Goal: Obtain resource: Download file/media

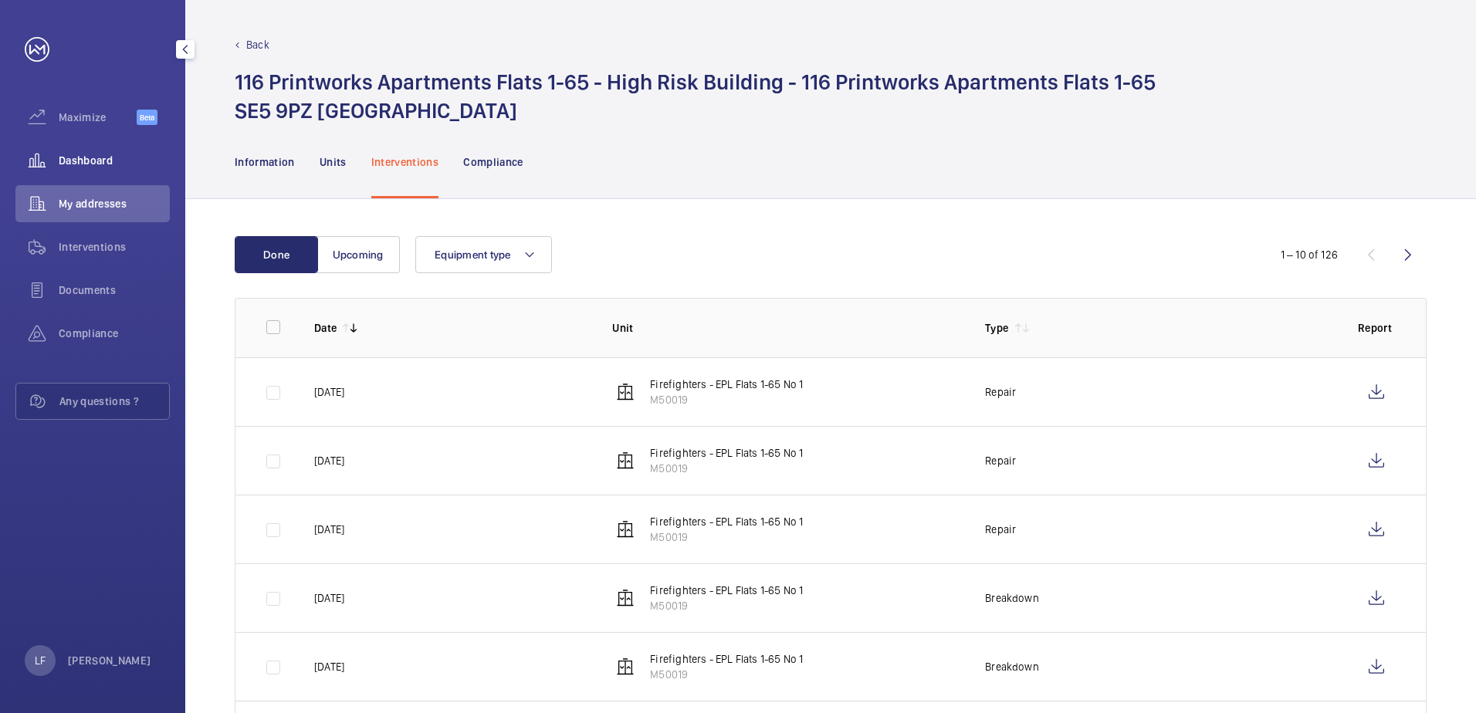
click at [96, 162] on span "Dashboard" at bounding box center [114, 160] width 111 height 15
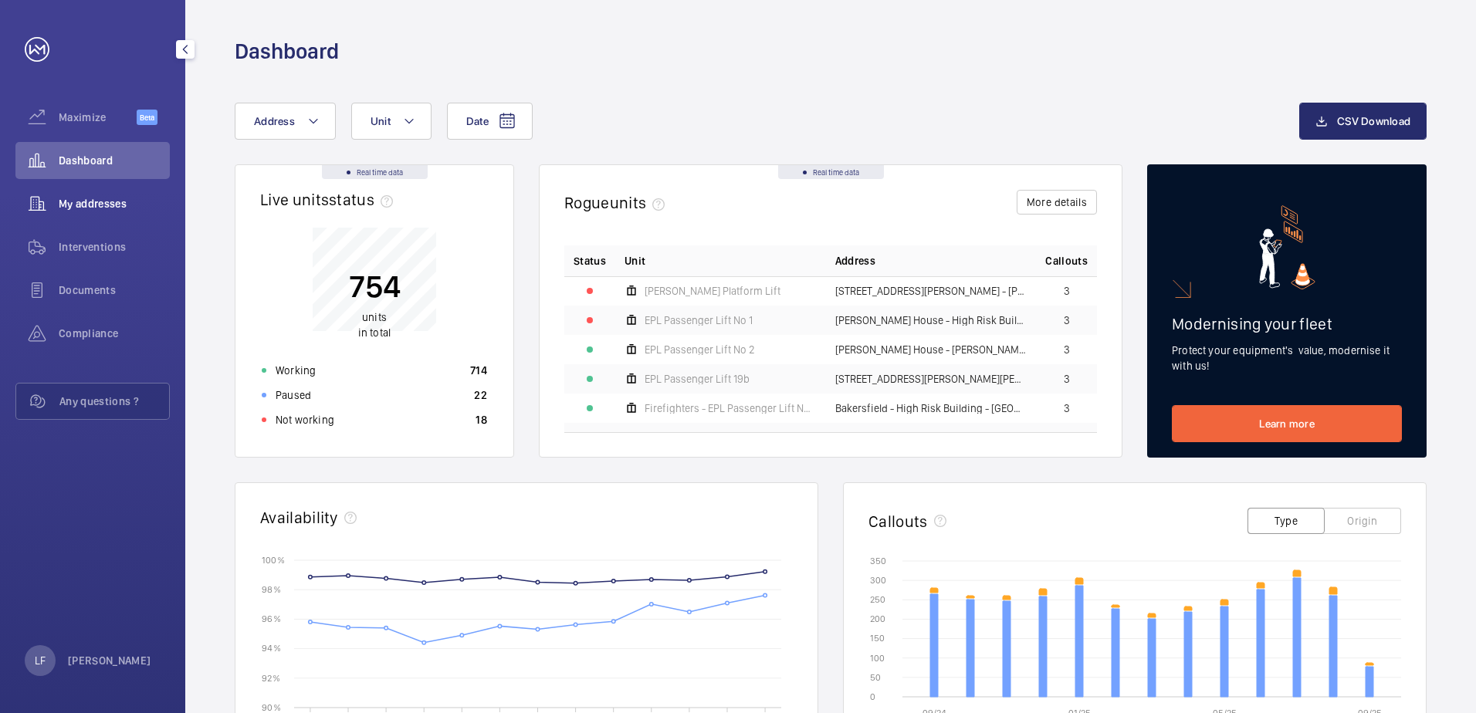
click at [62, 198] on span "My addresses" at bounding box center [114, 203] width 111 height 15
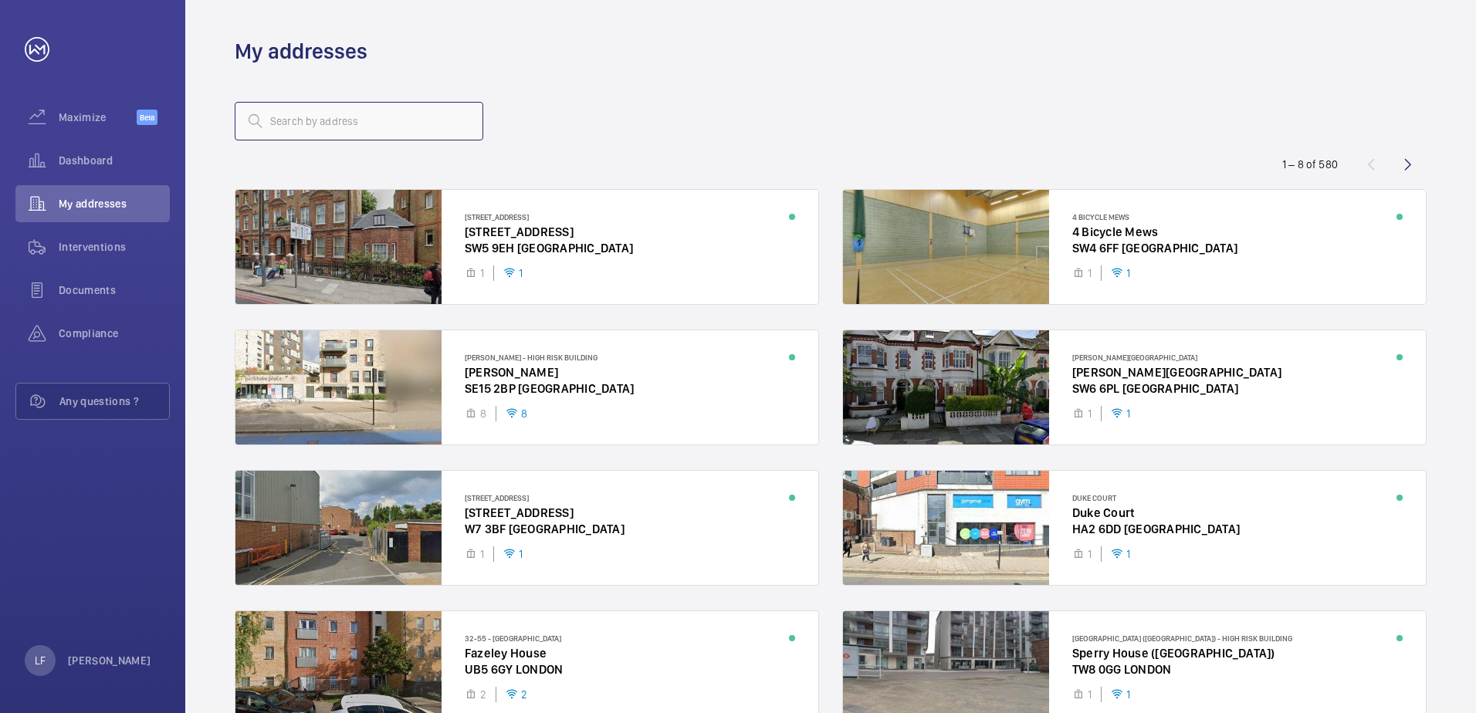
click at [291, 125] on input "text" at bounding box center [359, 121] width 249 height 39
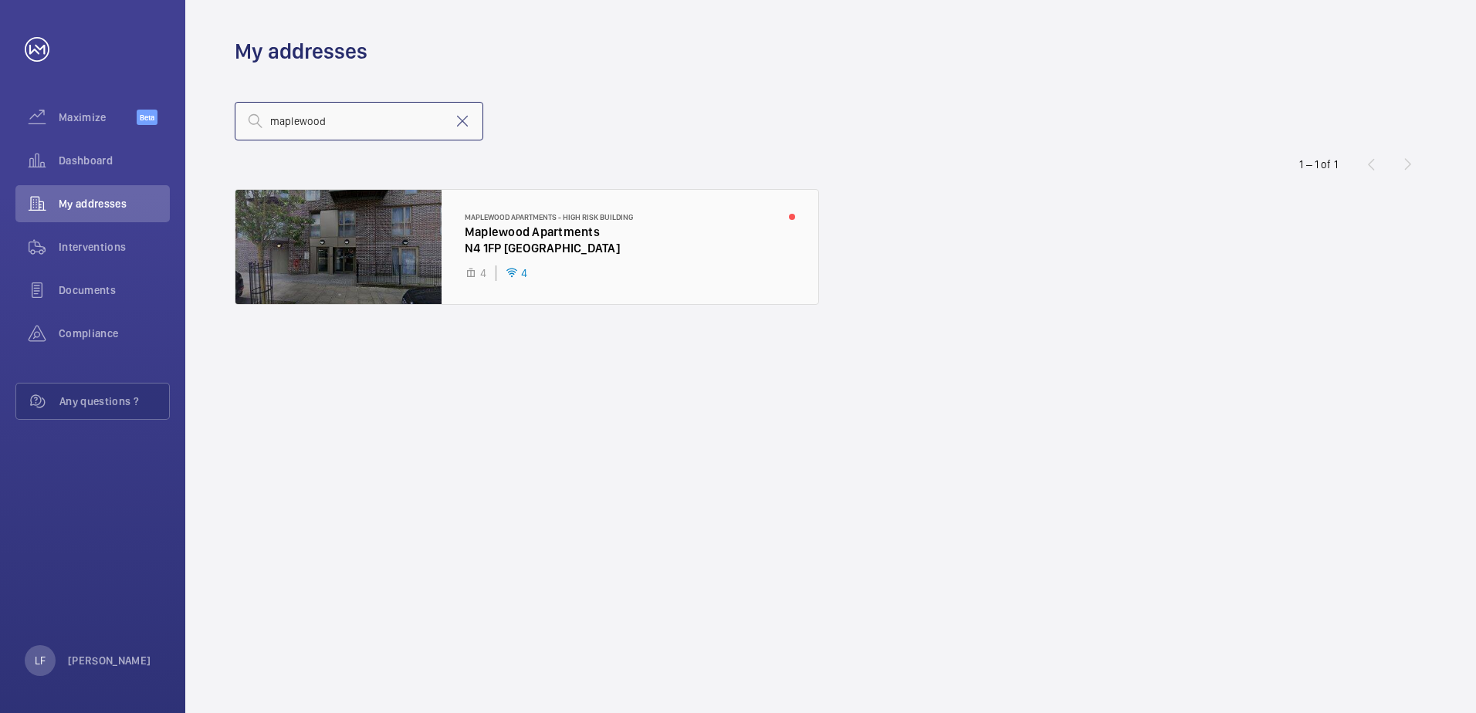
type input "maplewood"
click at [522, 252] on div at bounding box center [526, 247] width 583 height 114
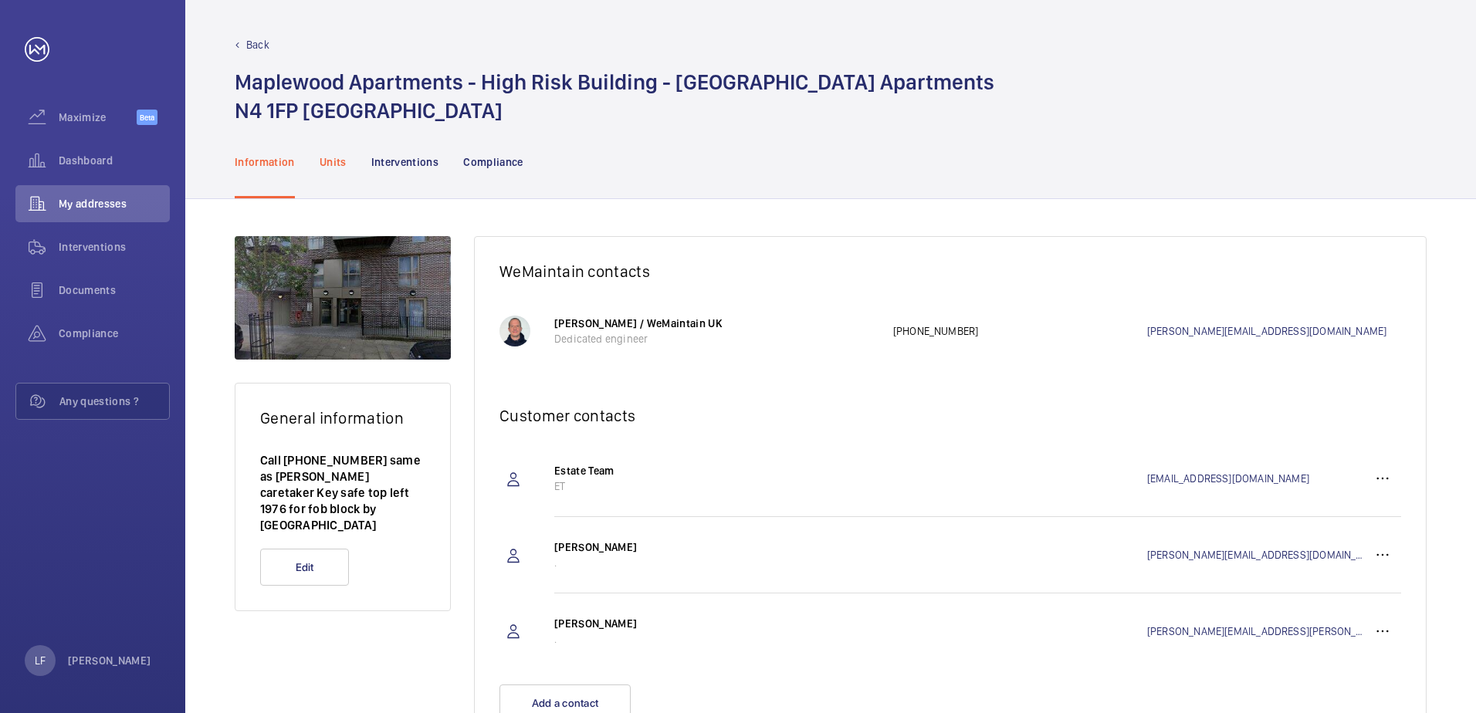
click at [332, 160] on p "Units" at bounding box center [333, 161] width 27 height 15
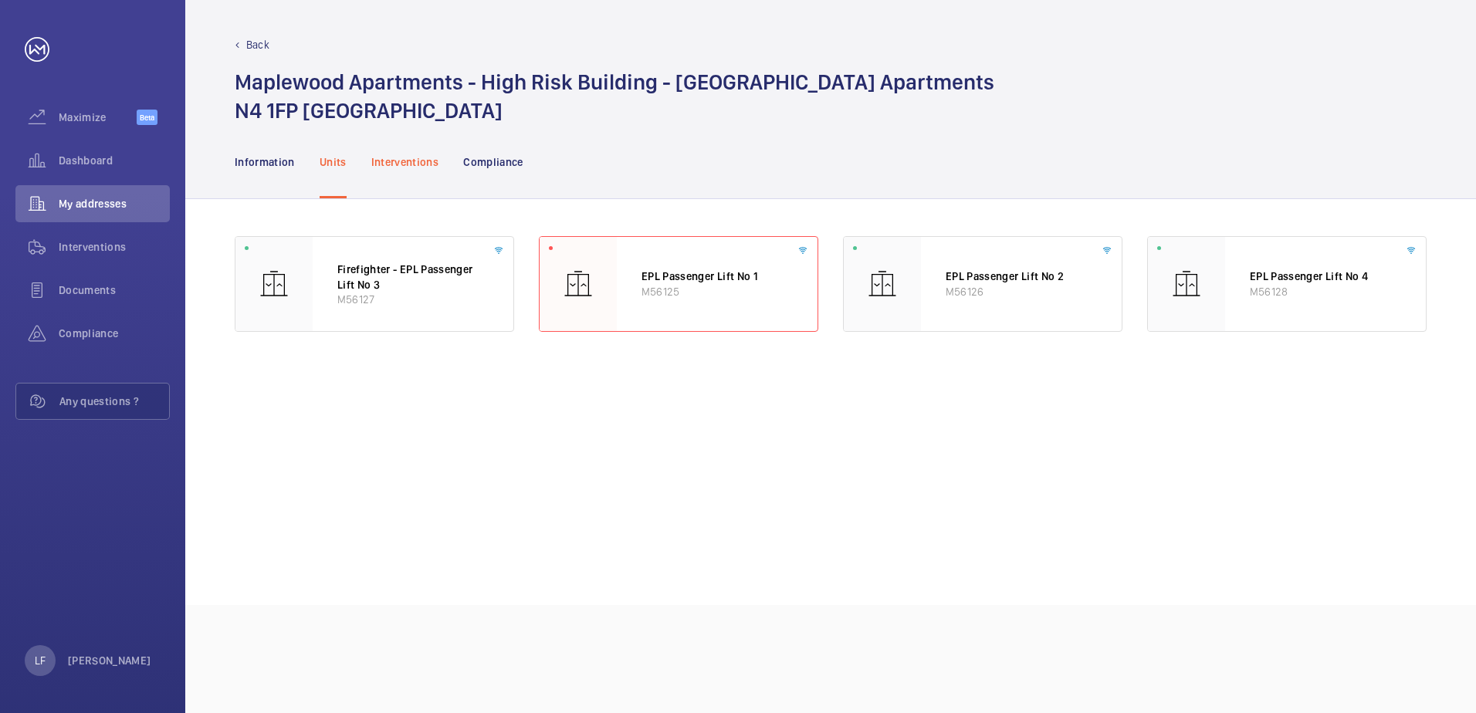
click at [388, 161] on p "Interventions" at bounding box center [405, 161] width 68 height 15
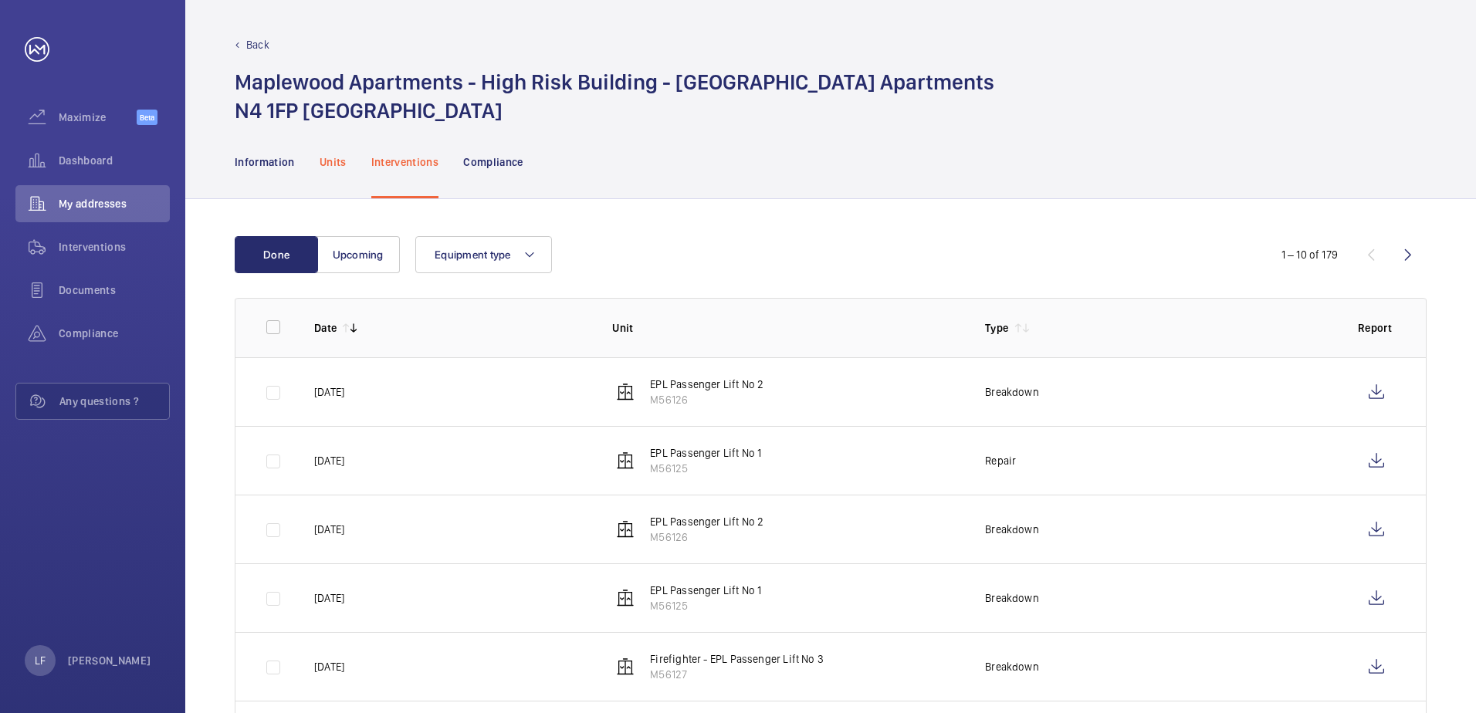
click at [320, 161] on p "Units" at bounding box center [333, 161] width 27 height 15
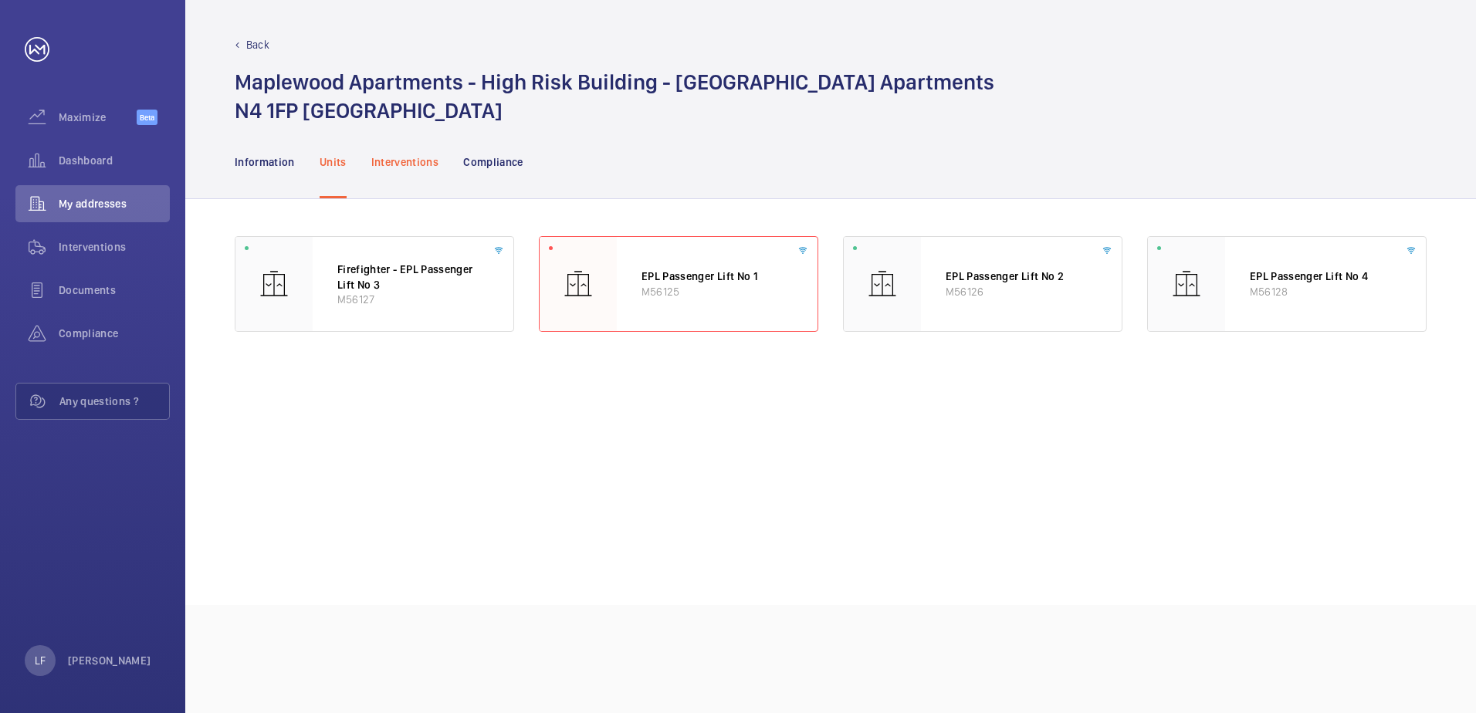
click at [422, 159] on p "Interventions" at bounding box center [405, 161] width 68 height 15
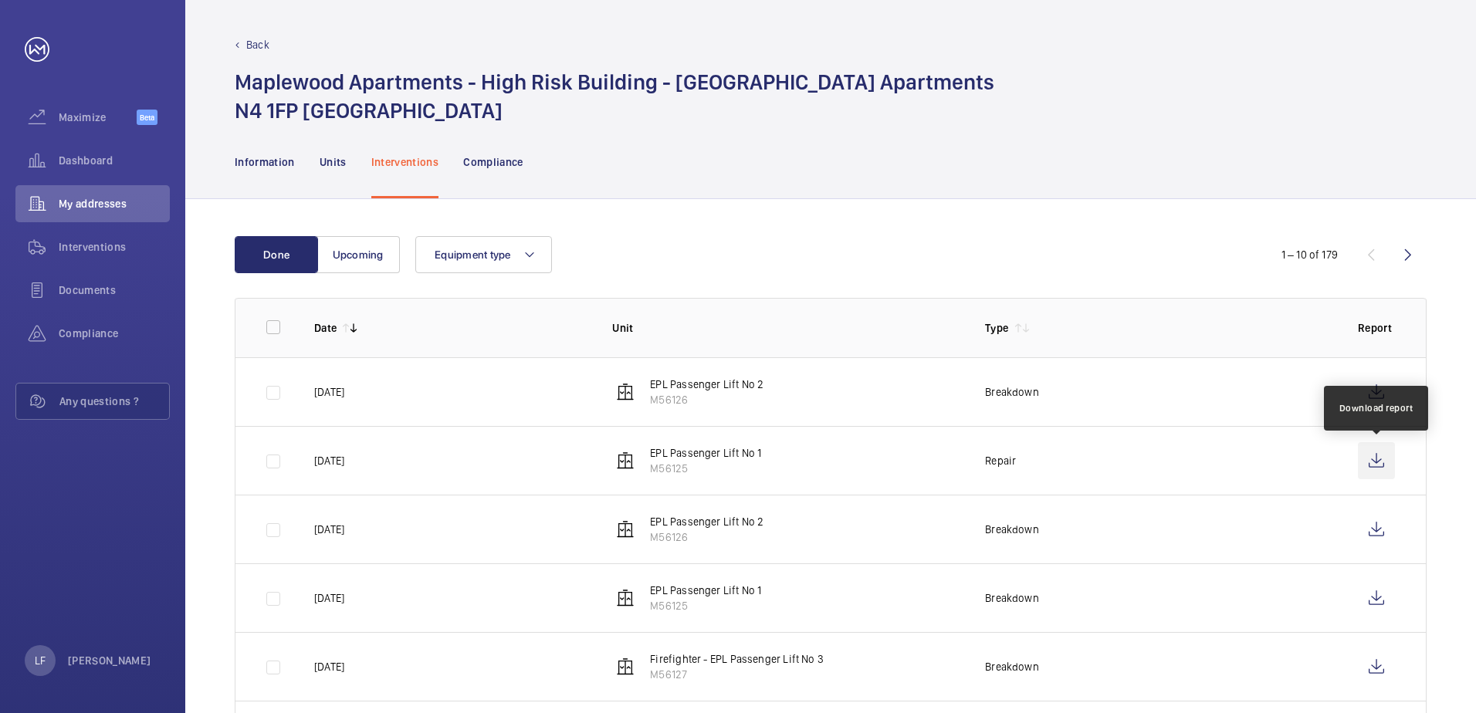
click at [1374, 461] on wm-front-icon-button at bounding box center [1376, 460] width 37 height 37
click at [67, 161] on span "Dashboard" at bounding box center [114, 160] width 111 height 15
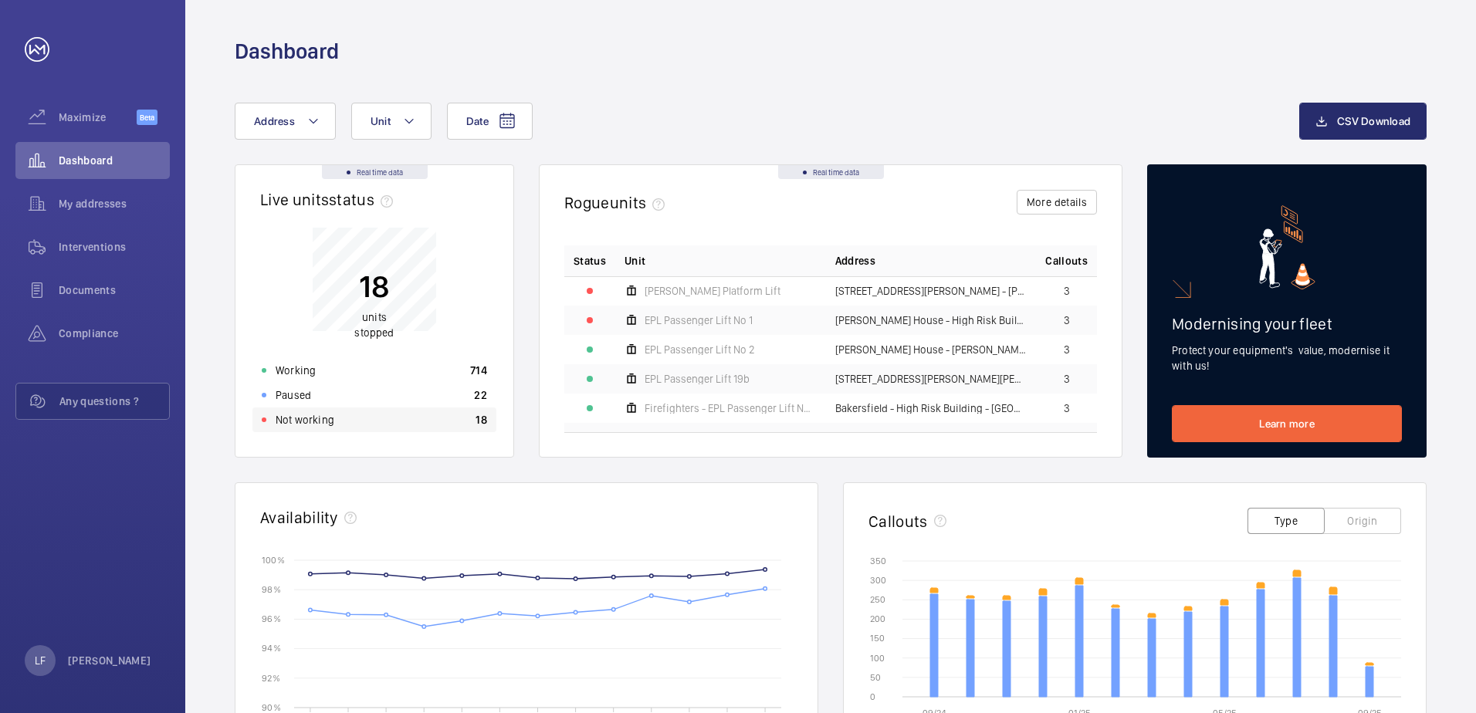
click at [333, 422] on div "Not working 18" at bounding box center [374, 420] width 244 height 25
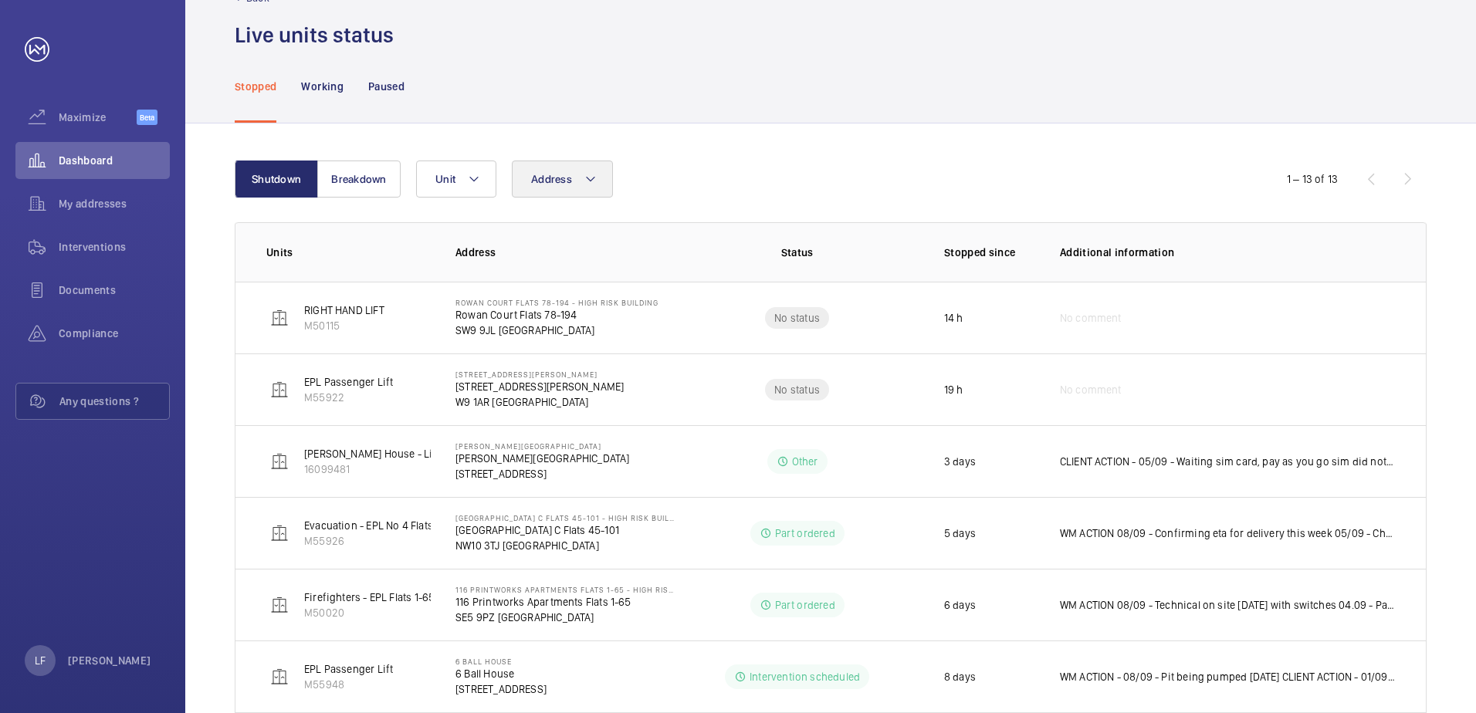
scroll to position [46, 0]
click at [391, 92] on p "Paused" at bounding box center [386, 87] width 36 height 15
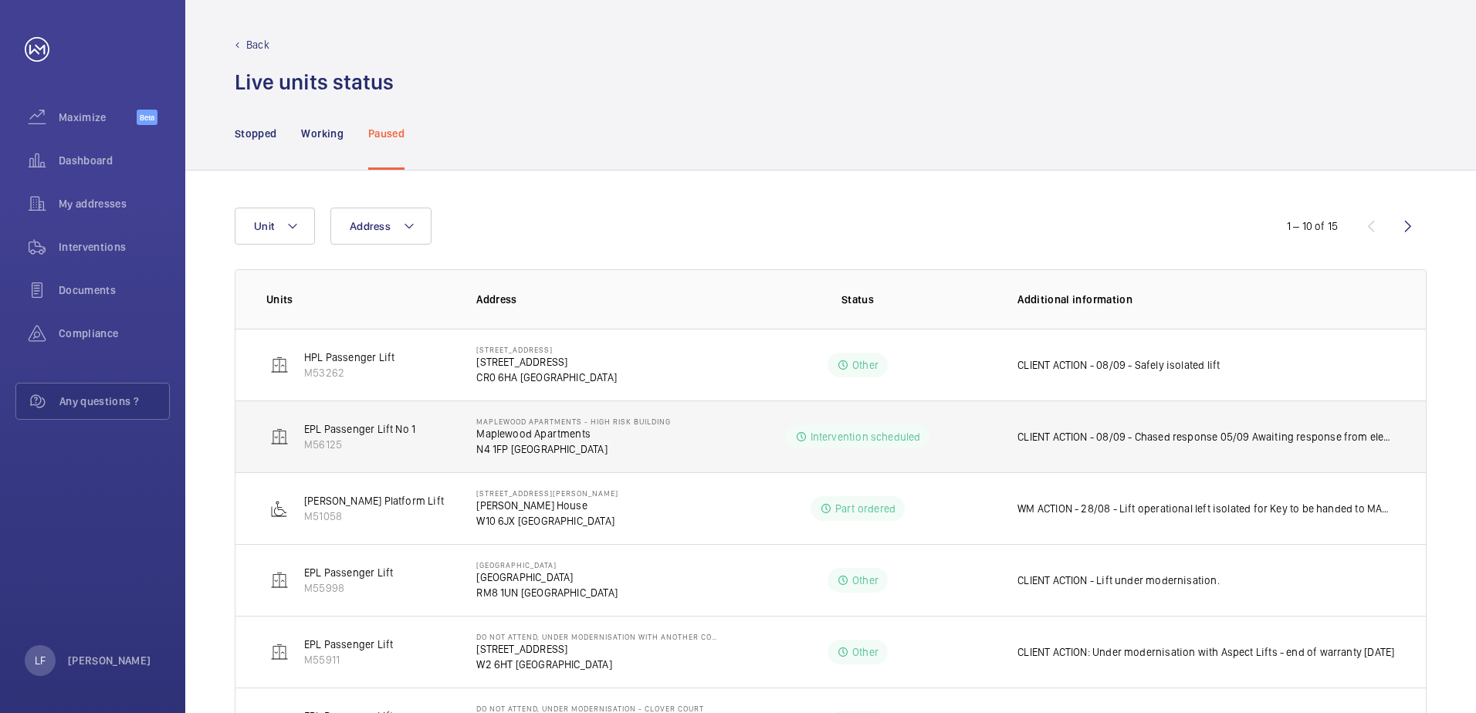
click at [1138, 443] on p "CLIENT ACTION - 08/09 - Chased response 05/09 Awaiting response from electricia…" at bounding box center [1207, 436] width 378 height 15
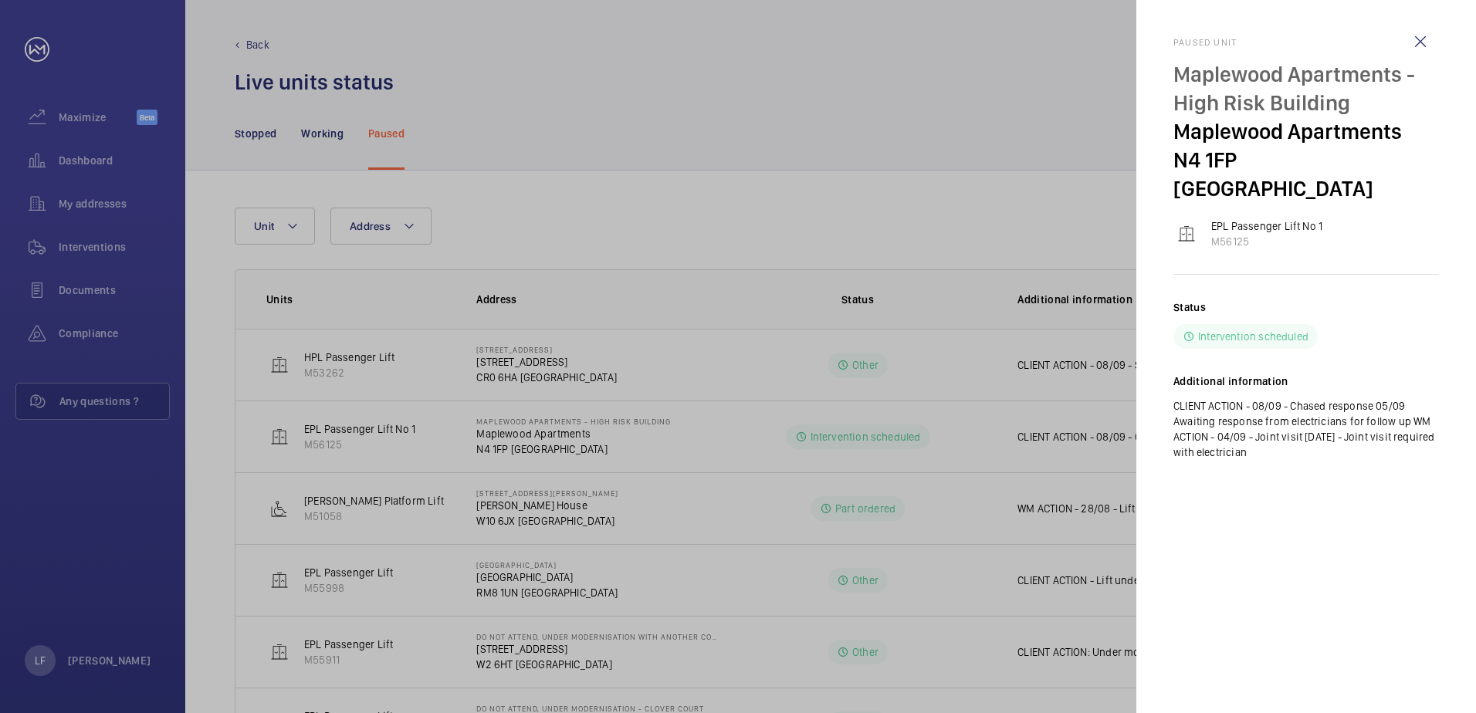
click at [706, 446] on div at bounding box center [738, 356] width 1476 height 713
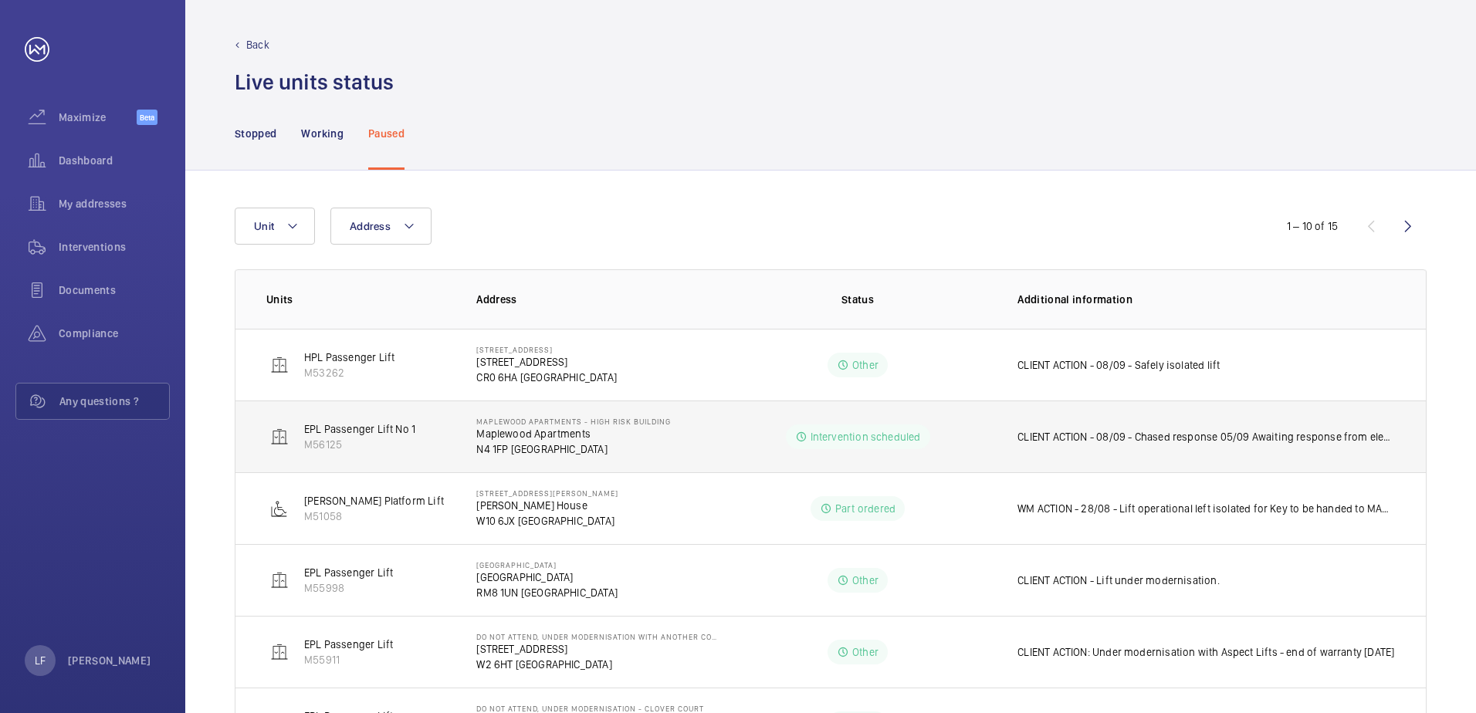
click at [541, 432] on p "Maplewood Apartments" at bounding box center [573, 433] width 195 height 15
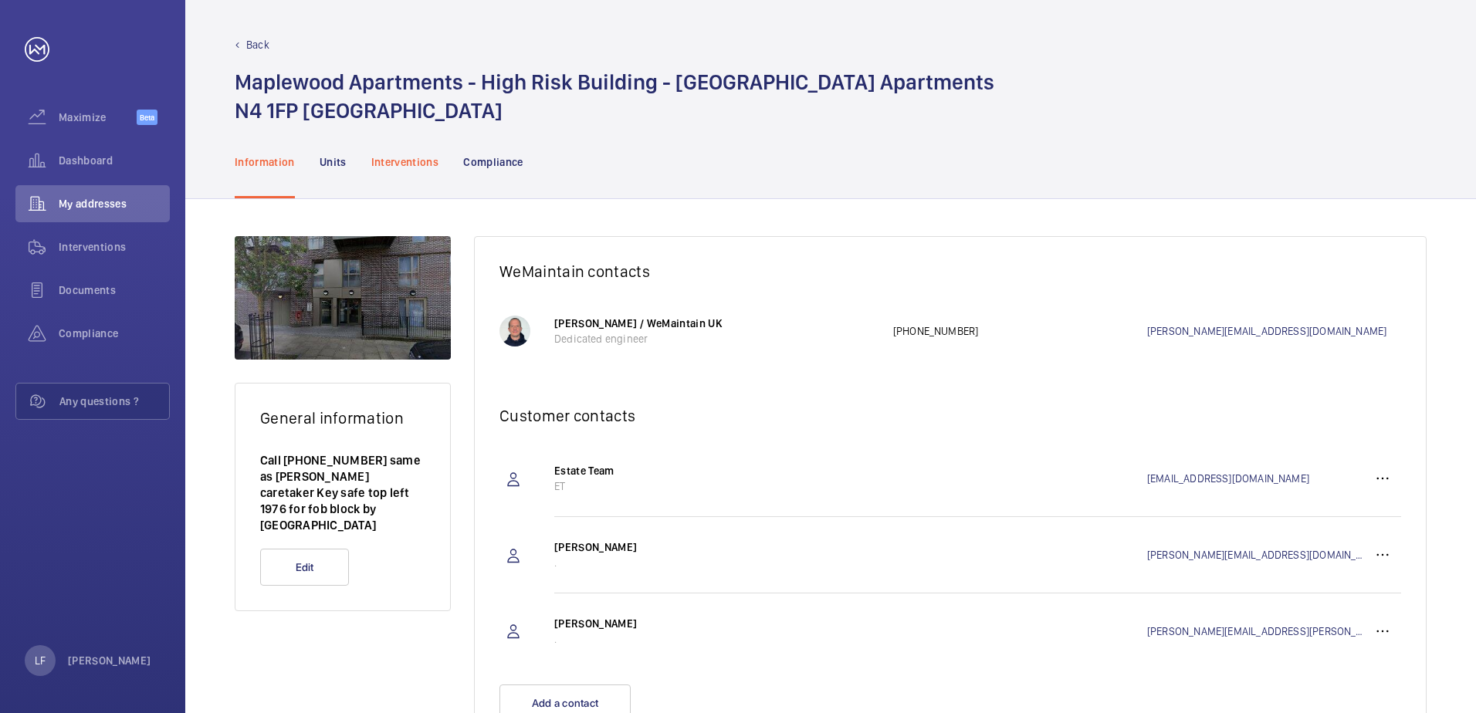
click at [408, 172] on div "Interventions" at bounding box center [405, 161] width 68 height 73
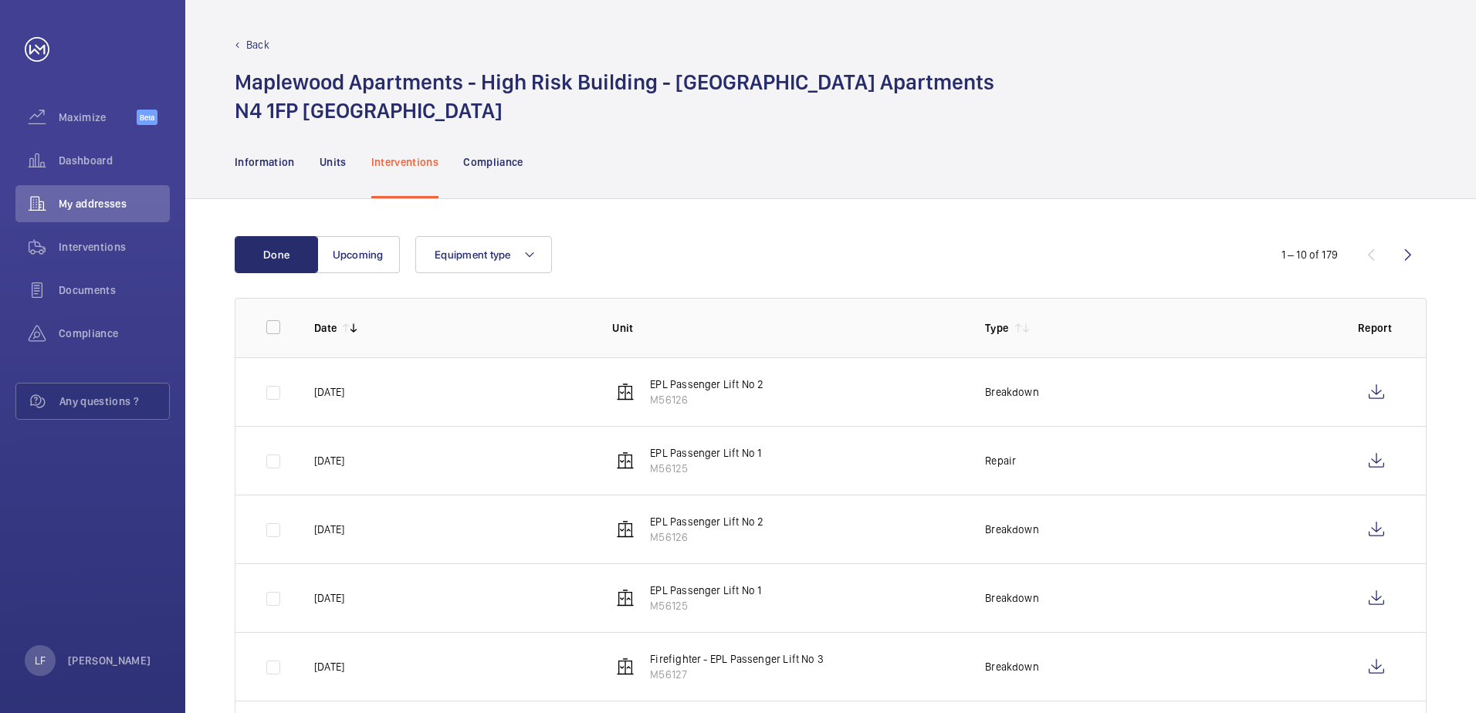
scroll to position [77, 0]
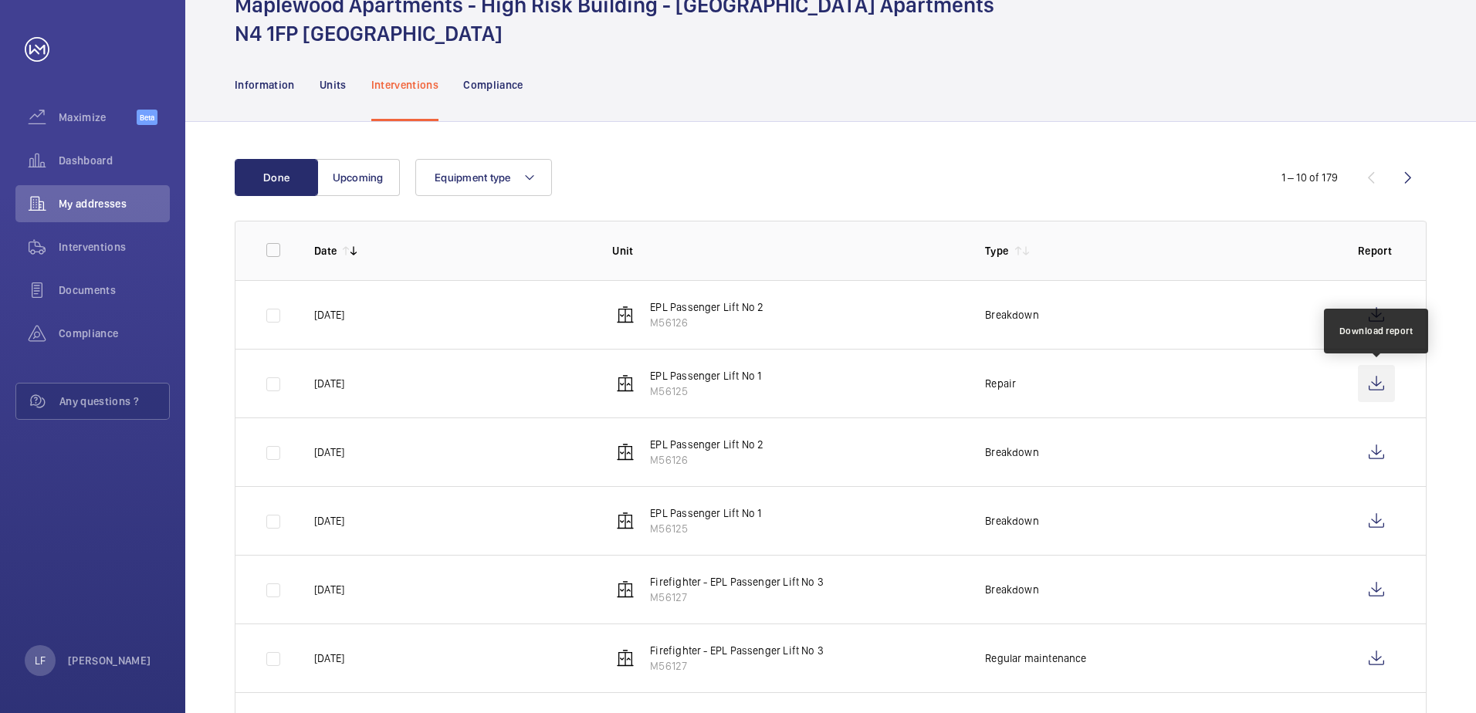
click at [1365, 391] on wm-front-icon-button at bounding box center [1376, 383] width 37 height 37
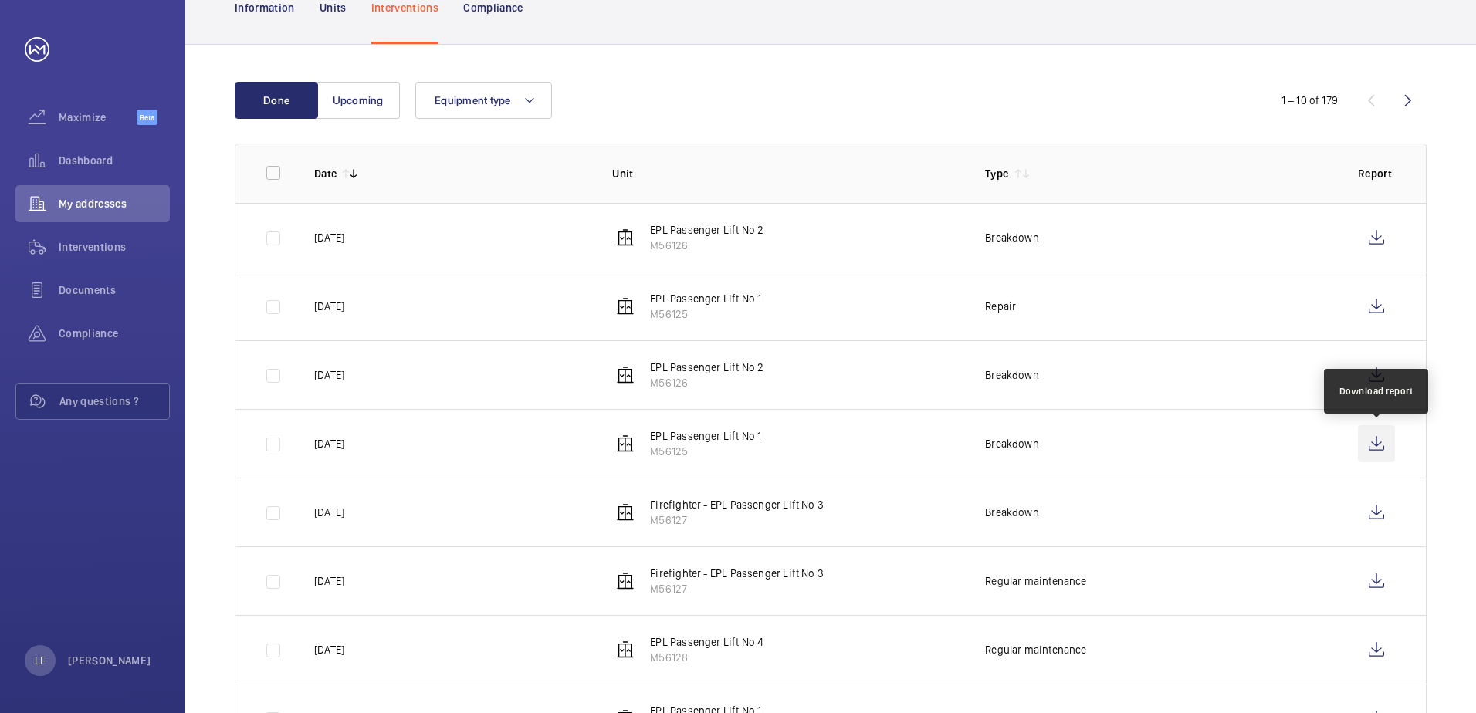
click at [1374, 442] on wm-front-icon-button at bounding box center [1376, 443] width 37 height 37
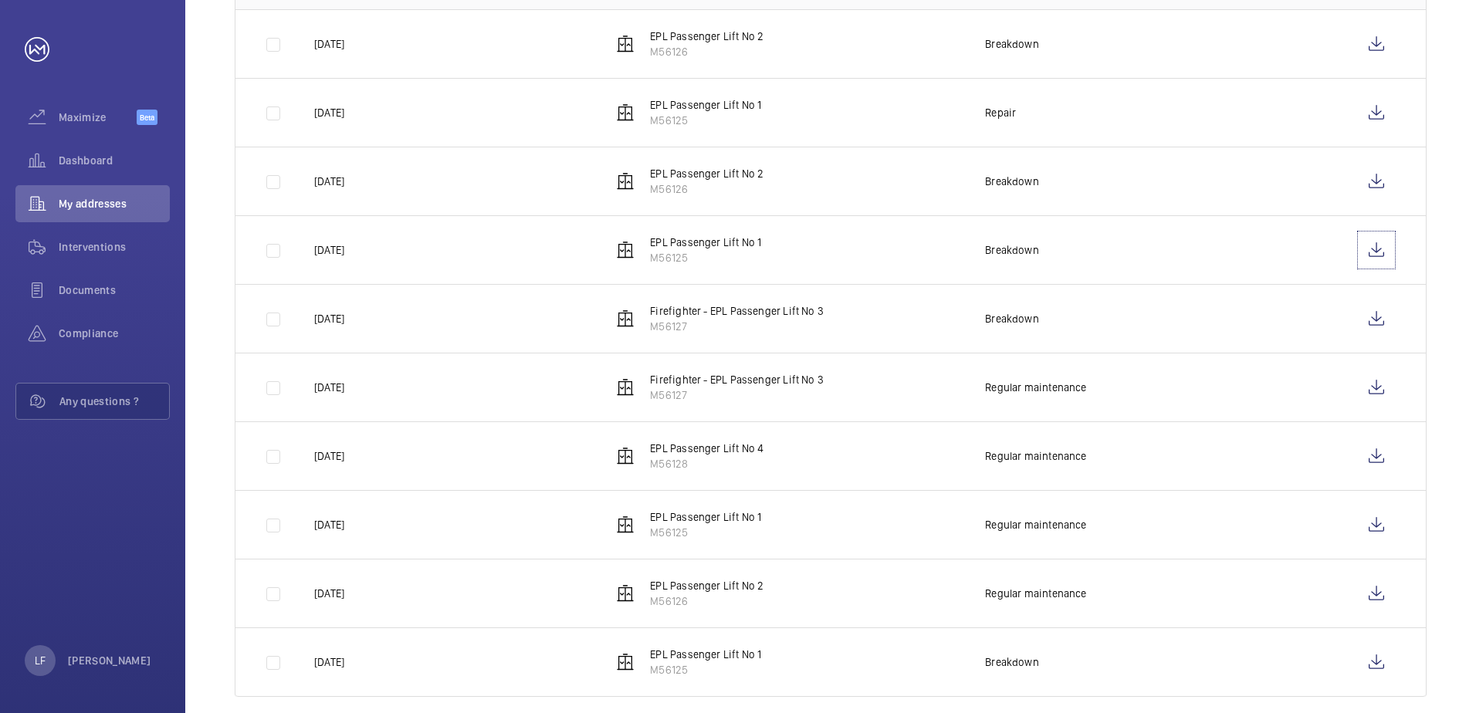
scroll to position [369, 0]
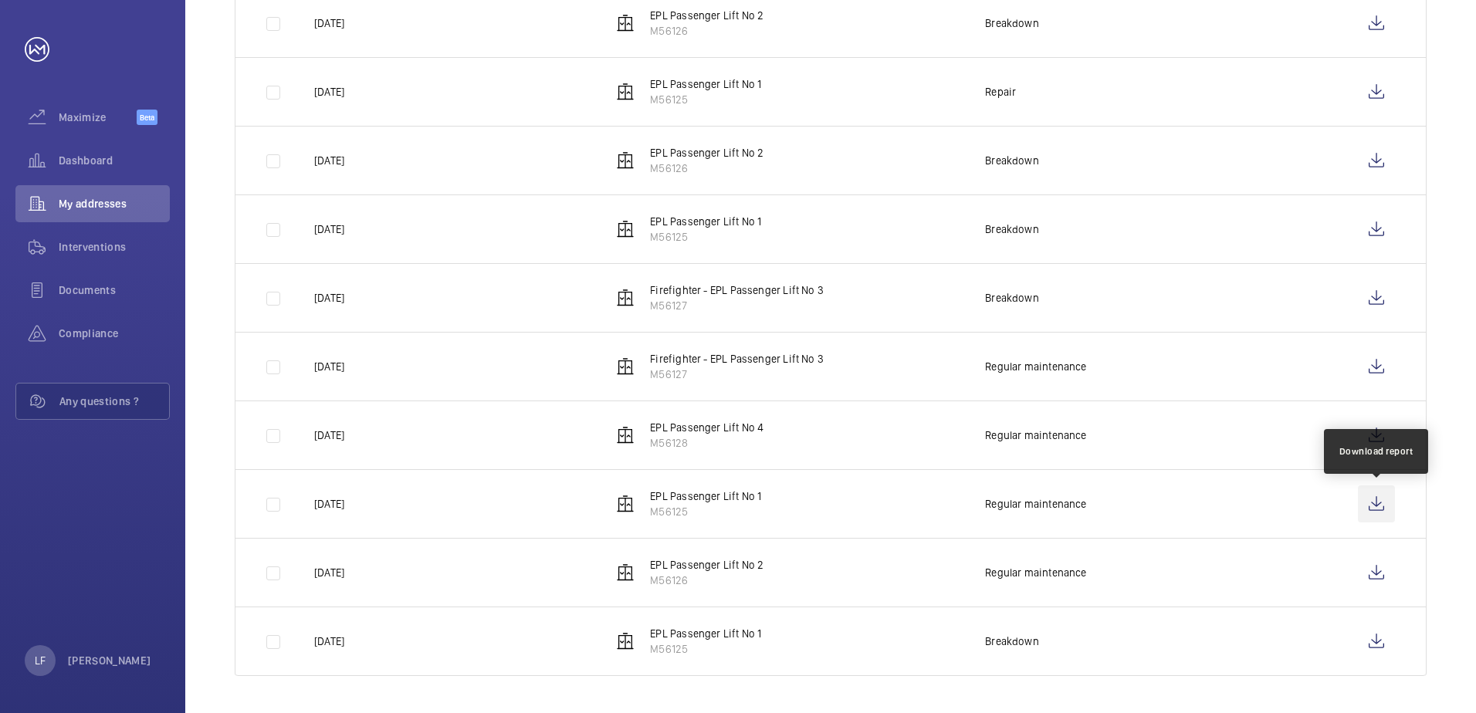
click at [1371, 507] on wm-front-icon-button at bounding box center [1376, 504] width 37 height 37
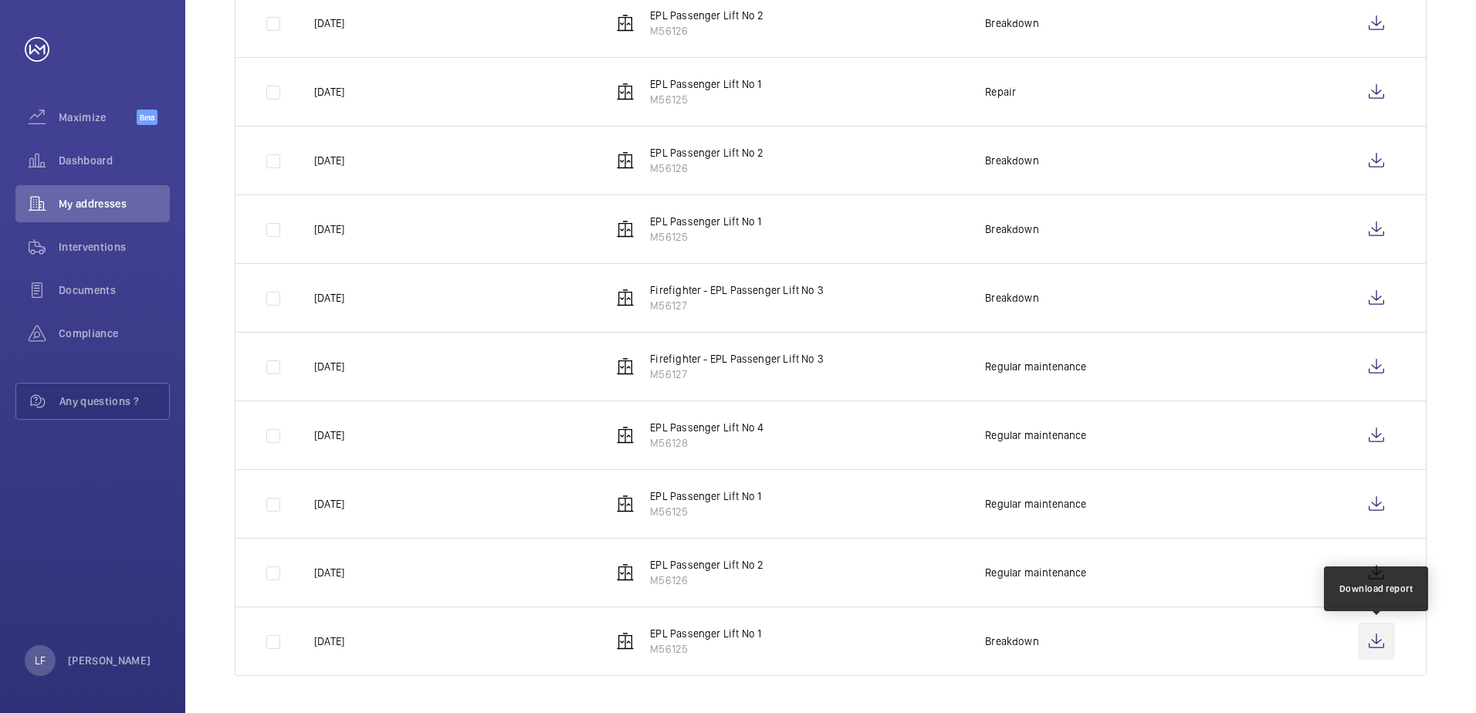
click at [1370, 645] on wm-front-icon-button at bounding box center [1376, 641] width 37 height 37
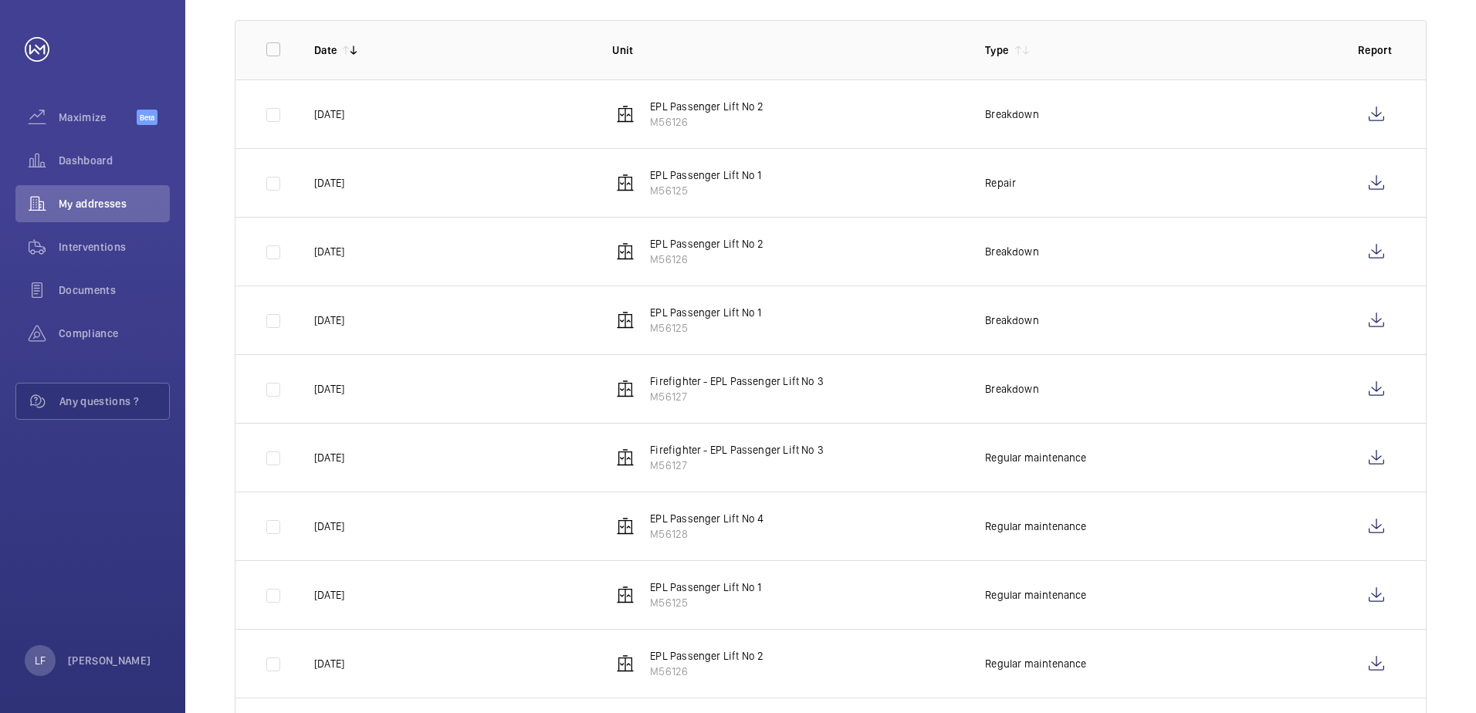
scroll to position [137, 0]
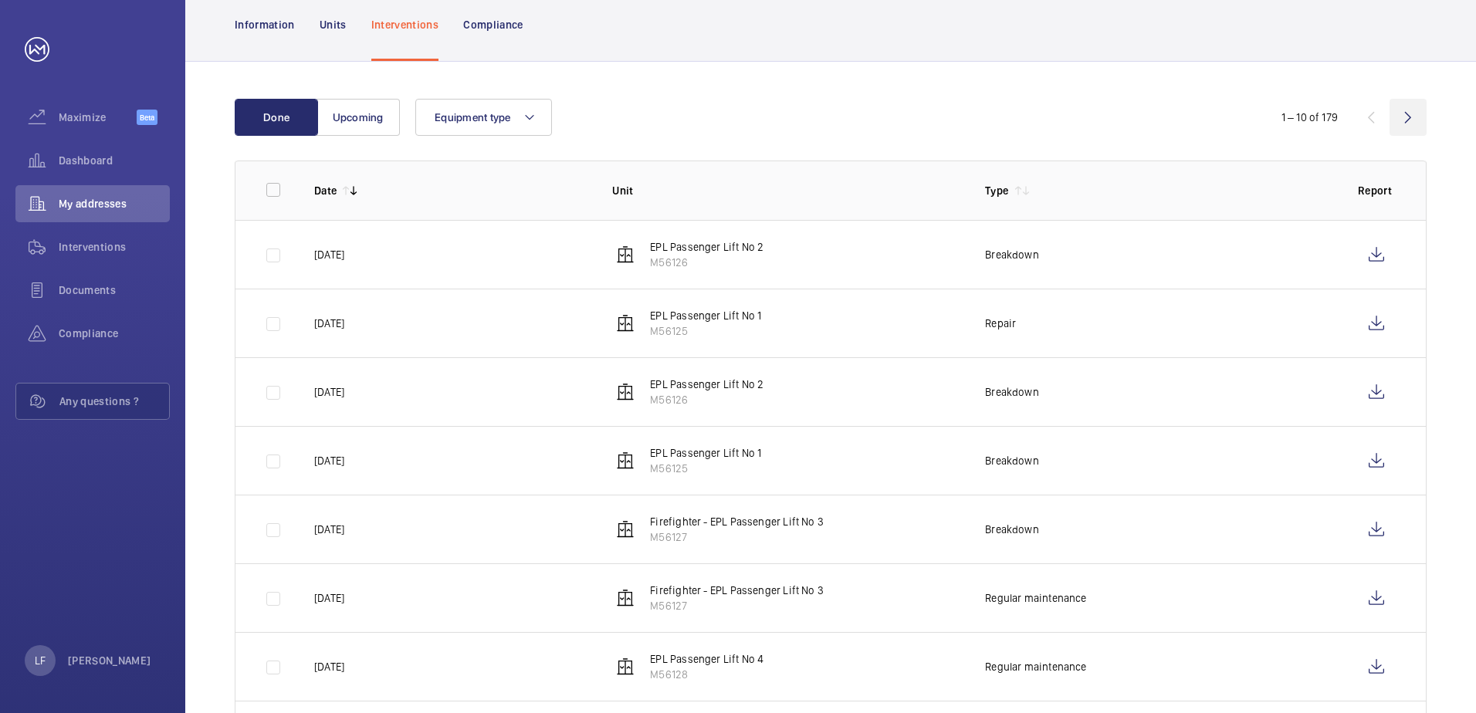
click at [1404, 128] on wm-front-icon-button at bounding box center [1408, 117] width 37 height 37
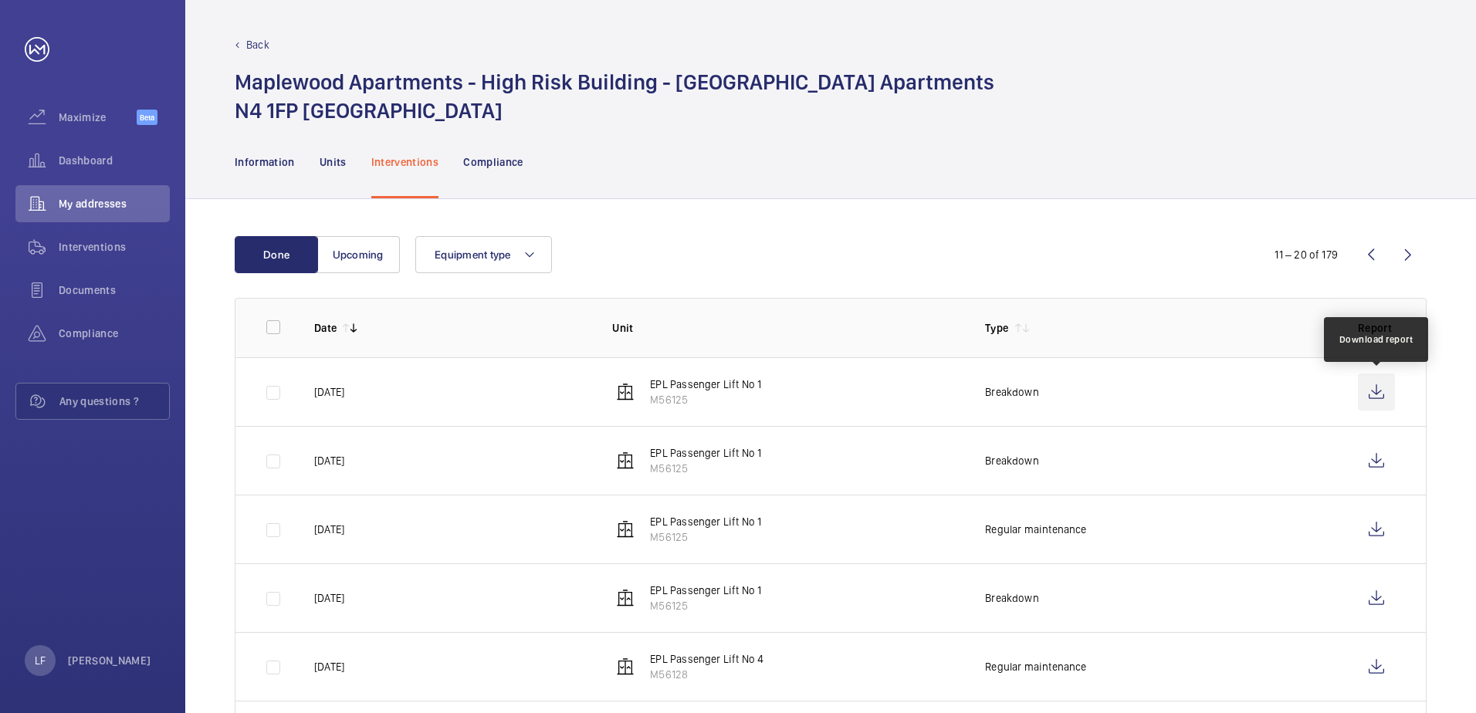
click at [1383, 393] on wm-front-icon-button at bounding box center [1376, 392] width 37 height 37
click at [1374, 466] on wm-front-icon-button at bounding box center [1376, 460] width 37 height 37
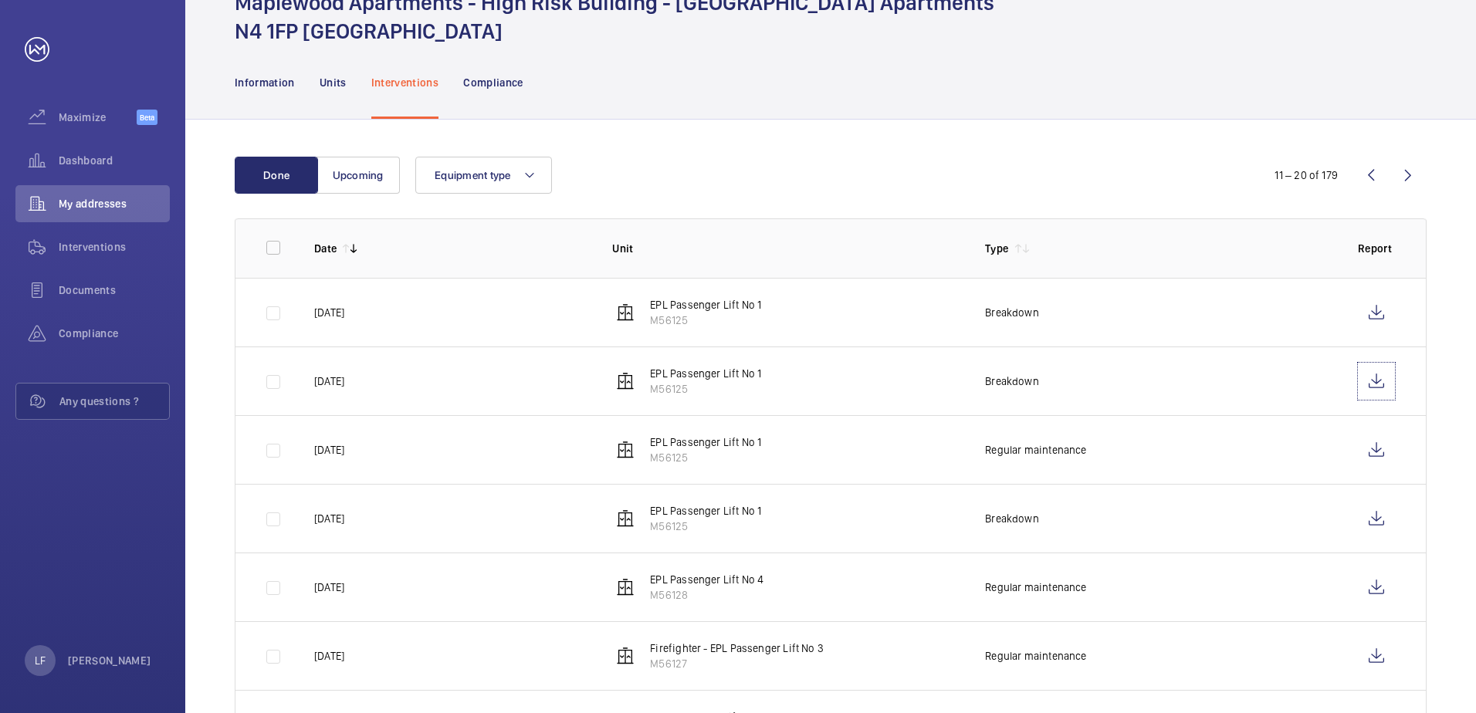
scroll to position [154, 0]
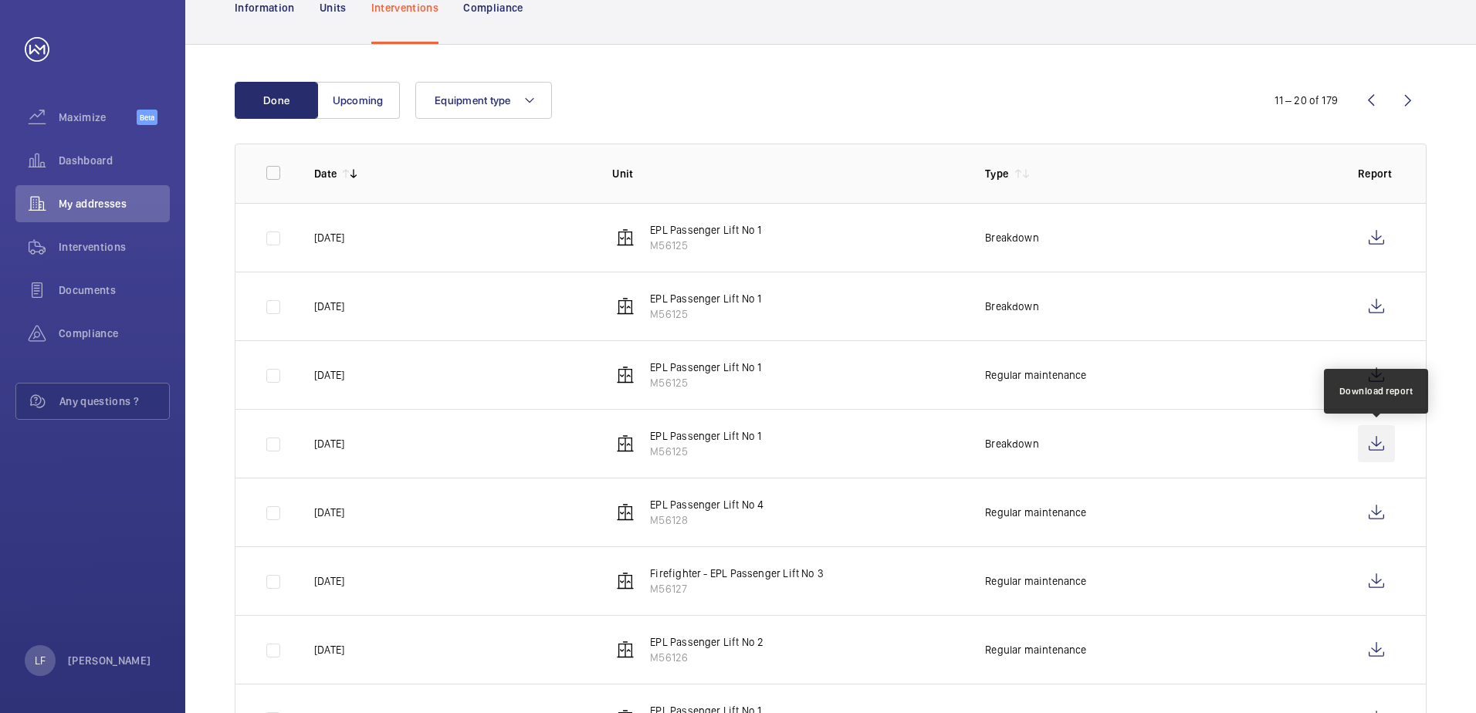
click at [1367, 449] on wm-front-icon-button at bounding box center [1376, 443] width 37 height 37
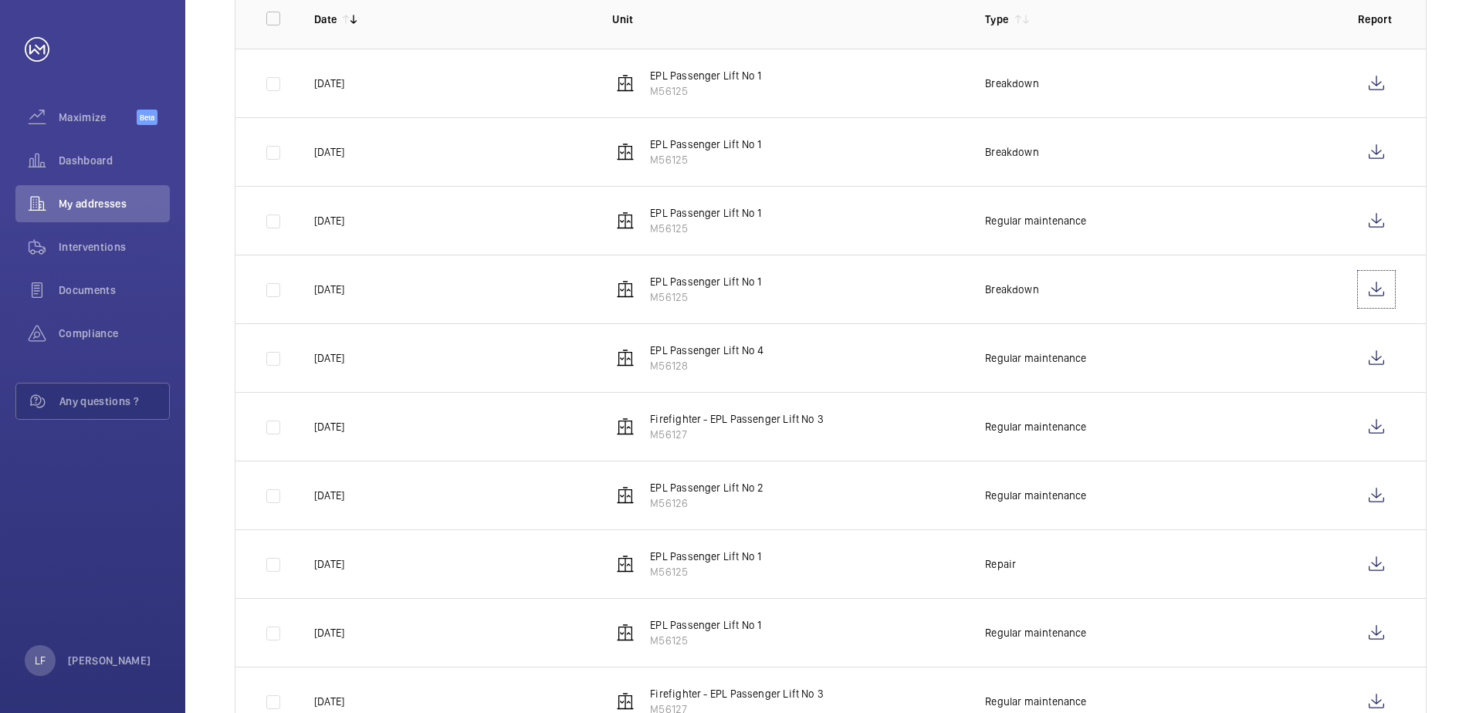
scroll to position [369, 0]
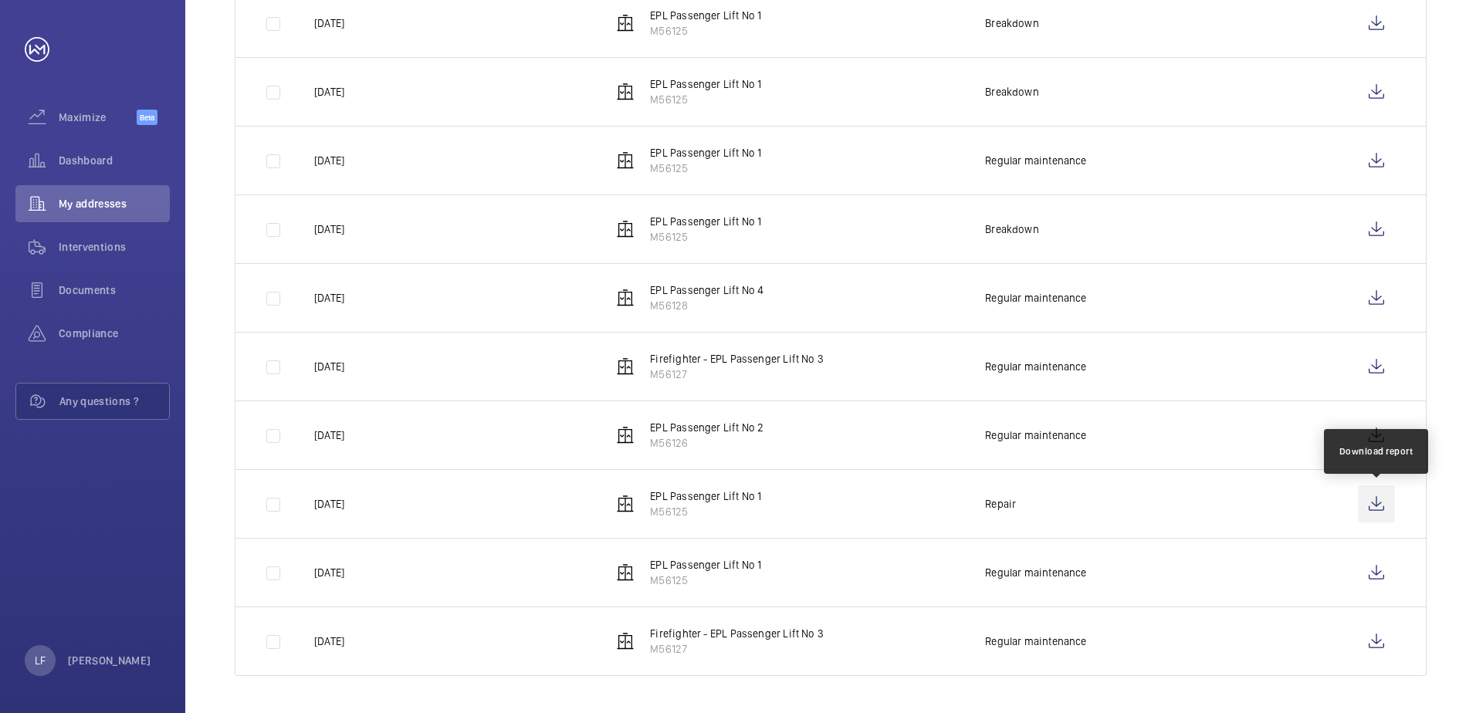
click at [1377, 501] on wm-front-icon-button at bounding box center [1376, 504] width 37 height 37
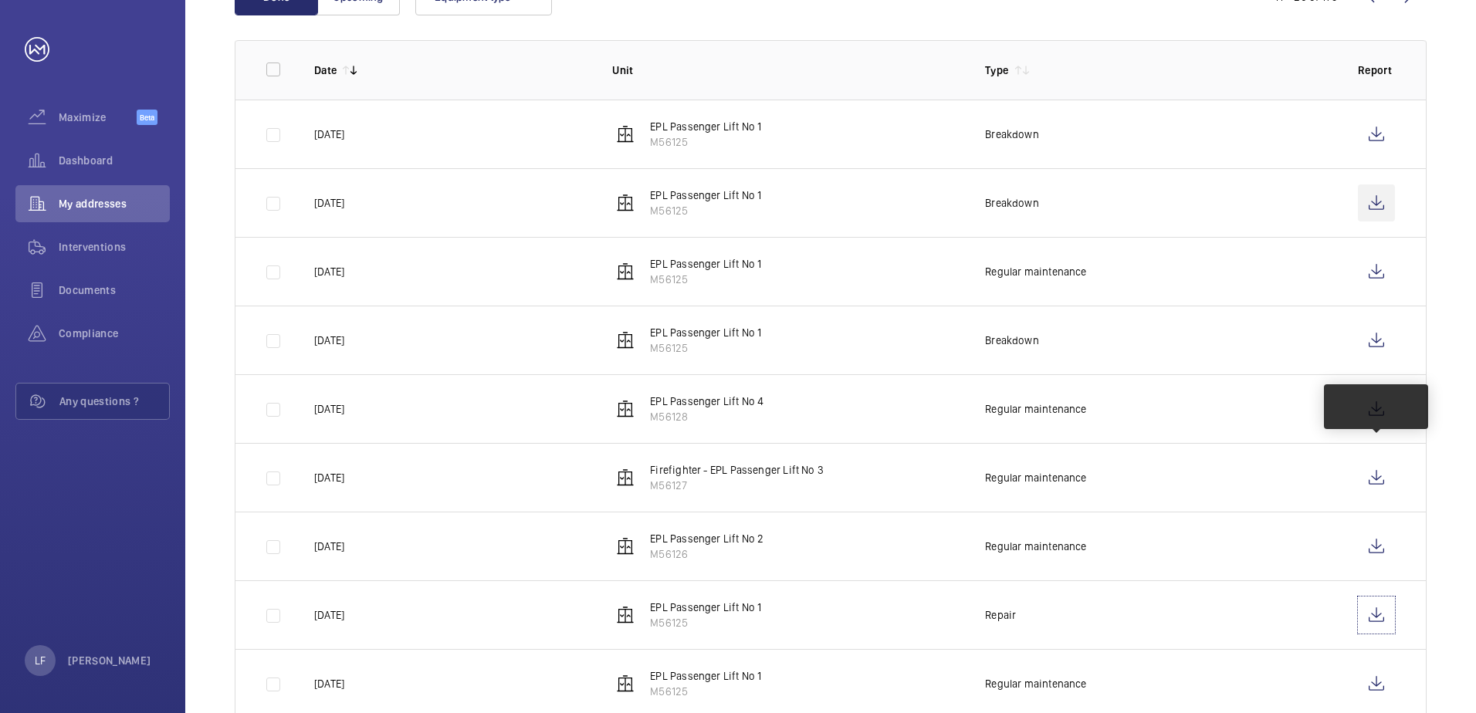
scroll to position [137, 0]
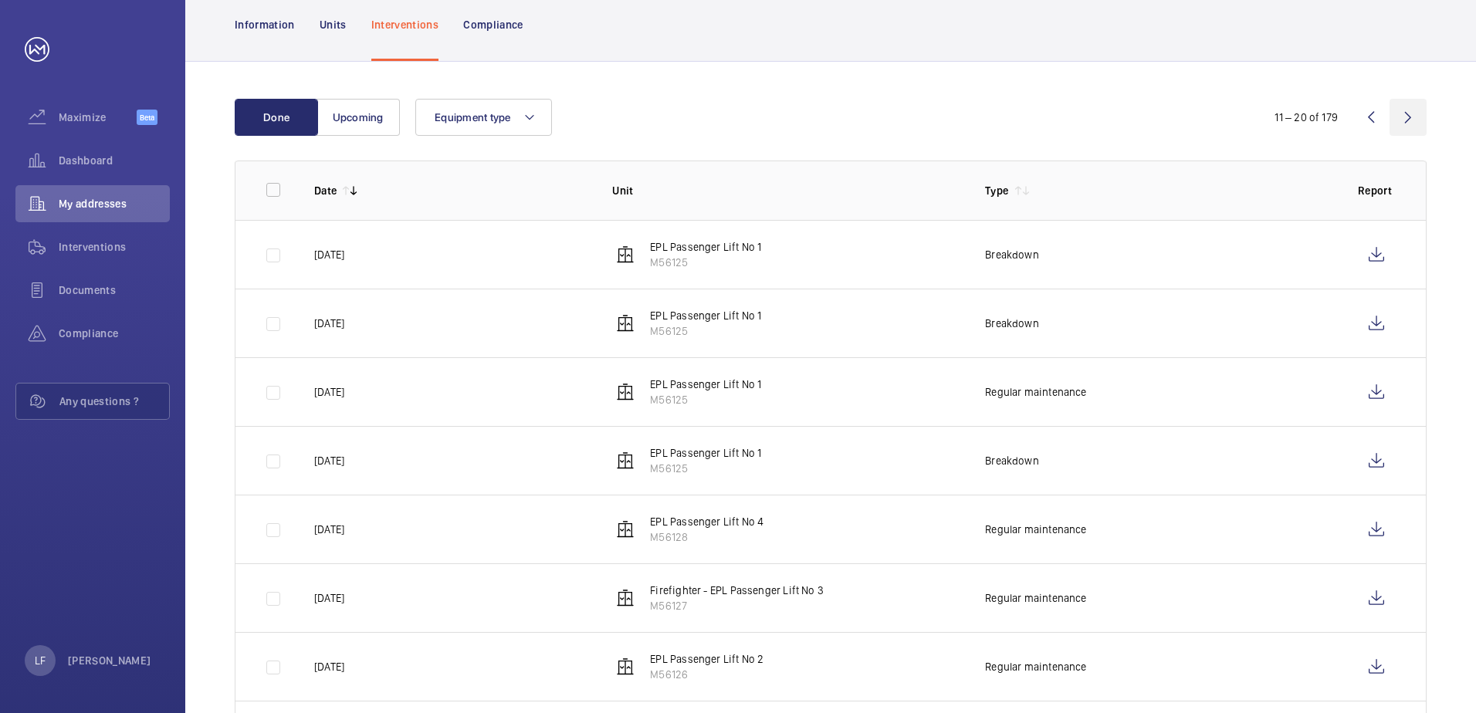
click at [1395, 120] on wm-front-icon-button at bounding box center [1408, 117] width 37 height 37
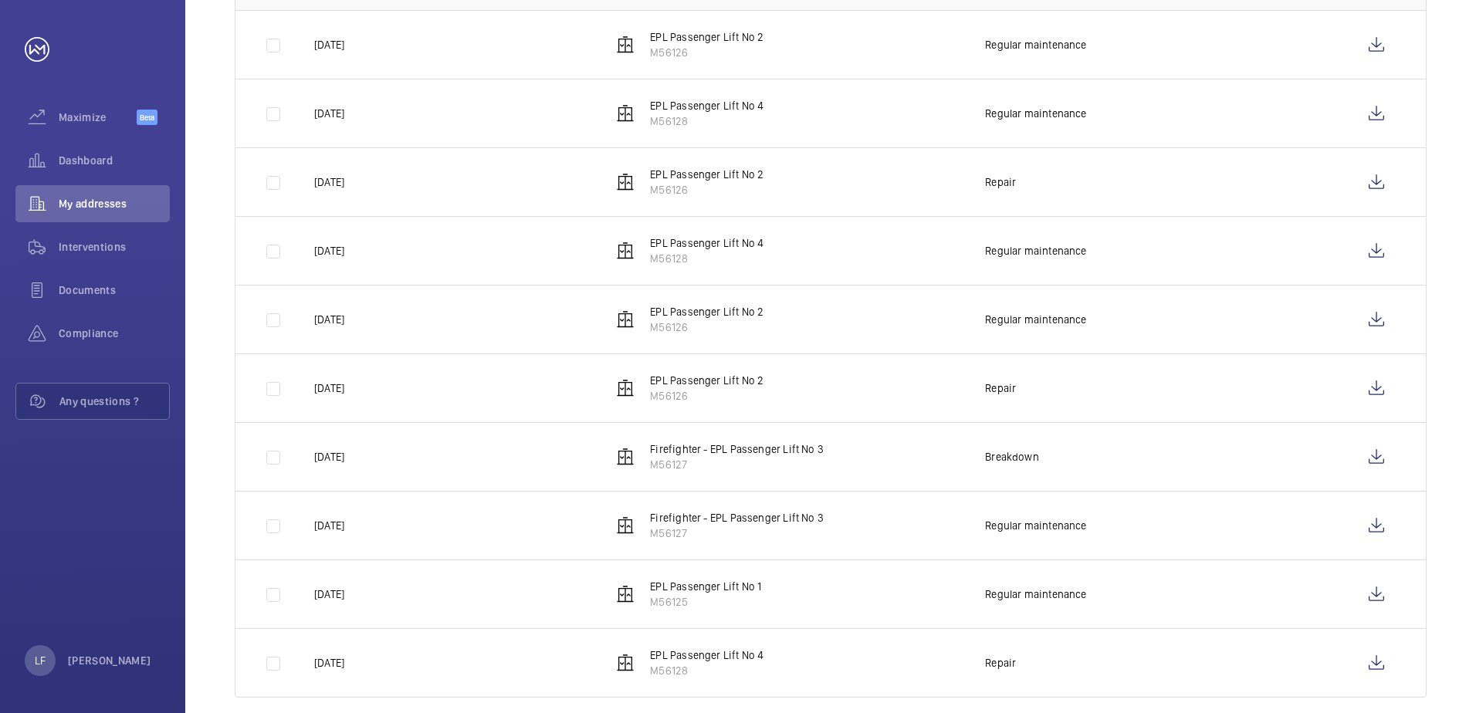
scroll to position [369, 0]
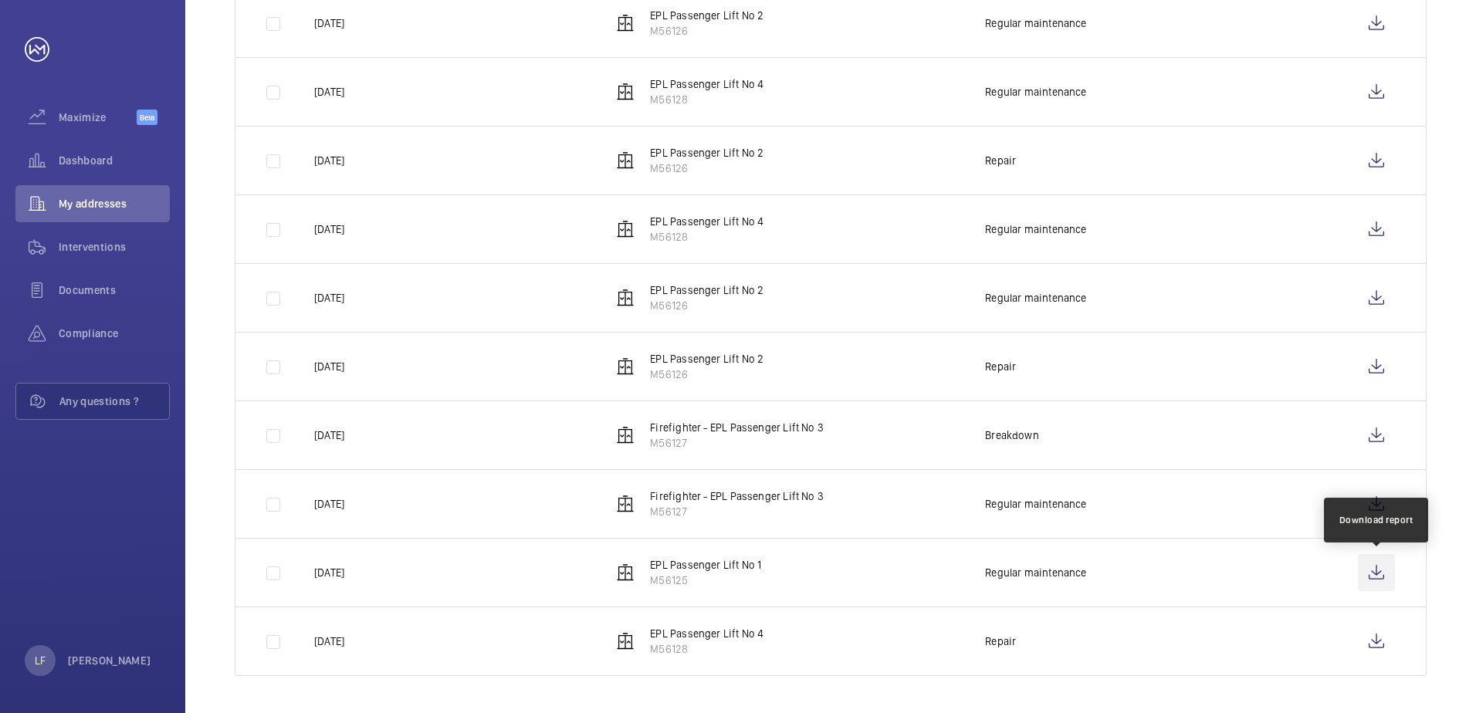
click at [1368, 576] on wm-front-icon-button at bounding box center [1376, 572] width 37 height 37
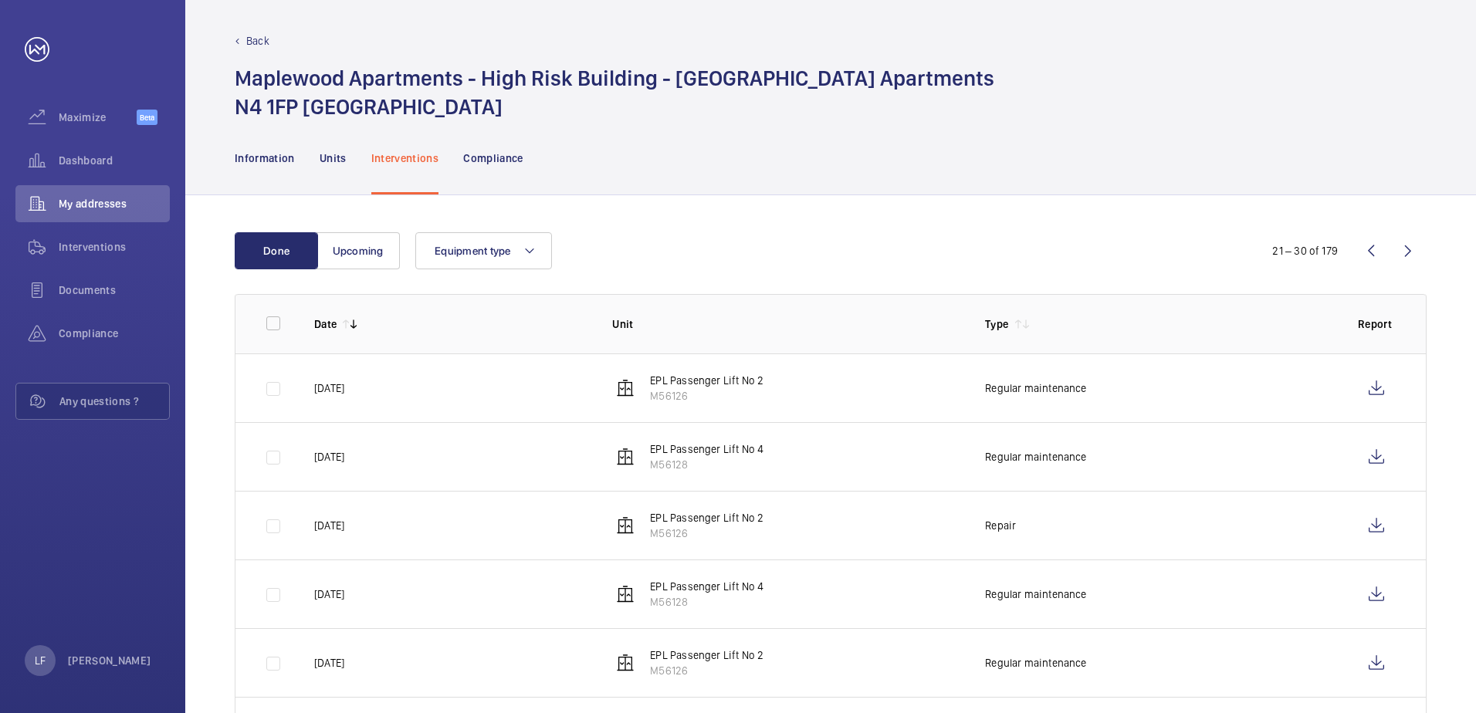
scroll to position [0, 0]
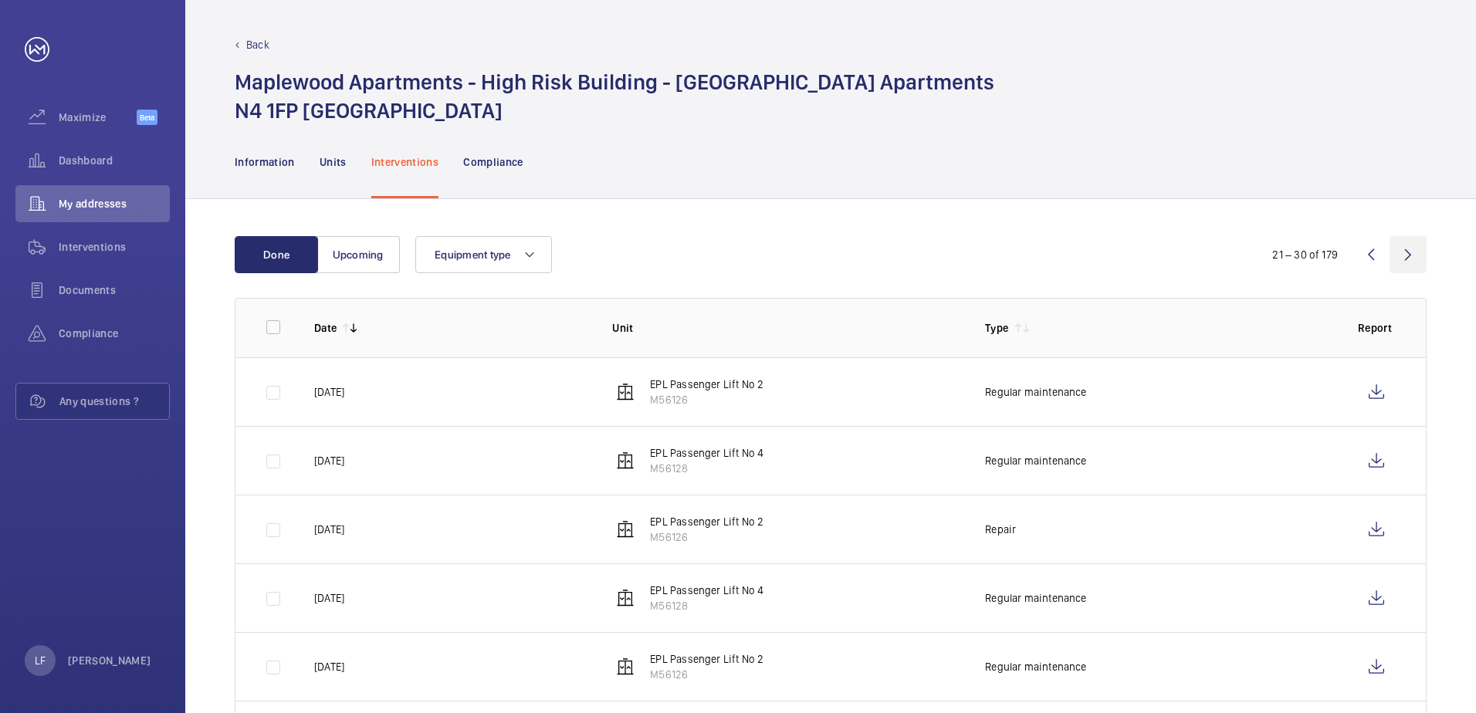
click at [1409, 263] on wm-front-icon-button at bounding box center [1408, 254] width 37 height 37
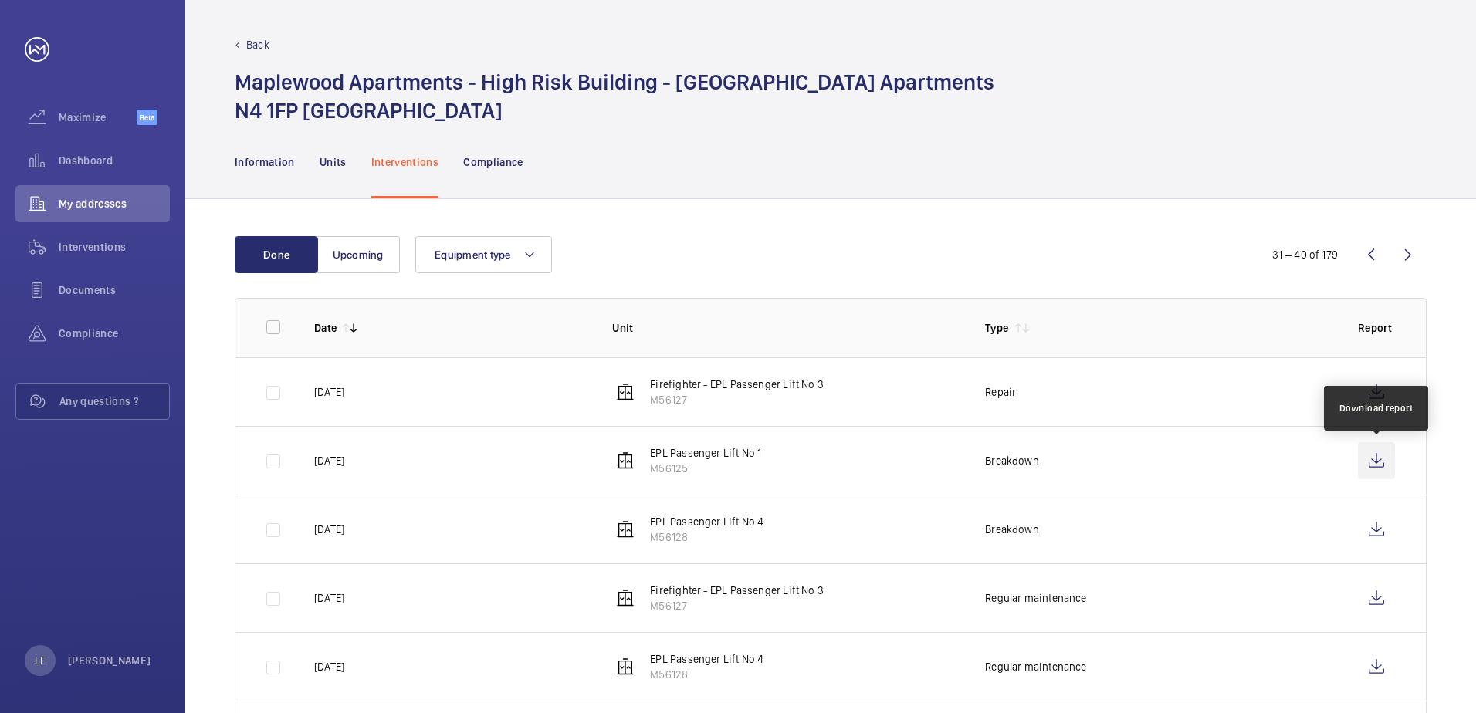
click at [1380, 459] on wm-front-icon-button at bounding box center [1376, 460] width 37 height 37
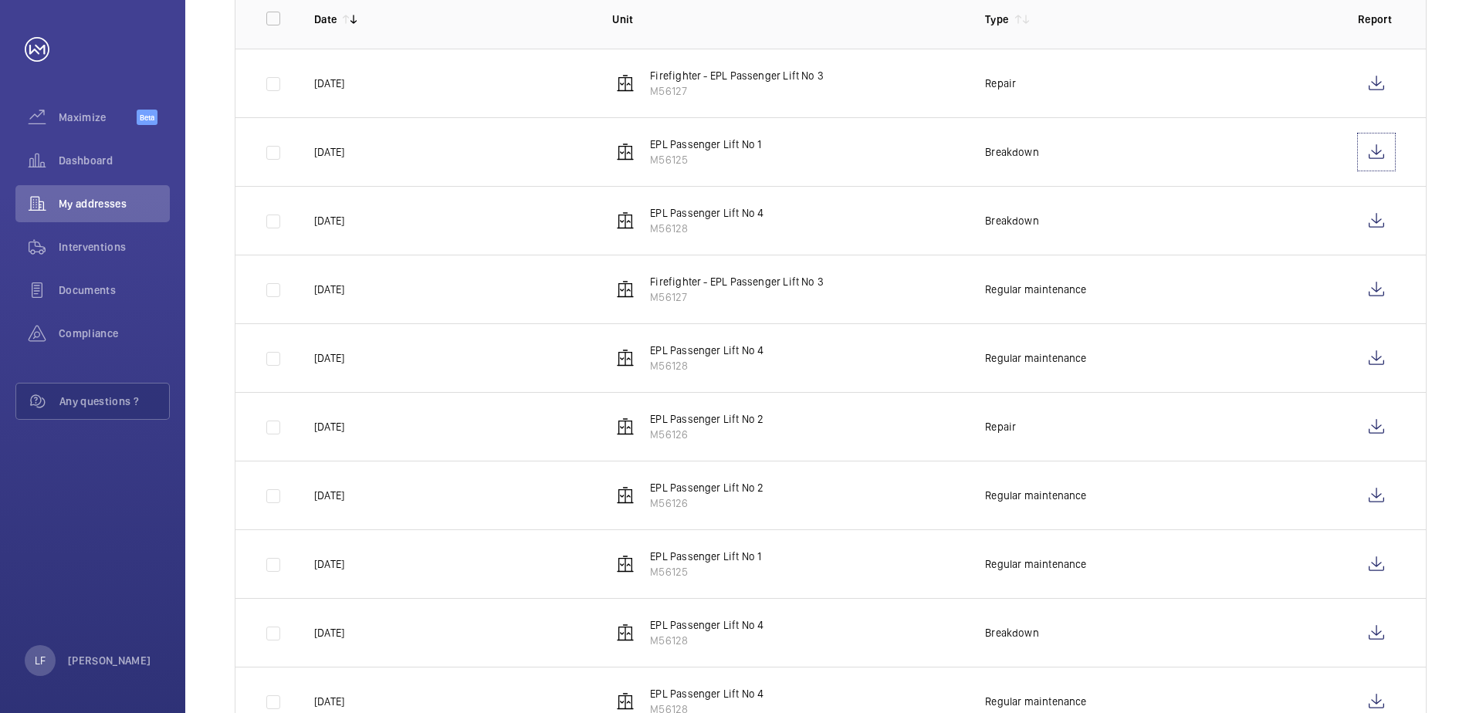
scroll to position [369, 0]
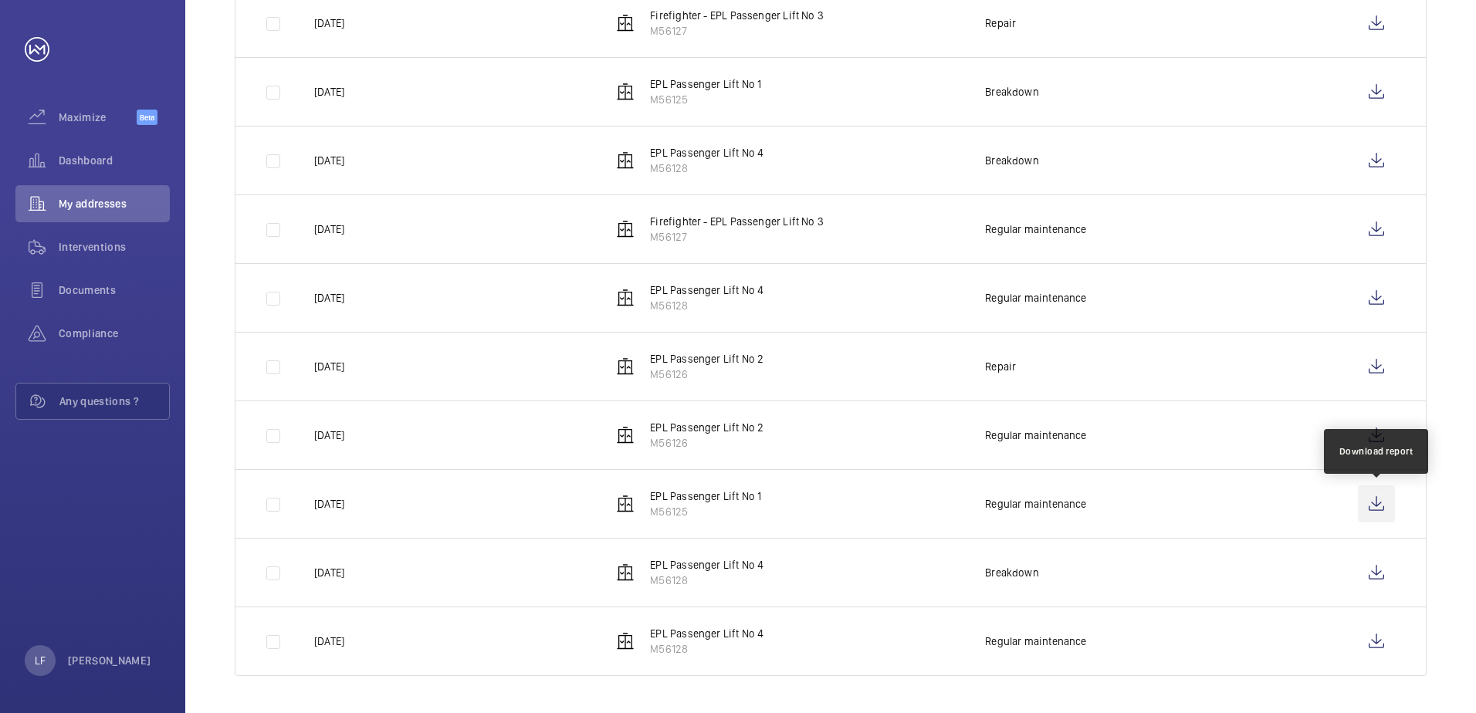
click at [1382, 505] on wm-front-icon-button at bounding box center [1376, 504] width 37 height 37
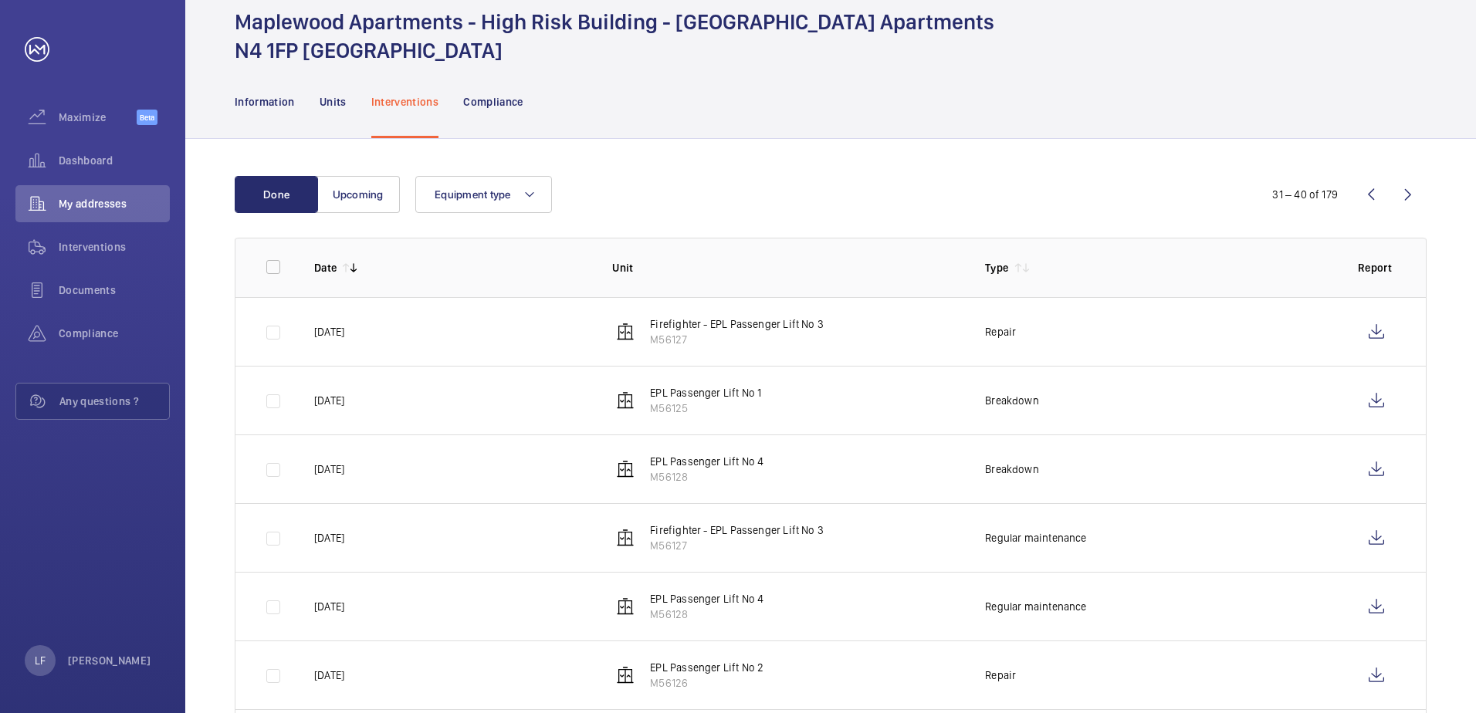
click at [1392, 197] on wm-front-icon-button at bounding box center [1408, 194] width 37 height 37
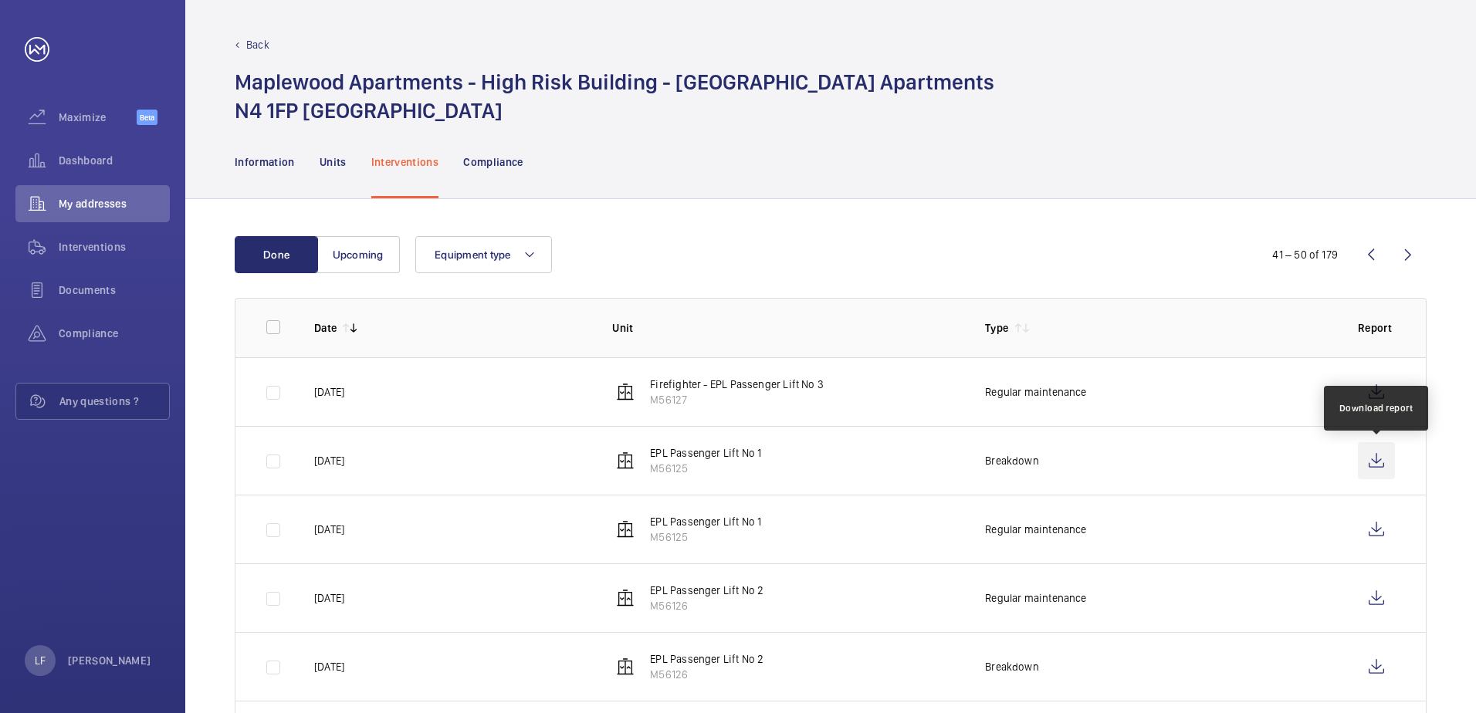
click at [1376, 463] on wm-front-icon-button at bounding box center [1376, 460] width 37 height 37
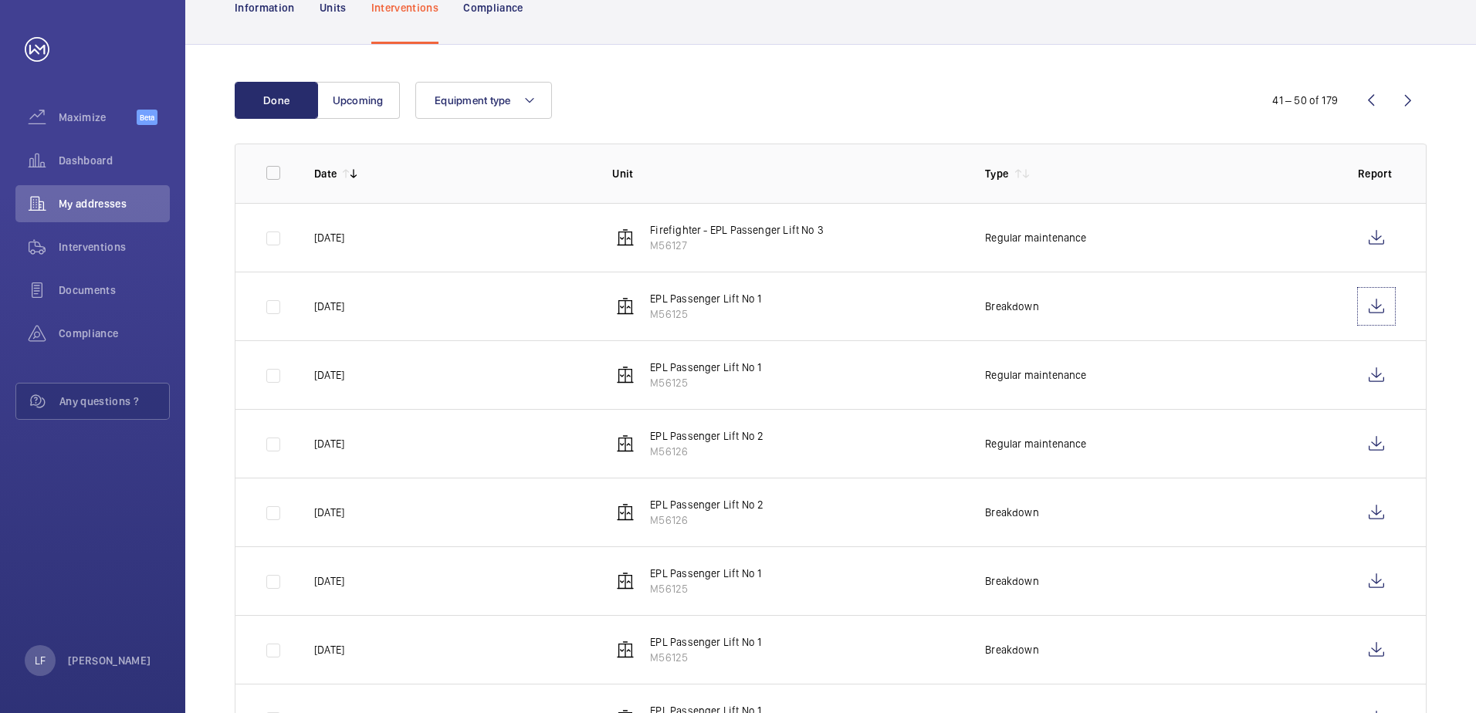
scroll to position [232, 0]
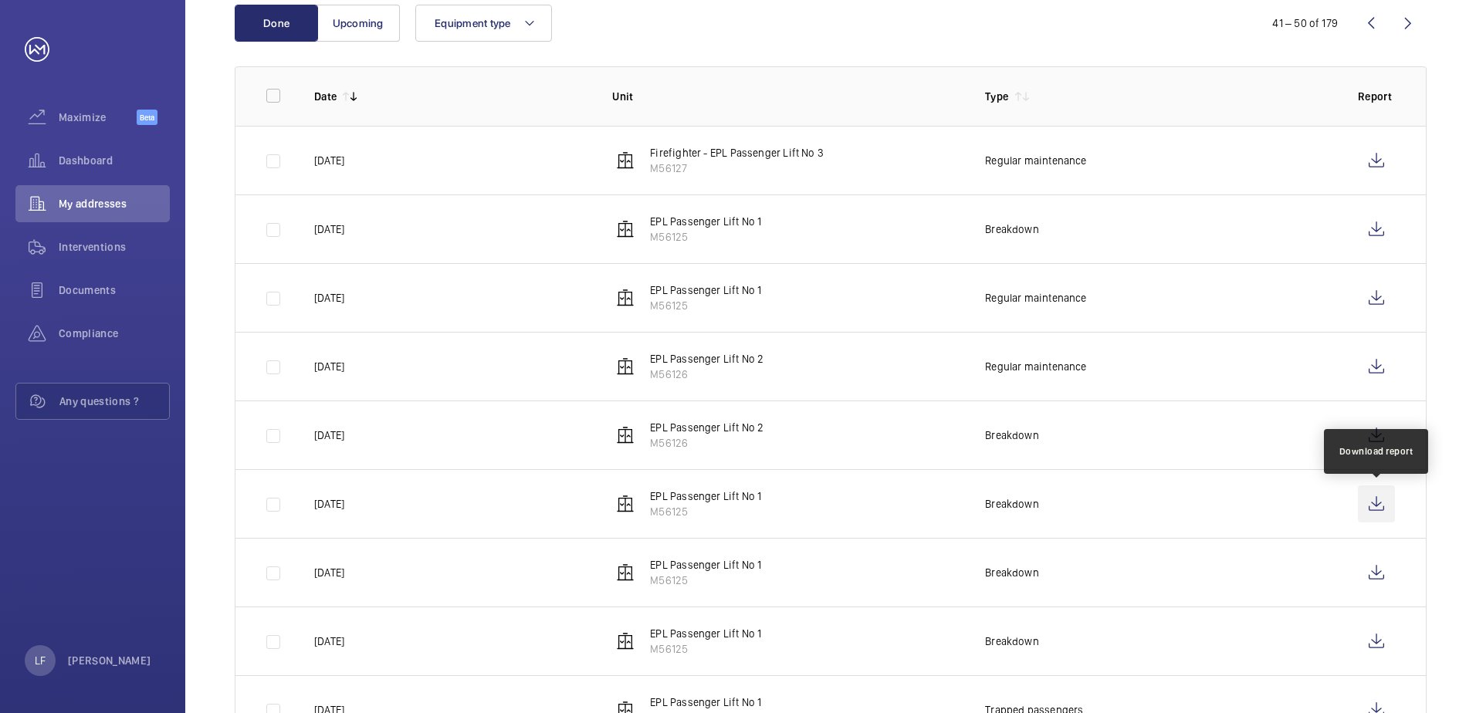
click at [1372, 507] on wm-front-icon-button at bounding box center [1376, 504] width 37 height 37
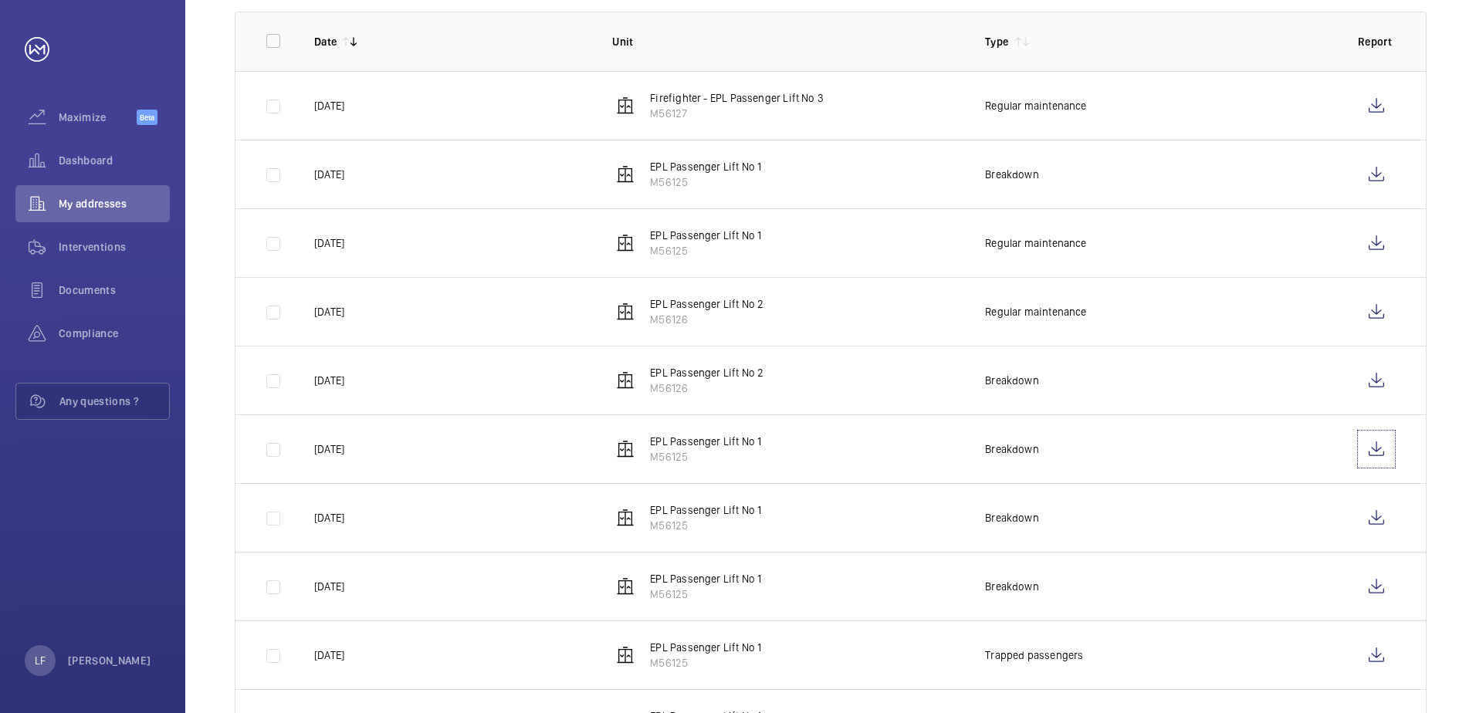
scroll to position [309, 0]
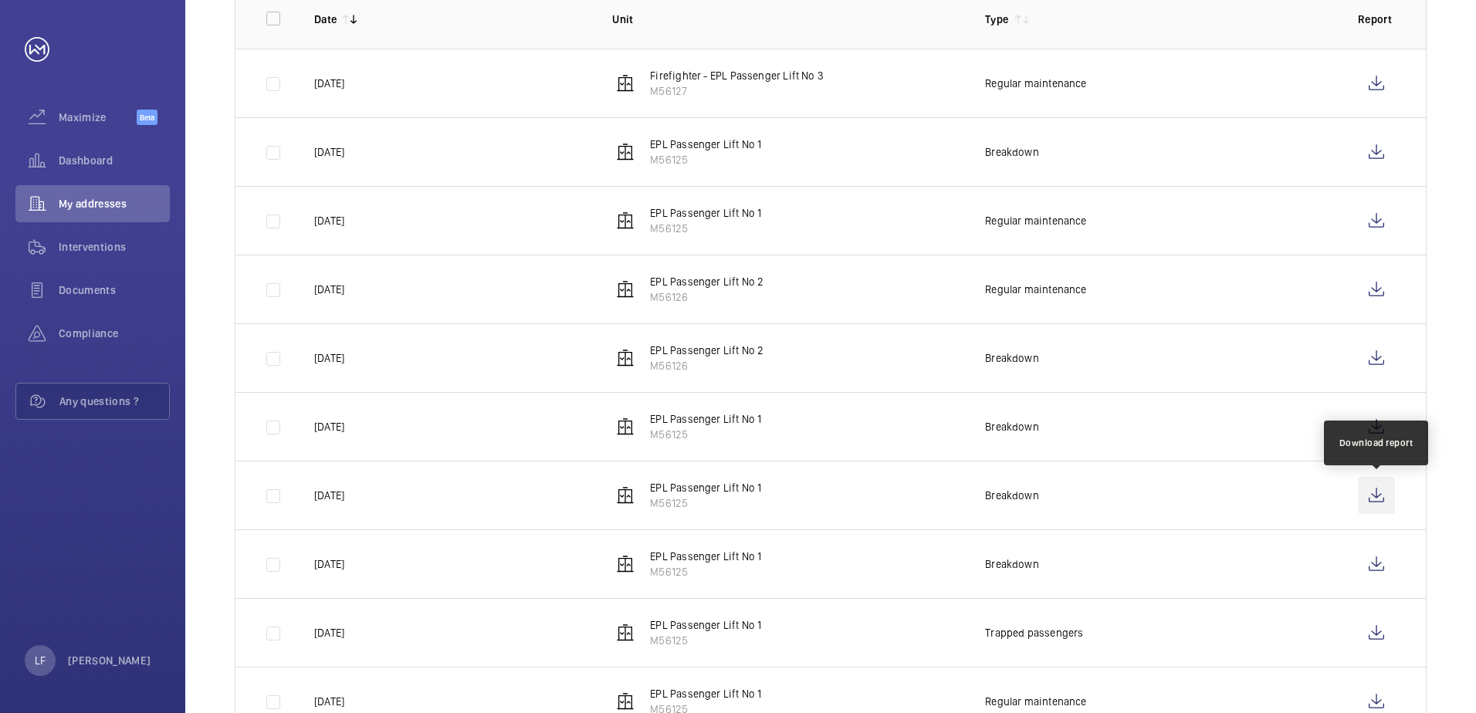
click at [1367, 505] on wm-front-icon-button at bounding box center [1376, 495] width 37 height 37
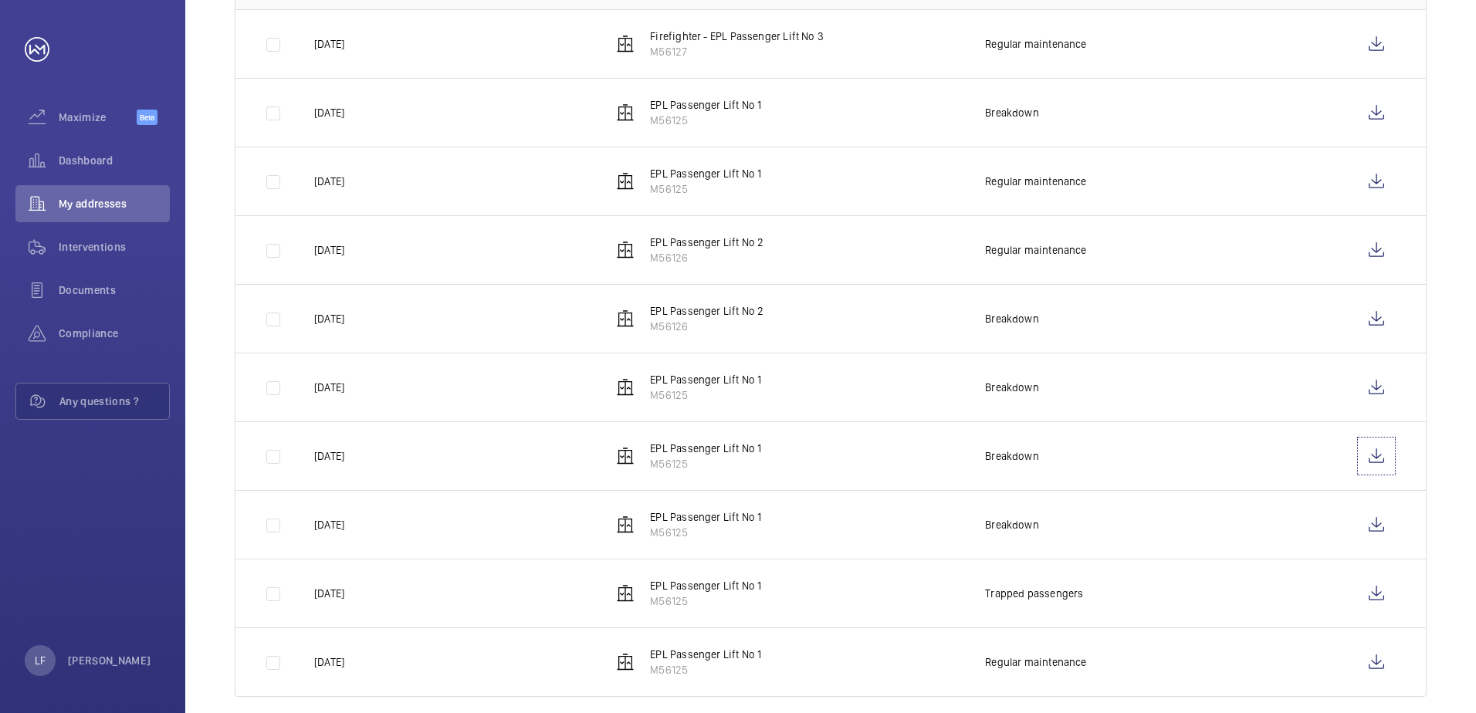
scroll to position [369, 0]
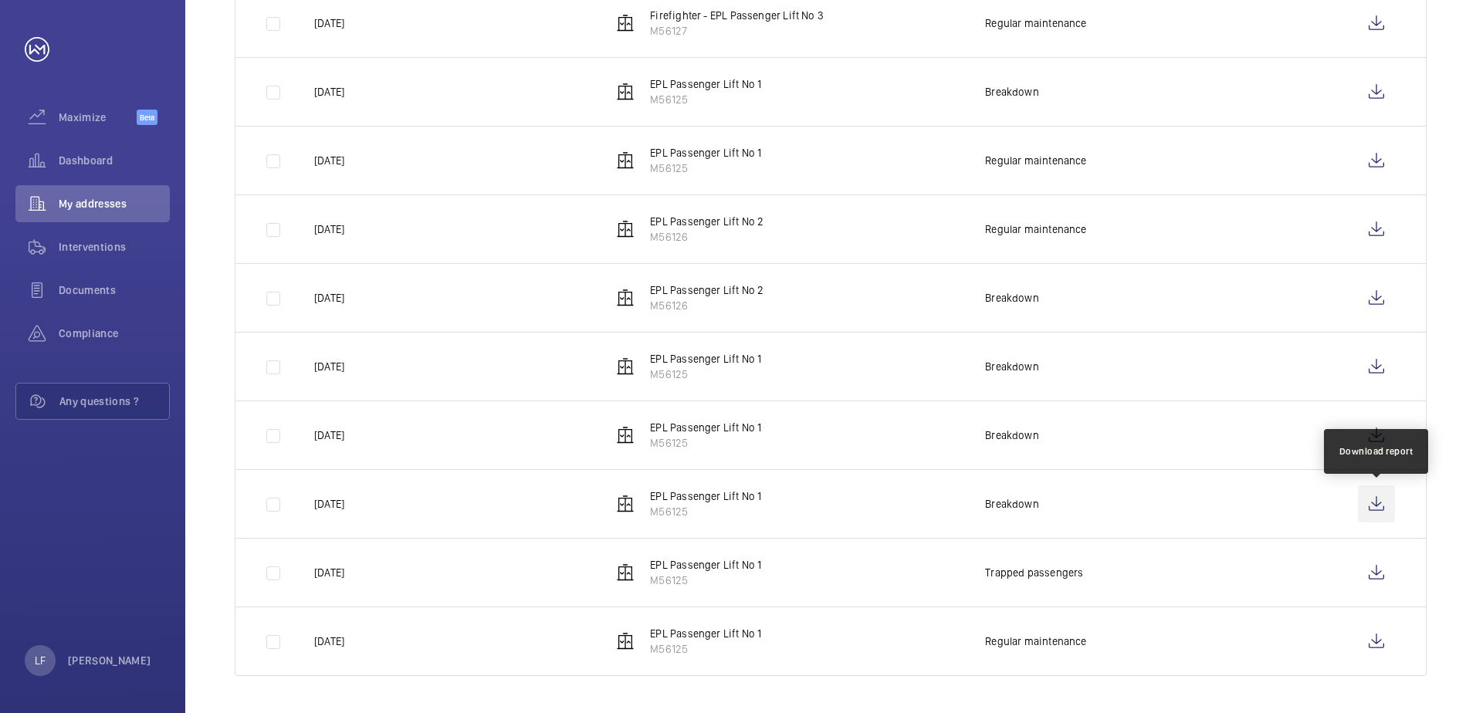
click at [1375, 512] on wm-front-icon-button at bounding box center [1376, 504] width 37 height 37
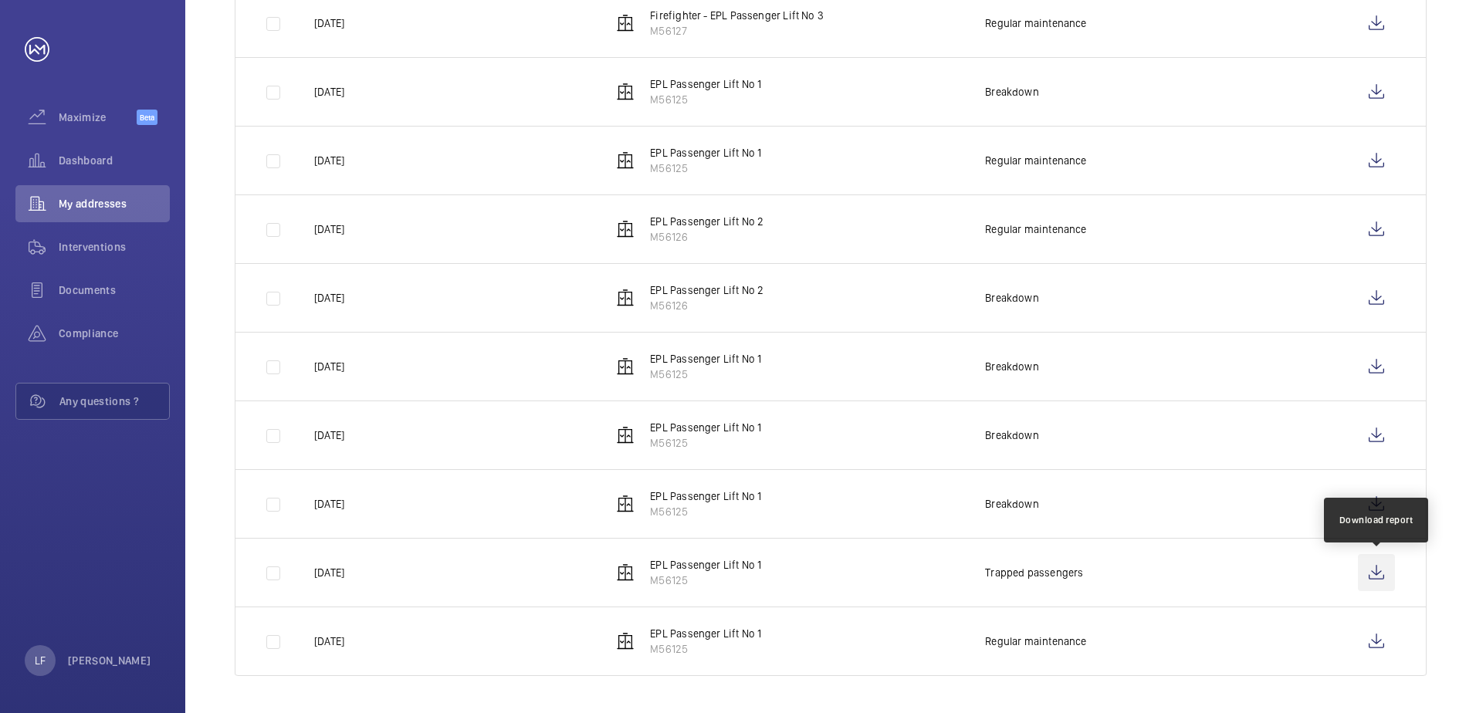
click at [1377, 578] on wm-front-icon-button at bounding box center [1376, 572] width 37 height 37
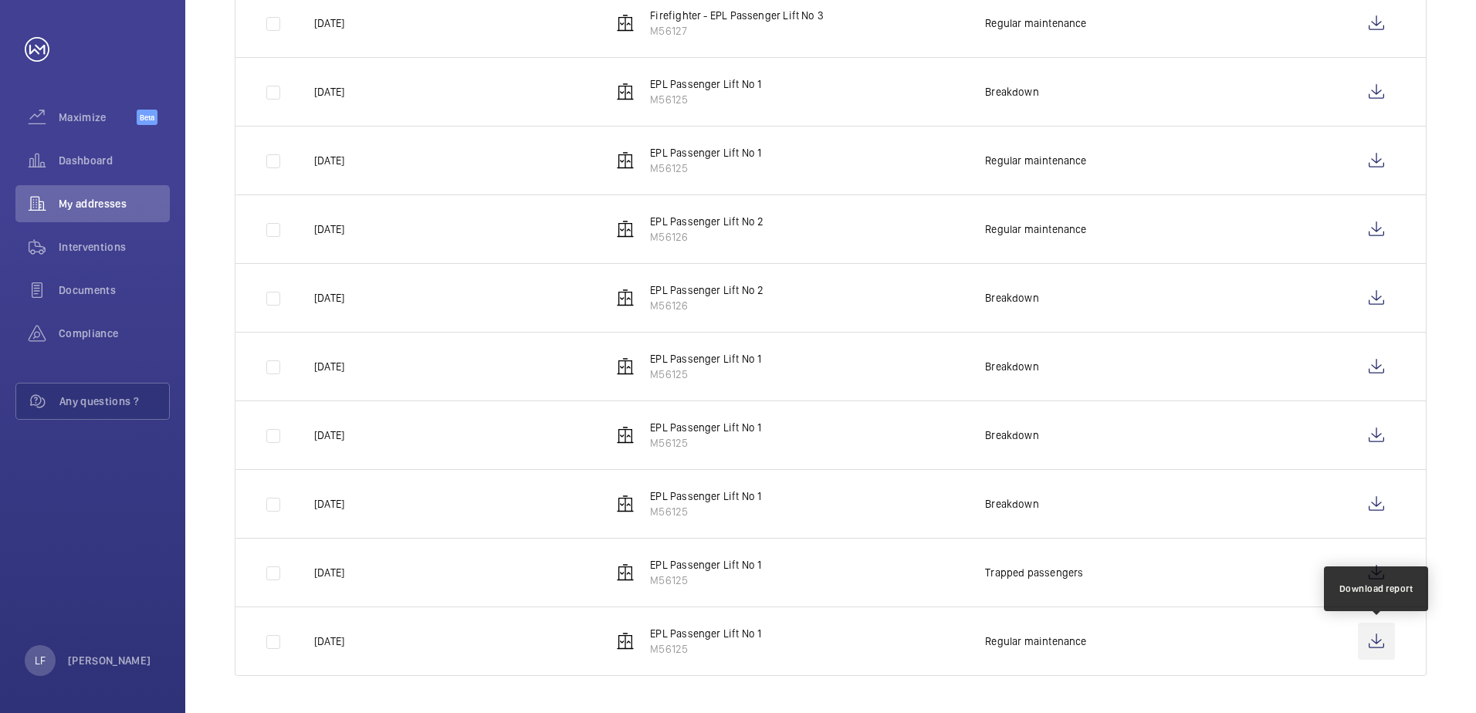
click at [1364, 638] on wm-front-icon-button at bounding box center [1376, 641] width 37 height 37
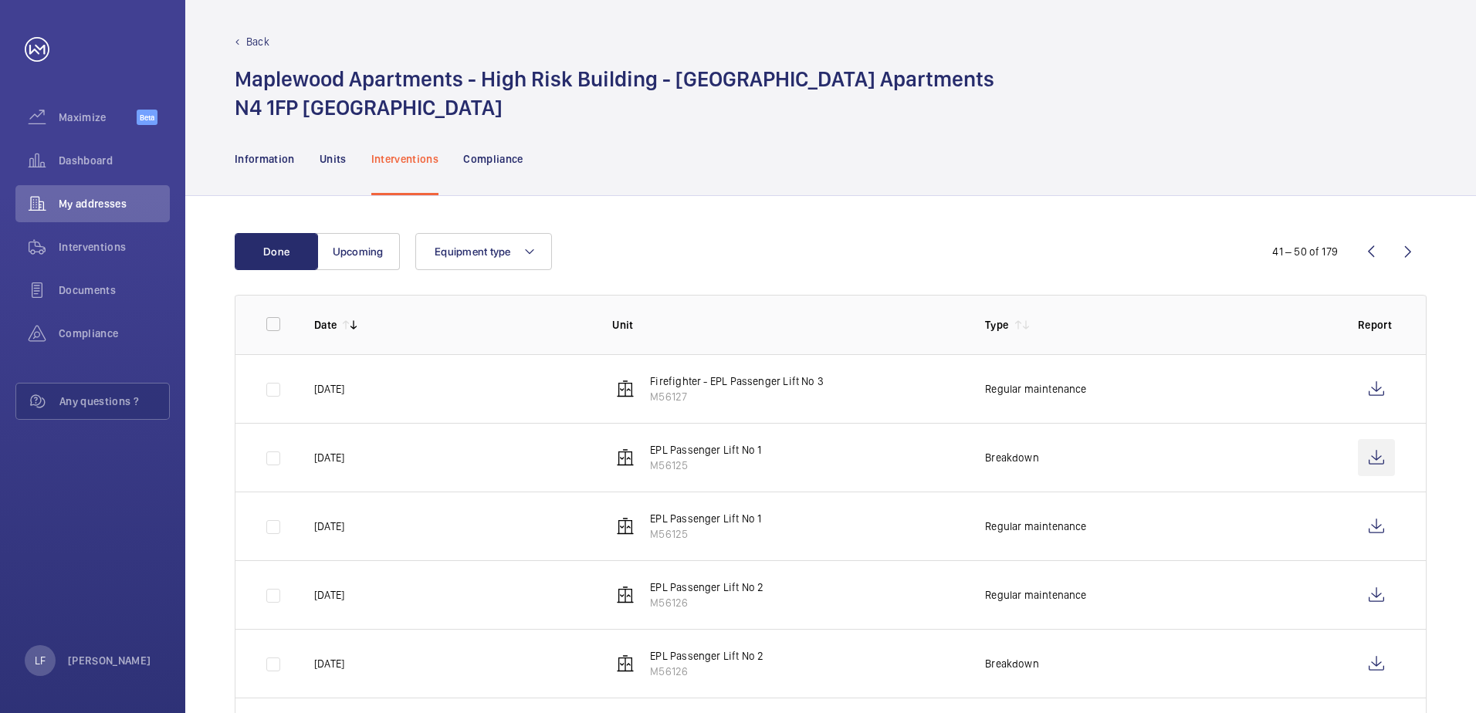
scroll to position [0, 0]
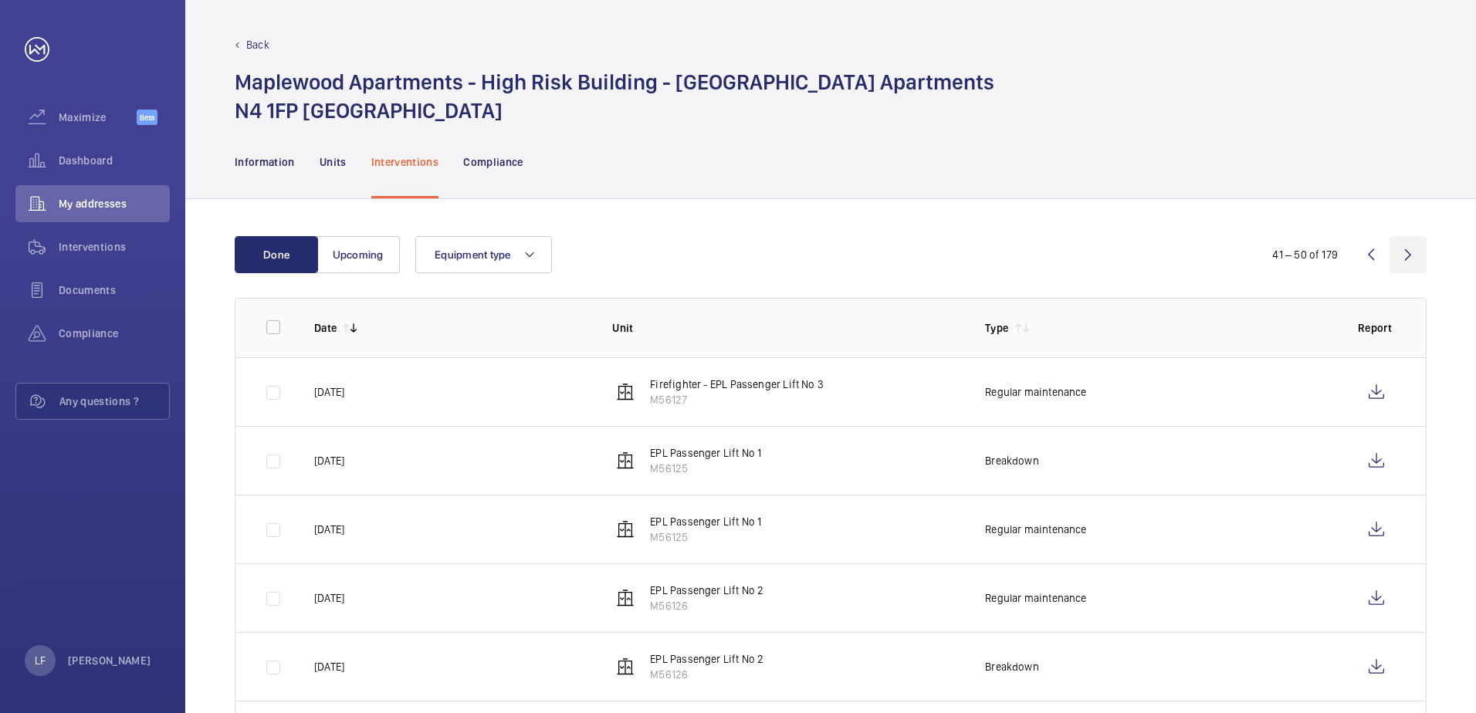
click at [1410, 260] on wm-front-icon-button at bounding box center [1408, 254] width 37 height 37
click at [1371, 391] on wm-front-icon-button at bounding box center [1376, 392] width 37 height 37
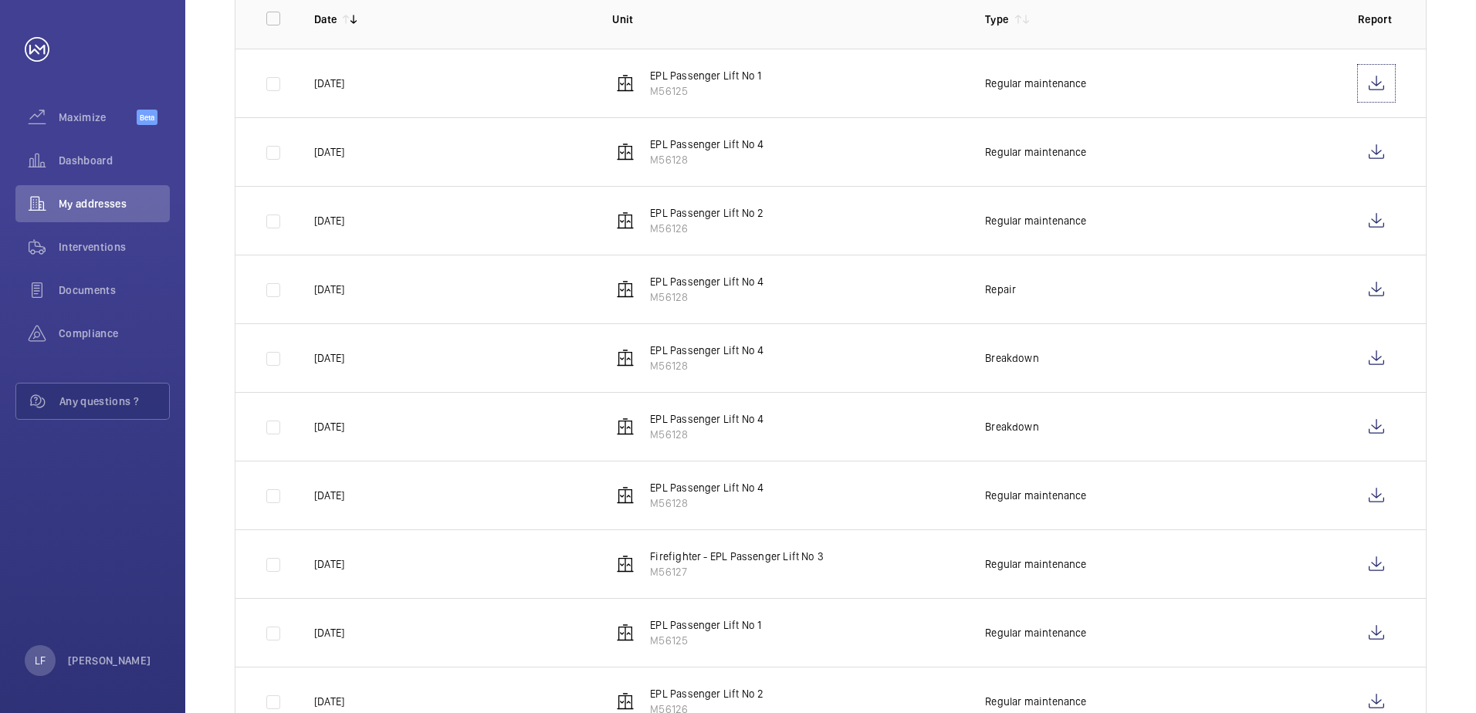
scroll to position [369, 0]
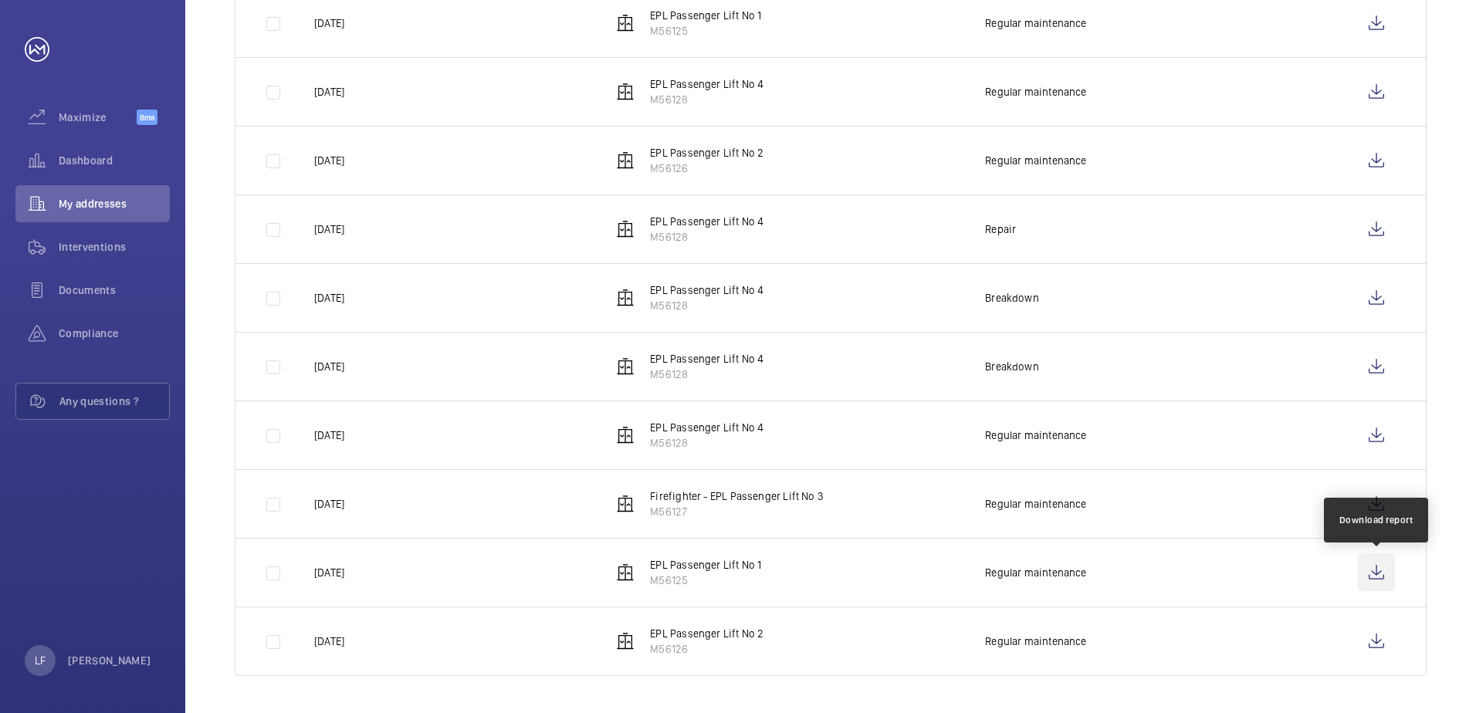
click at [1384, 570] on wm-front-icon-button at bounding box center [1376, 572] width 37 height 37
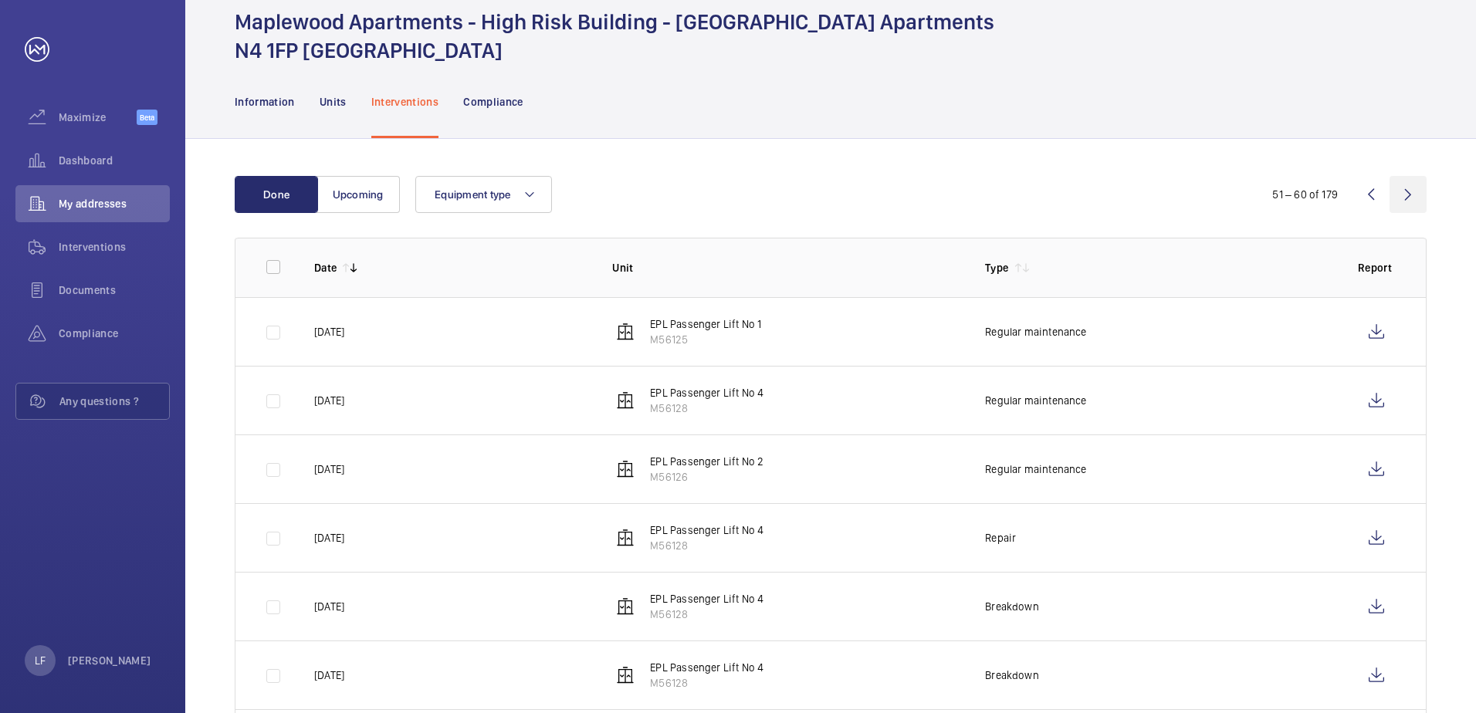
click at [1398, 188] on wm-front-icon-button at bounding box center [1408, 194] width 37 height 37
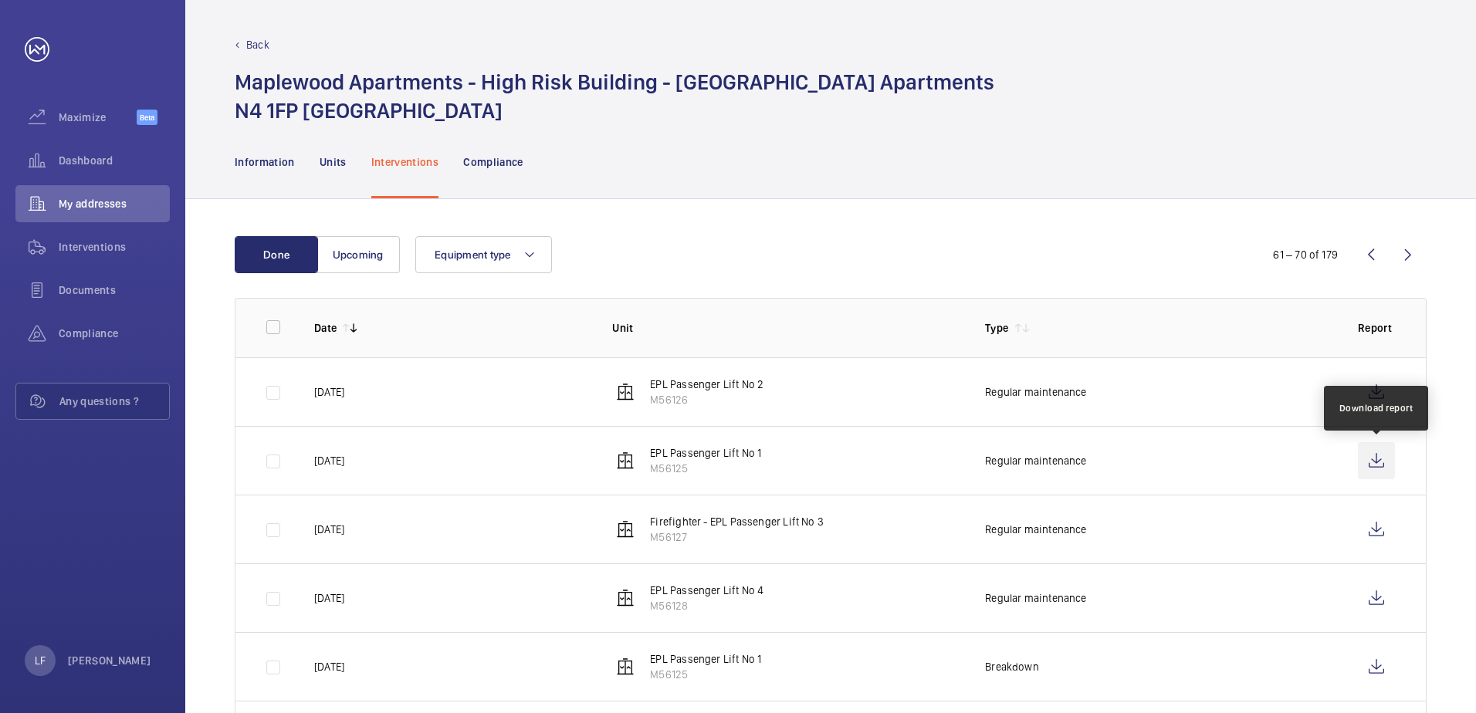
click at [1367, 454] on wm-front-icon-button at bounding box center [1376, 460] width 37 height 37
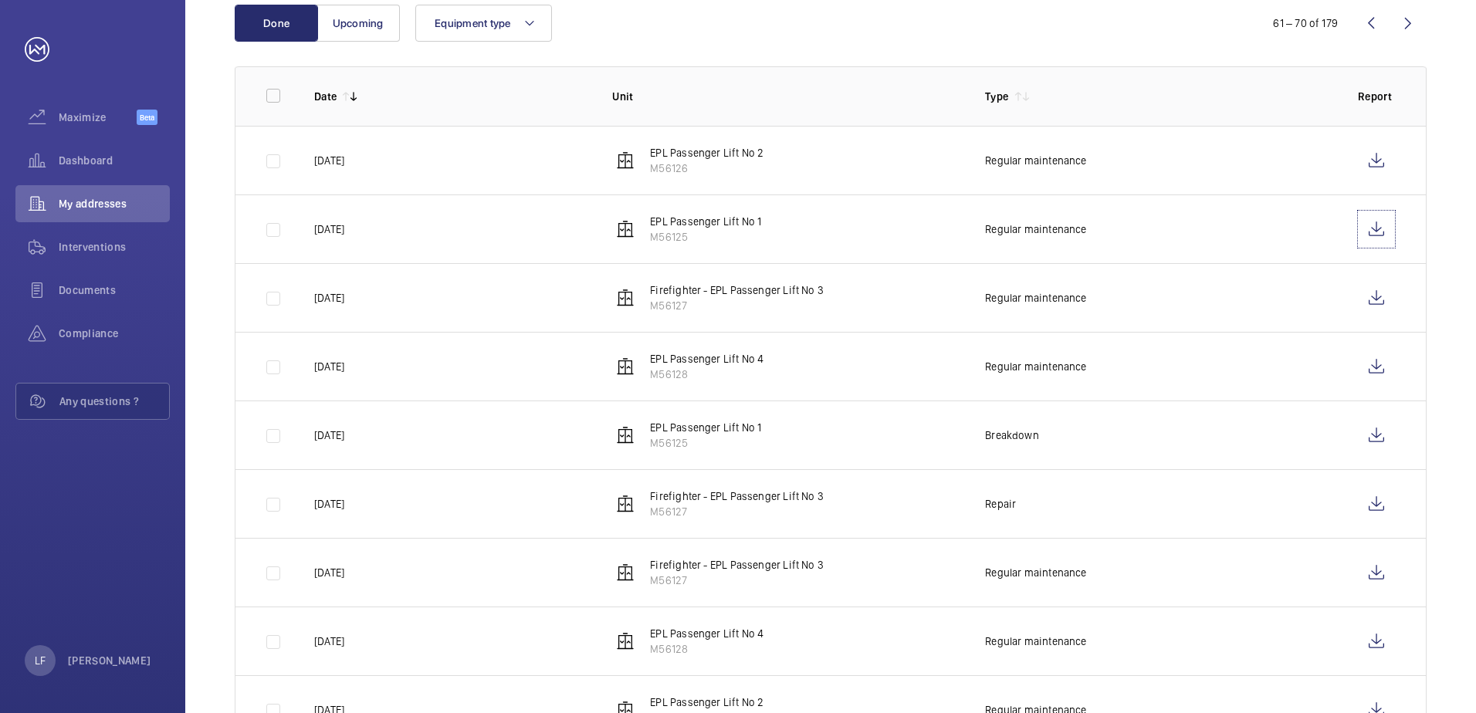
scroll to position [309, 0]
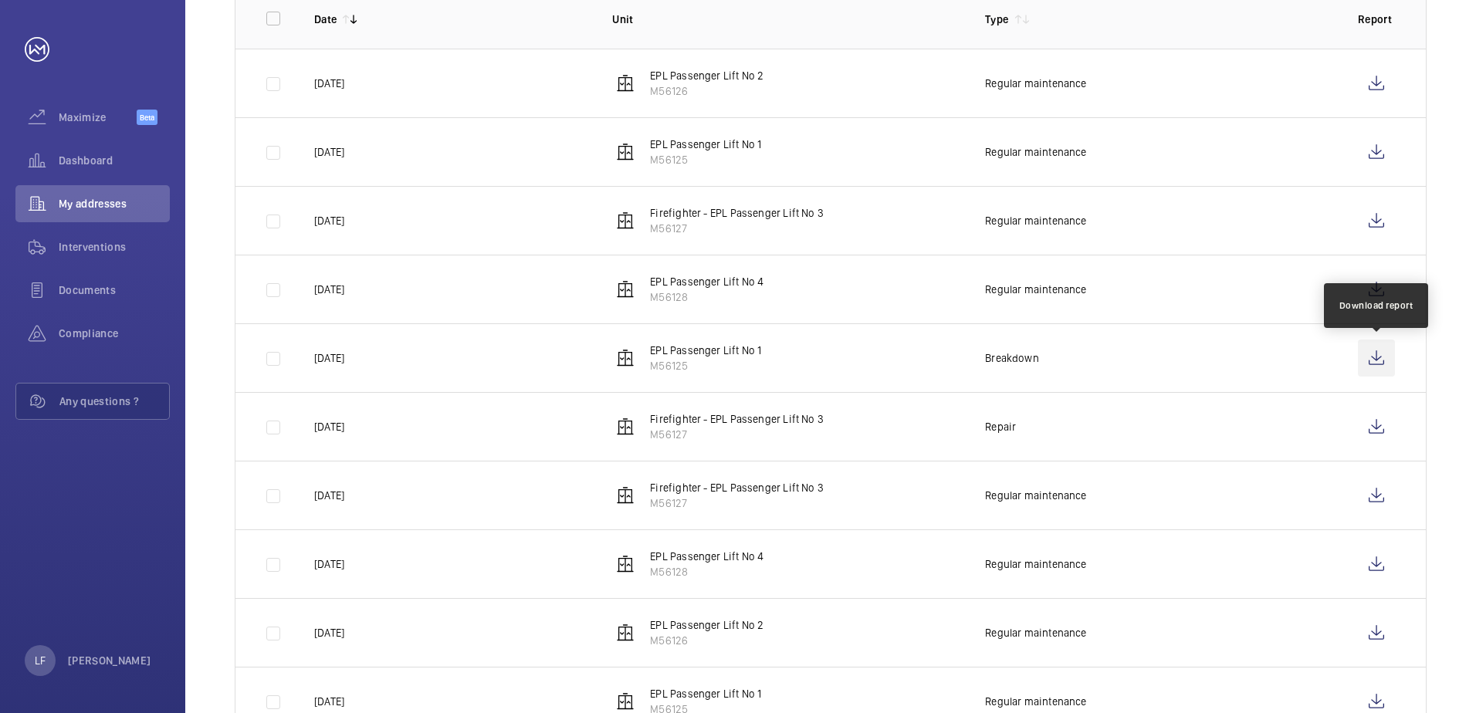
click at [1370, 358] on wm-front-icon-button at bounding box center [1376, 358] width 37 height 37
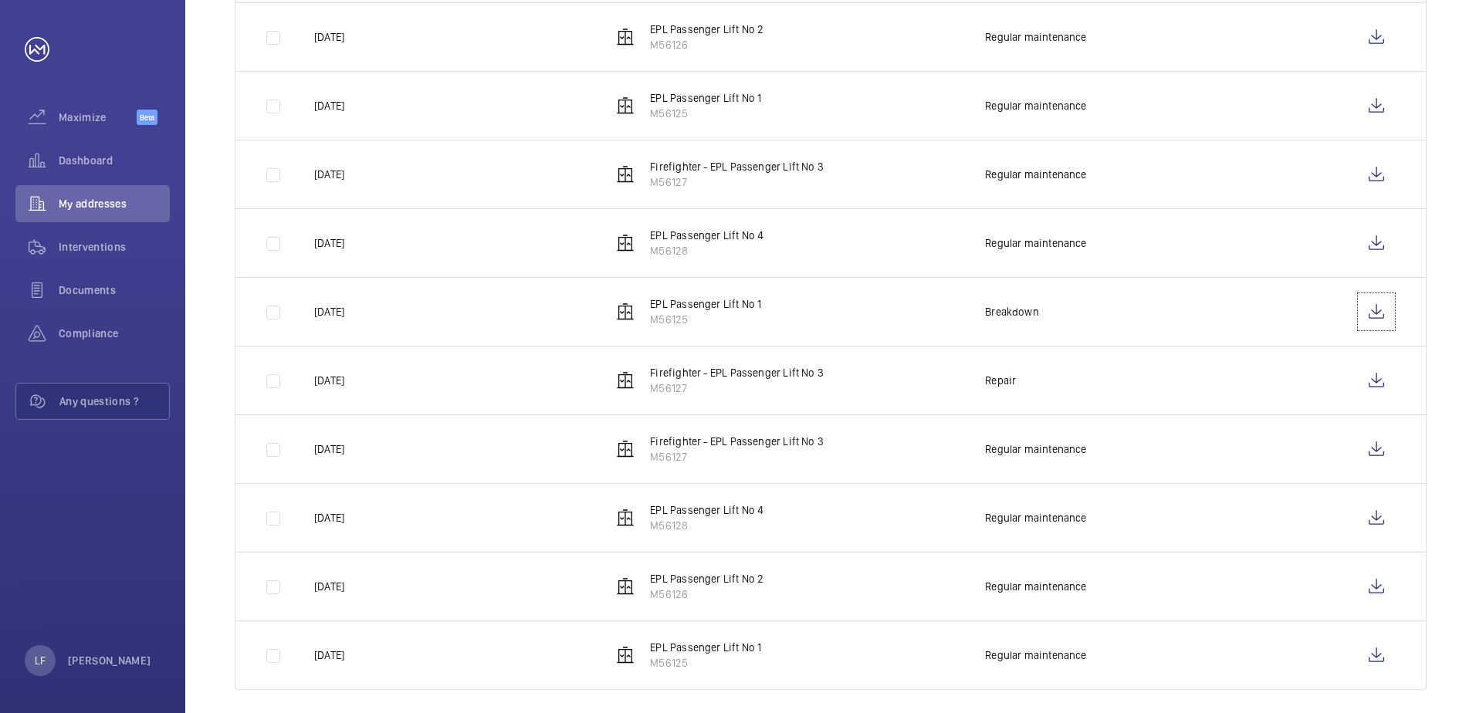
scroll to position [369, 0]
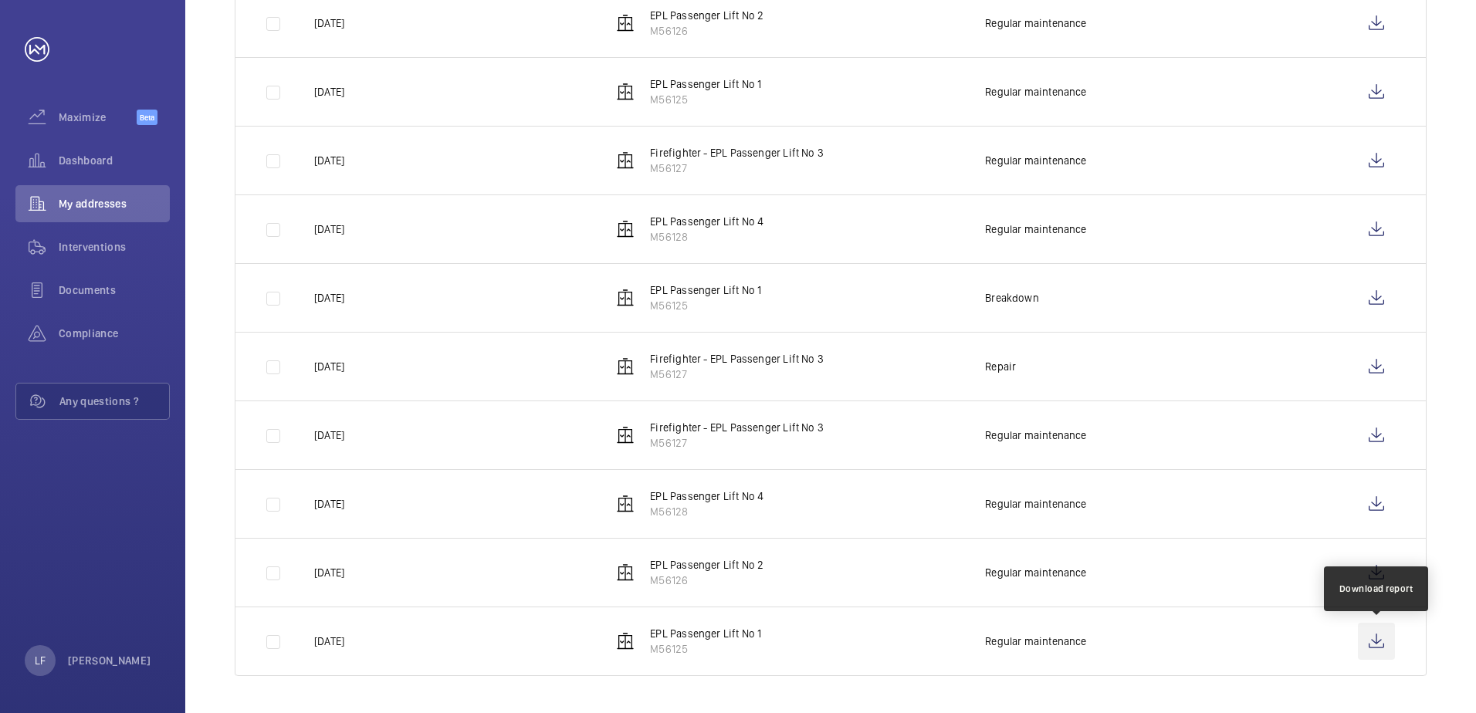
click at [1365, 639] on wm-front-icon-button at bounding box center [1376, 641] width 37 height 37
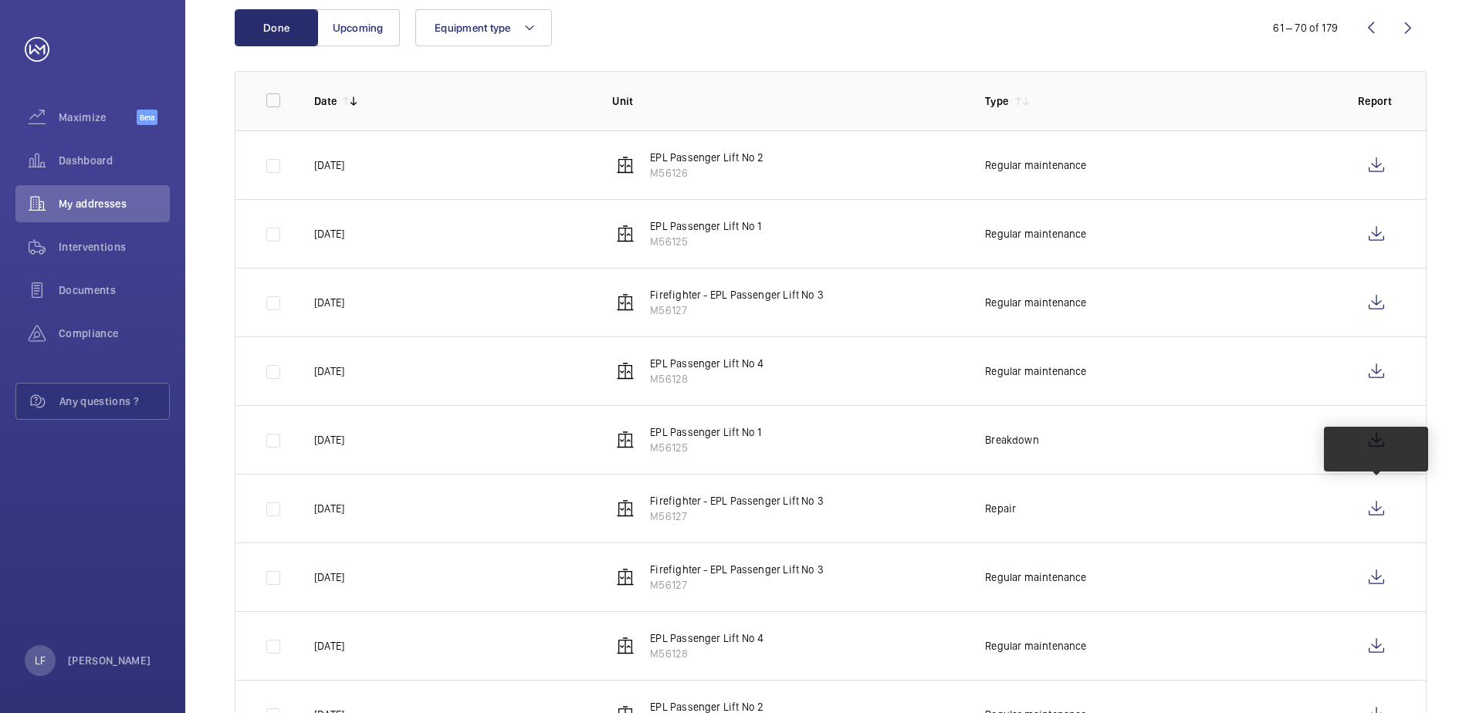
scroll to position [0, 0]
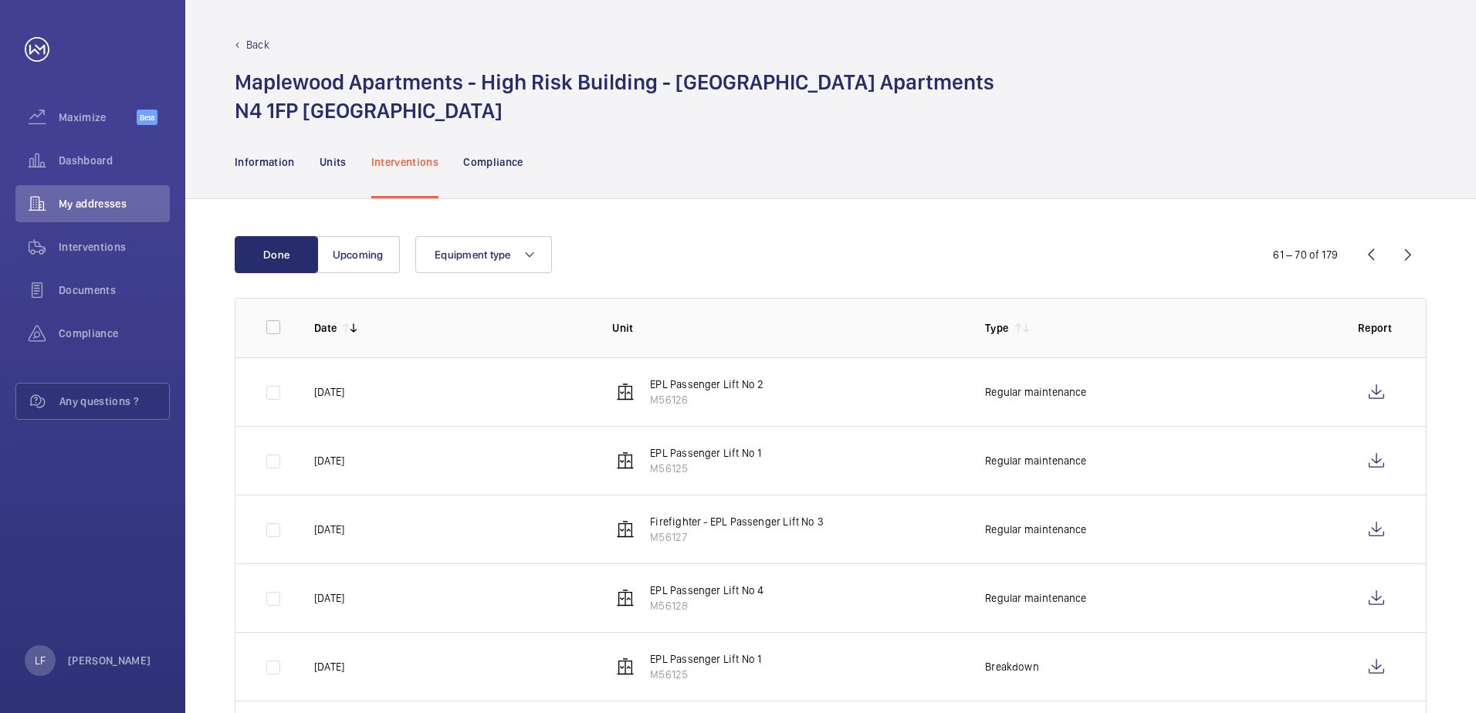
click at [1401, 263] on wm-front-icon-button at bounding box center [1408, 254] width 37 height 37
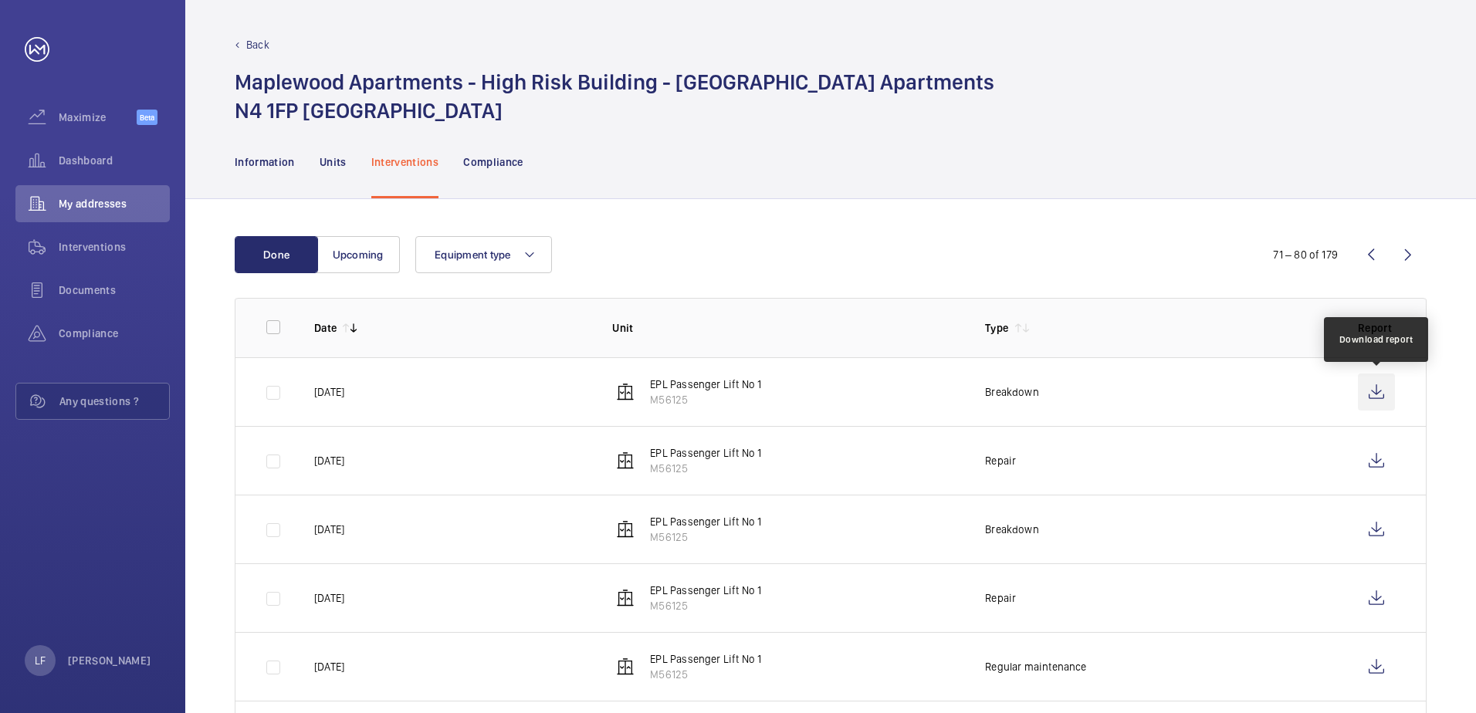
click at [1374, 389] on wm-front-icon-button at bounding box center [1376, 392] width 37 height 37
click at [1360, 458] on wm-front-icon-button at bounding box center [1376, 460] width 37 height 37
click at [1408, 260] on wm-front-icon-button at bounding box center [1408, 254] width 37 height 37
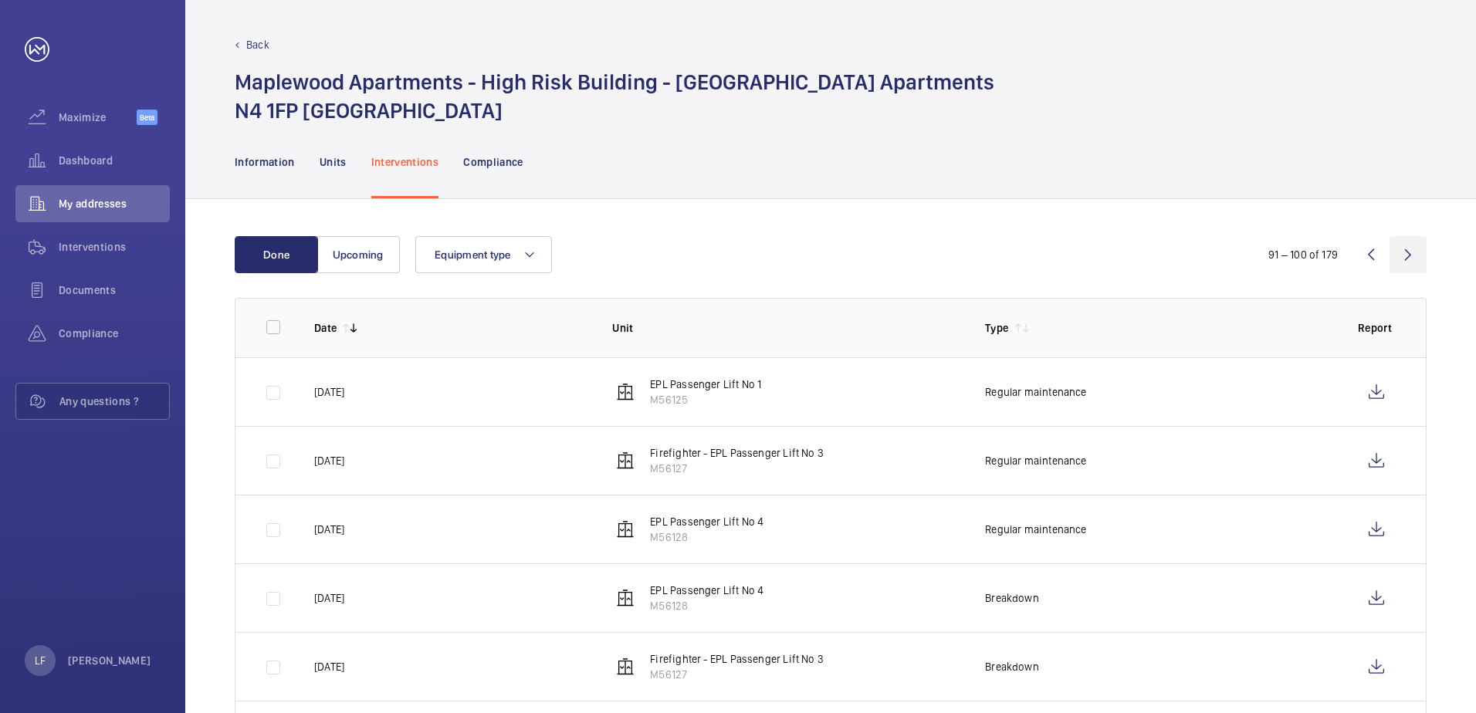
click at [1408, 260] on wm-front-icon-button at bounding box center [1408, 254] width 37 height 37
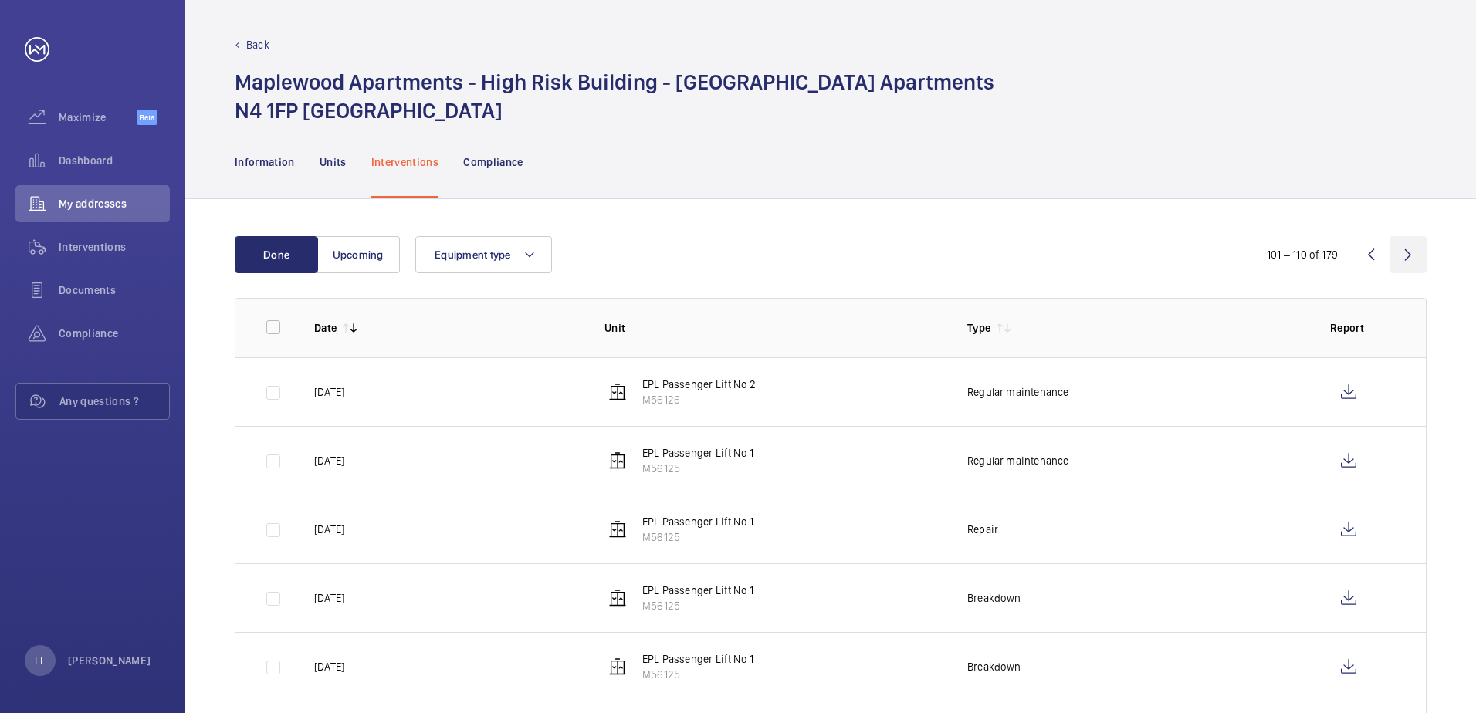
click at [1402, 263] on wm-front-icon-button at bounding box center [1408, 254] width 37 height 37
click at [1402, 259] on wm-front-icon-button at bounding box center [1408, 254] width 37 height 37
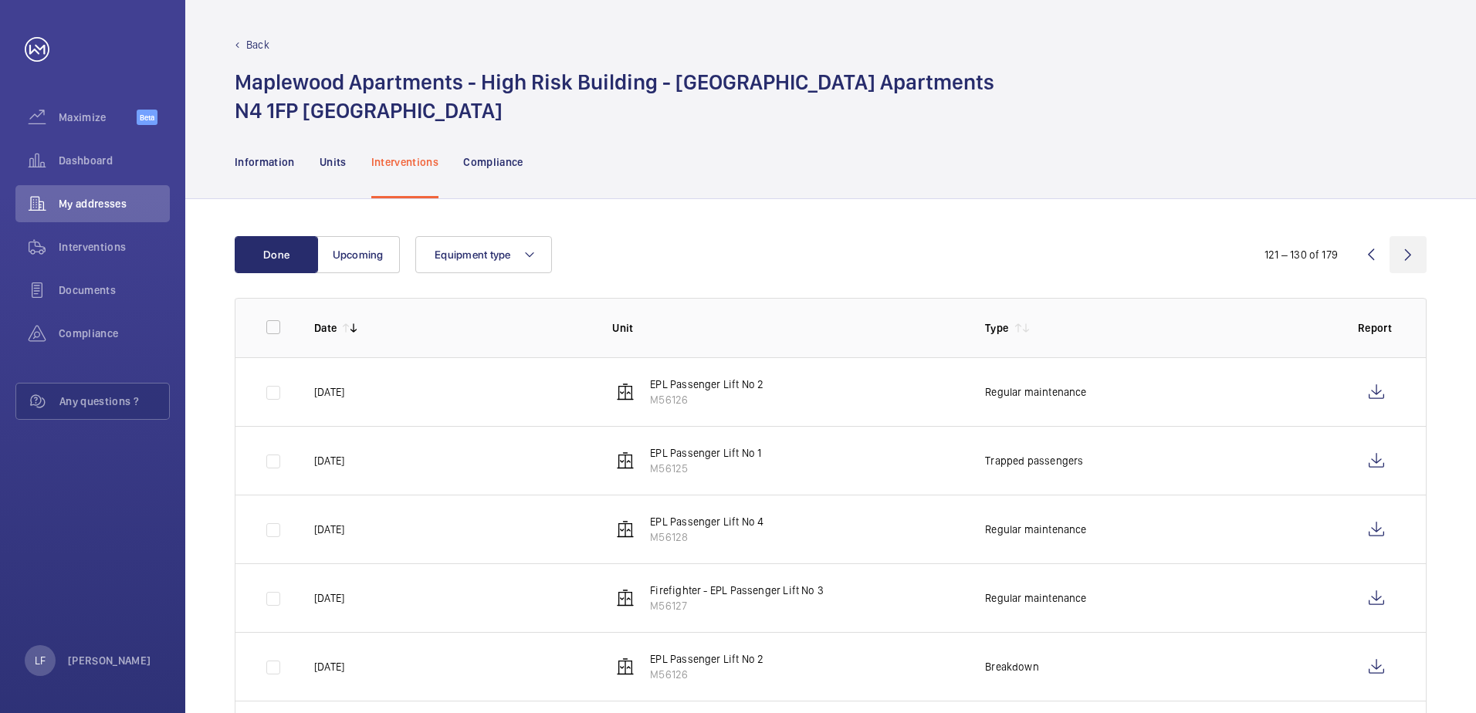
click at [1402, 259] on wm-front-icon-button at bounding box center [1408, 254] width 37 height 37
click at [1404, 259] on wm-front-icon-button at bounding box center [1408, 254] width 37 height 37
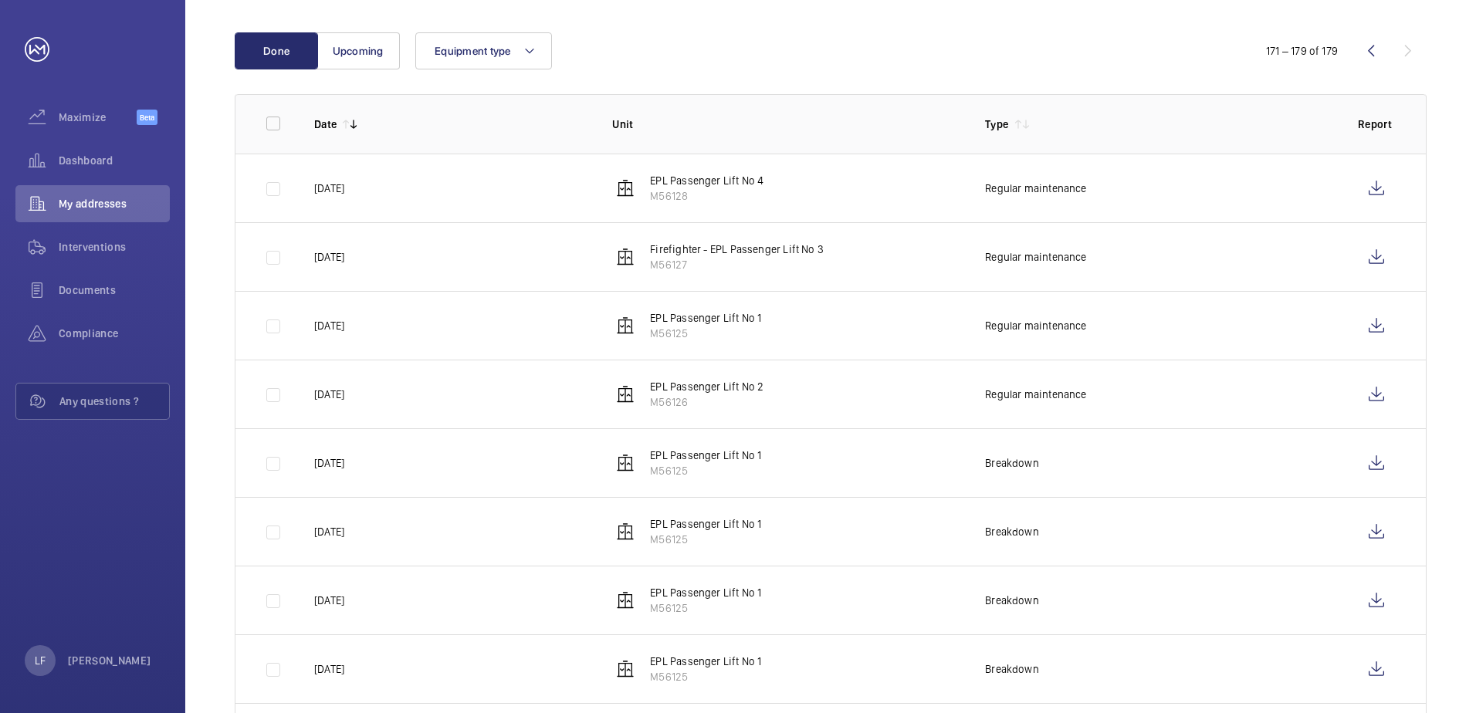
scroll to position [300, 0]
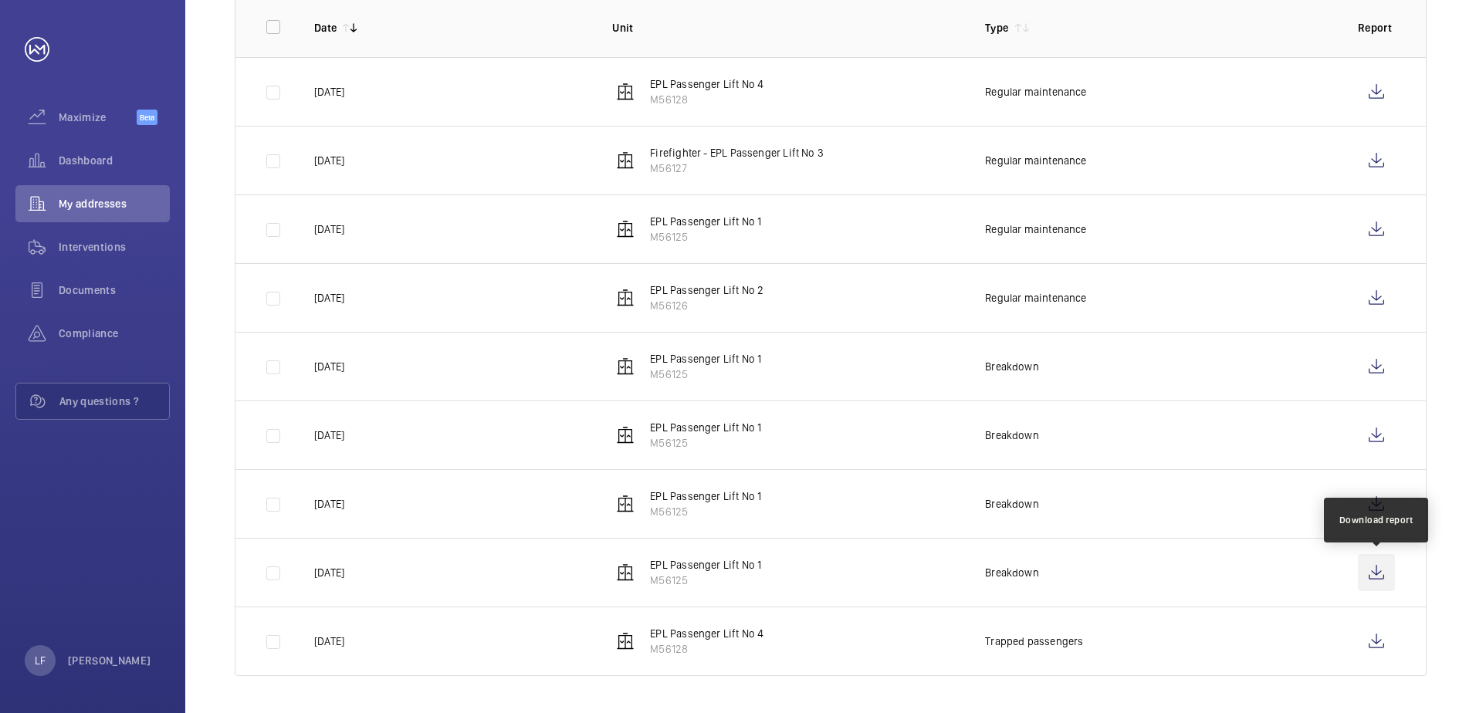
click at [1379, 573] on wm-front-icon-button at bounding box center [1376, 572] width 37 height 37
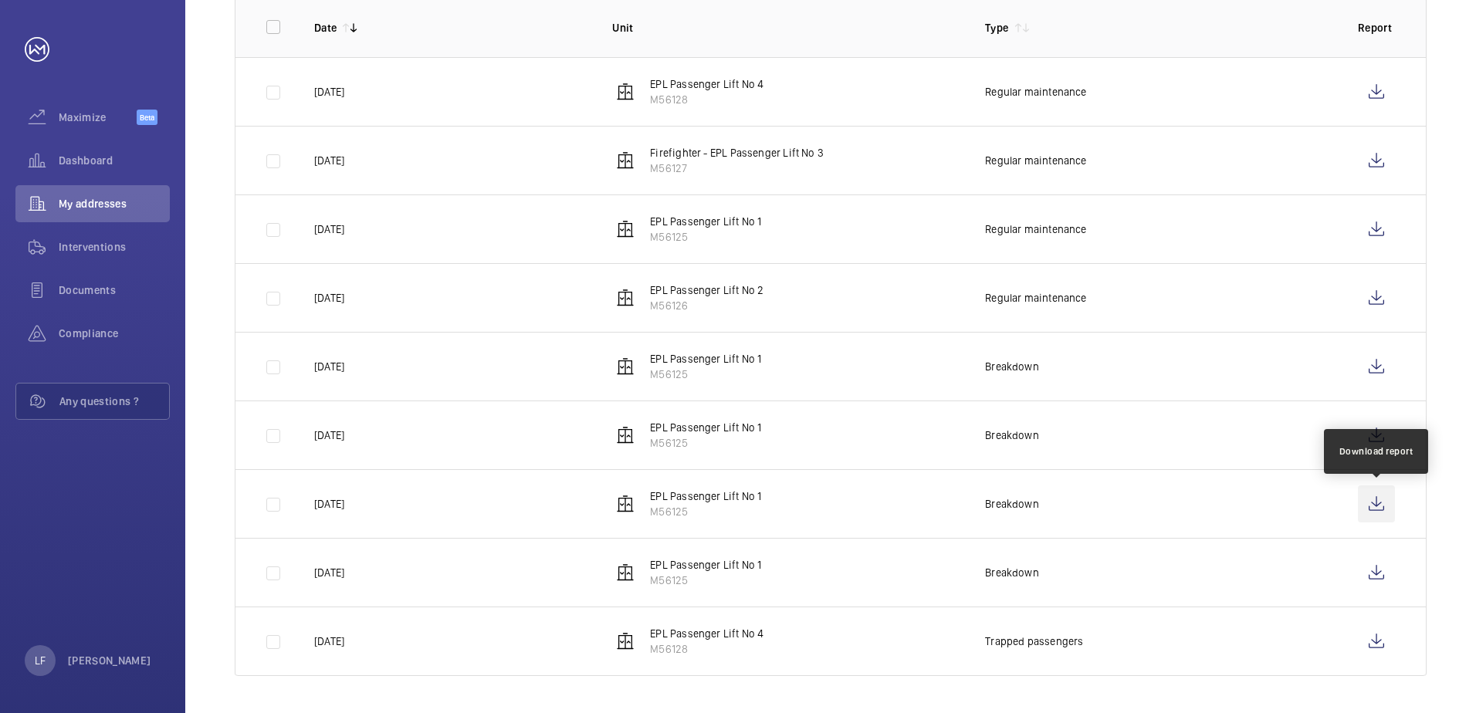
click at [1367, 501] on wm-front-icon-button at bounding box center [1376, 504] width 37 height 37
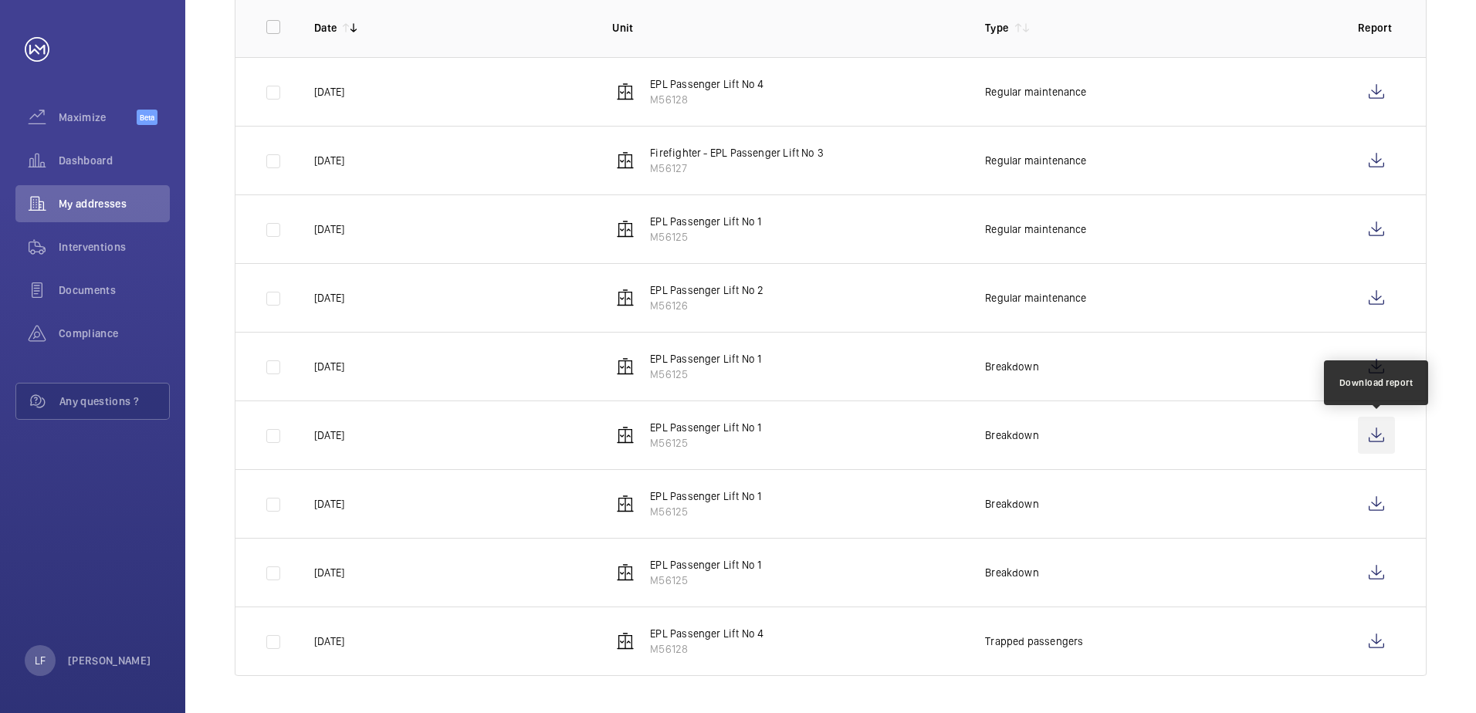
click at [1381, 429] on wm-front-icon-button at bounding box center [1376, 435] width 37 height 37
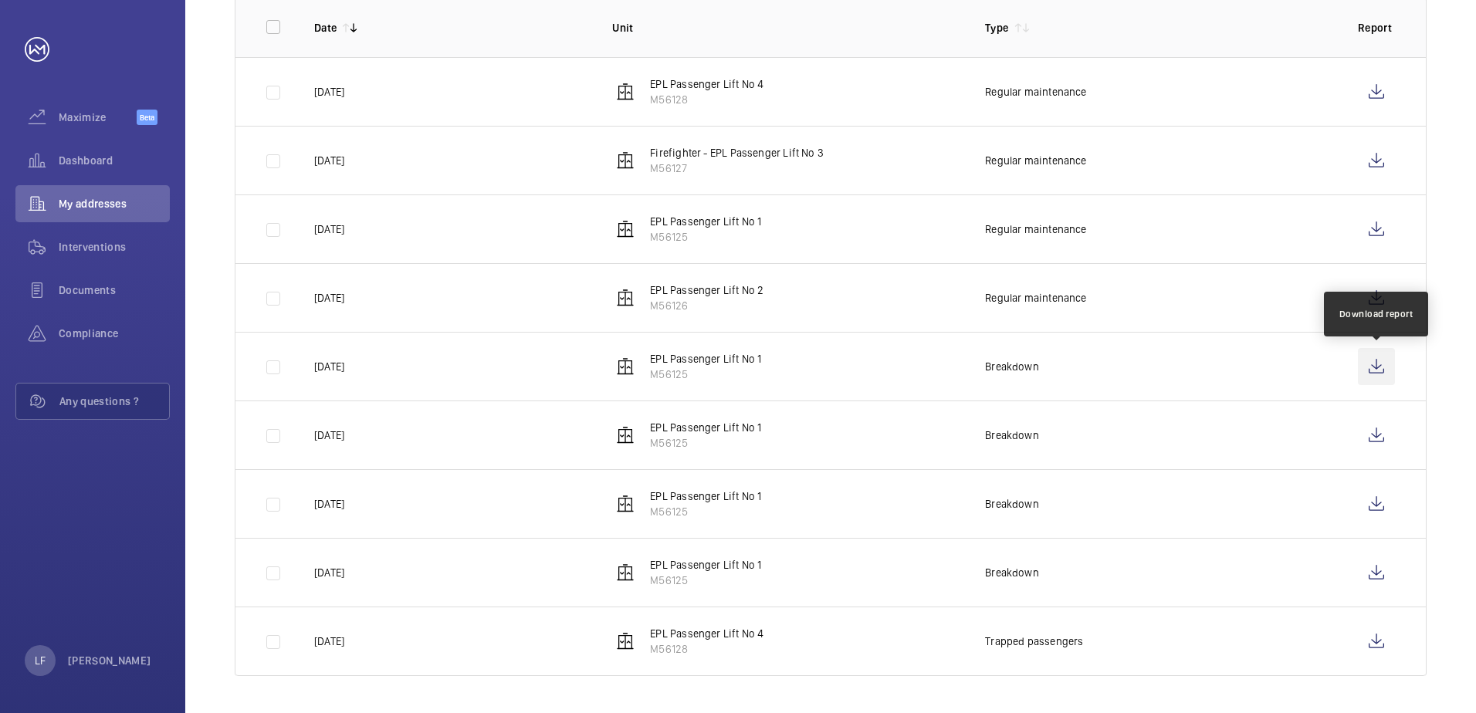
click at [1376, 361] on wm-front-icon-button at bounding box center [1376, 366] width 37 height 37
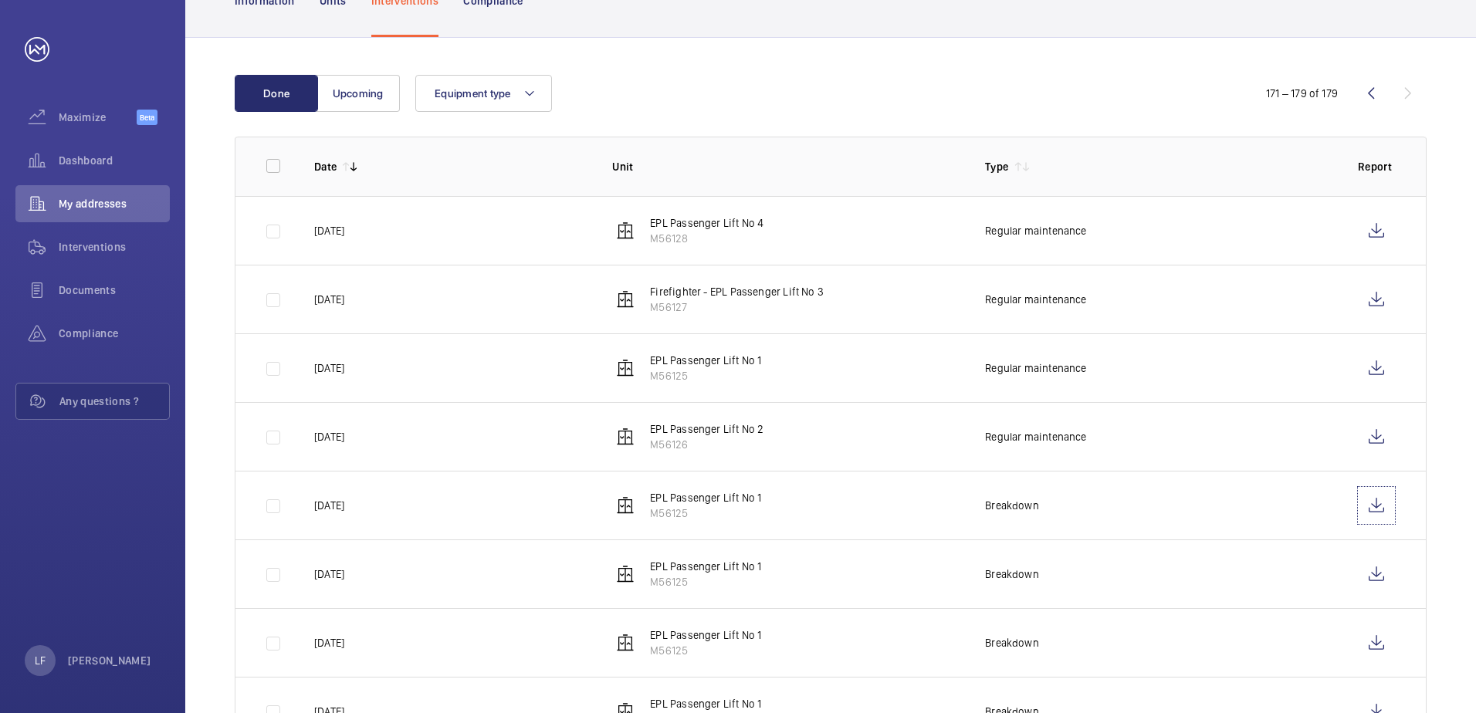
scroll to position [146, 0]
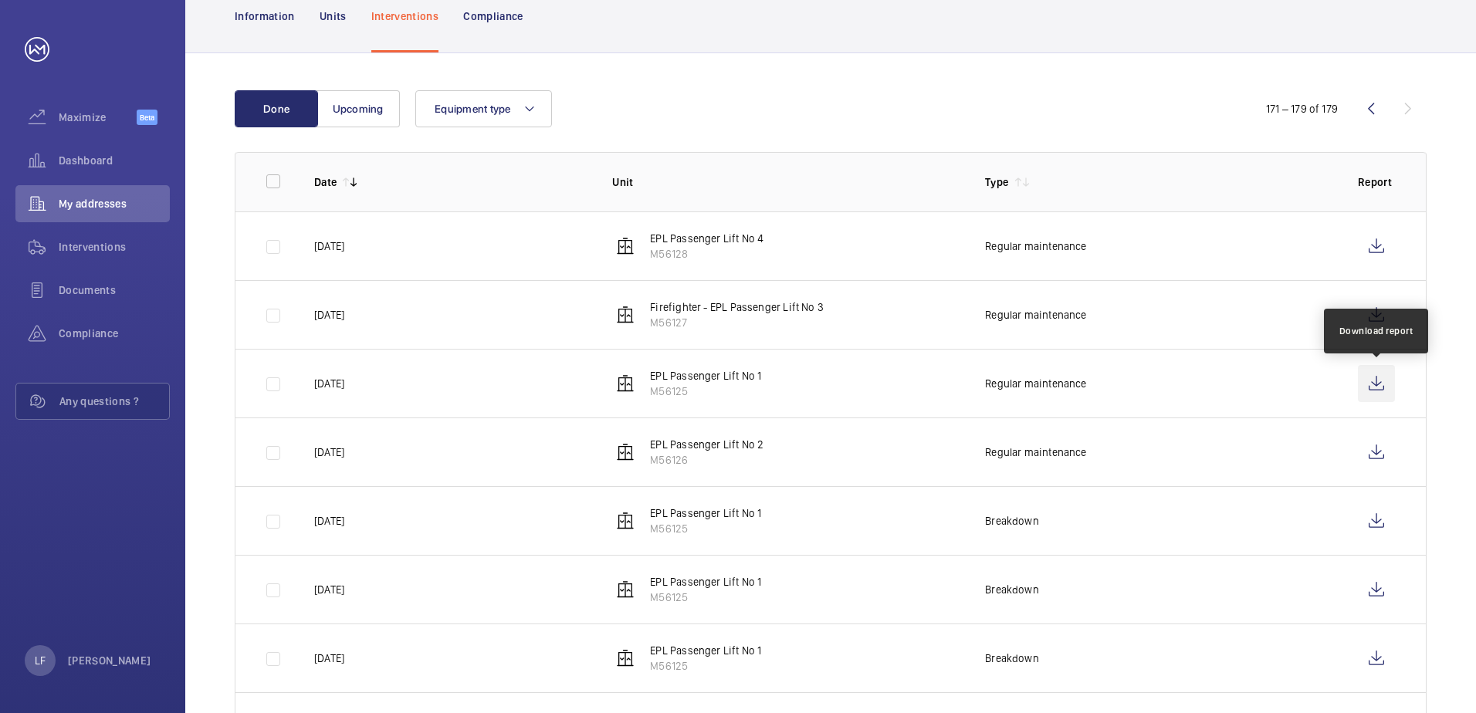
click at [1377, 385] on wm-front-icon-button at bounding box center [1376, 383] width 37 height 37
click at [1374, 115] on wm-front-icon-button at bounding box center [1371, 108] width 37 height 37
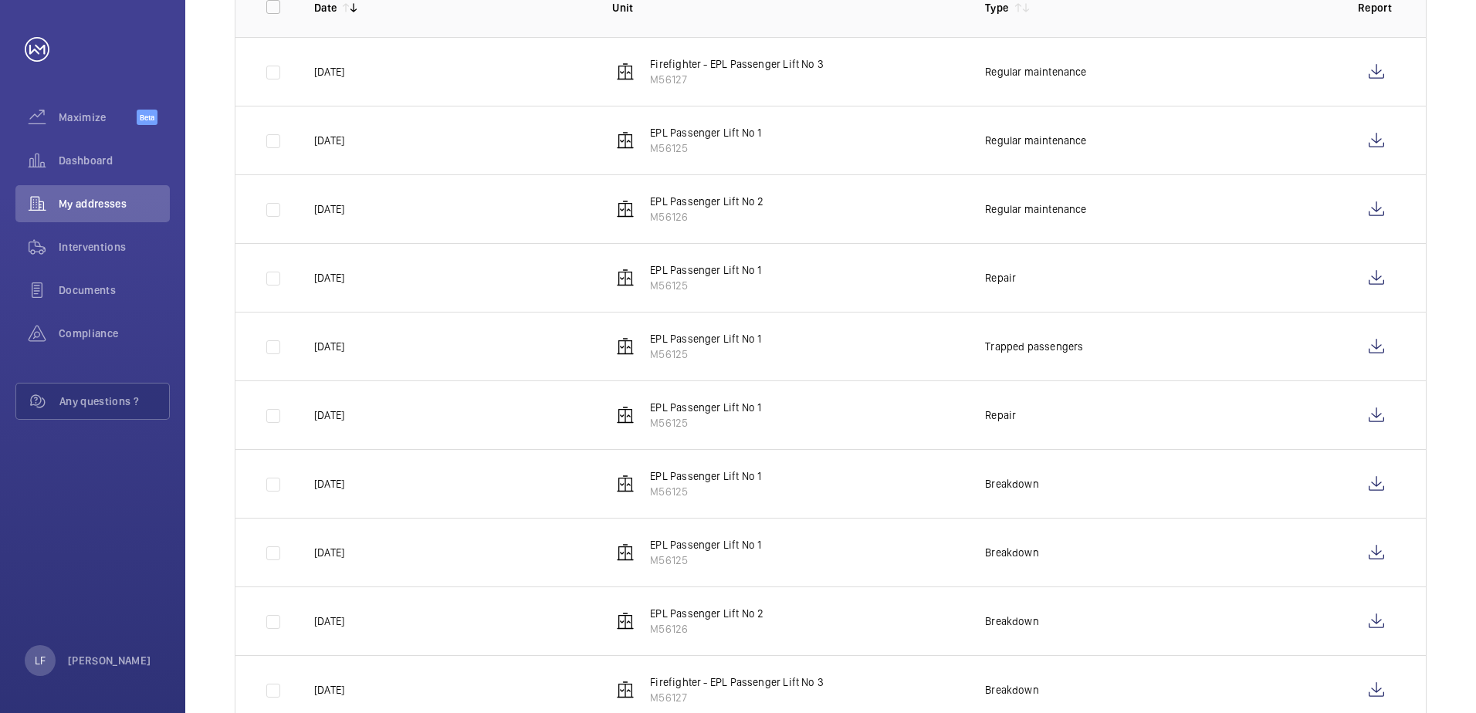
scroll to position [369, 0]
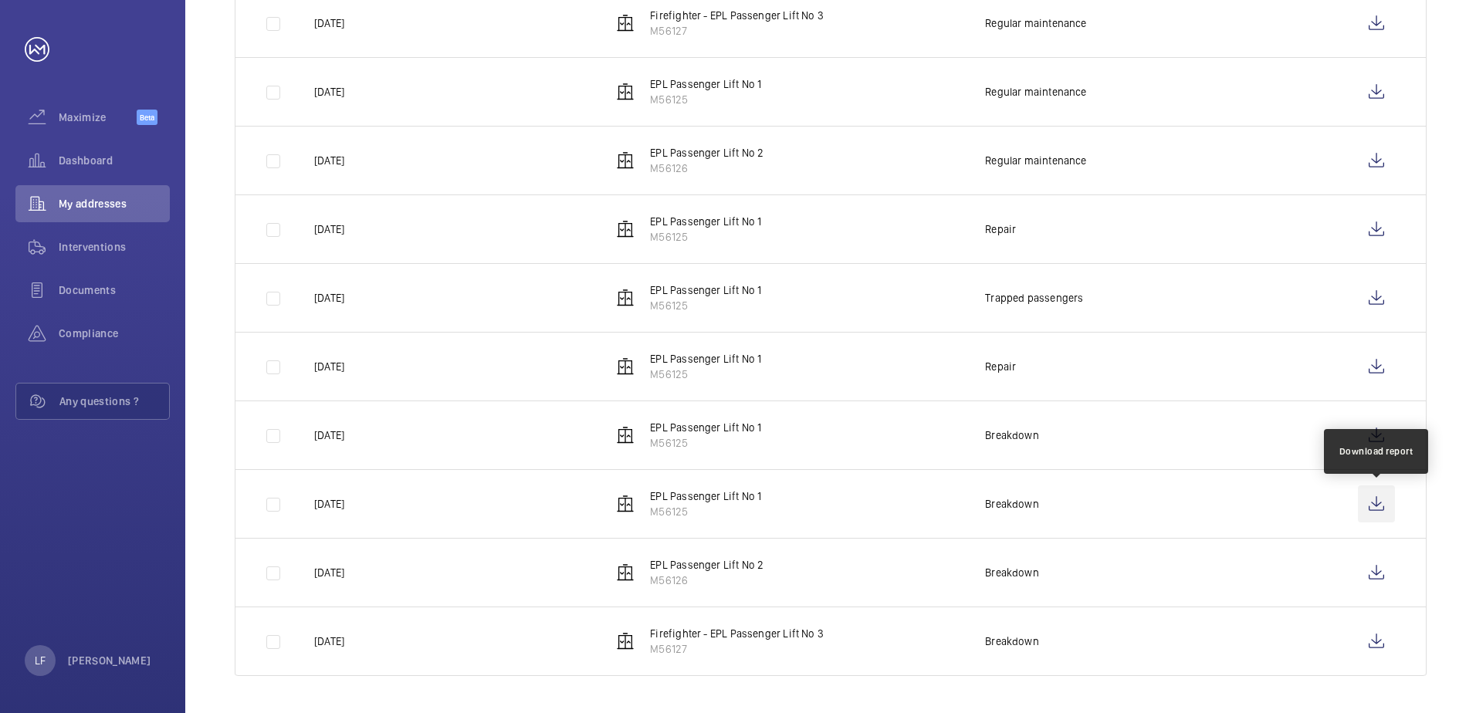
click at [1371, 502] on wm-front-icon-button at bounding box center [1376, 504] width 37 height 37
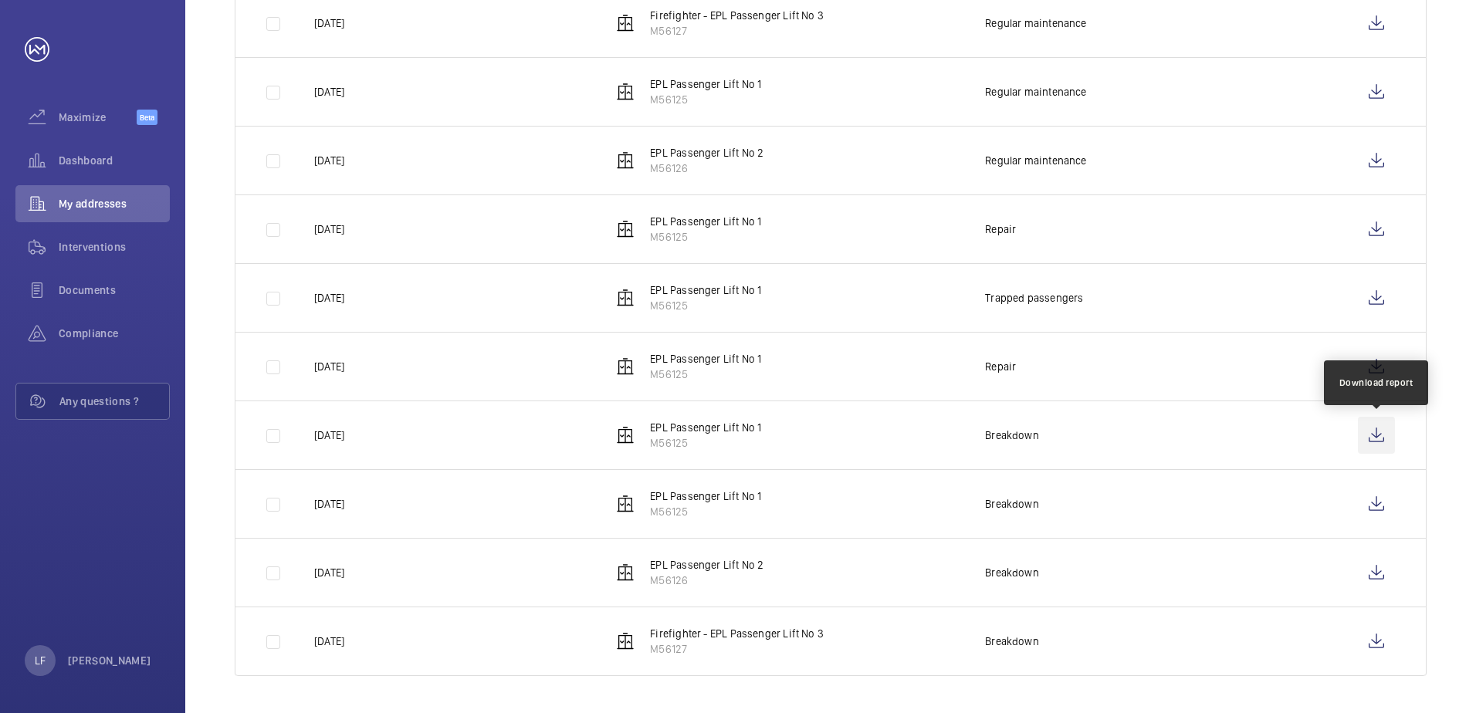
click at [1383, 441] on wm-front-icon-button at bounding box center [1376, 435] width 37 height 37
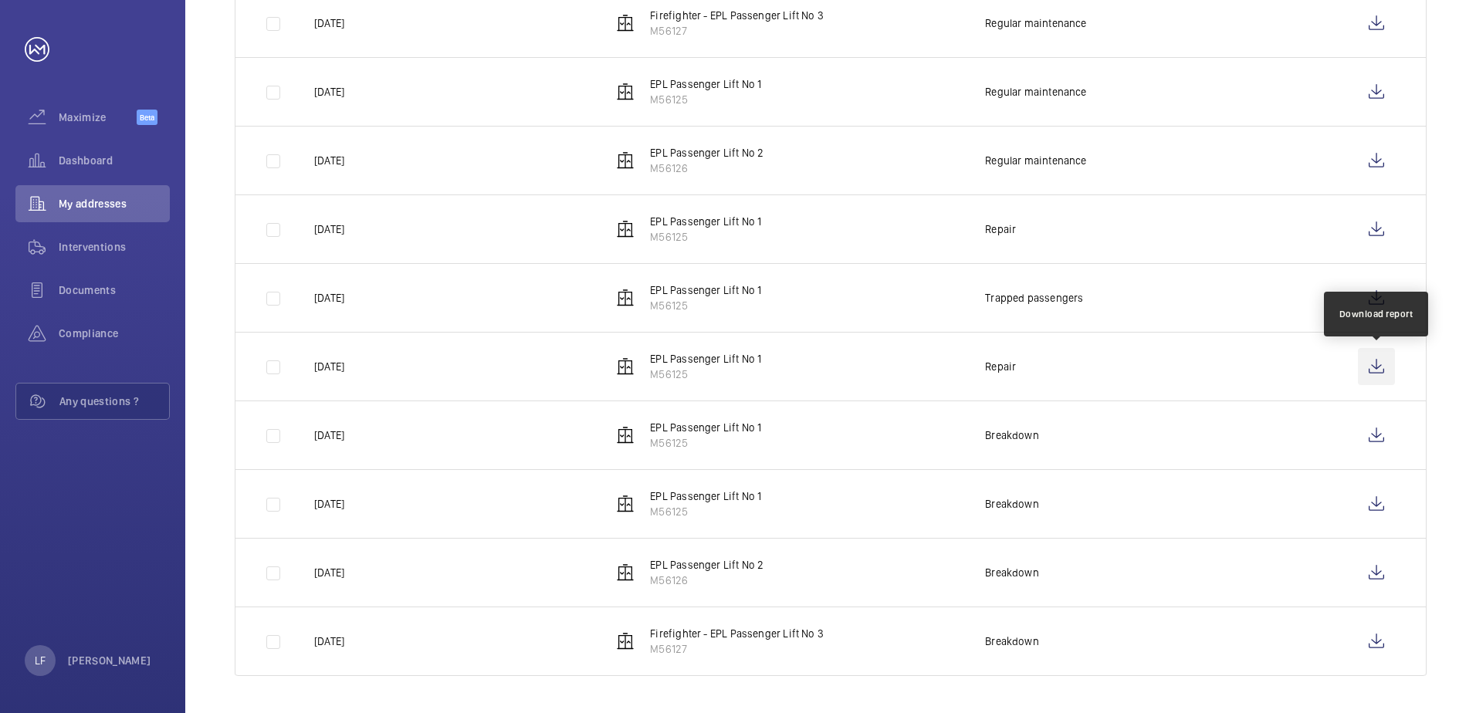
click at [1375, 362] on wm-front-icon-button at bounding box center [1376, 366] width 37 height 37
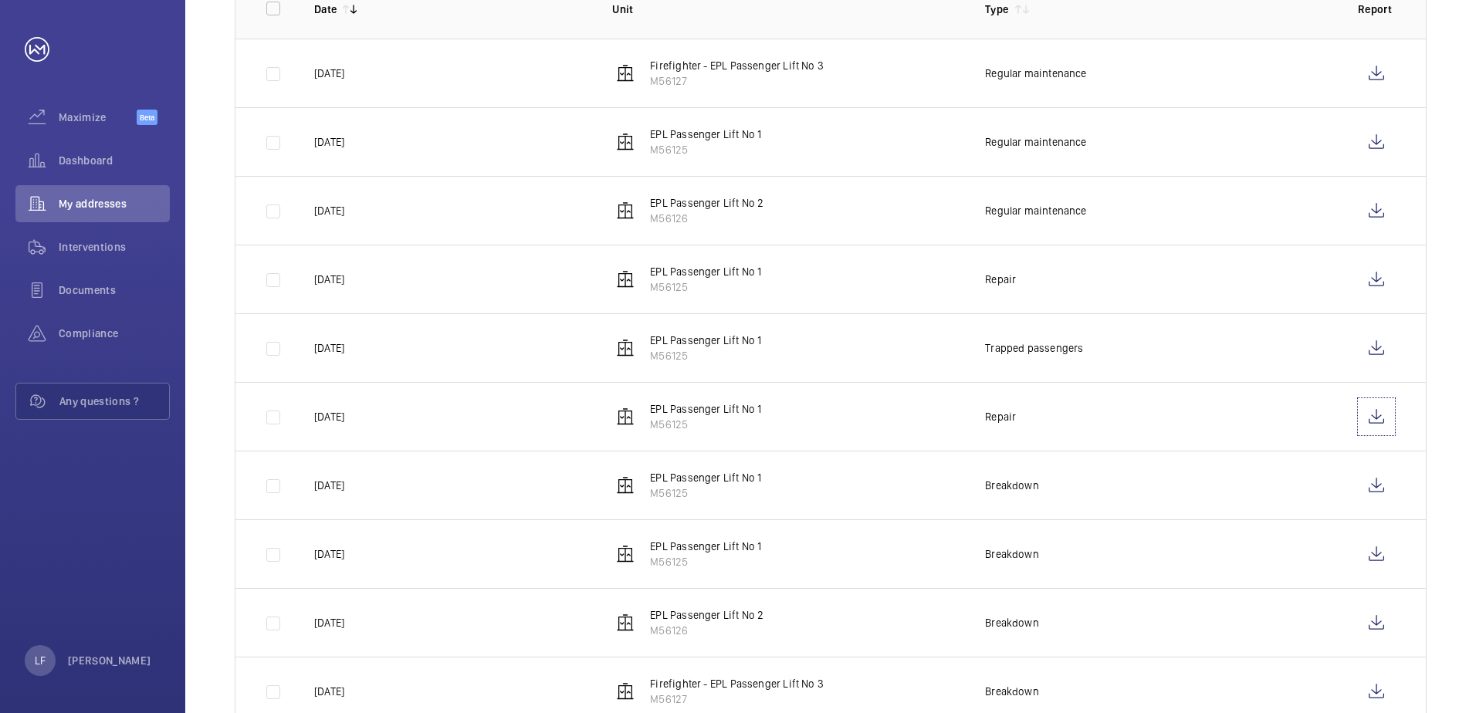
scroll to position [292, 0]
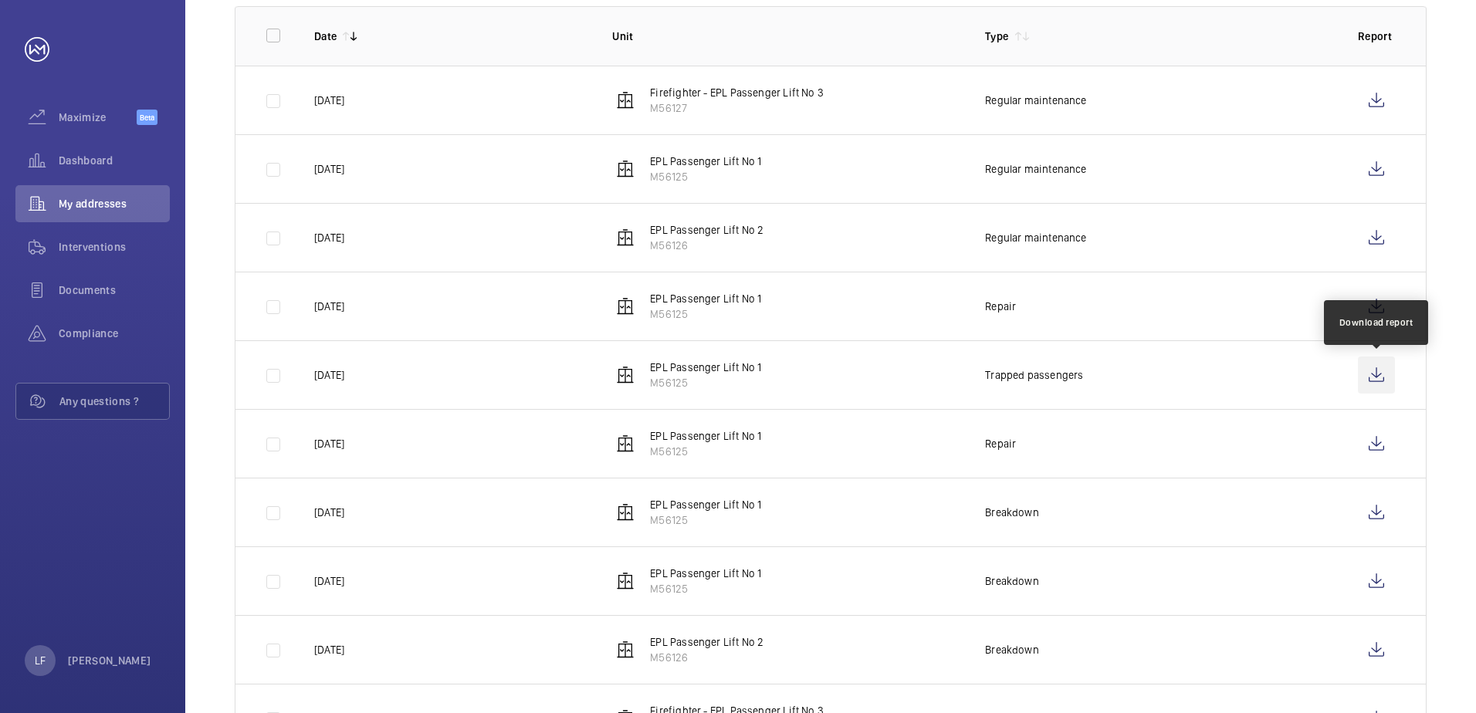
click at [1366, 375] on wm-front-icon-button at bounding box center [1376, 375] width 37 height 37
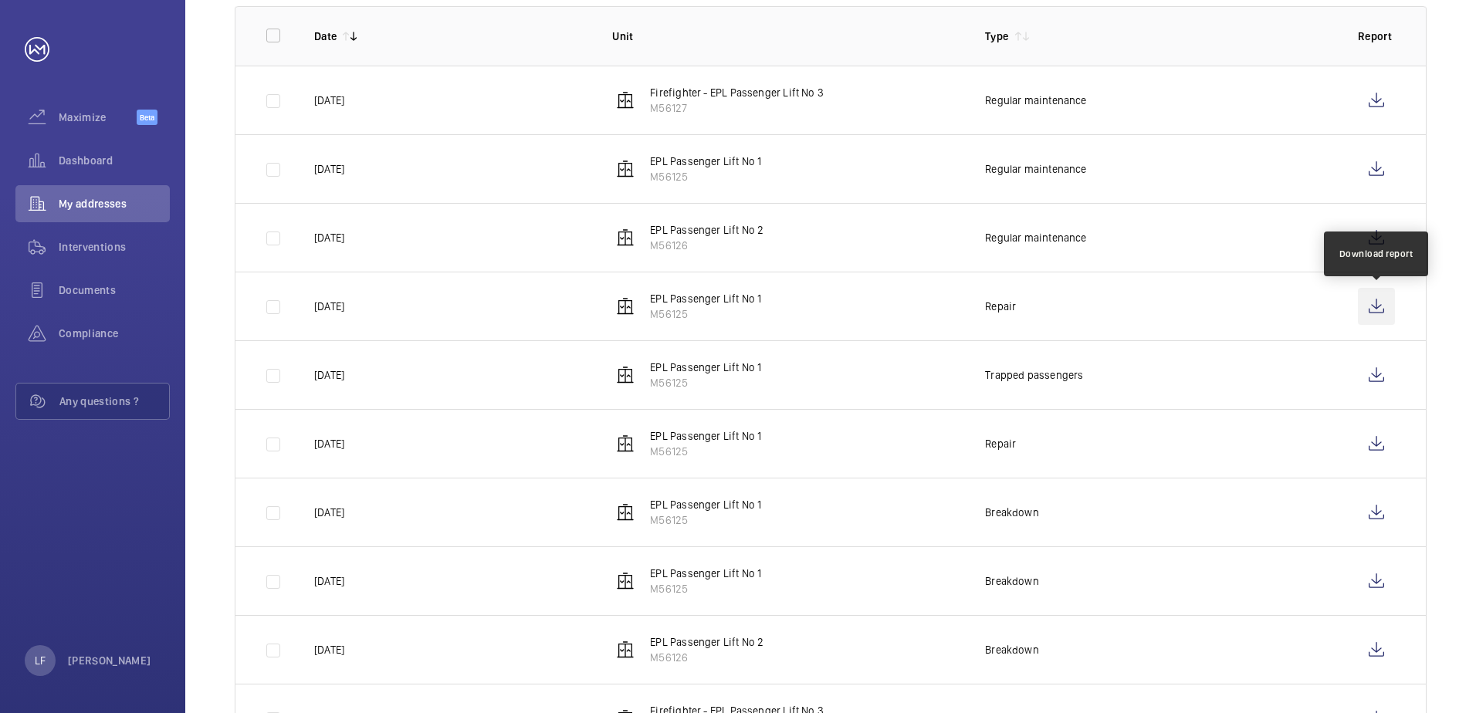
click at [1384, 298] on wm-front-icon-button at bounding box center [1376, 306] width 37 height 37
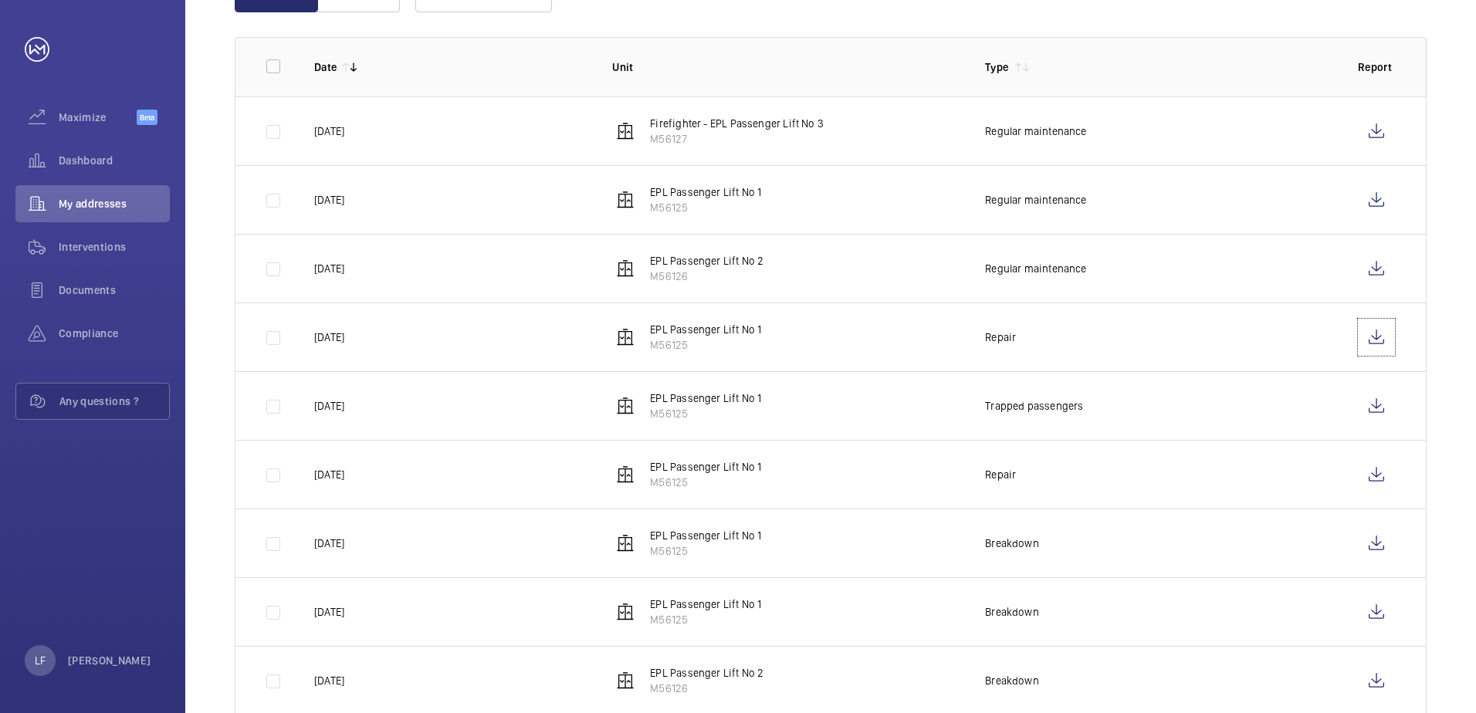
scroll to position [215, 0]
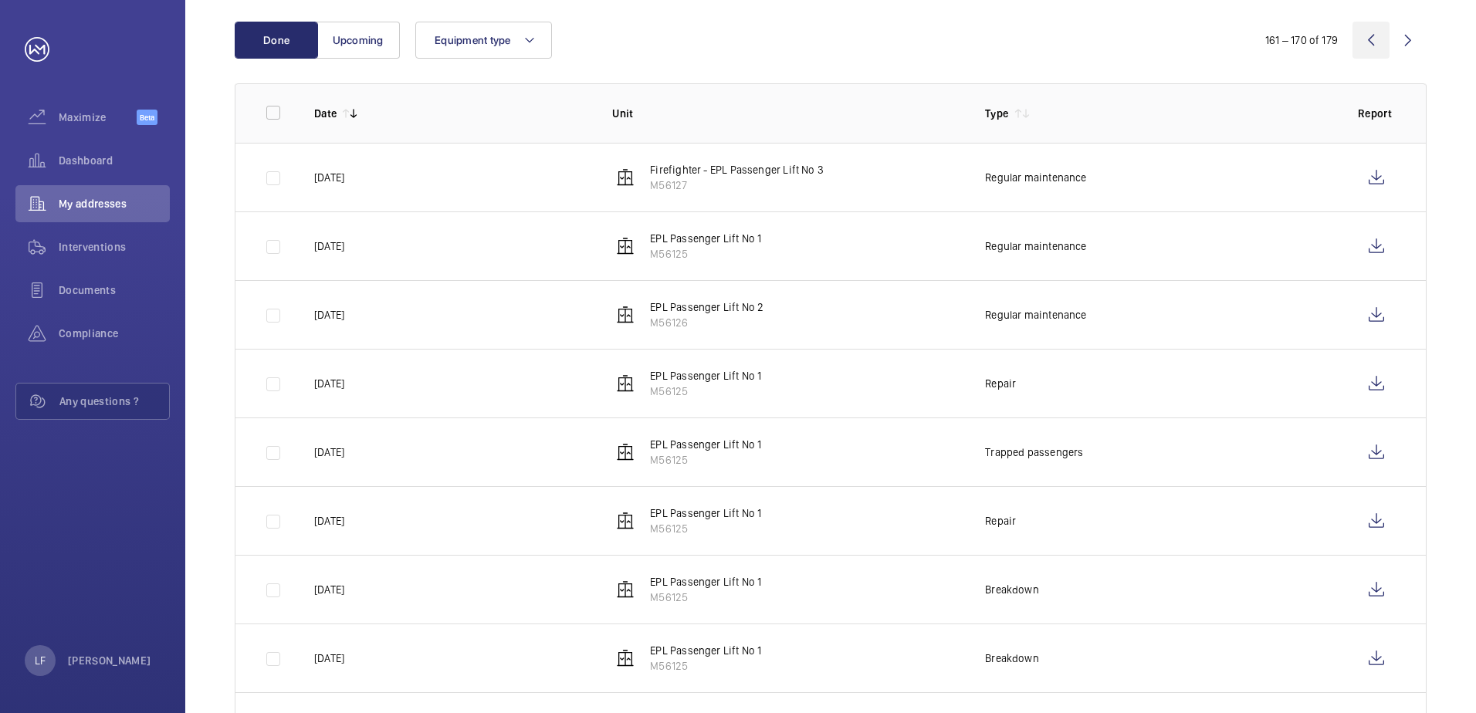
click at [1372, 46] on wm-front-icon-button at bounding box center [1371, 40] width 37 height 37
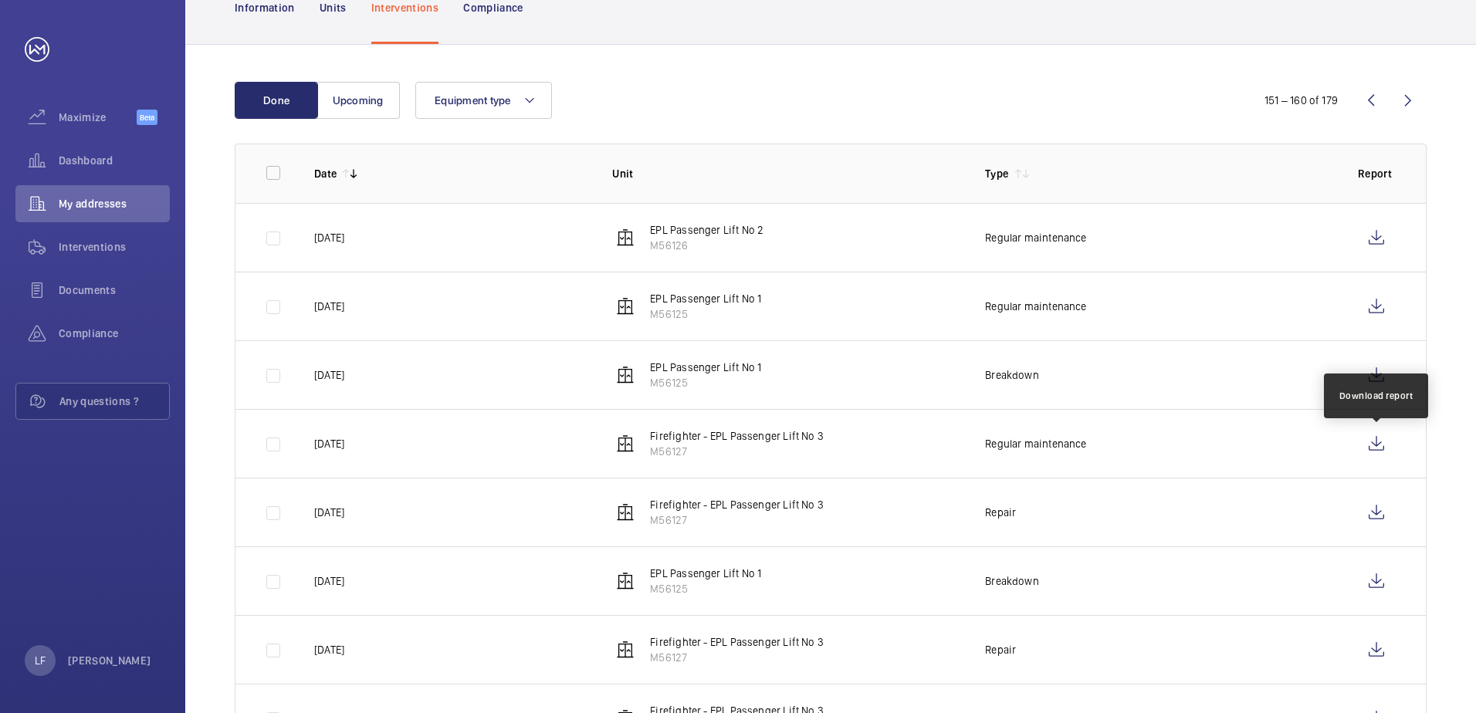
scroll to position [369, 0]
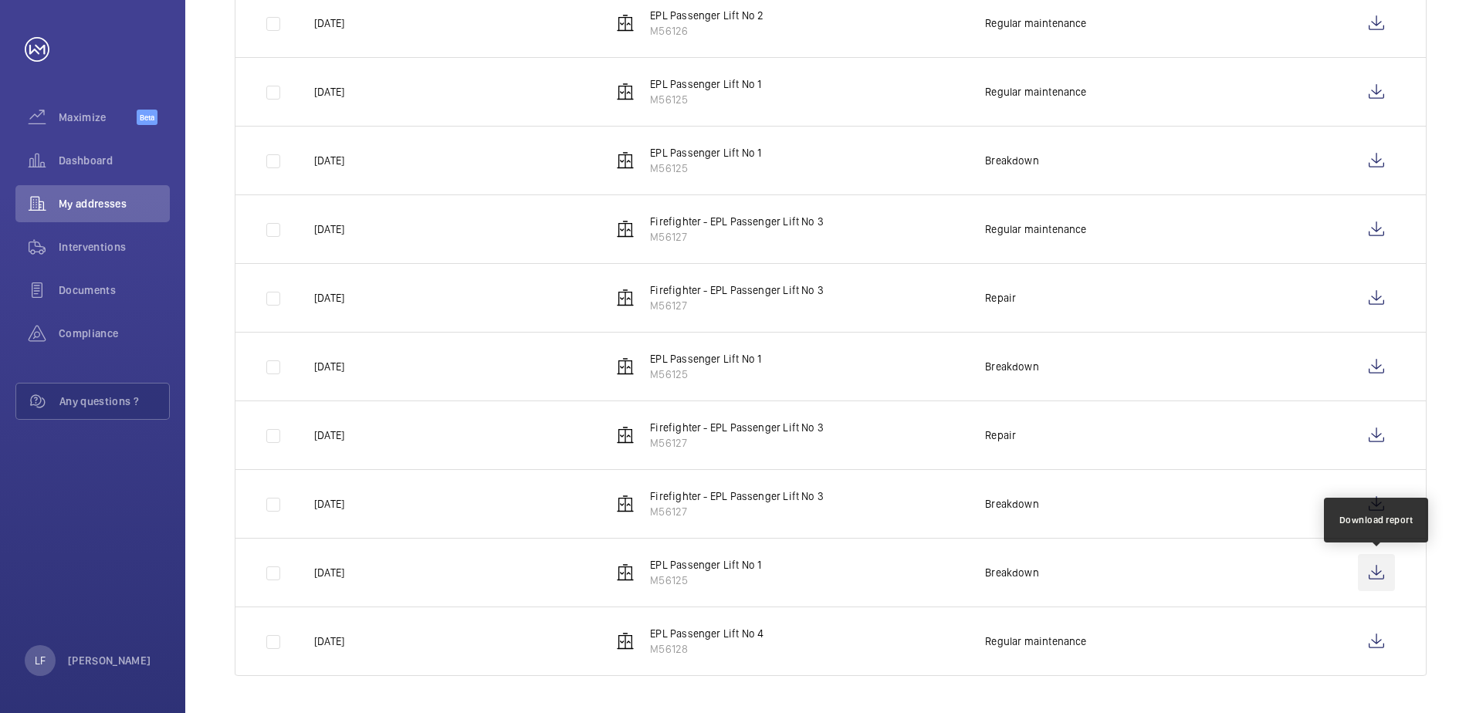
click at [1385, 575] on wm-front-icon-button at bounding box center [1376, 572] width 37 height 37
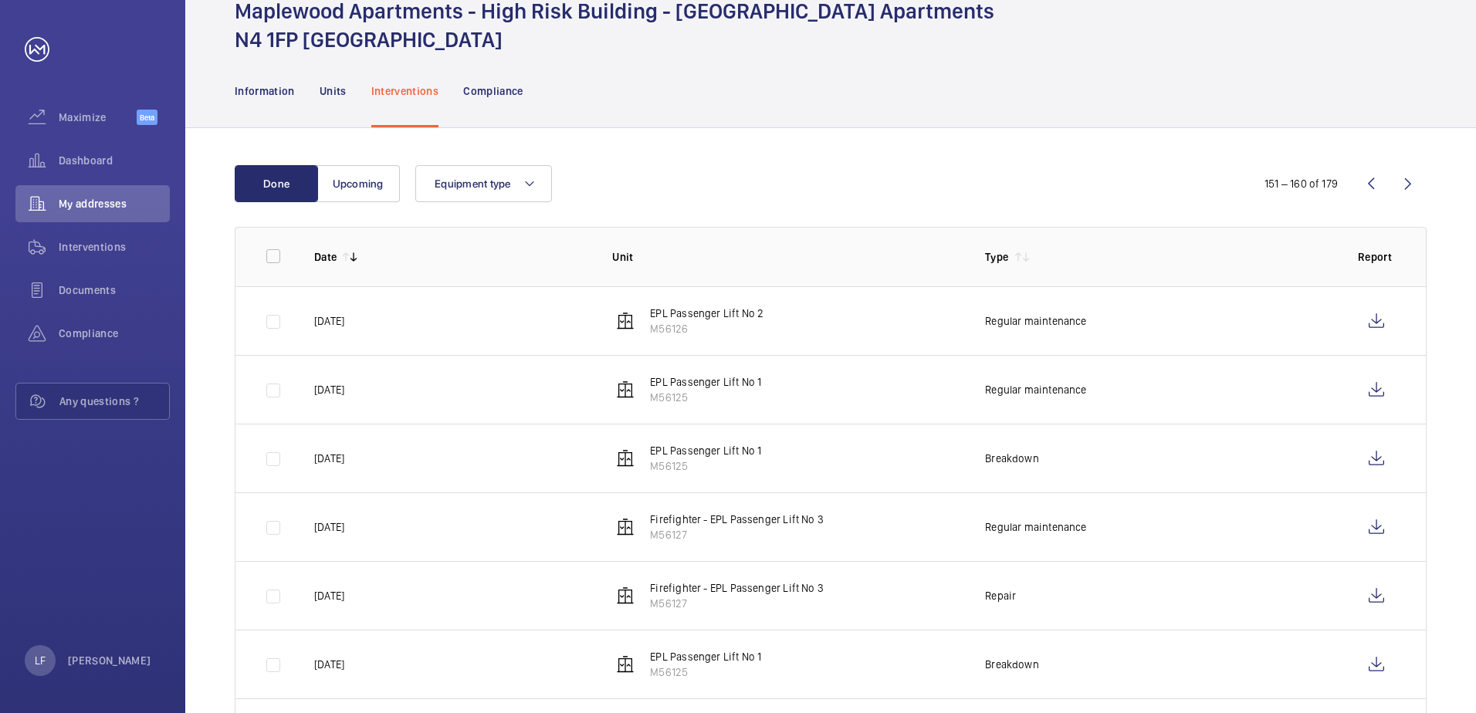
scroll to position [60, 0]
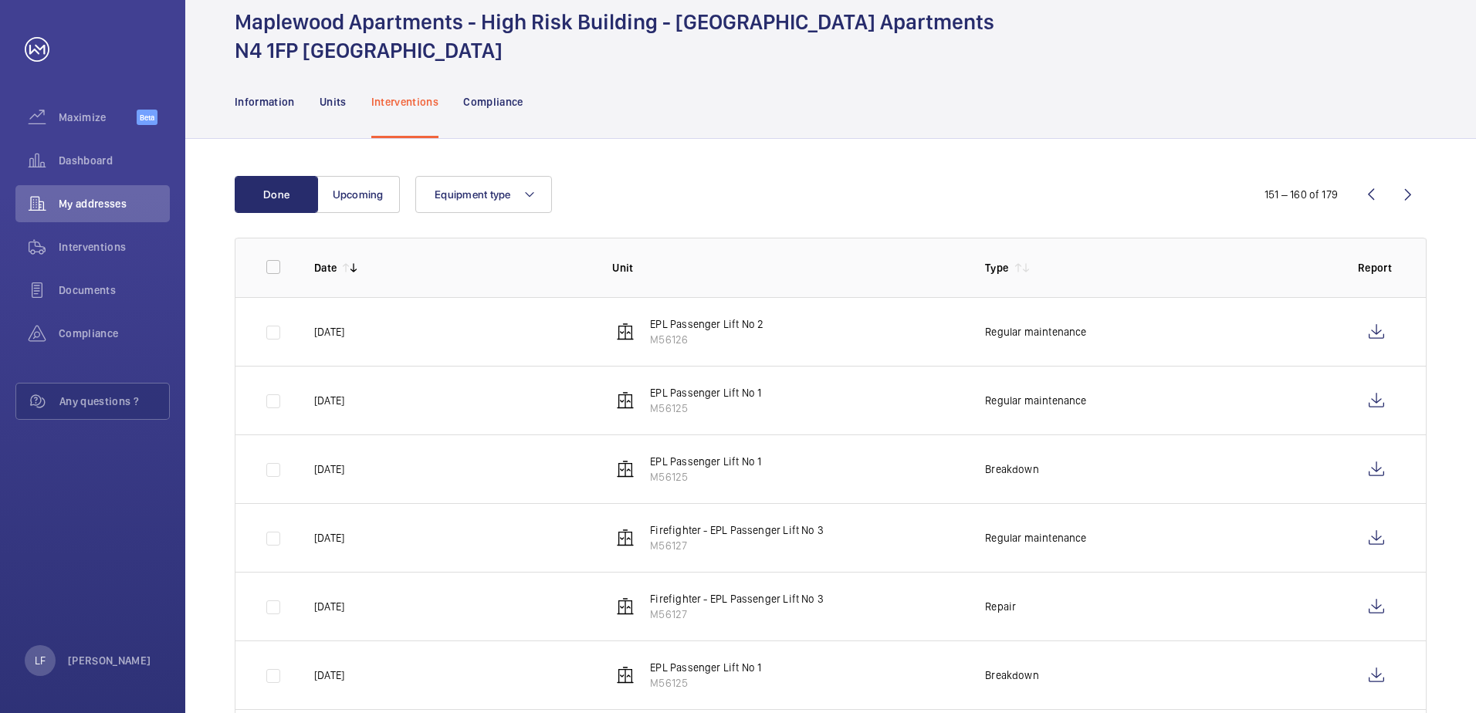
click at [1411, 198] on wm-front-icon-button at bounding box center [1408, 194] width 37 height 37
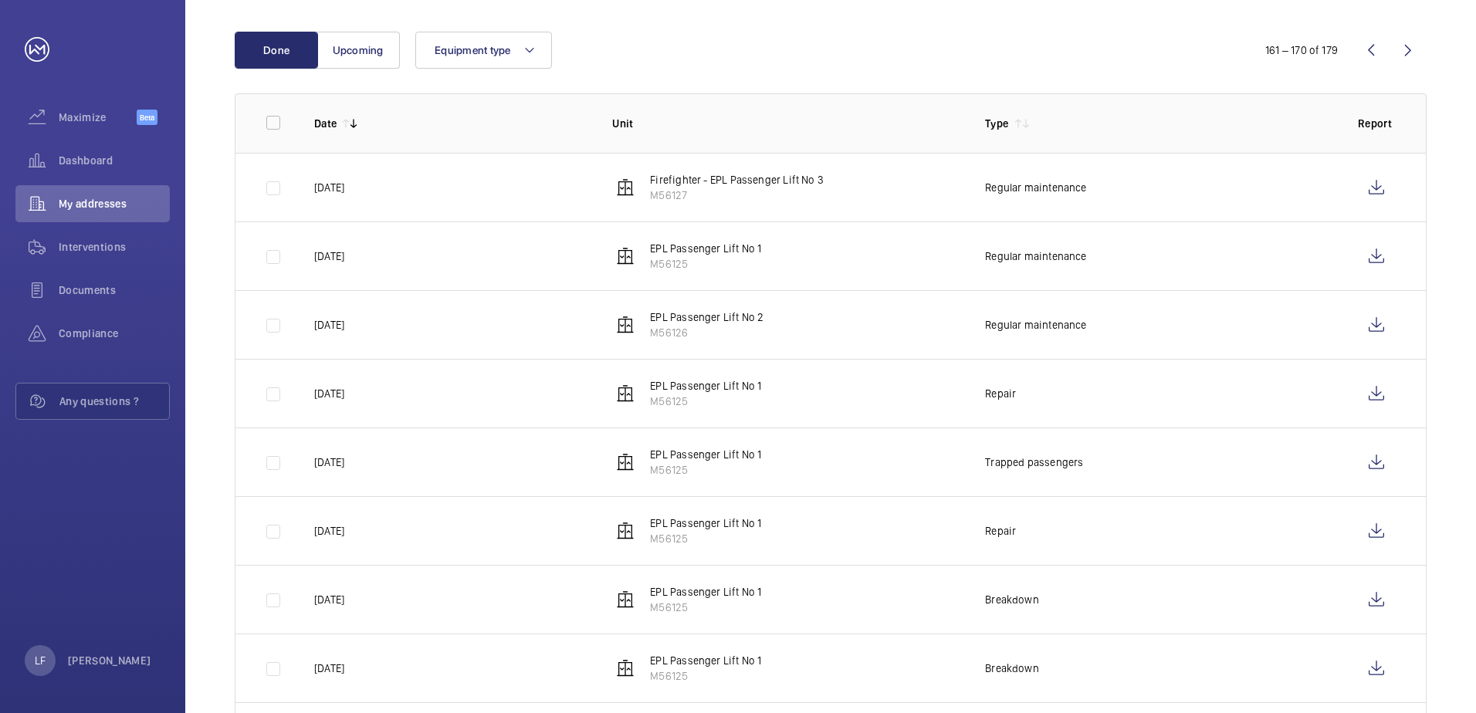
scroll to position [232, 0]
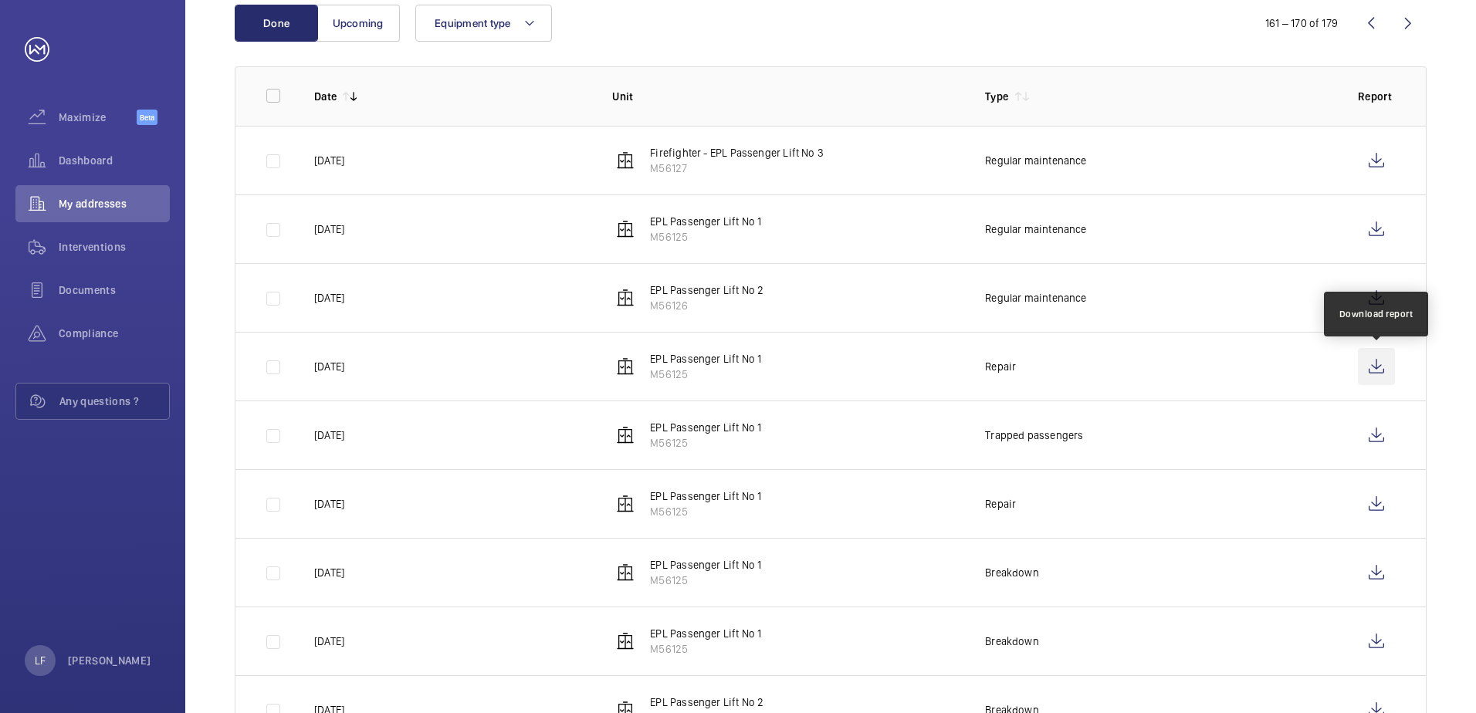
click at [1371, 372] on wm-front-icon-button at bounding box center [1376, 366] width 37 height 37
click at [1382, 31] on wm-front-icon-button at bounding box center [1371, 23] width 37 height 37
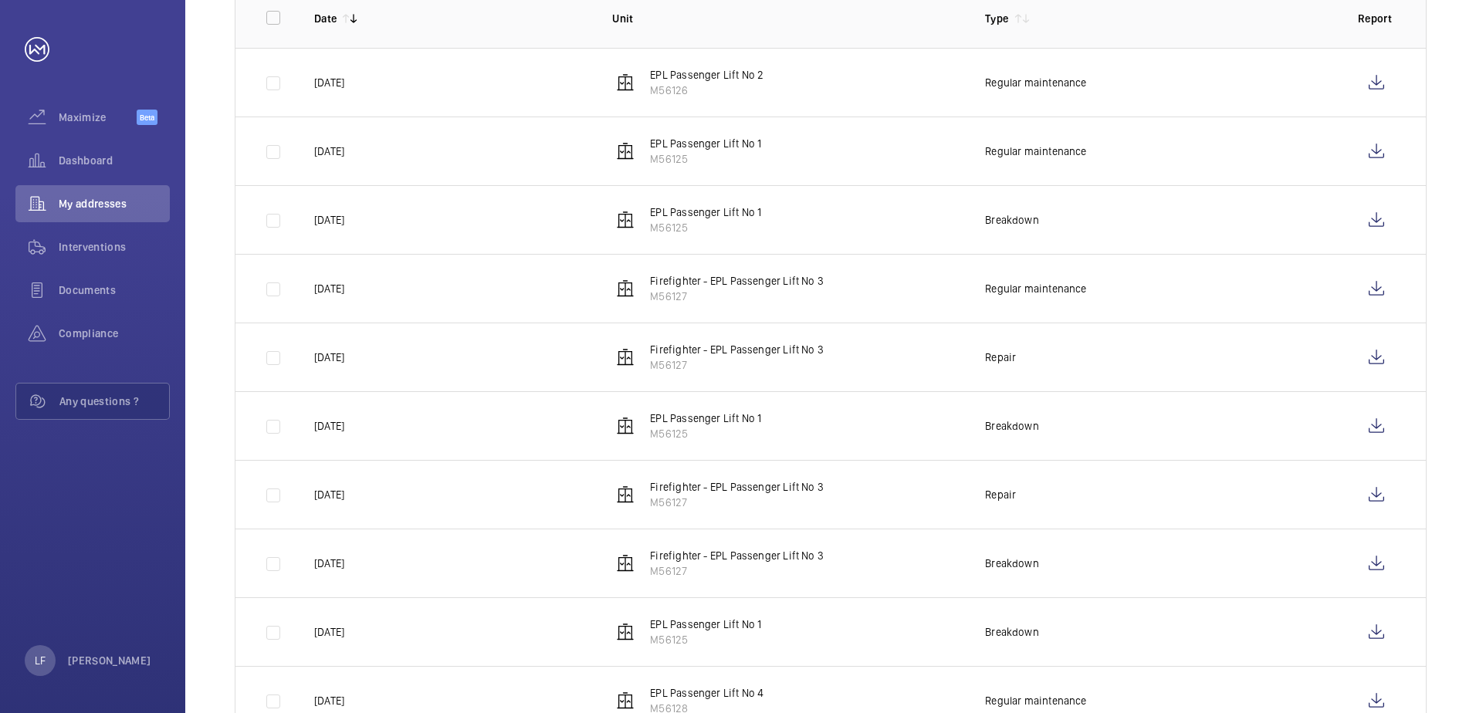
scroll to position [369, 0]
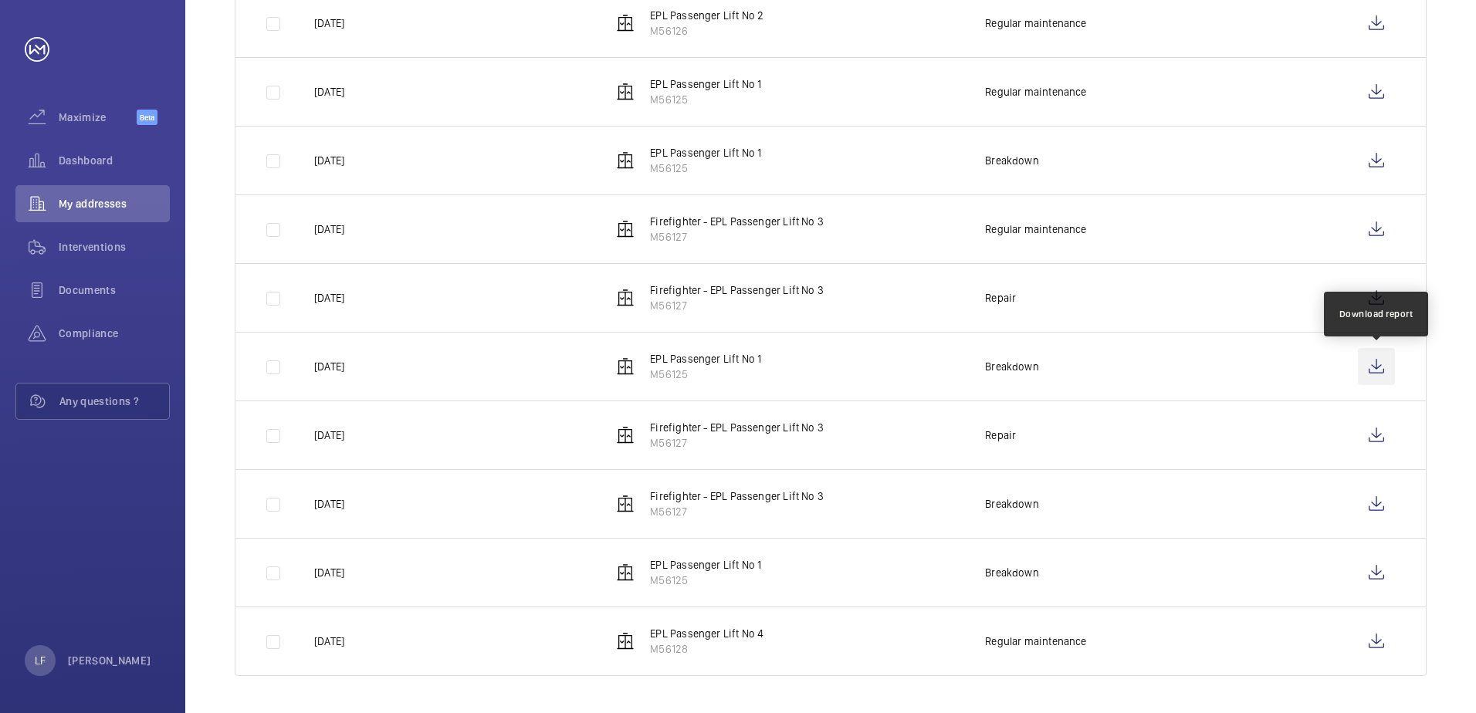
click at [1382, 374] on wm-front-icon-button at bounding box center [1376, 366] width 37 height 37
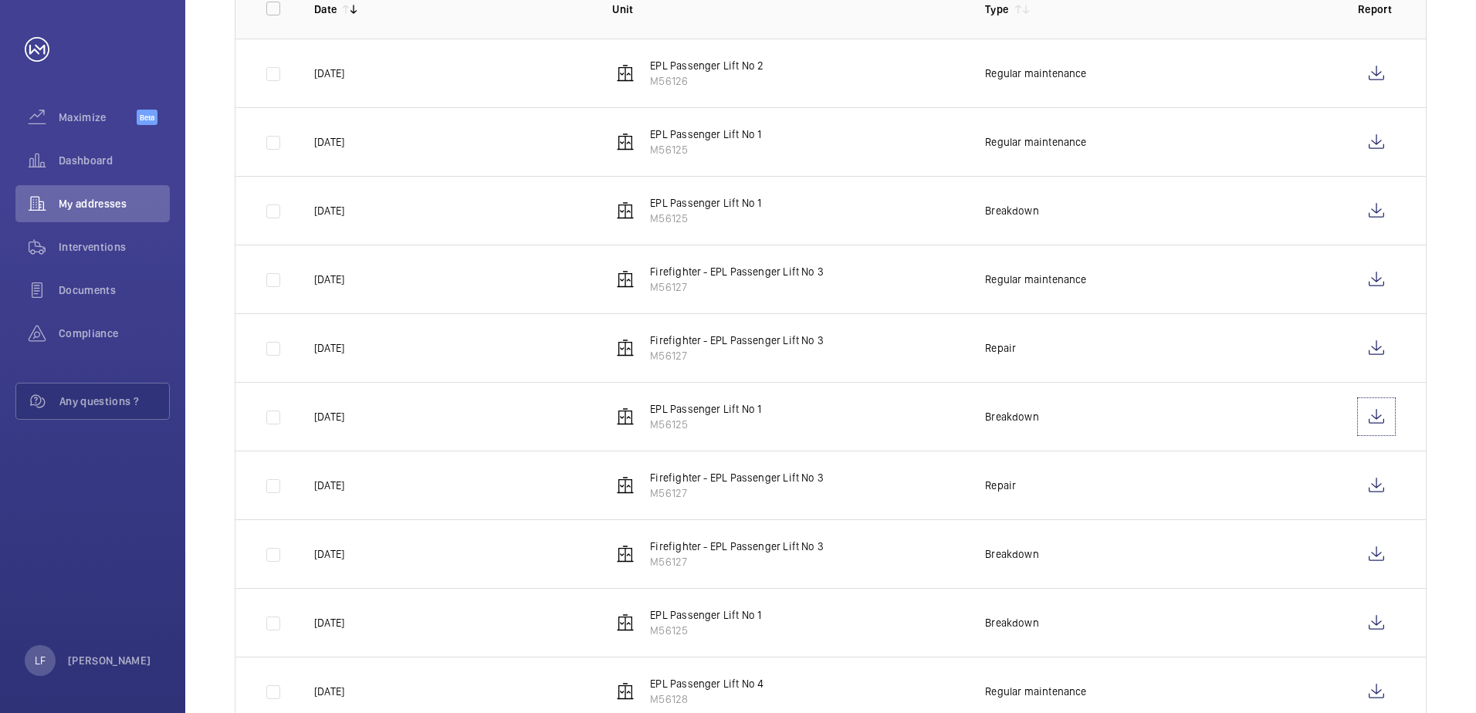
scroll to position [292, 0]
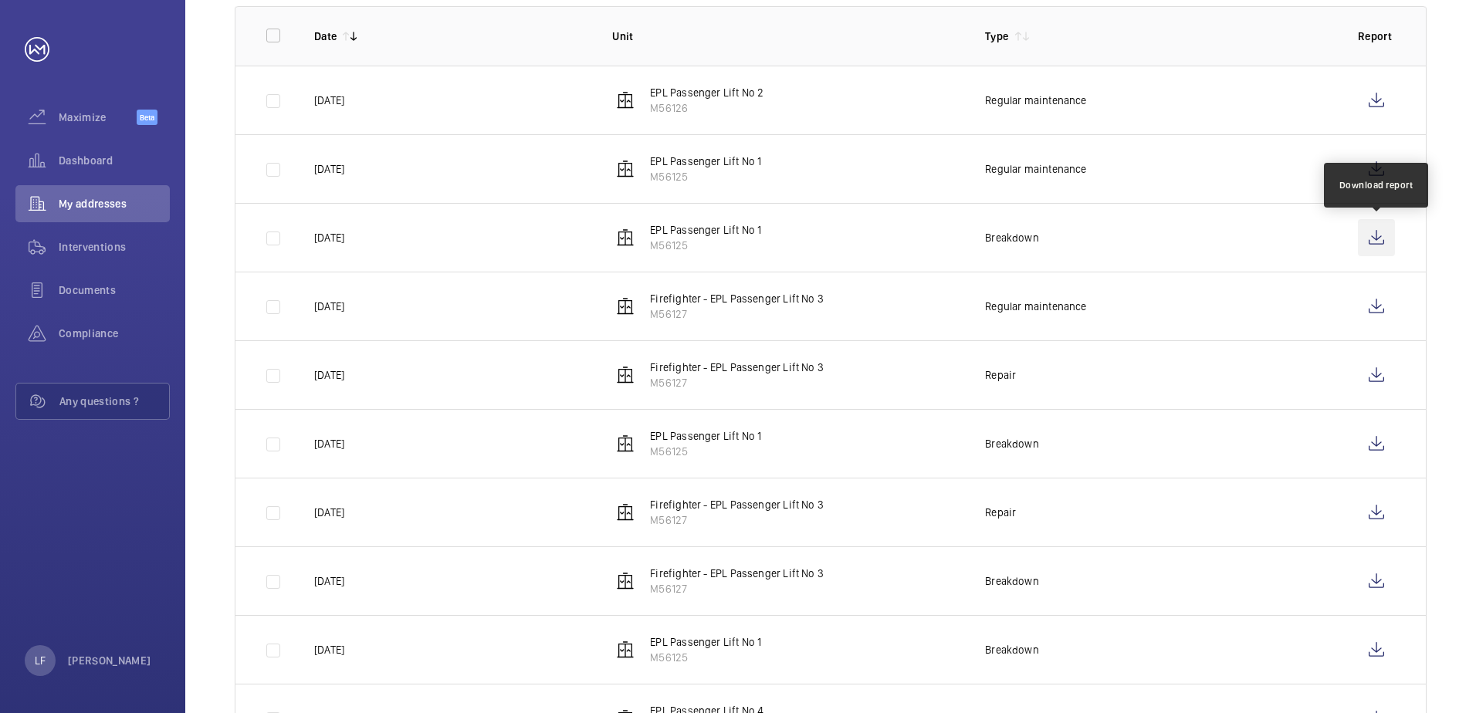
click at [1366, 239] on wm-front-icon-button at bounding box center [1376, 237] width 37 height 37
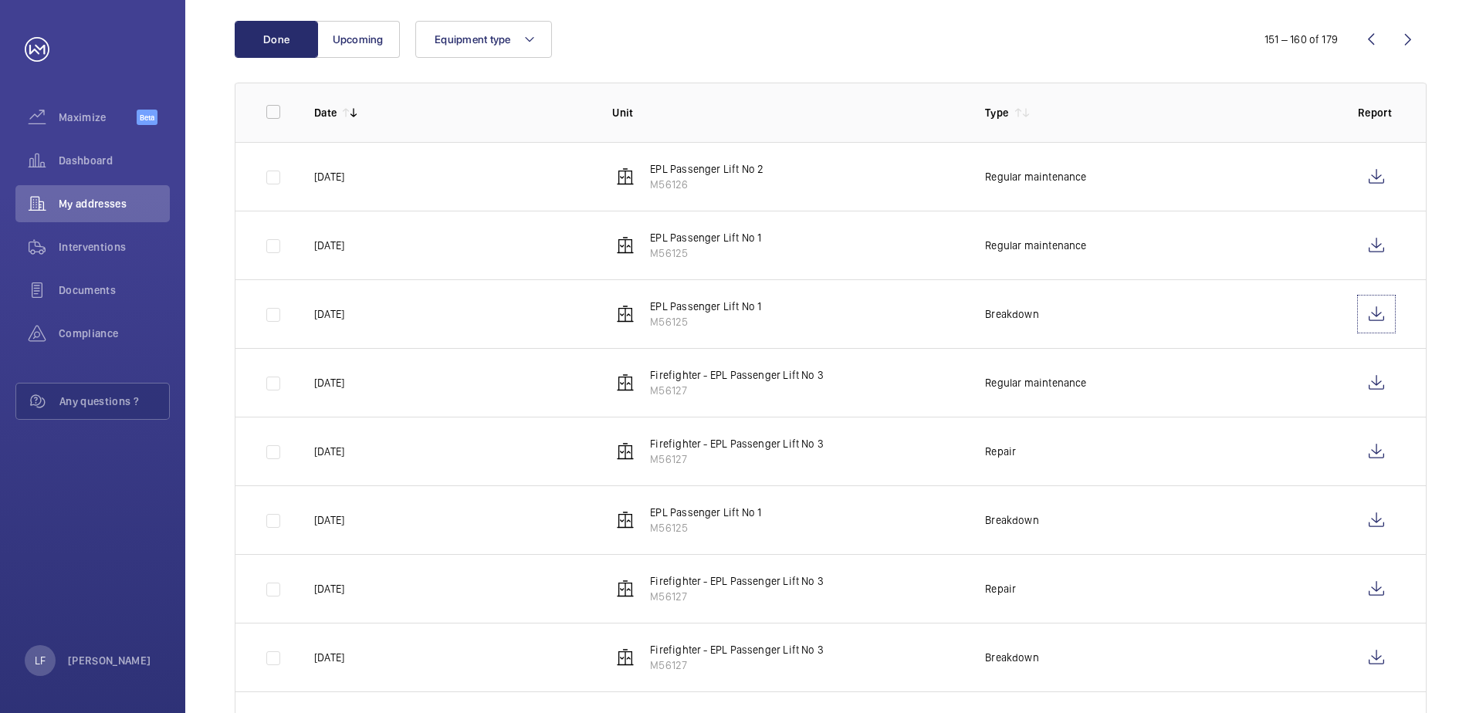
scroll to position [215, 0]
click at [1383, 242] on wm-front-icon-button at bounding box center [1376, 246] width 37 height 37
click at [1376, 42] on wm-front-icon-button at bounding box center [1371, 40] width 37 height 37
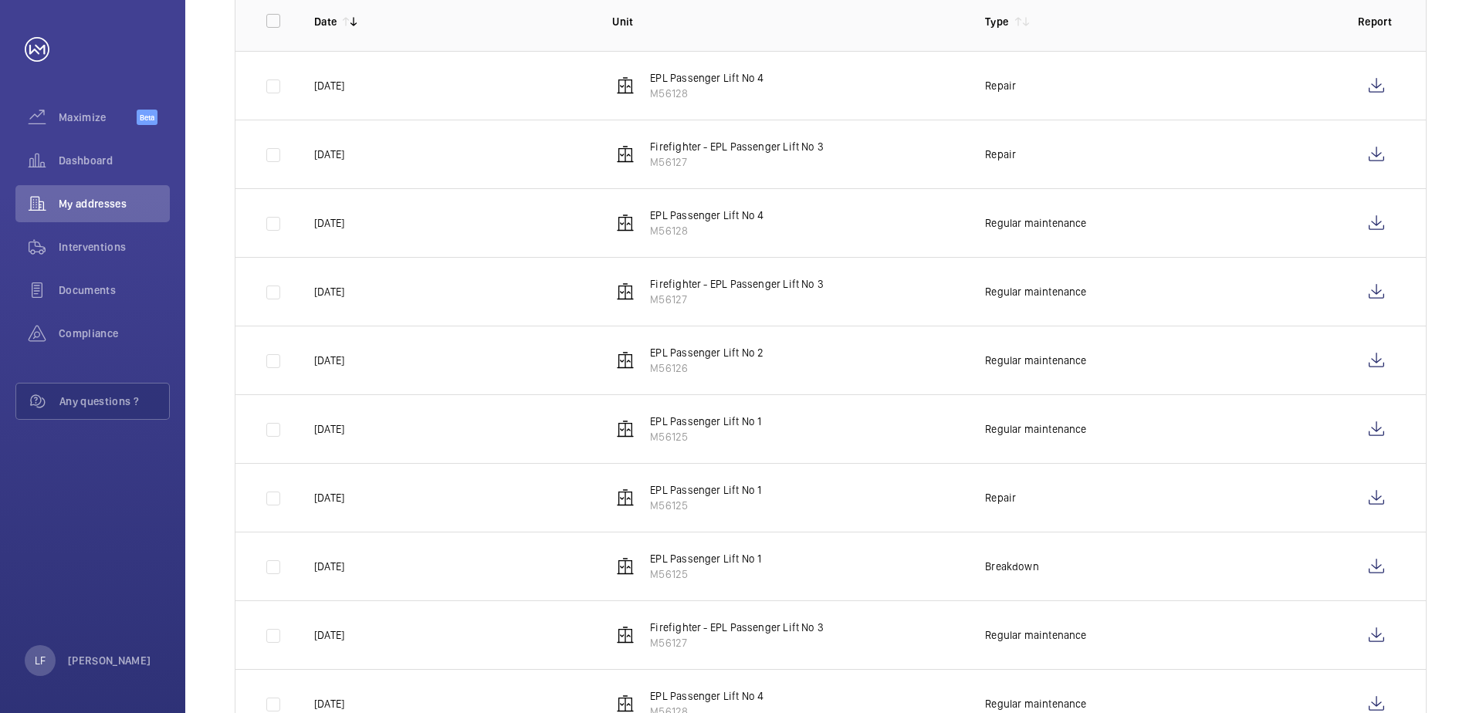
scroll to position [369, 0]
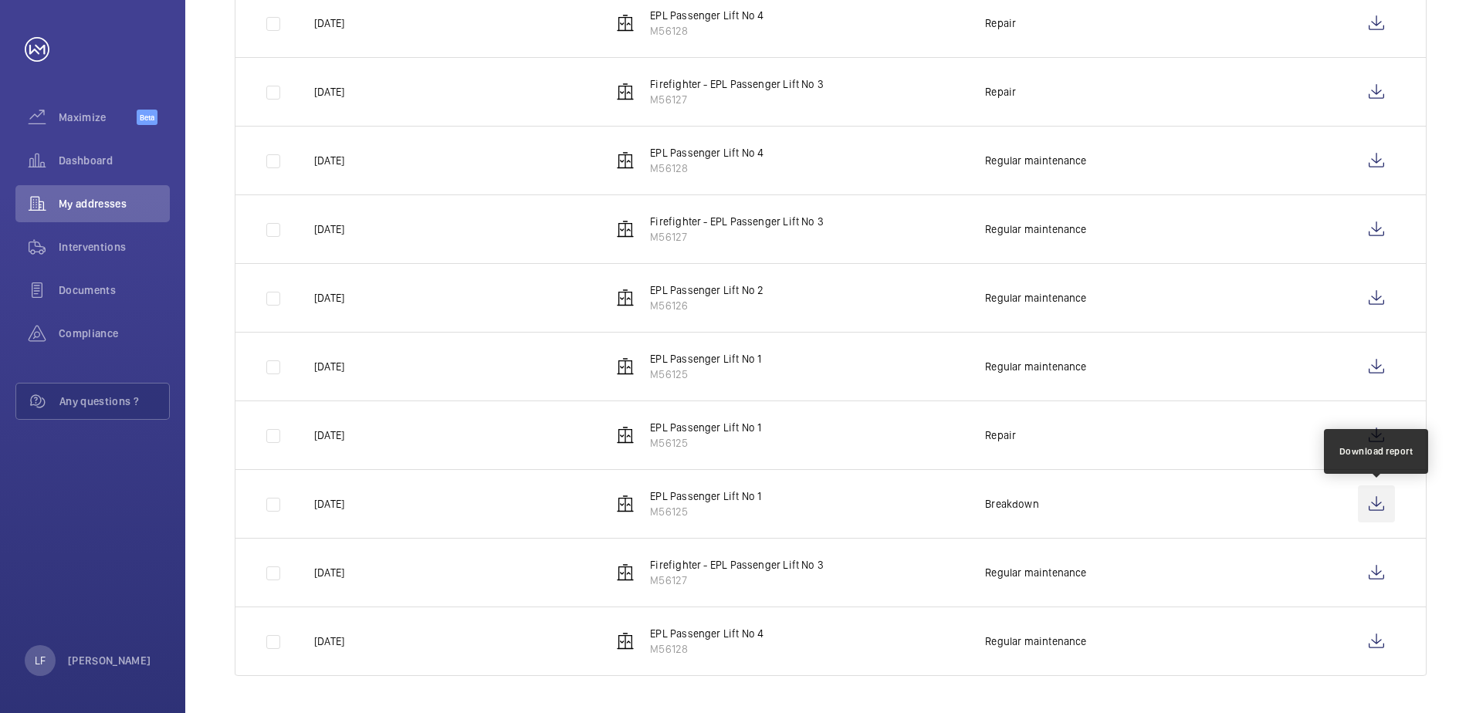
click at [1385, 516] on wm-front-icon-button at bounding box center [1376, 504] width 37 height 37
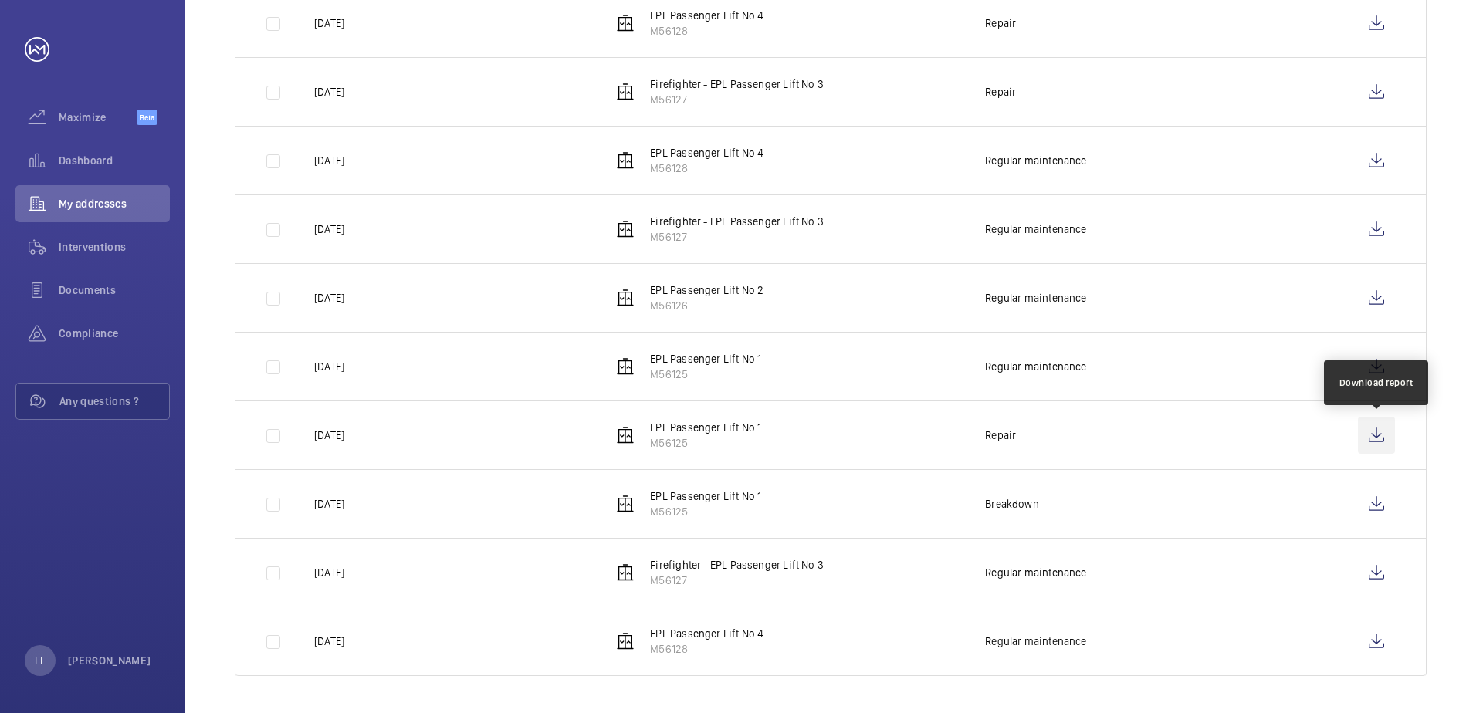
click at [1374, 431] on wm-front-icon-button at bounding box center [1376, 435] width 37 height 37
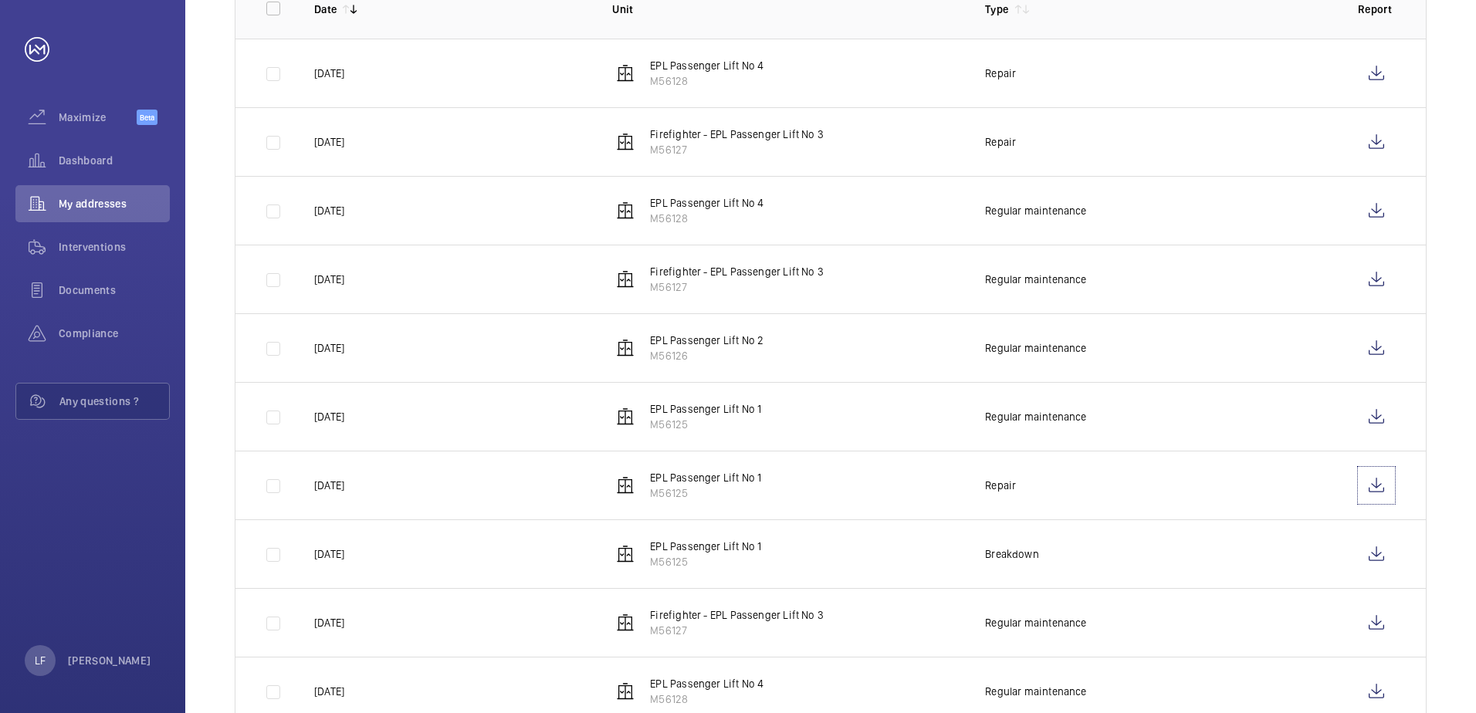
scroll to position [292, 0]
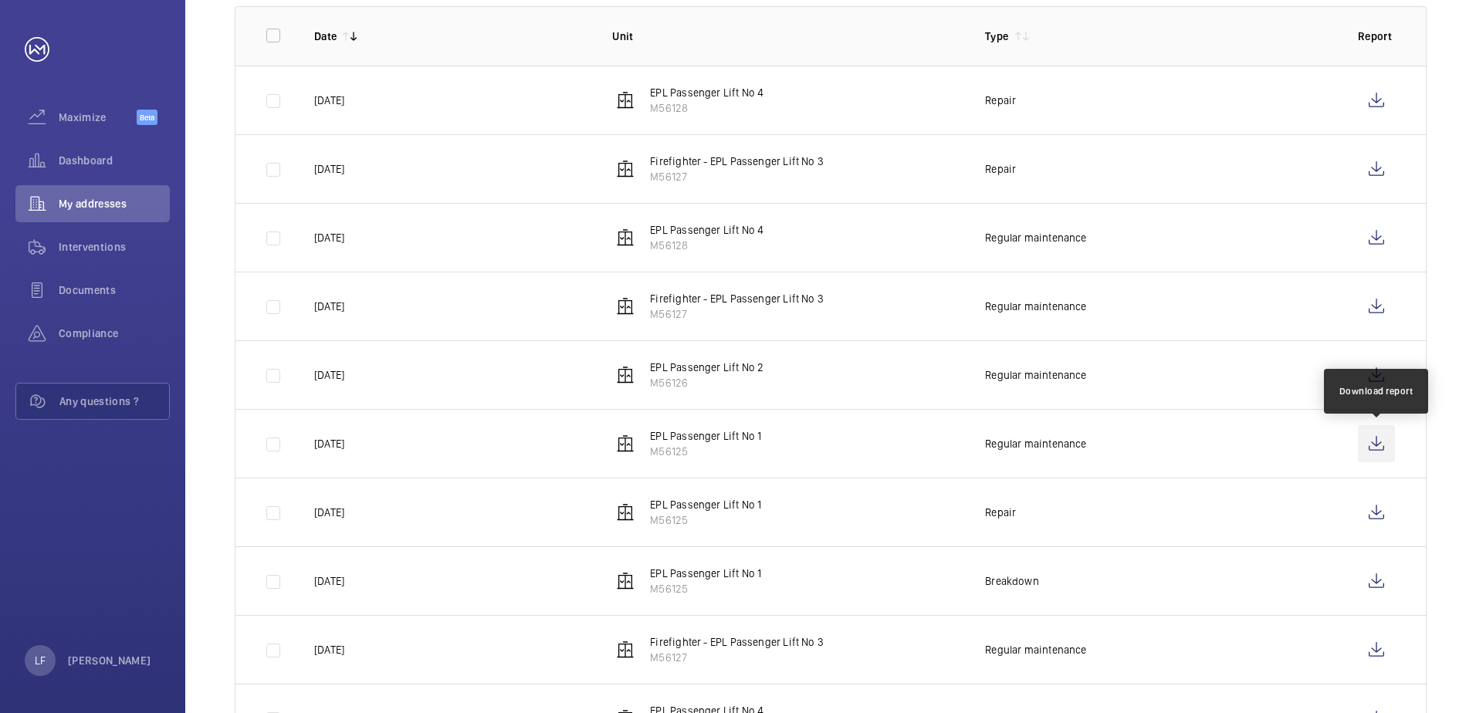
click at [1367, 442] on wm-front-icon-button at bounding box center [1376, 443] width 37 height 37
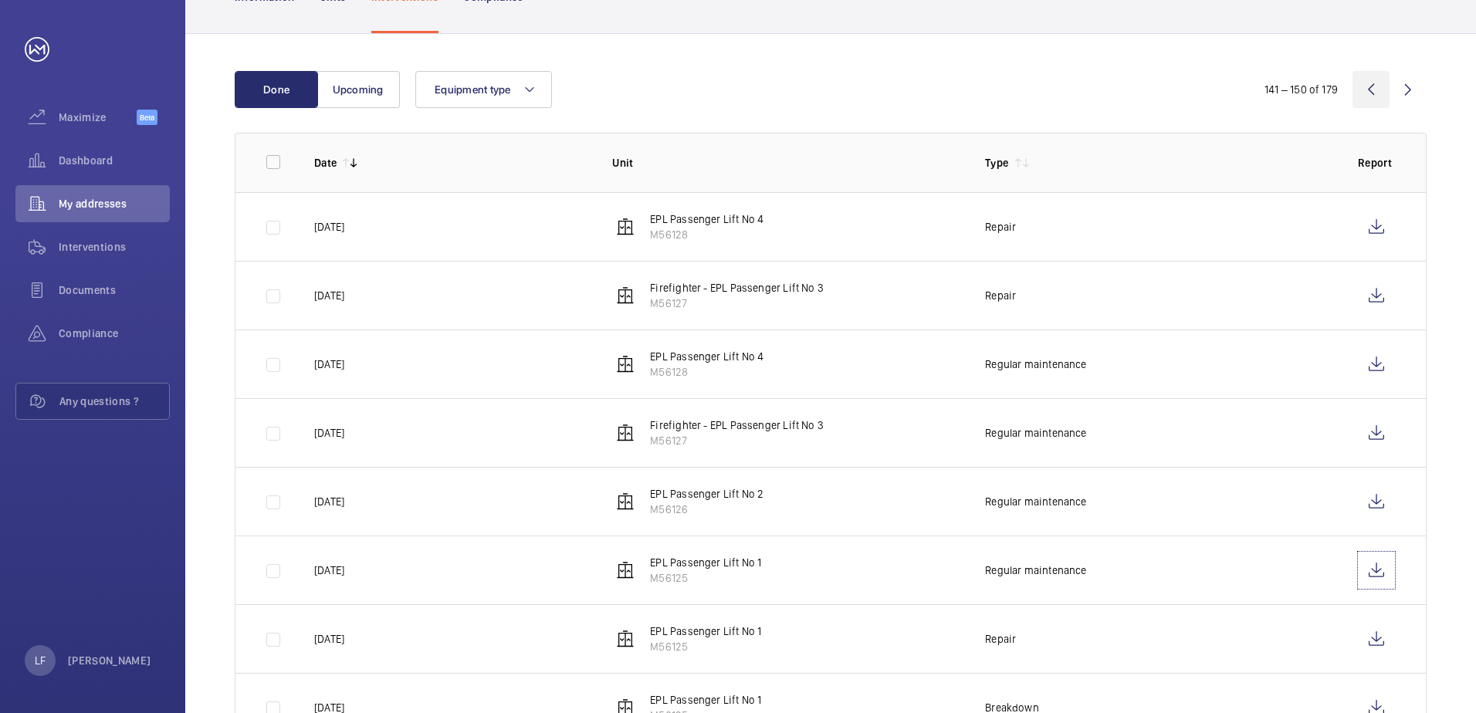
scroll to position [137, 0]
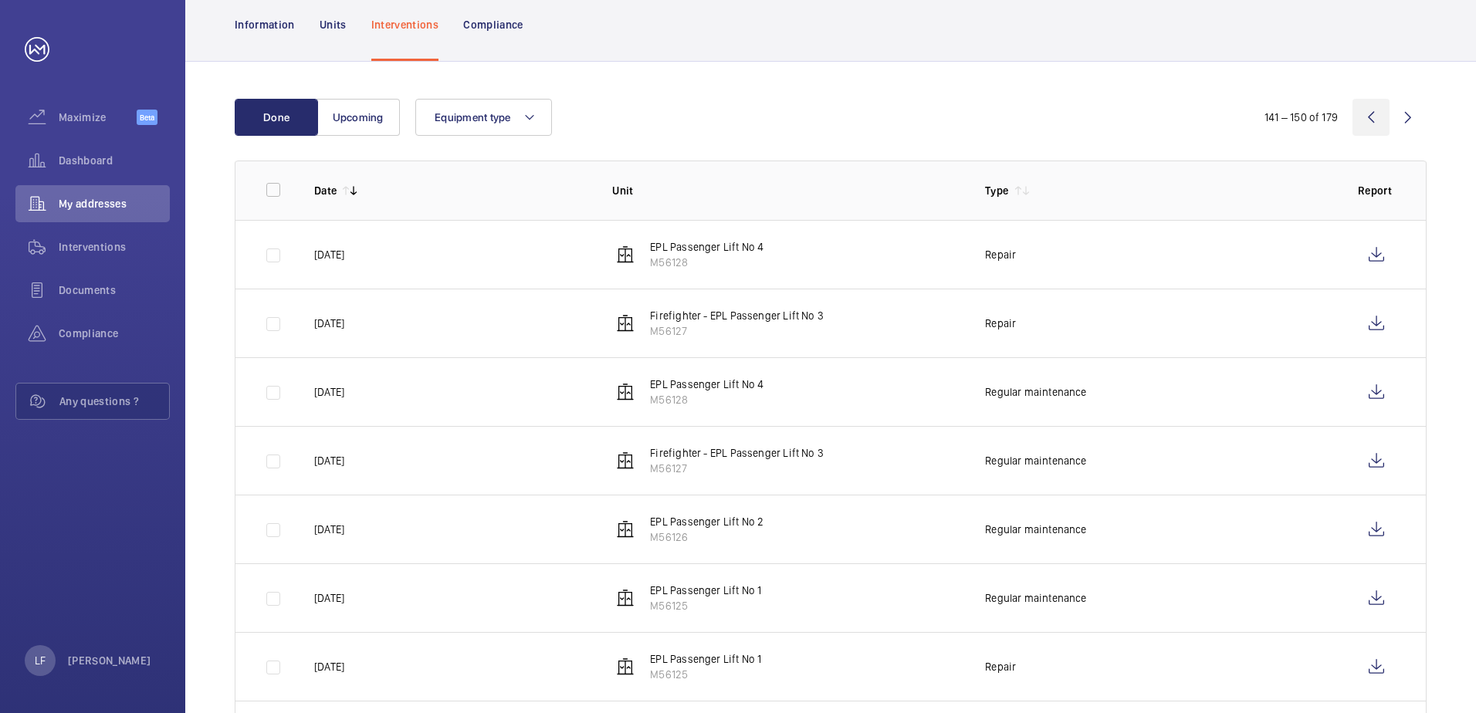
click at [1377, 120] on wm-front-icon-button at bounding box center [1371, 117] width 37 height 37
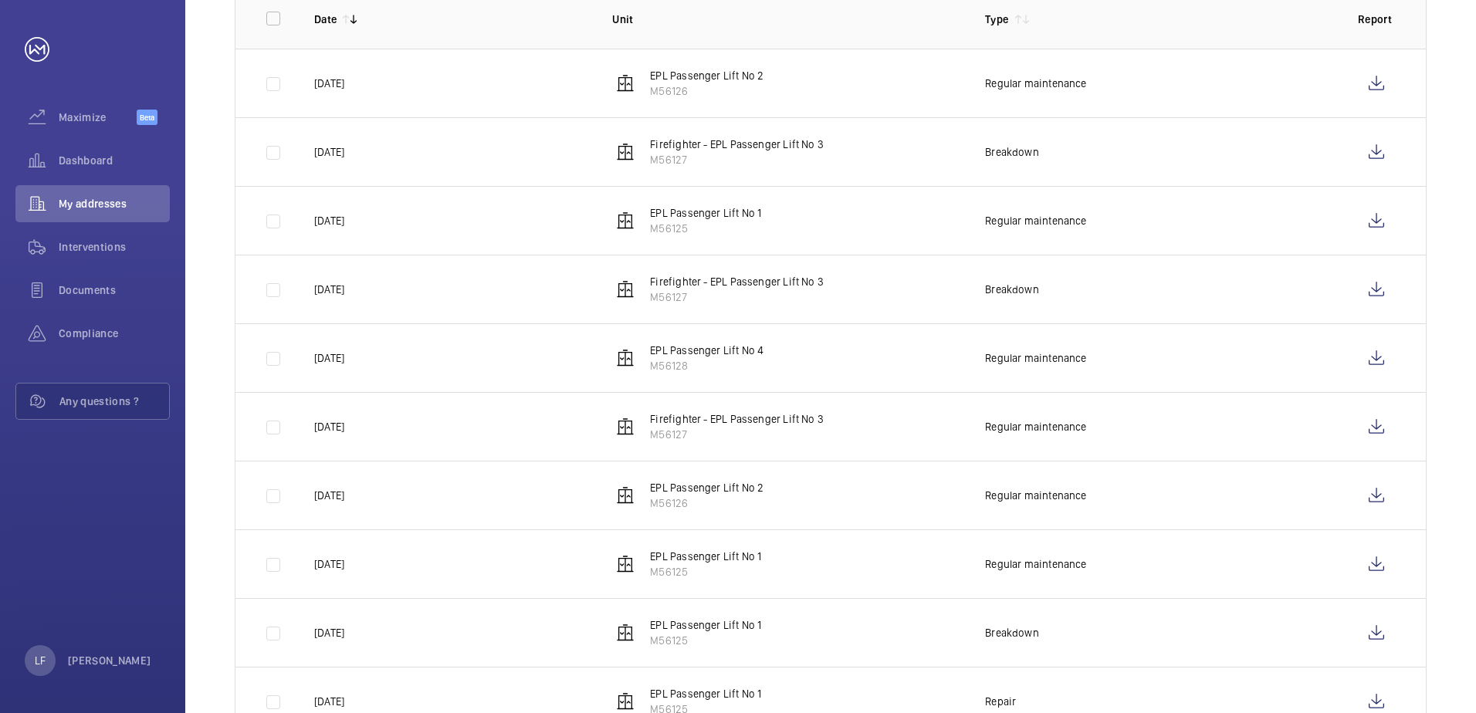
scroll to position [369, 0]
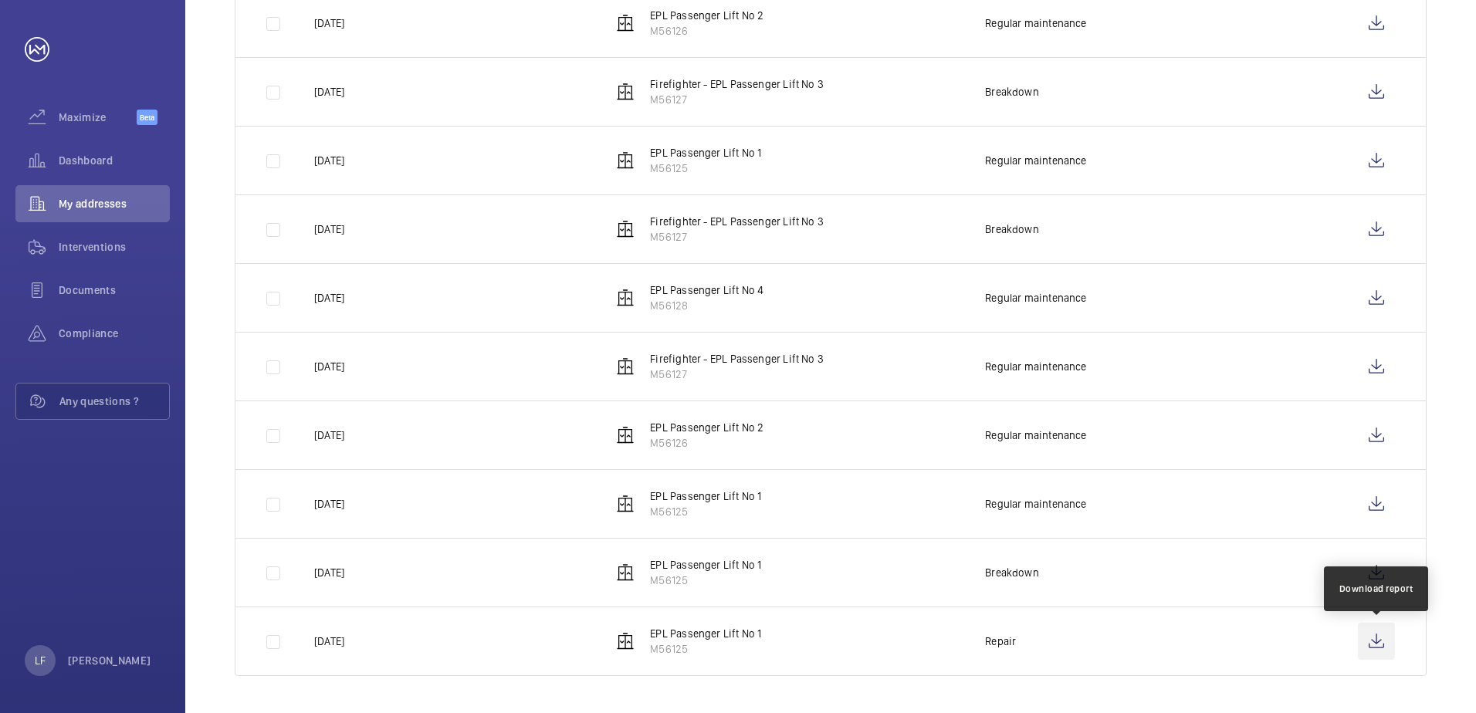
click at [1369, 643] on wm-front-icon-button at bounding box center [1376, 641] width 37 height 37
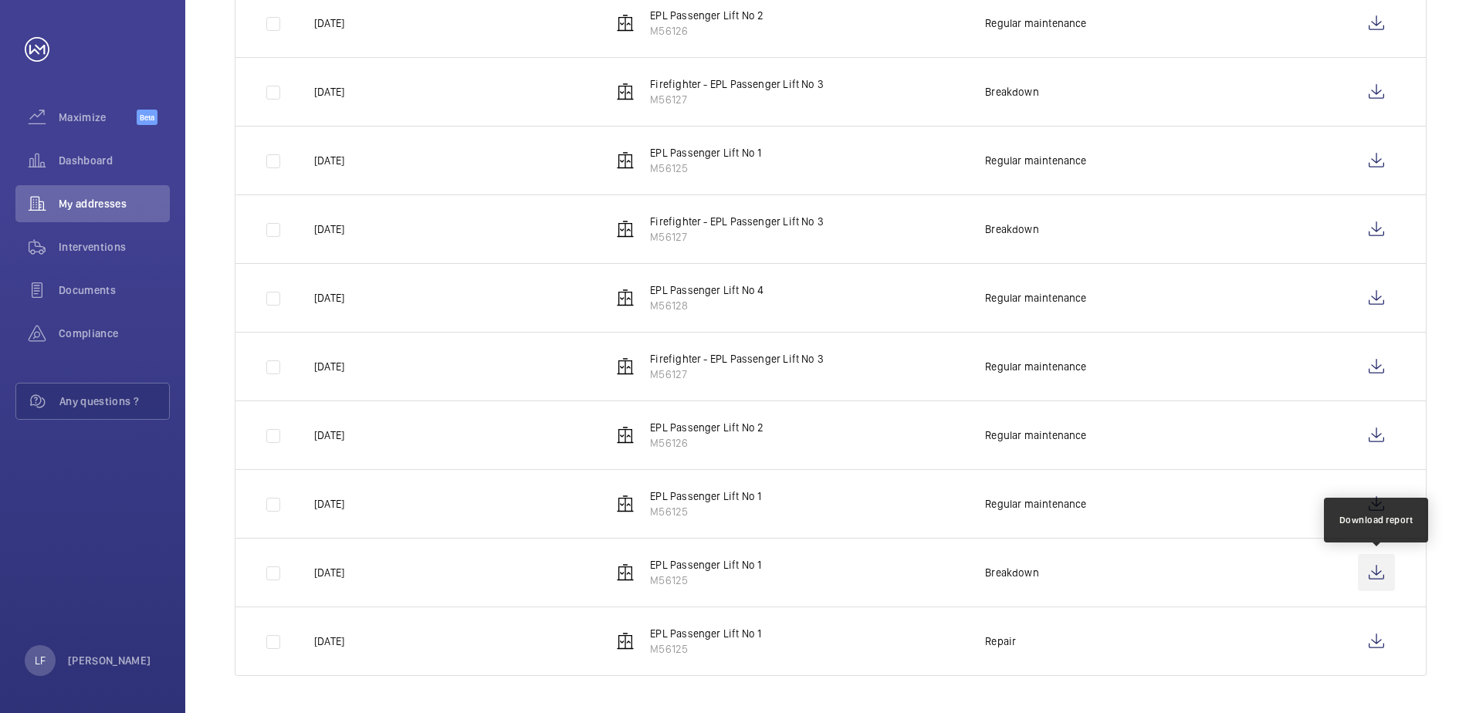
click at [1374, 574] on wm-front-icon-button at bounding box center [1376, 572] width 37 height 37
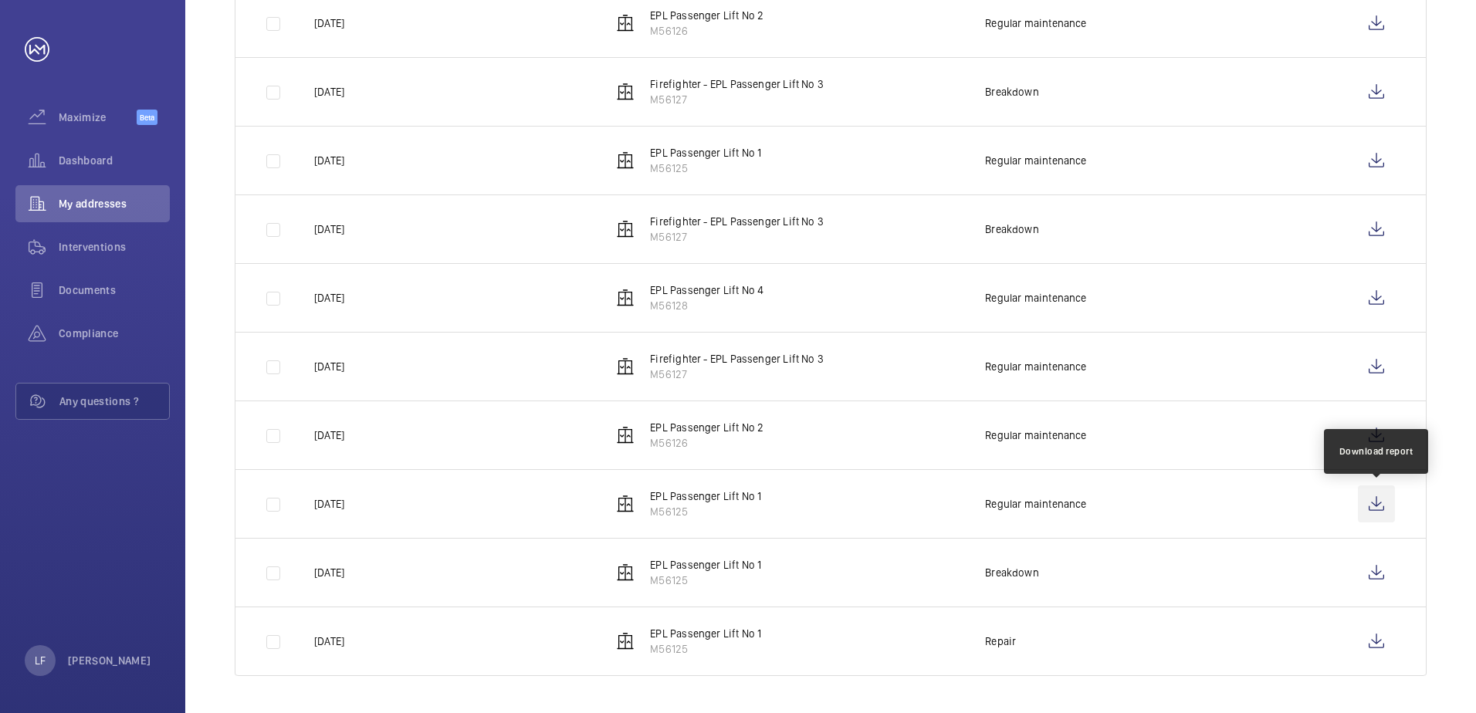
click at [1371, 510] on wm-front-icon-button at bounding box center [1376, 504] width 37 height 37
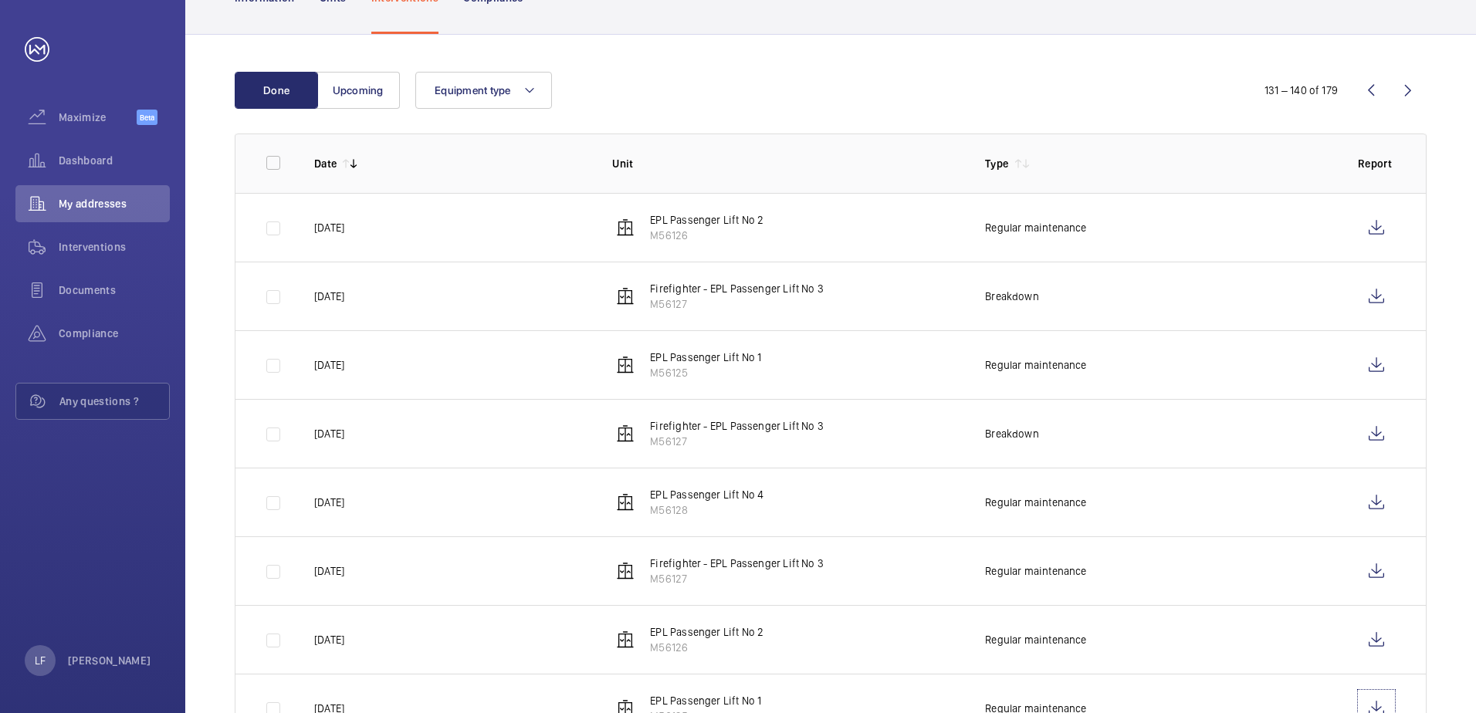
scroll to position [137, 0]
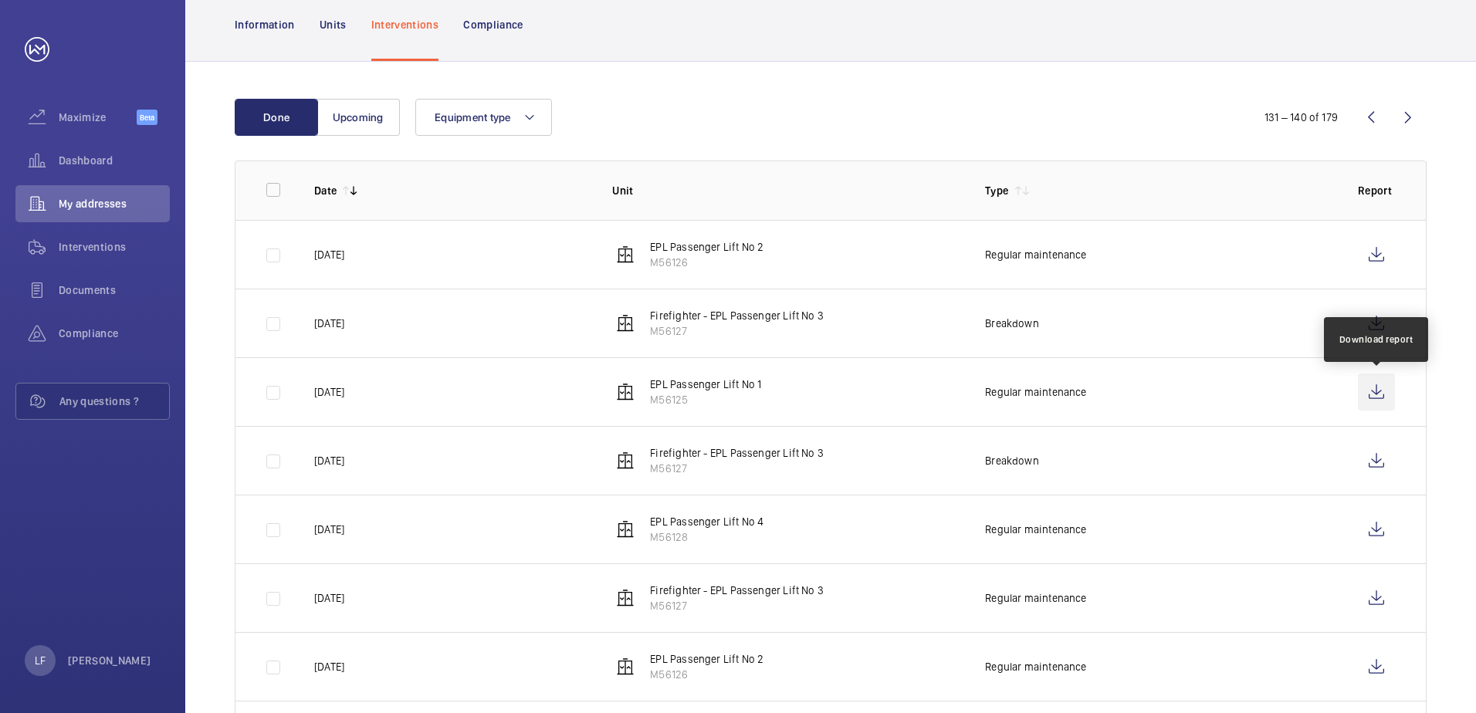
click at [1364, 396] on wm-front-icon-button at bounding box center [1376, 392] width 37 height 37
click at [1377, 114] on wm-front-icon-button at bounding box center [1371, 117] width 37 height 37
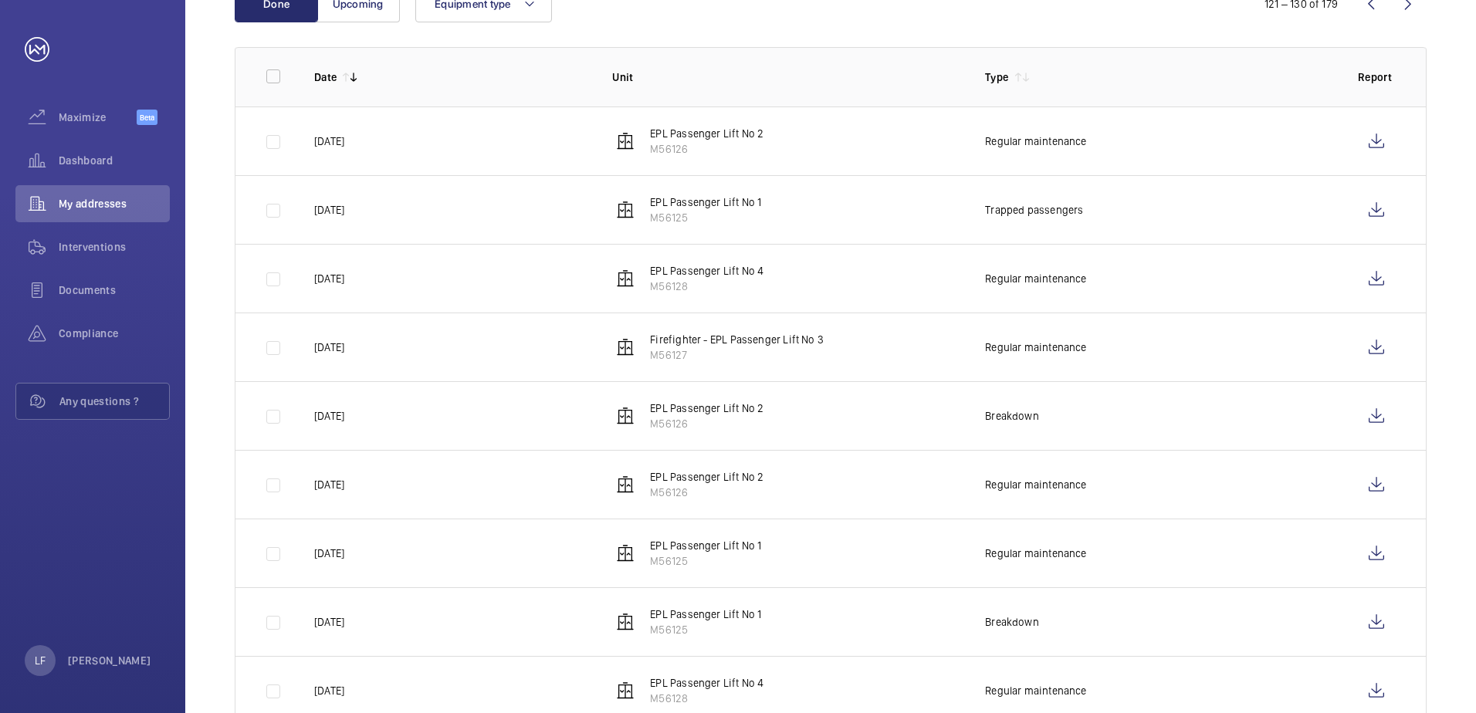
scroll to position [369, 0]
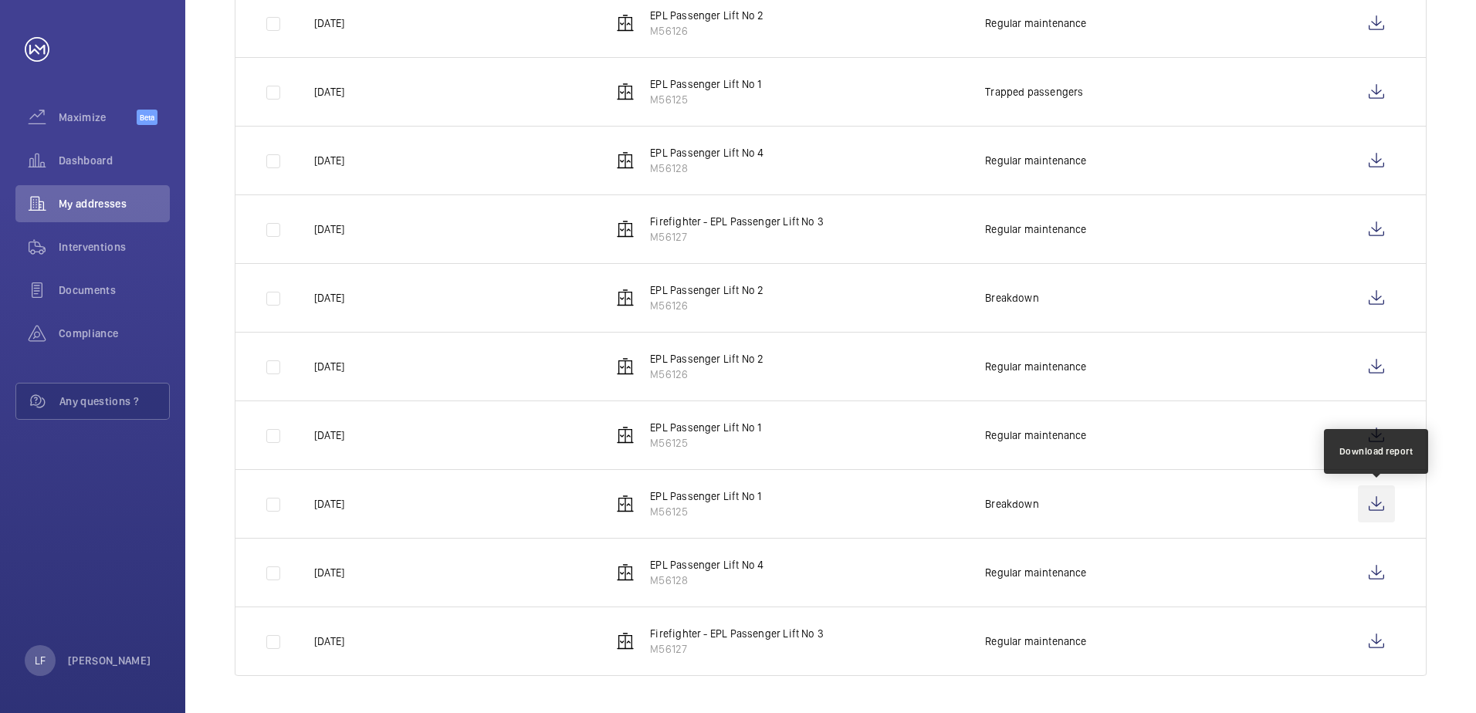
click at [1367, 504] on wm-front-icon-button at bounding box center [1376, 504] width 37 height 37
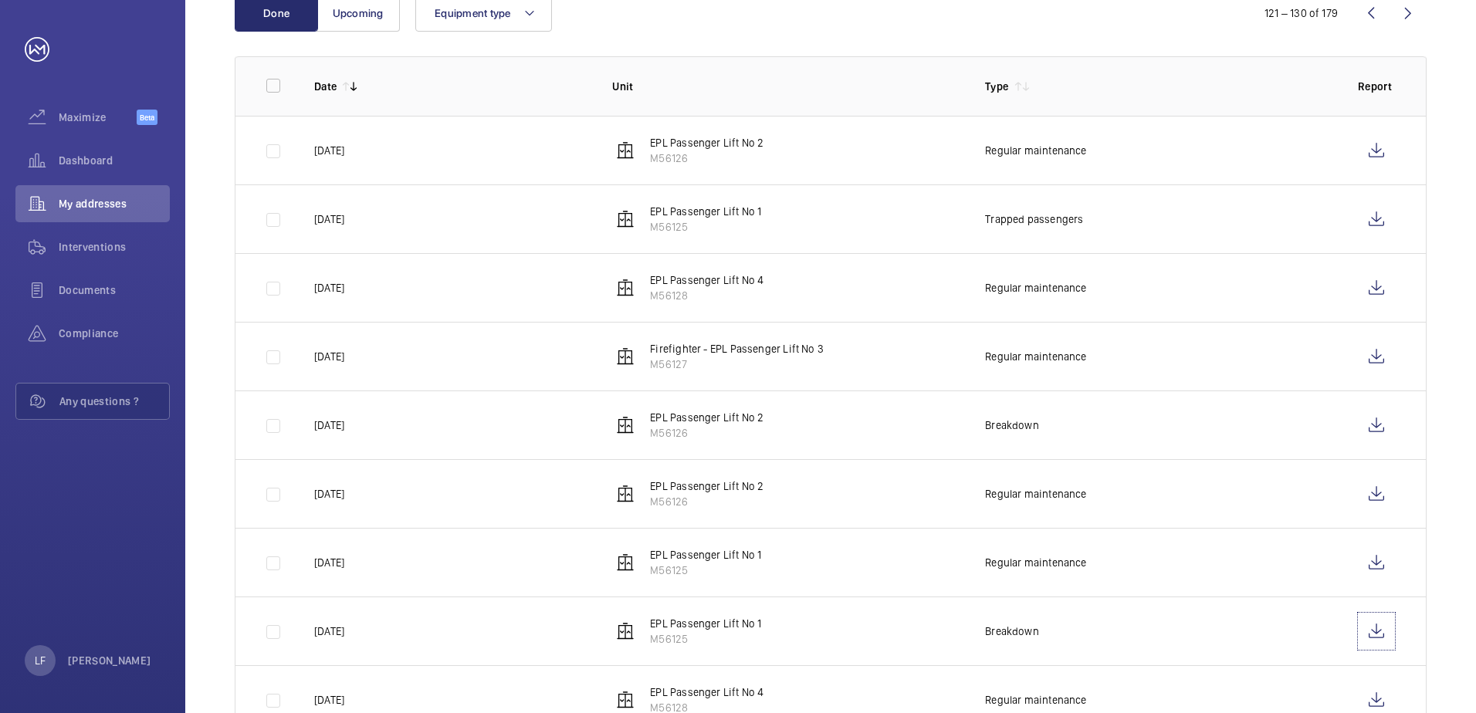
scroll to position [215, 0]
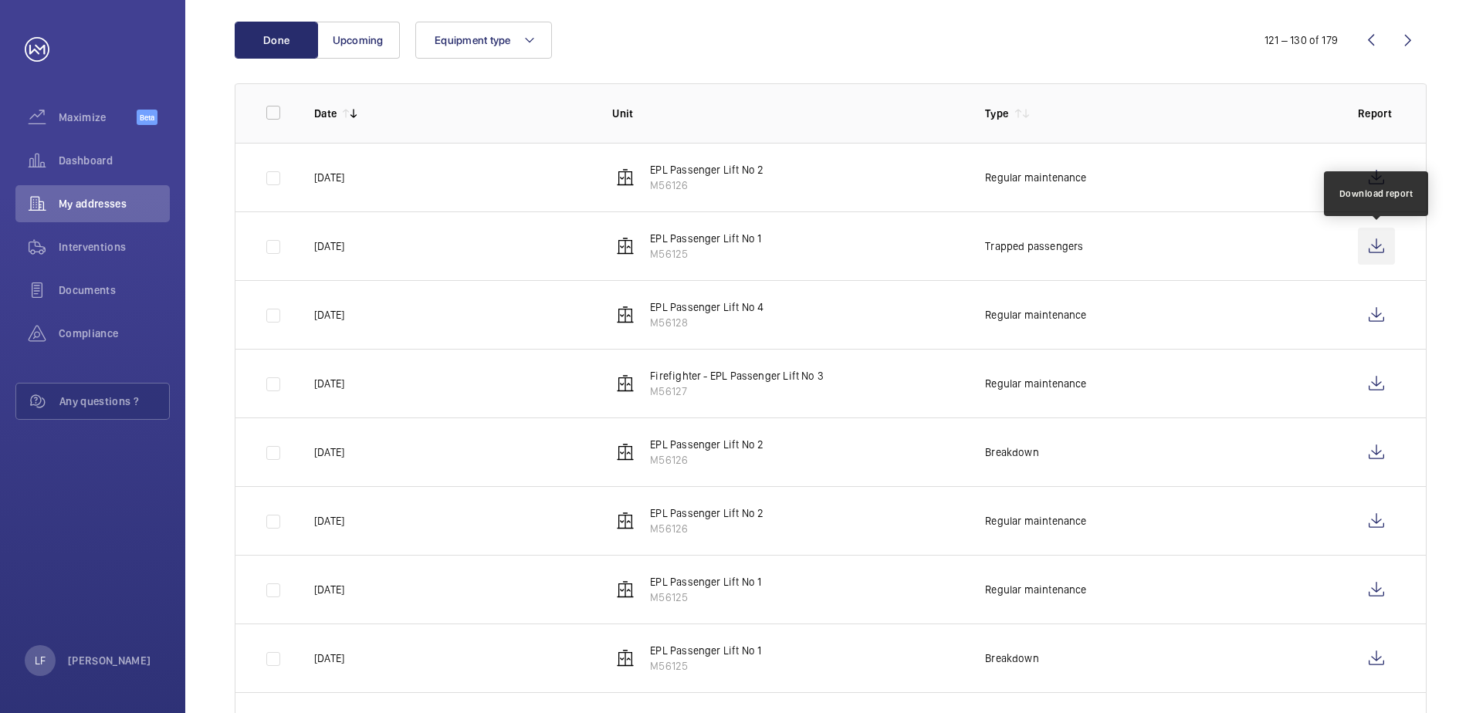
click at [1376, 239] on wm-front-icon-button at bounding box center [1376, 246] width 37 height 37
click at [1374, 44] on wm-front-icon-button at bounding box center [1371, 40] width 37 height 37
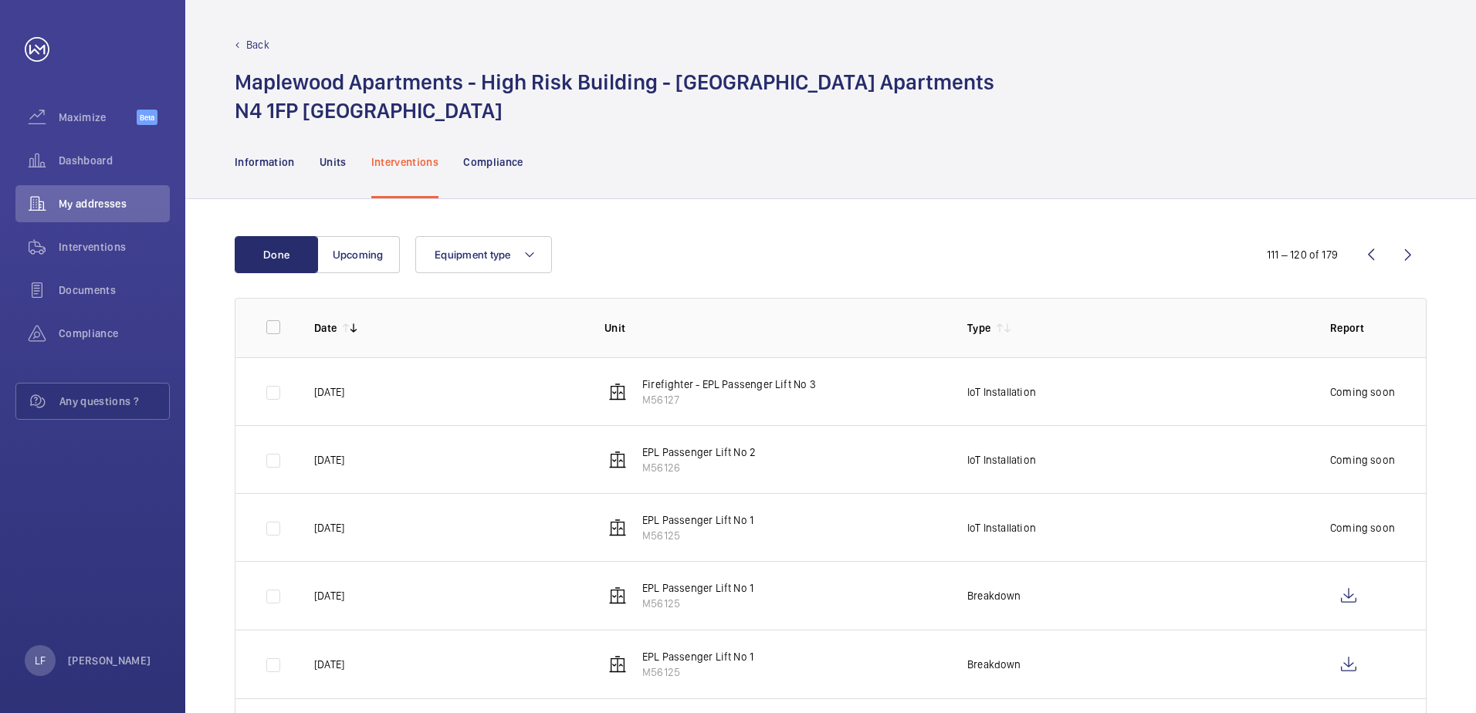
scroll to position [367, 0]
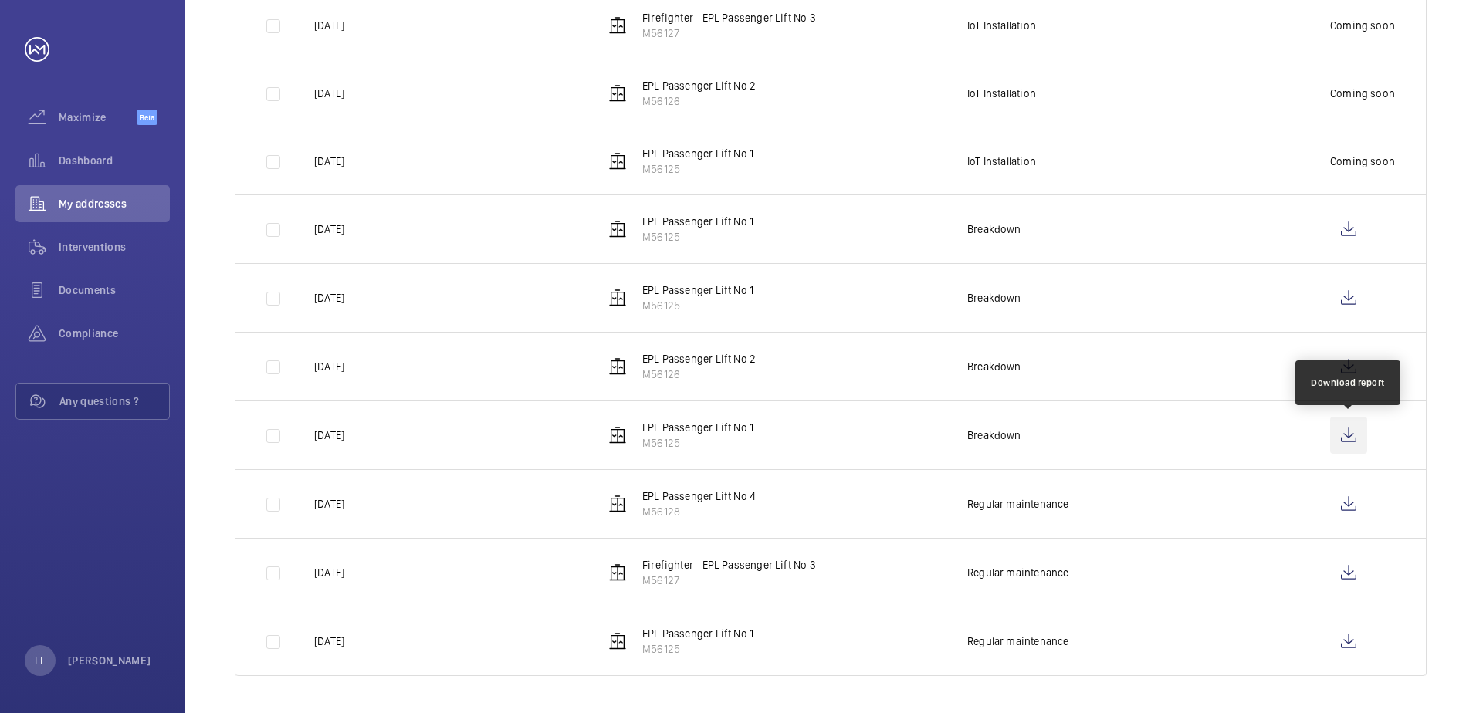
click at [1350, 439] on wm-front-icon-button at bounding box center [1348, 435] width 37 height 37
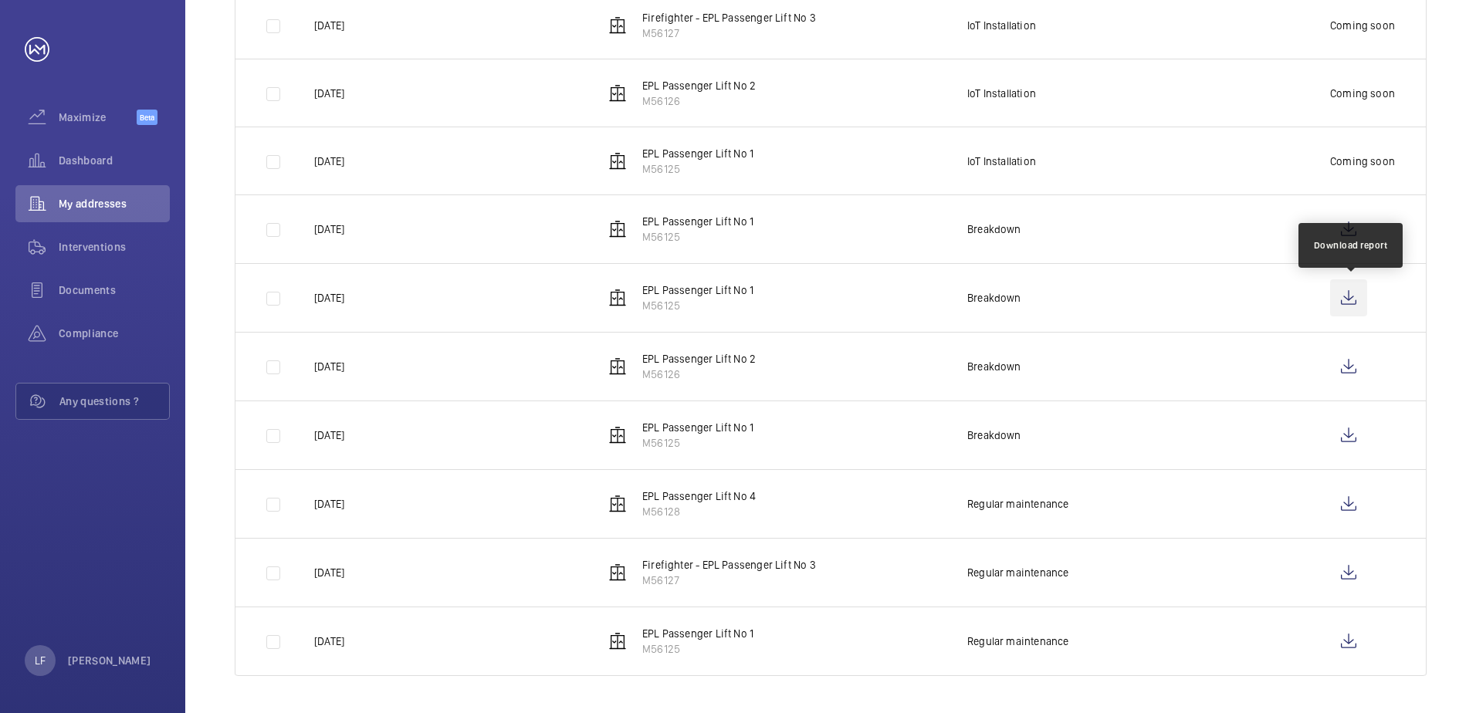
click at [1345, 293] on wm-front-icon-button at bounding box center [1348, 298] width 37 height 37
click at [1344, 225] on wm-front-icon-button at bounding box center [1348, 229] width 37 height 37
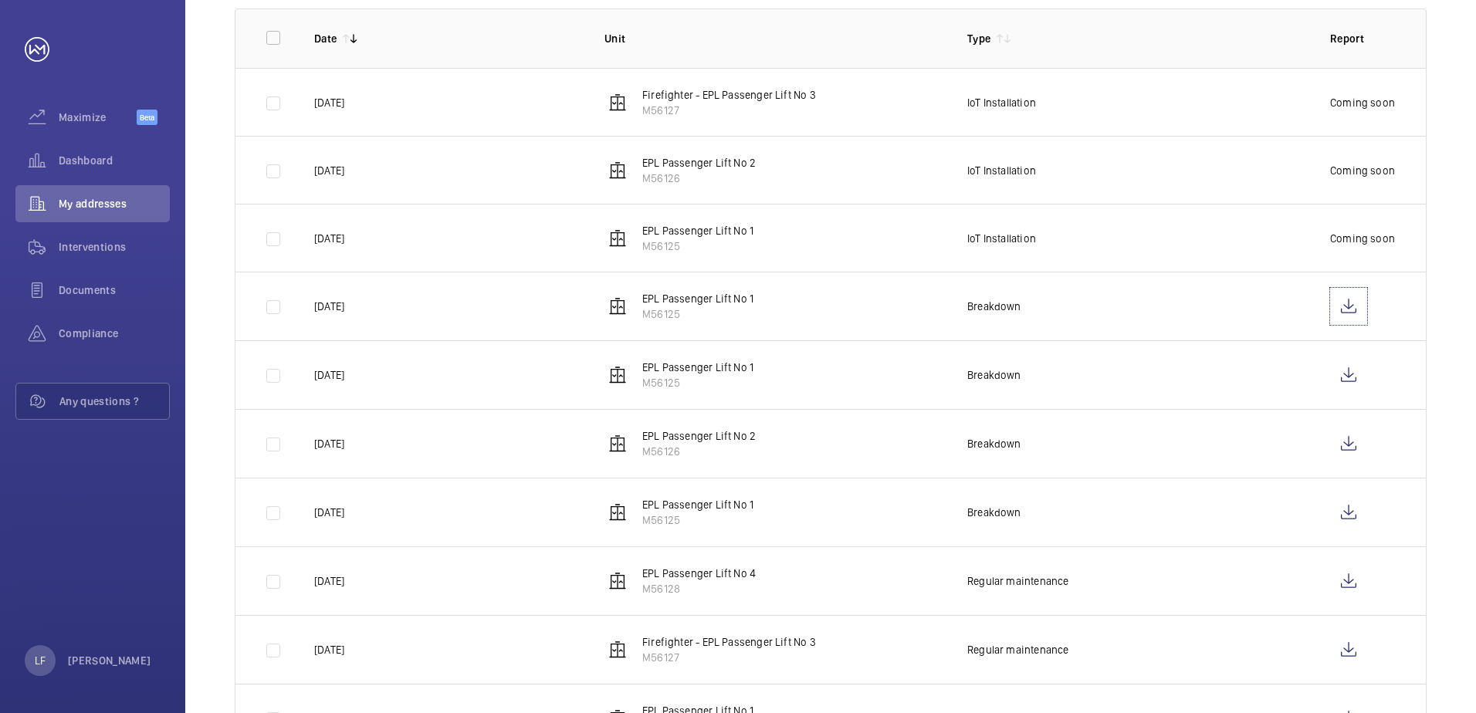
scroll to position [212, 0]
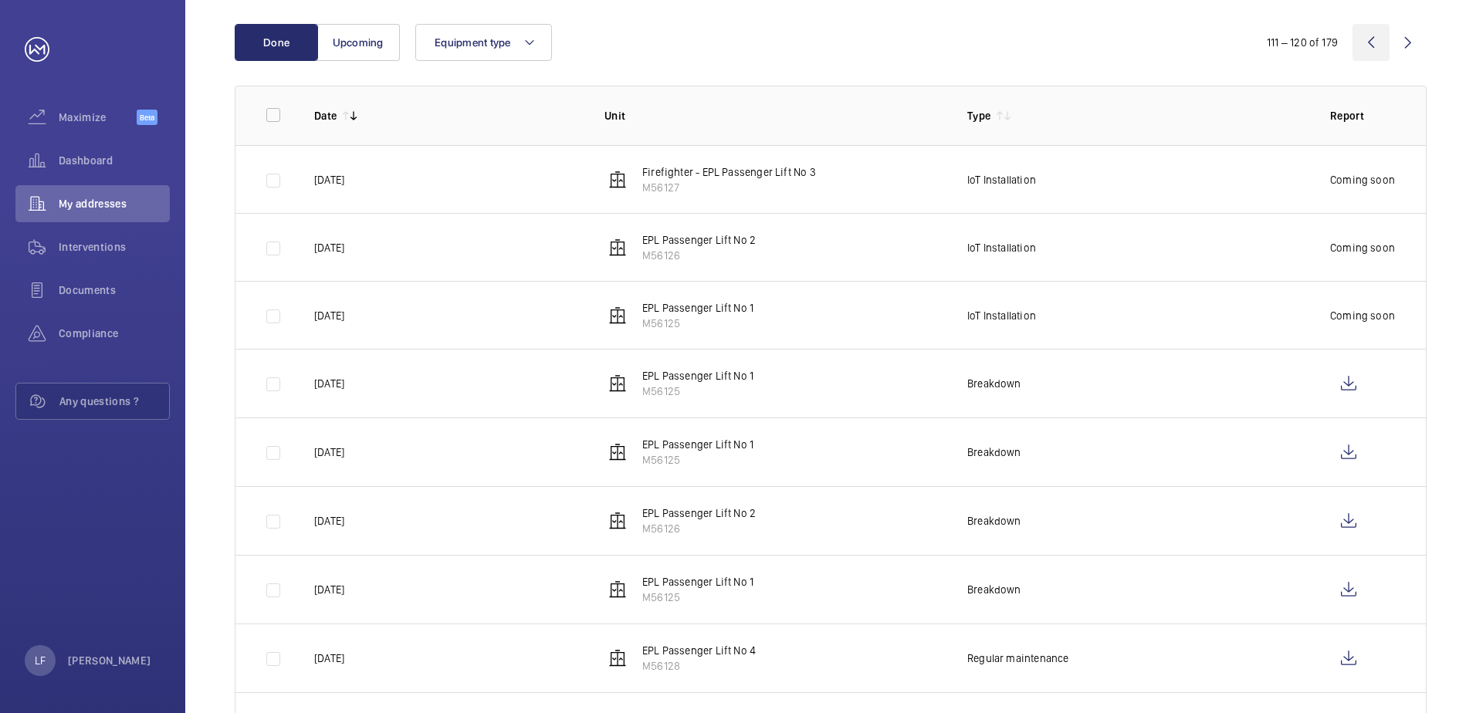
click at [1378, 40] on wm-front-icon-button at bounding box center [1371, 42] width 37 height 37
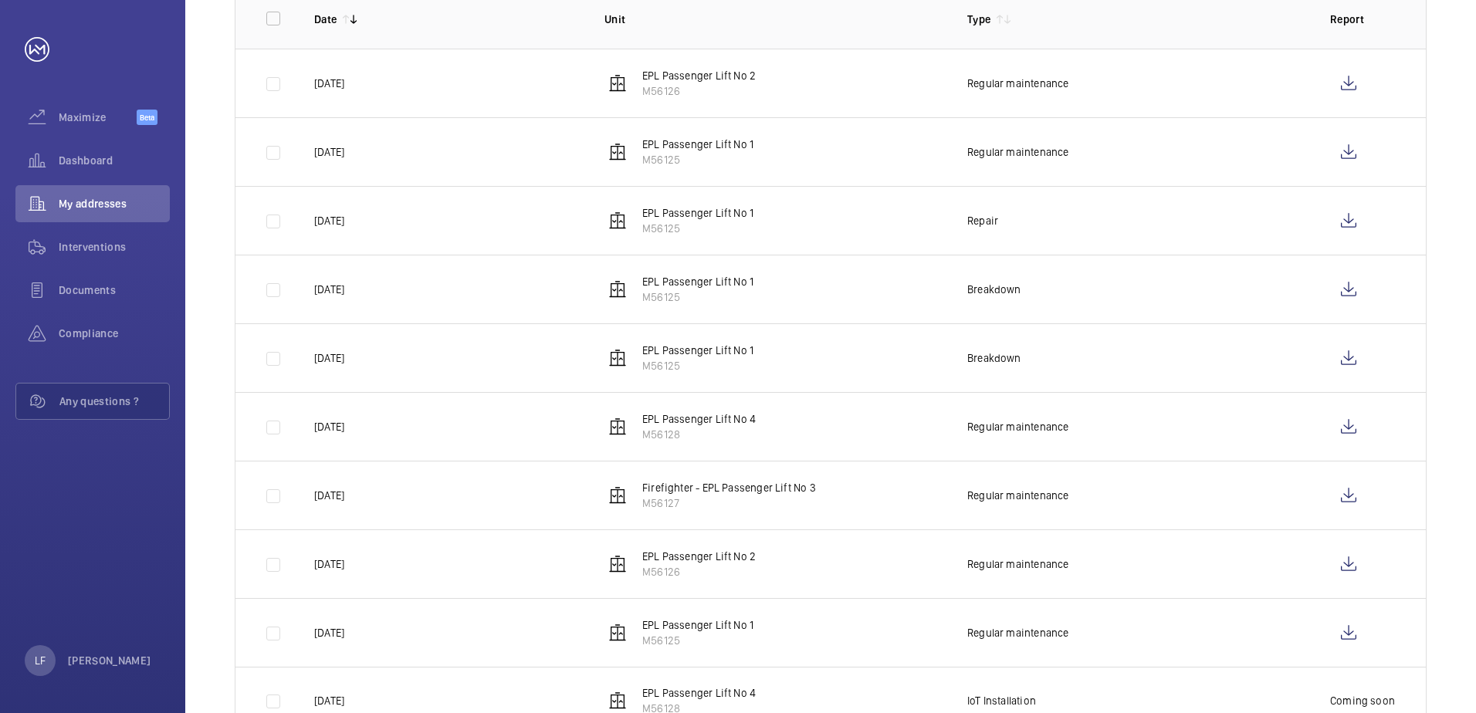
scroll to position [368, 0]
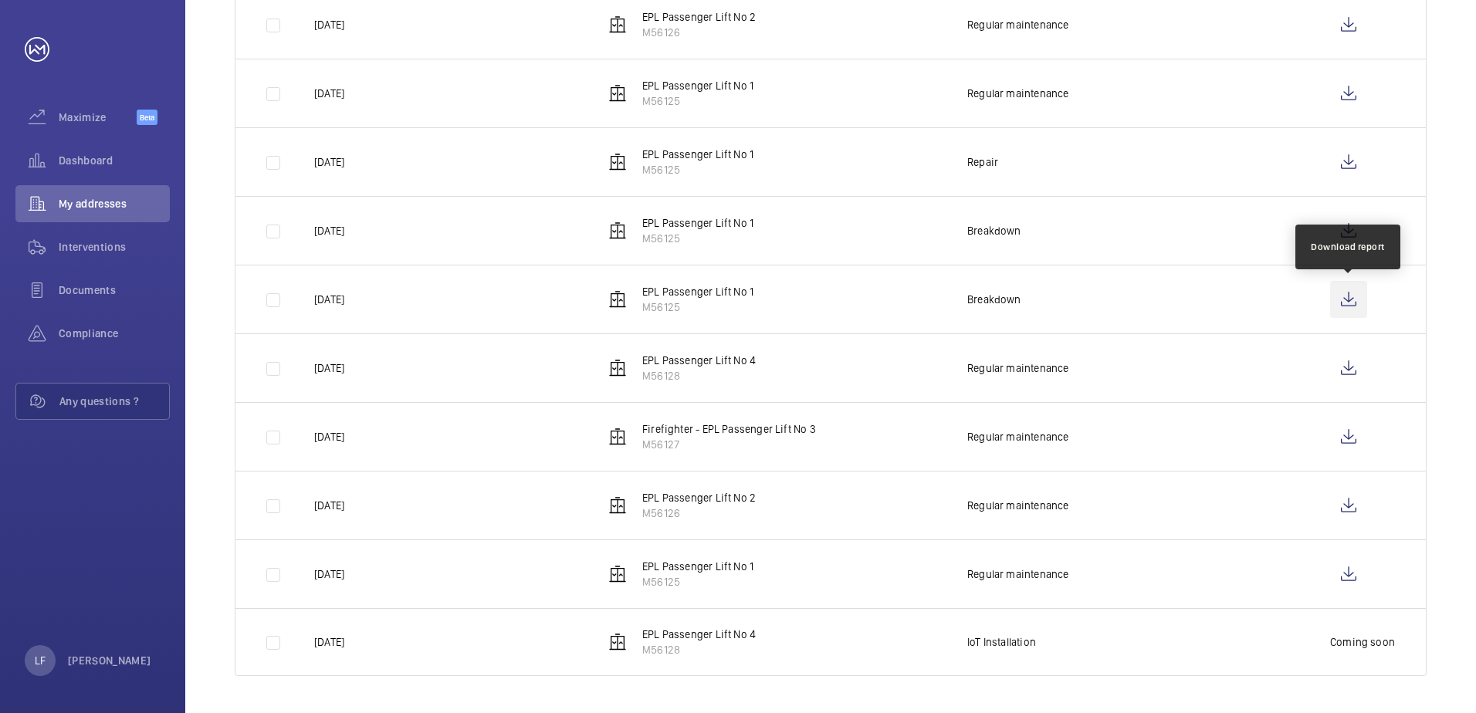
click at [1346, 307] on wm-front-icon-button at bounding box center [1348, 299] width 37 height 37
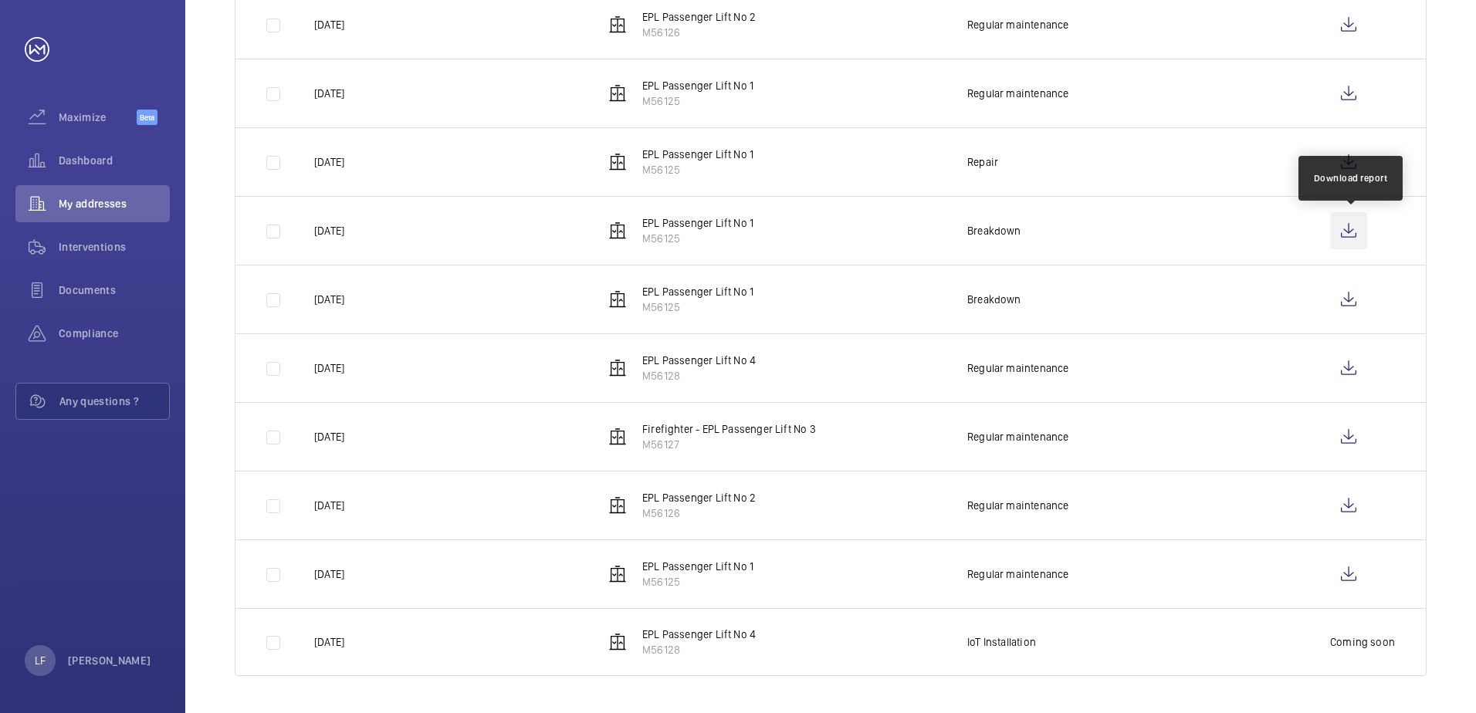
click at [1352, 236] on wm-front-icon-button at bounding box center [1348, 230] width 37 height 37
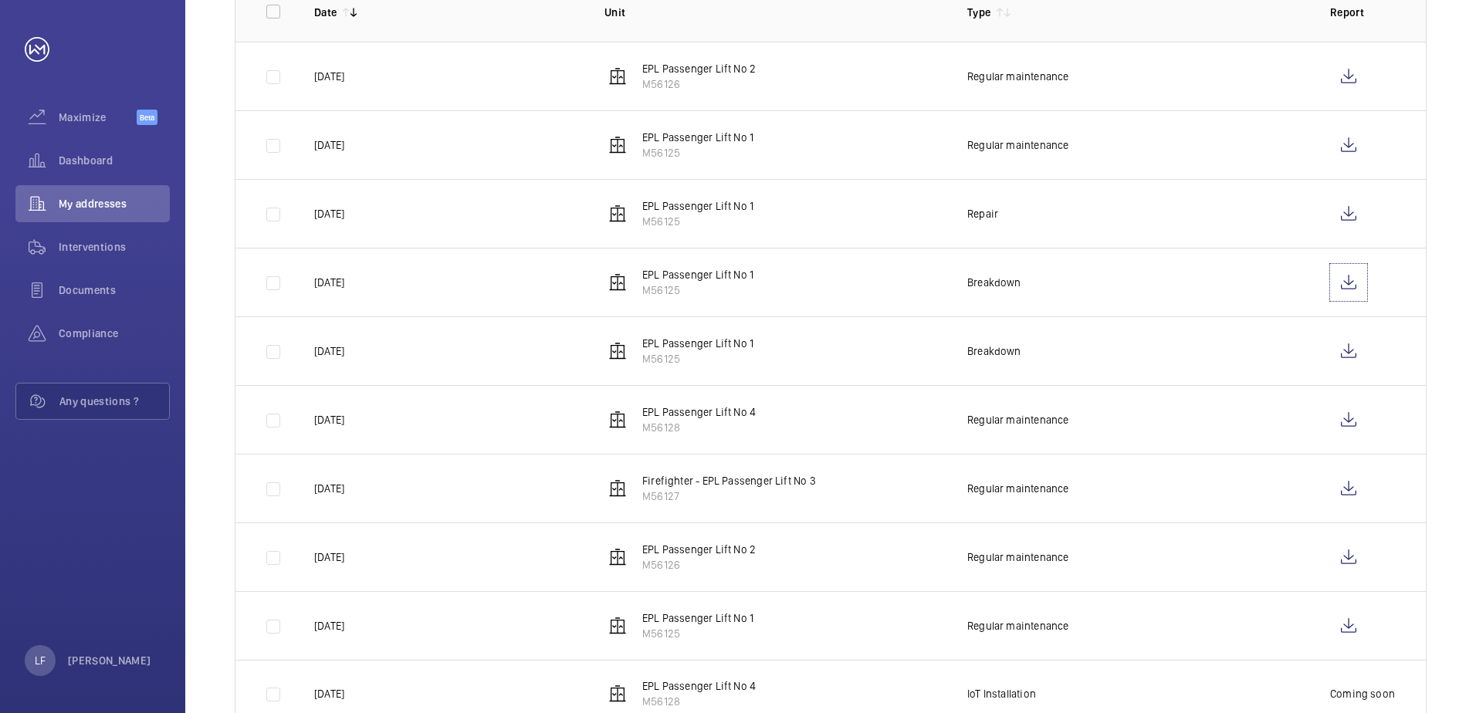
scroll to position [290, 0]
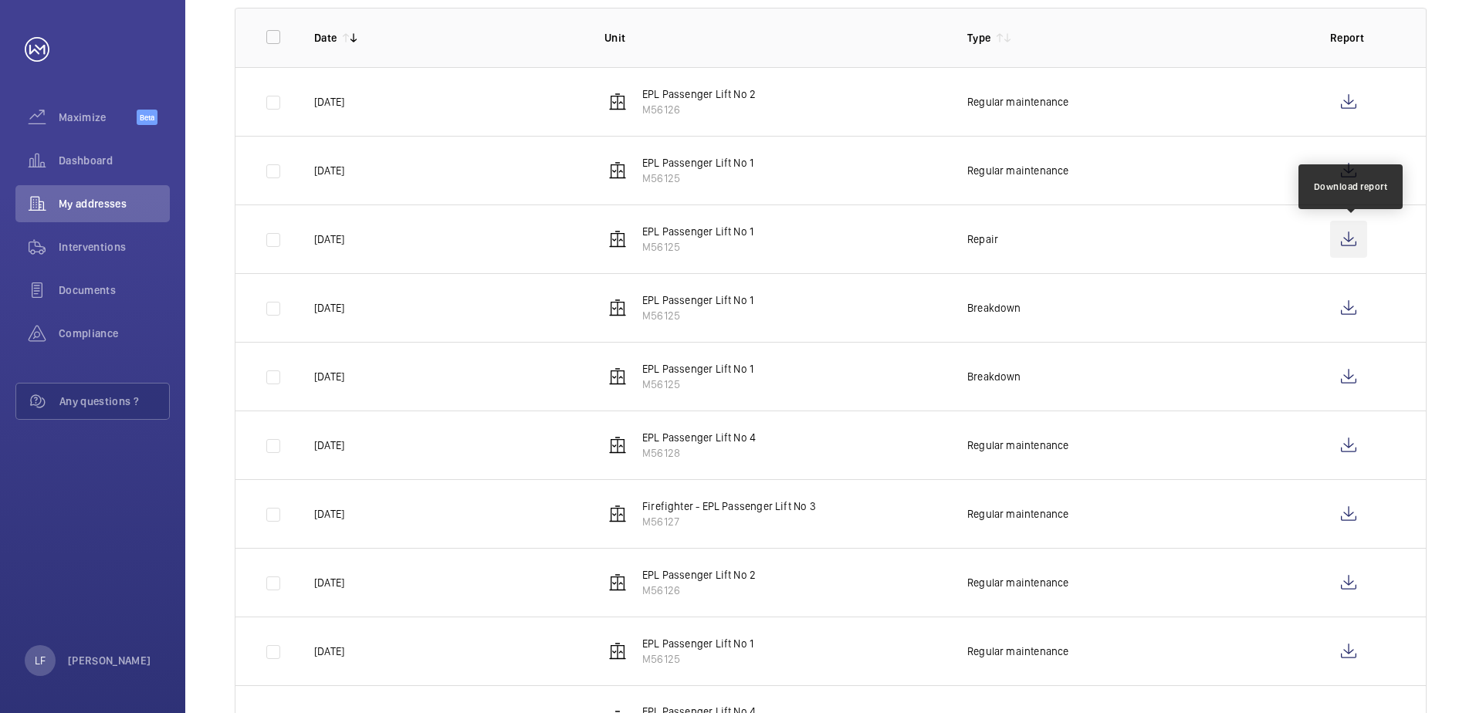
click at [1350, 246] on wm-front-icon-button at bounding box center [1348, 239] width 37 height 37
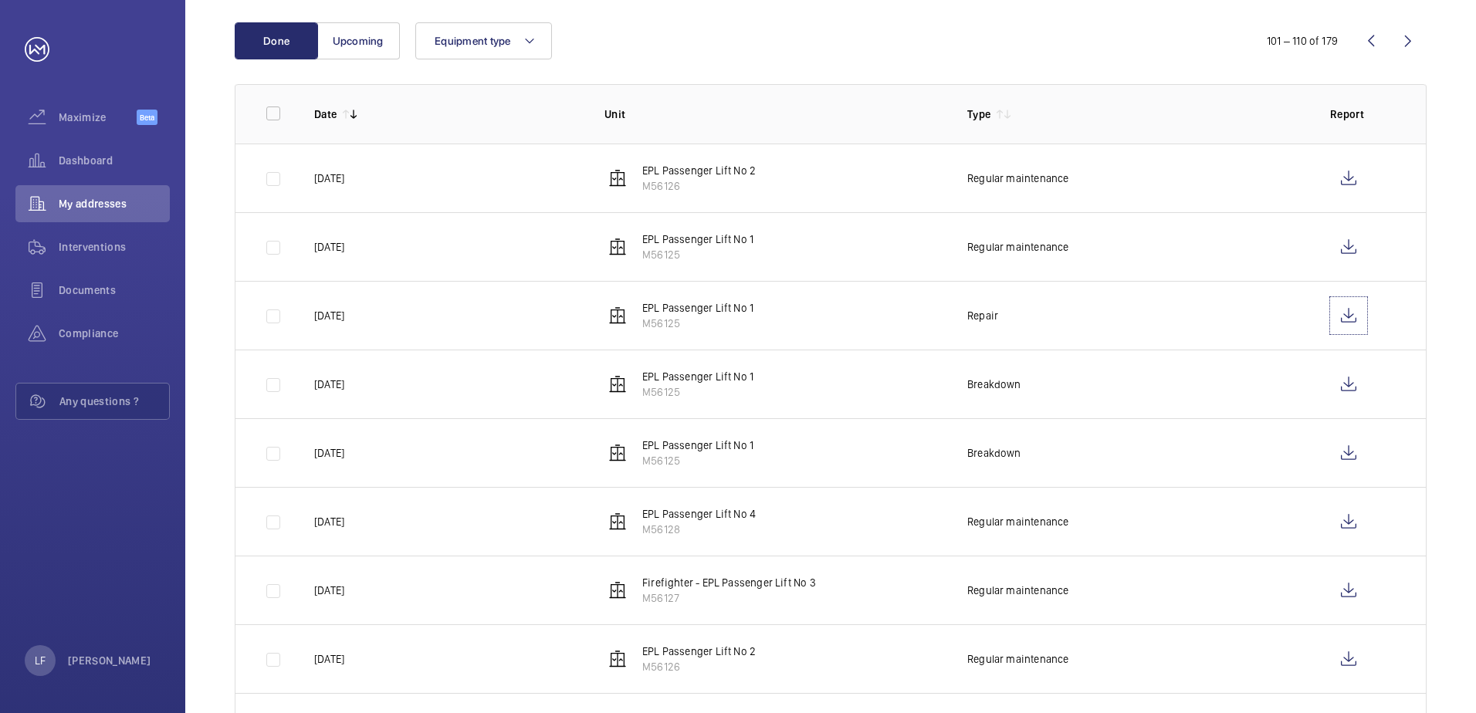
scroll to position [213, 0]
click at [1335, 252] on wm-front-icon-button at bounding box center [1348, 247] width 37 height 37
click at [1365, 37] on wm-front-icon-button at bounding box center [1371, 41] width 37 height 37
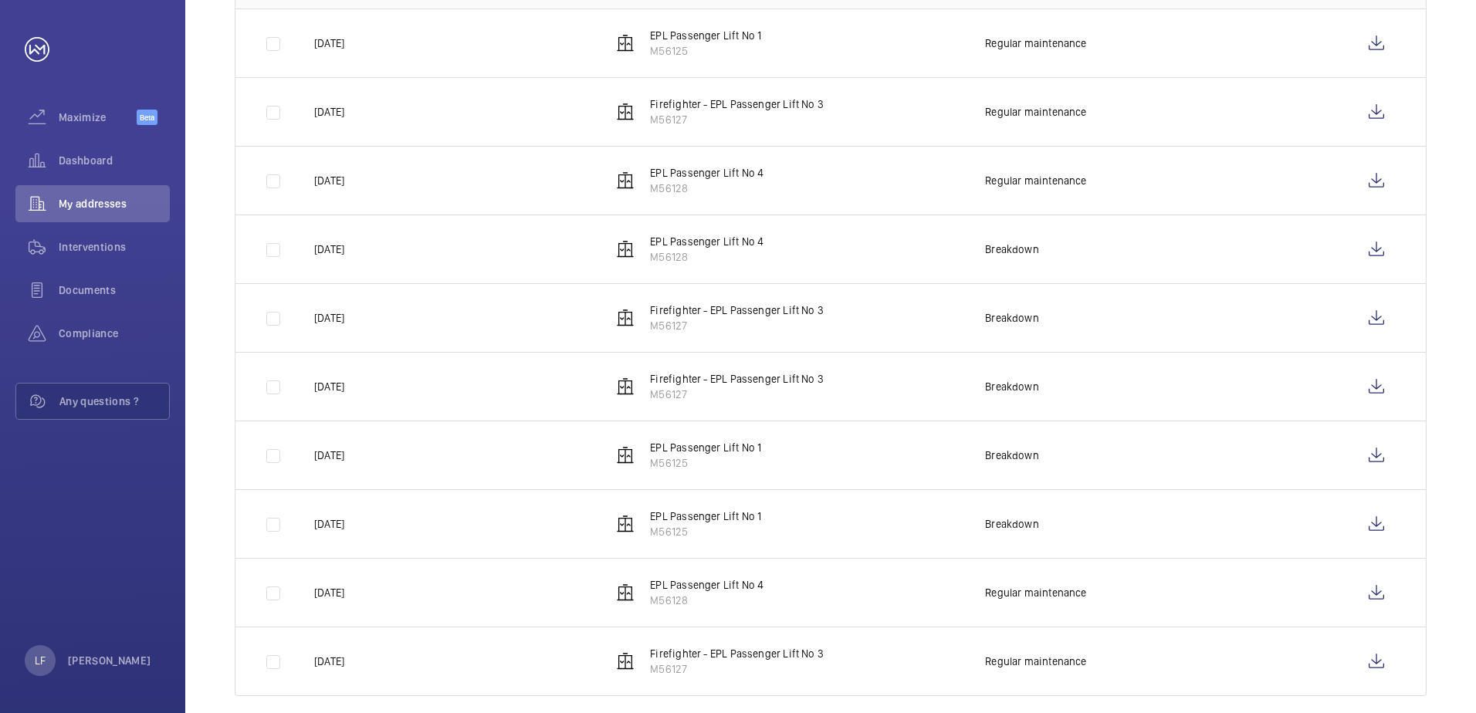
scroll to position [369, 0]
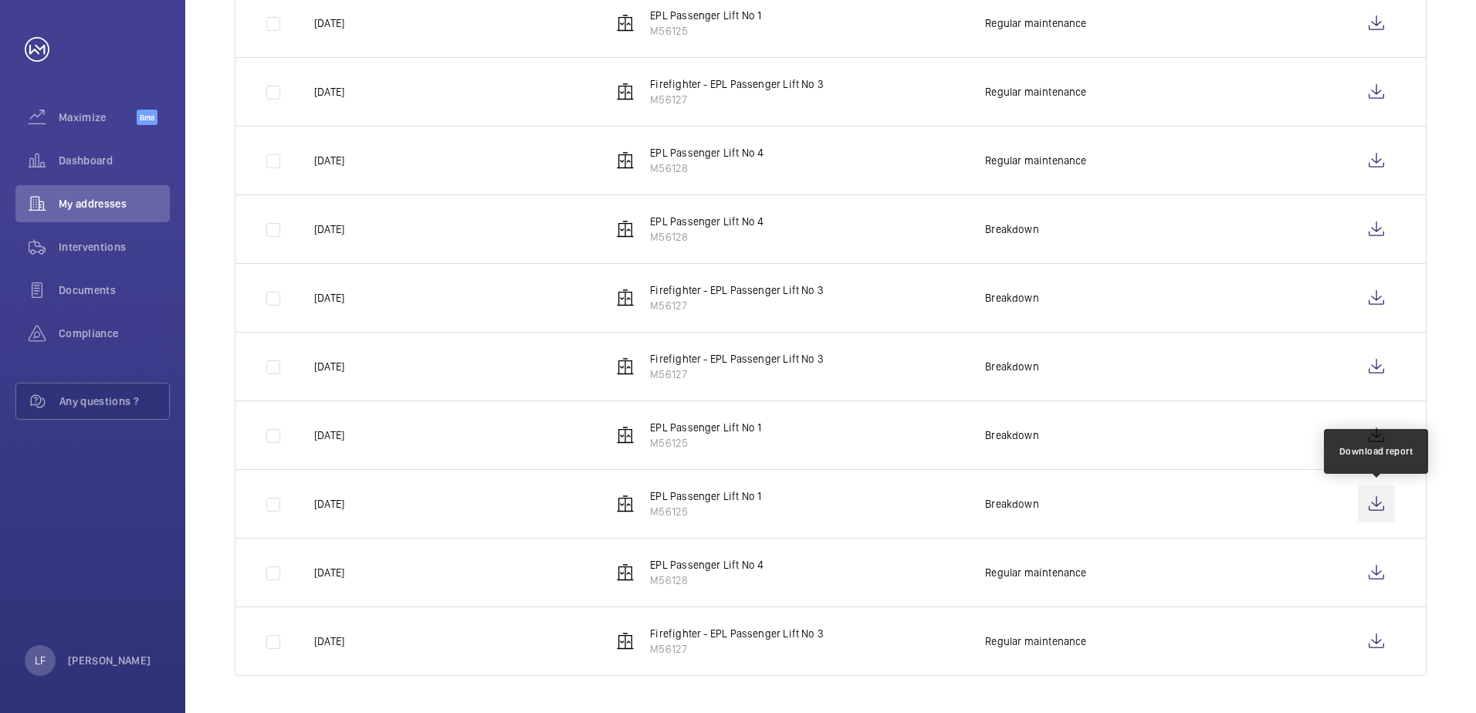
click at [1370, 503] on wm-front-icon-button at bounding box center [1376, 504] width 37 height 37
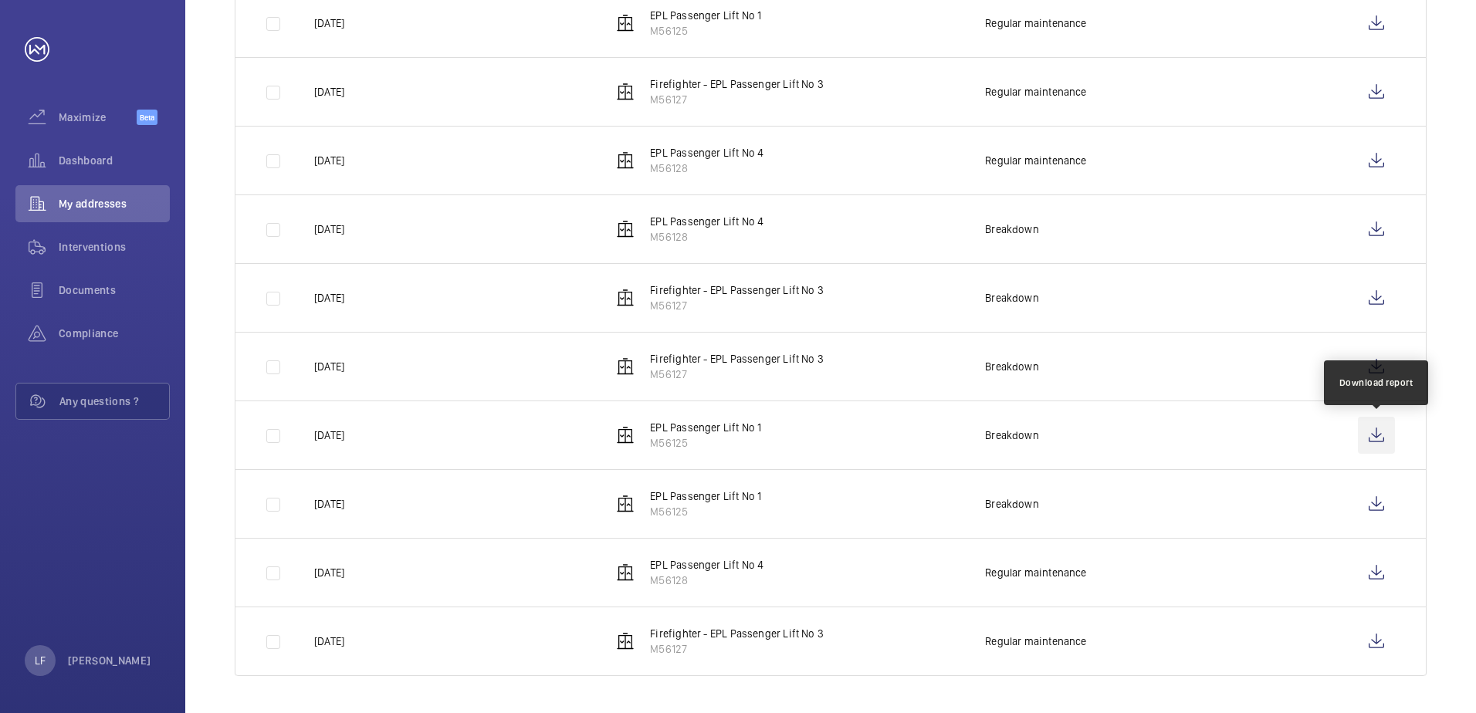
click at [1380, 437] on wm-front-icon-button at bounding box center [1376, 435] width 37 height 37
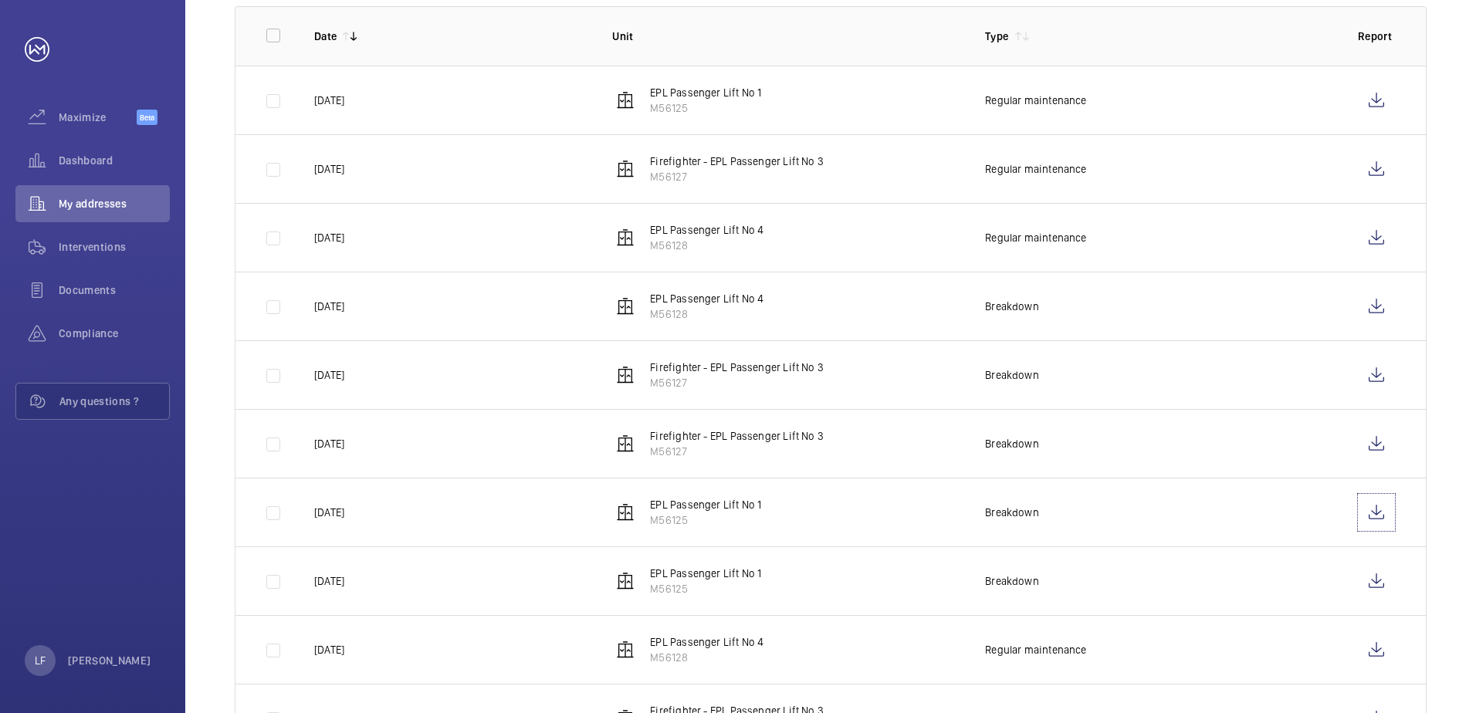
scroll to position [215, 0]
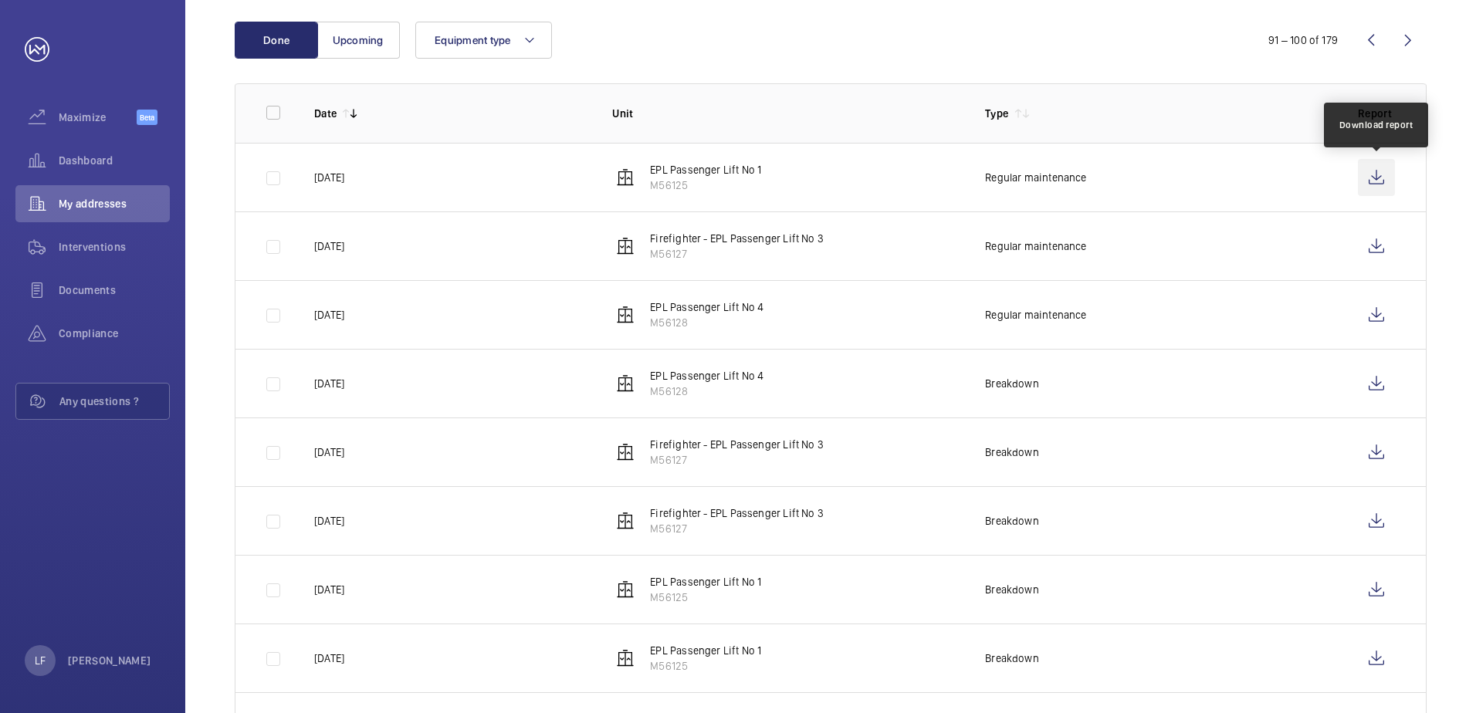
click at [1368, 179] on wm-front-icon-button at bounding box center [1376, 177] width 37 height 37
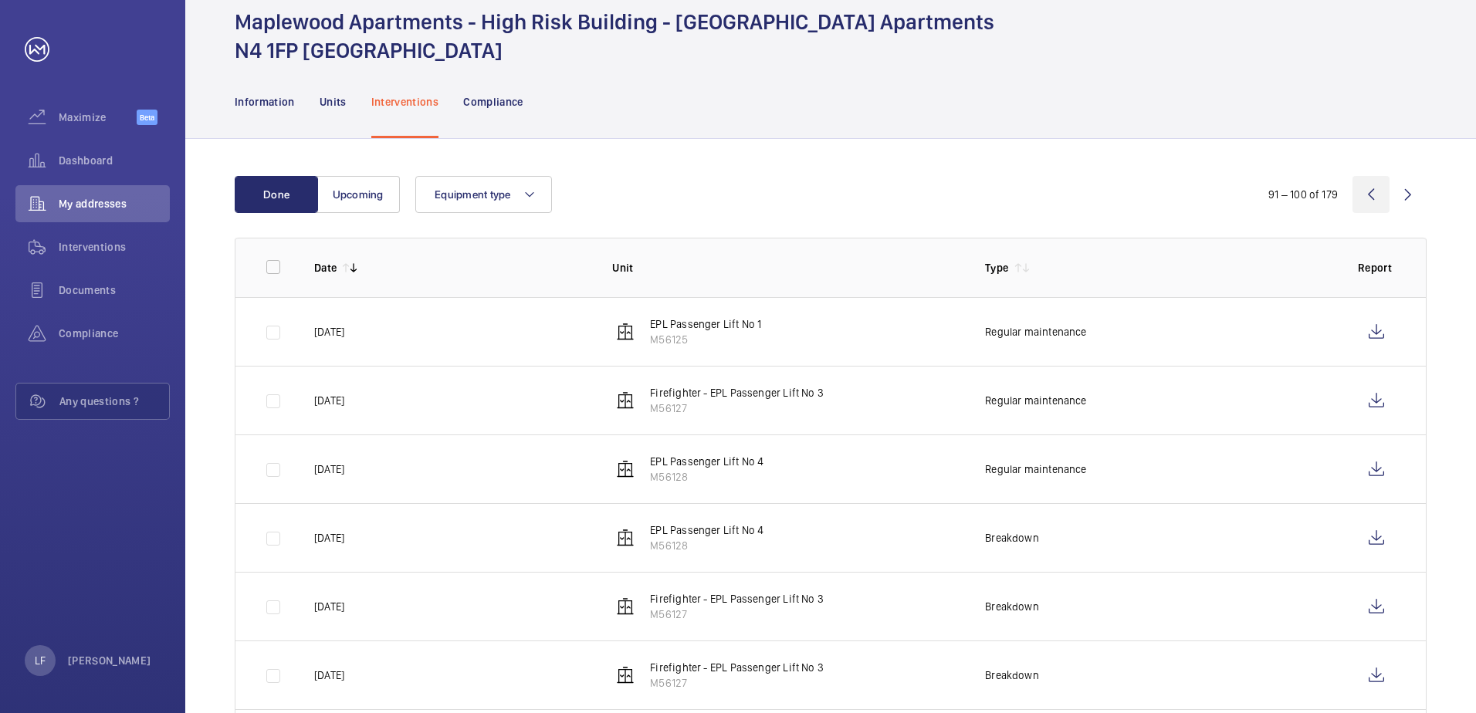
click at [1373, 202] on wm-front-icon-button at bounding box center [1371, 194] width 37 height 37
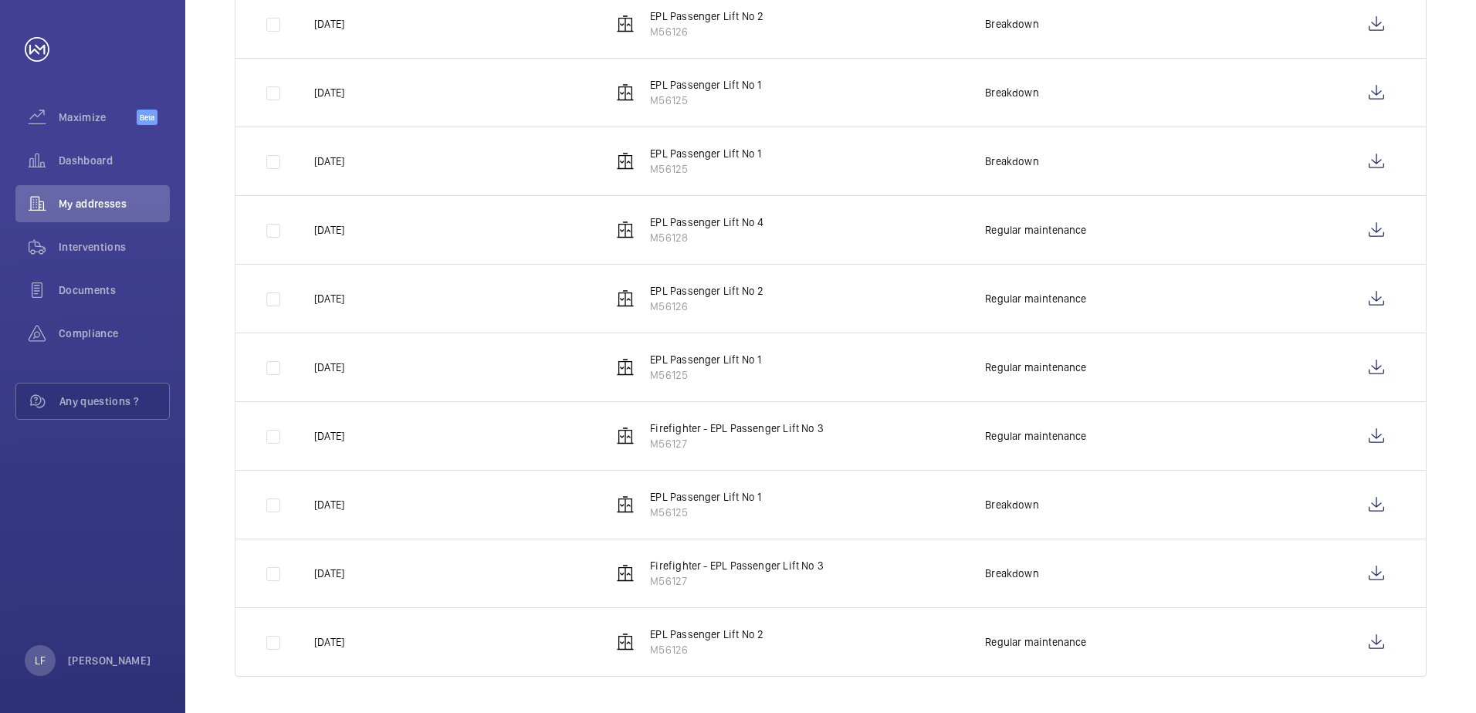
scroll to position [369, 0]
click at [1380, 507] on wm-front-icon-button at bounding box center [1376, 504] width 37 height 37
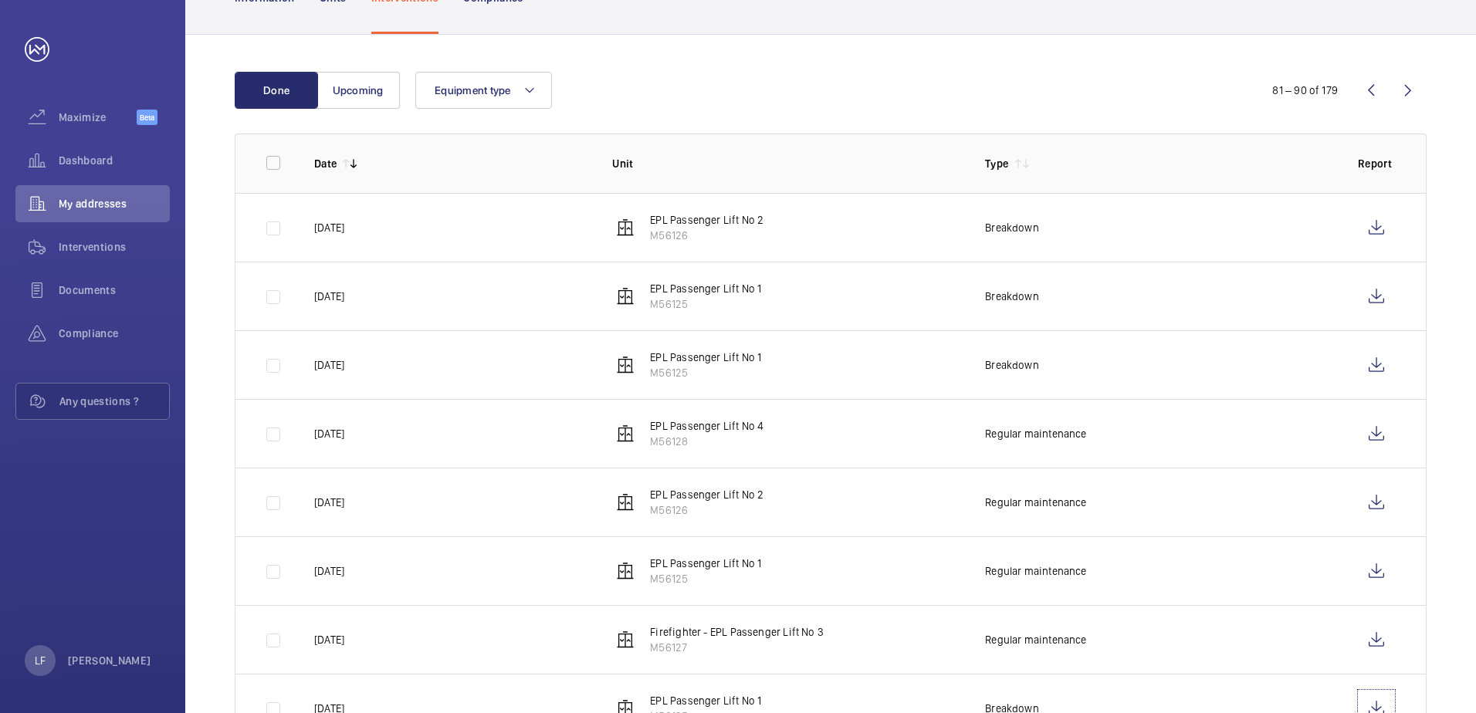
scroll to position [137, 0]
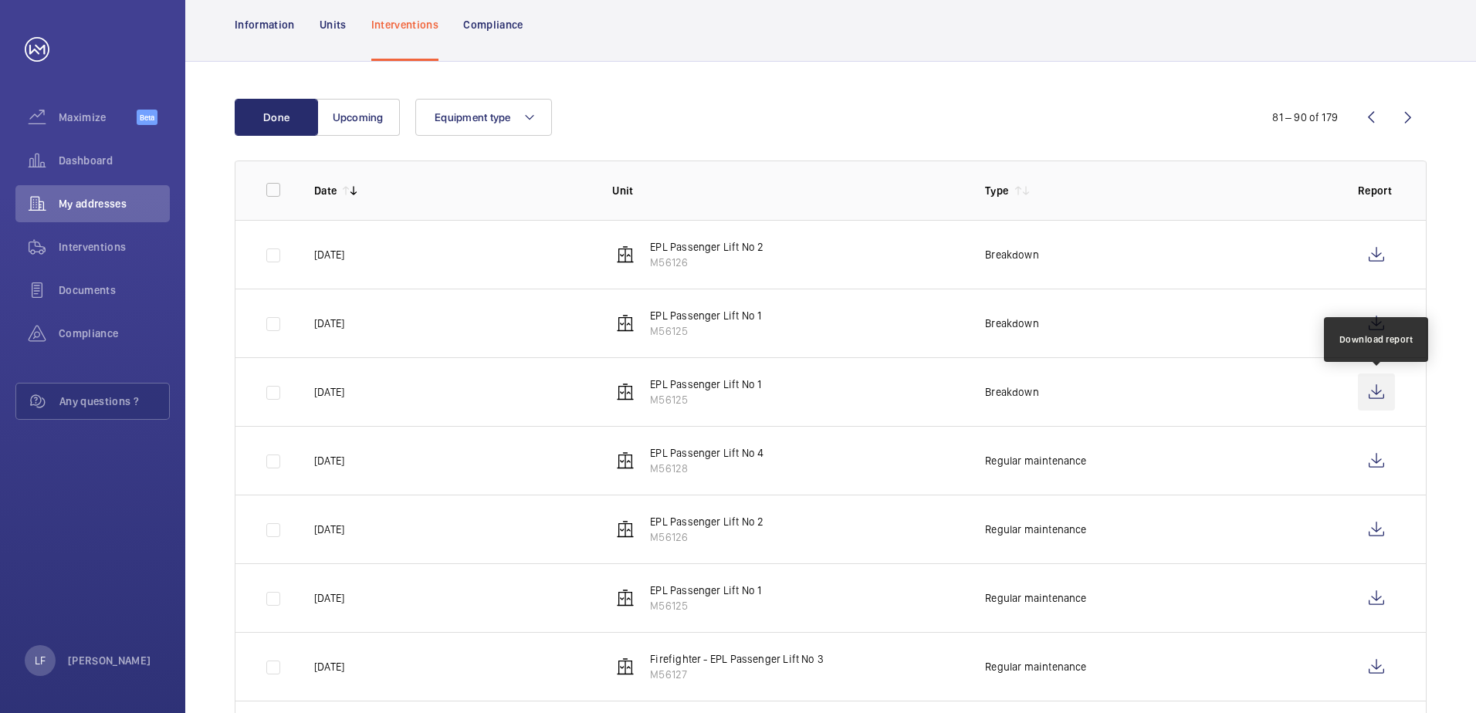
click at [1379, 389] on wm-front-icon-button at bounding box center [1376, 392] width 37 height 37
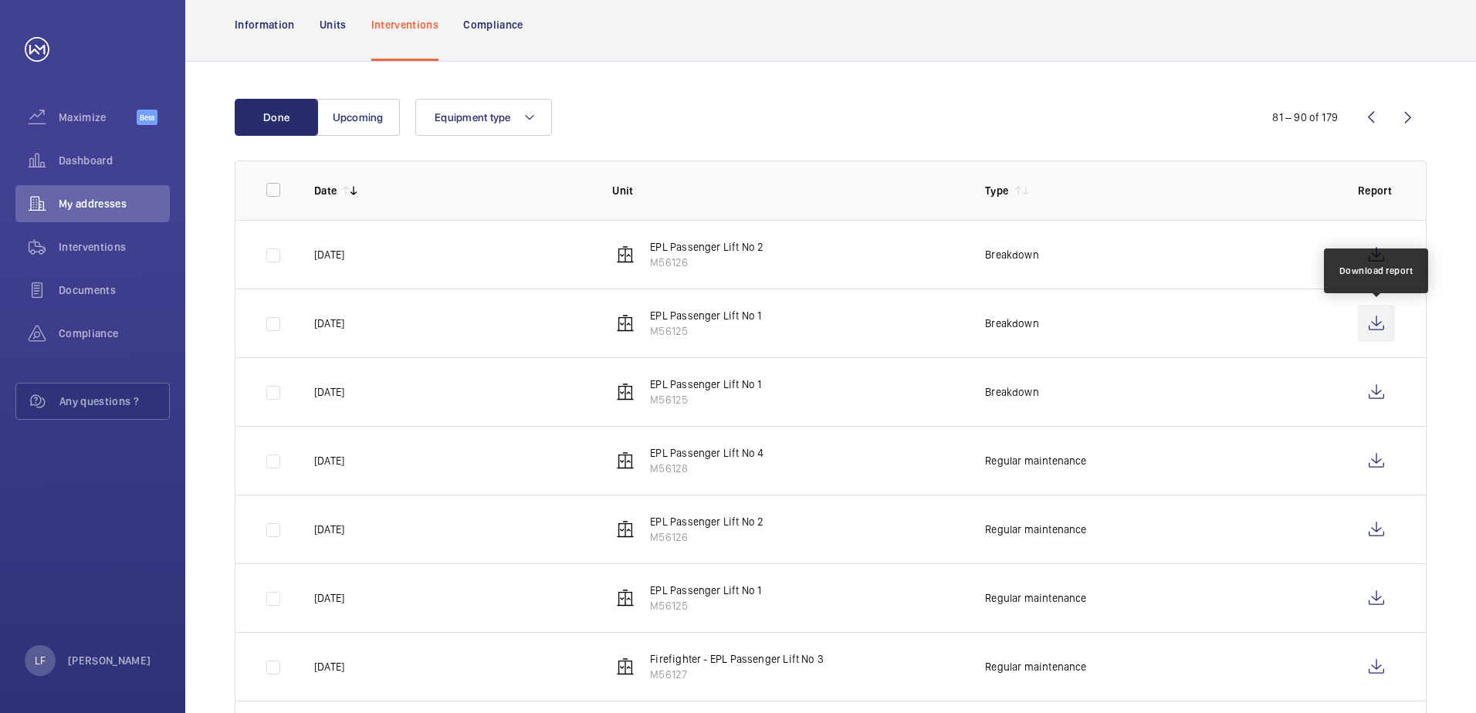
click at [1374, 324] on wm-front-icon-button at bounding box center [1376, 323] width 37 height 37
click at [1377, 127] on wm-front-icon-button at bounding box center [1371, 117] width 37 height 37
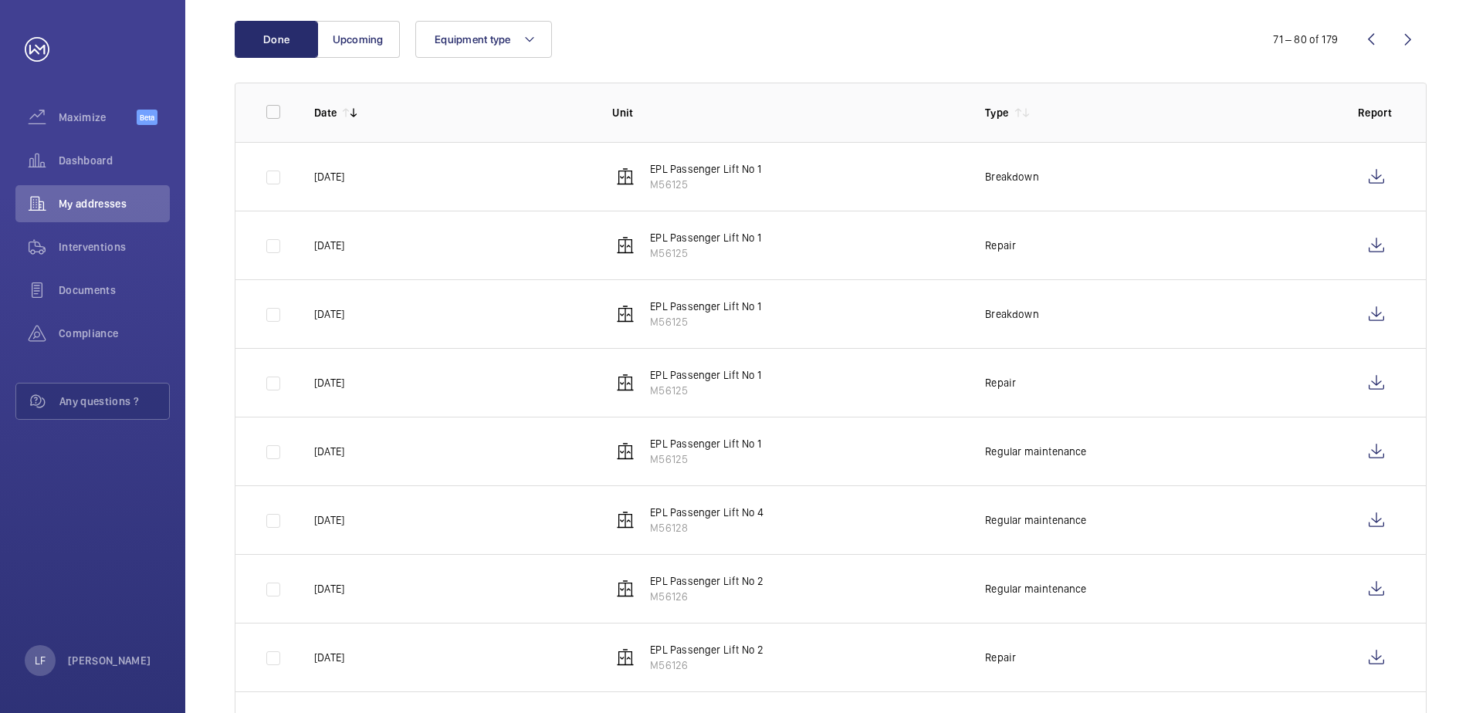
scroll to position [215, 0]
click at [1371, 386] on wm-front-icon-button at bounding box center [1376, 383] width 37 height 37
click at [1375, 322] on wm-front-icon-button at bounding box center [1376, 314] width 37 height 37
click at [1367, 313] on wm-front-icon-button at bounding box center [1376, 314] width 37 height 37
click at [1366, 250] on wm-front-icon-button at bounding box center [1376, 246] width 37 height 37
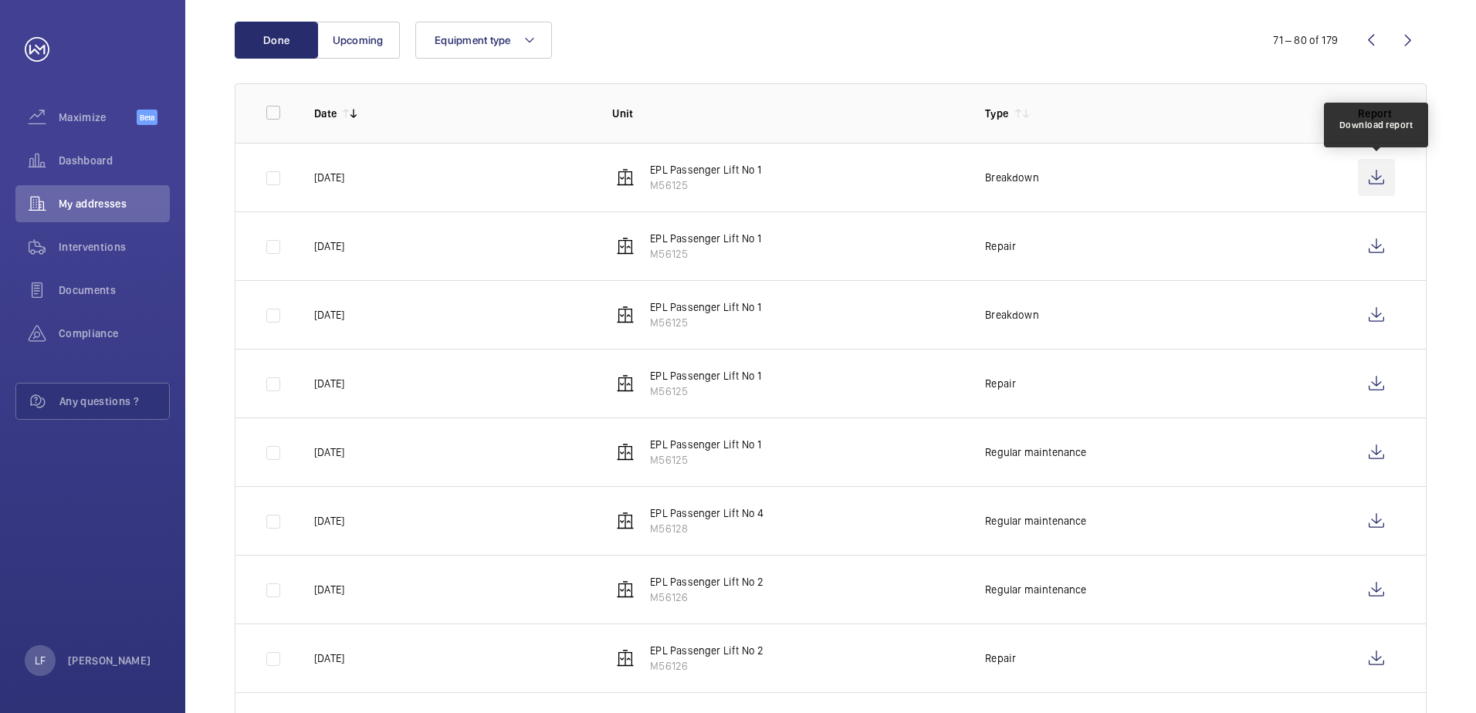
click at [1383, 181] on wm-front-icon-button at bounding box center [1376, 177] width 37 height 37
click at [1375, 37] on wm-front-icon-button at bounding box center [1371, 40] width 37 height 37
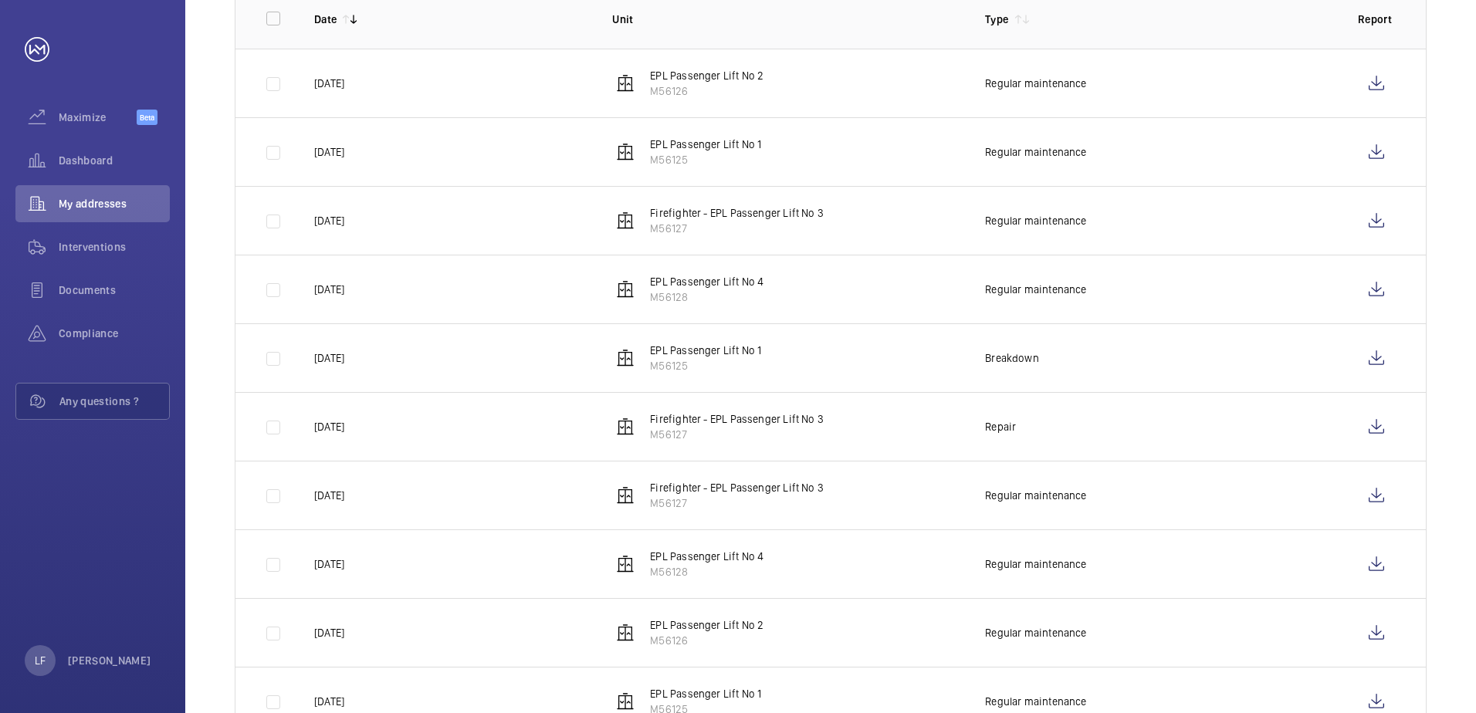
scroll to position [369, 0]
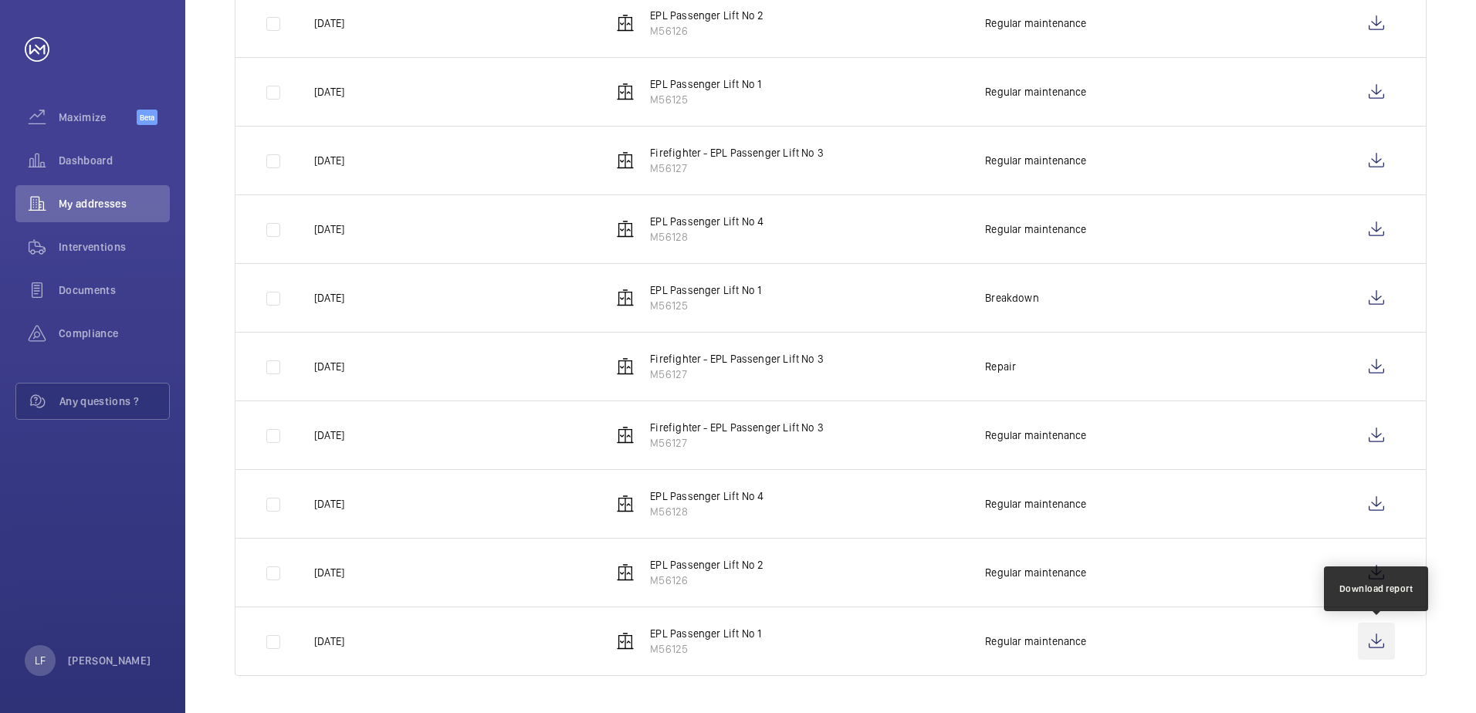
click at [1364, 648] on wm-front-icon-button at bounding box center [1376, 641] width 37 height 37
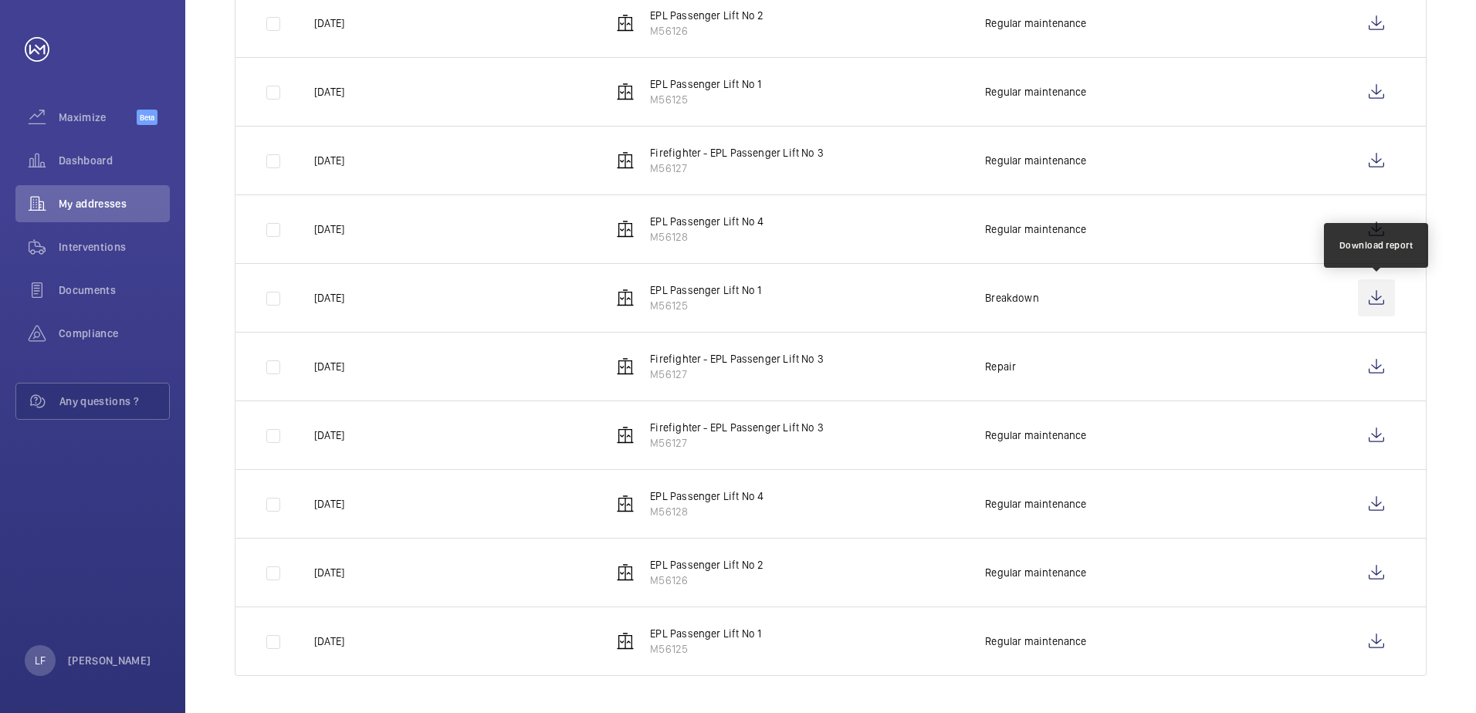
click at [1381, 305] on wm-front-icon-button at bounding box center [1376, 298] width 37 height 37
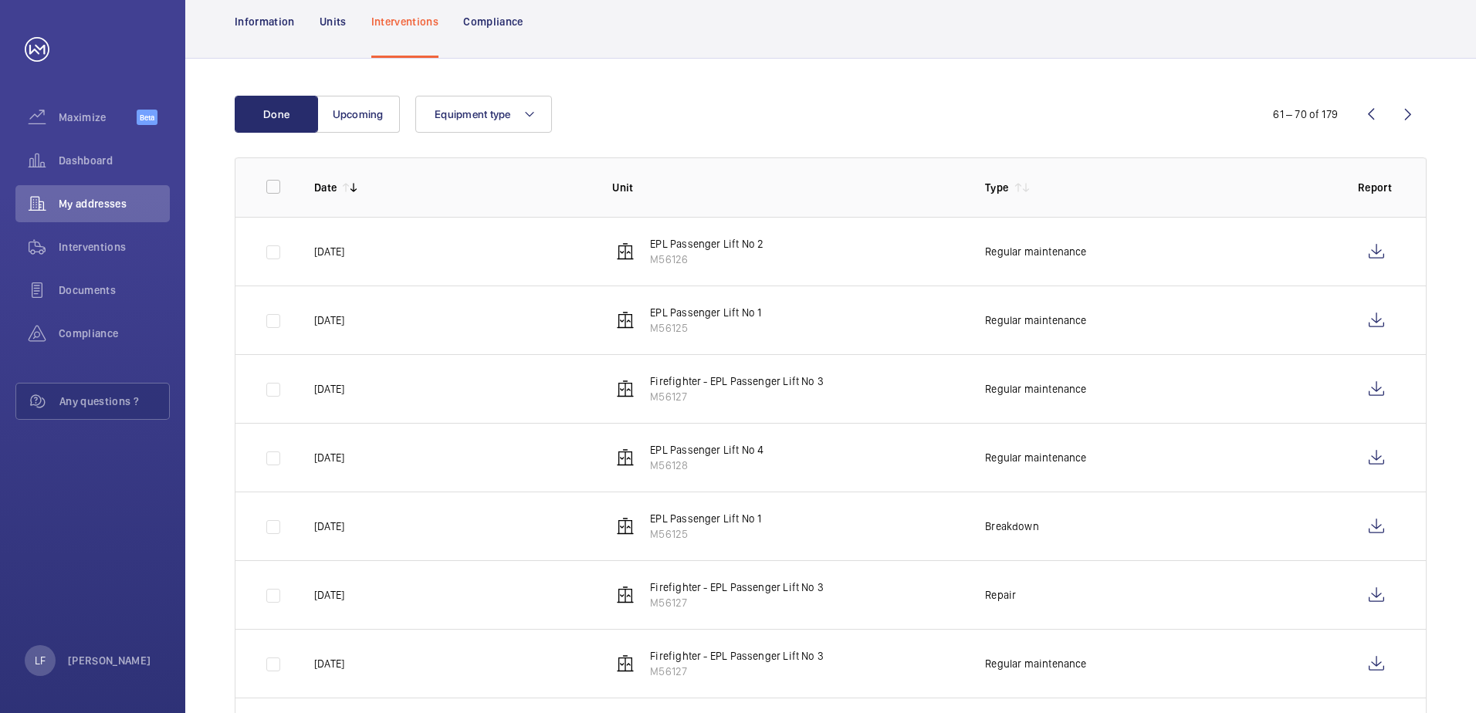
scroll to position [137, 0]
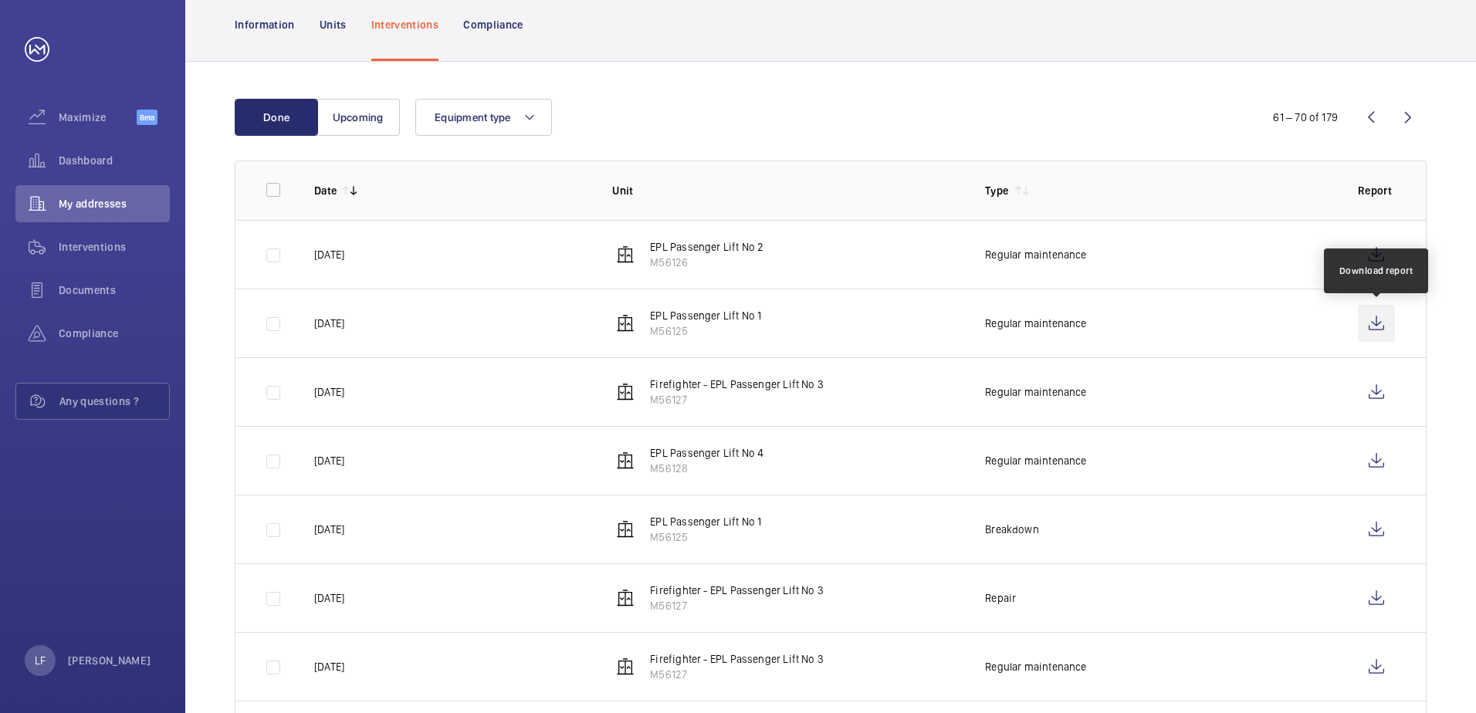
click at [1367, 320] on wm-front-icon-button at bounding box center [1376, 323] width 37 height 37
click at [1369, 117] on wm-front-icon-button at bounding box center [1371, 117] width 37 height 37
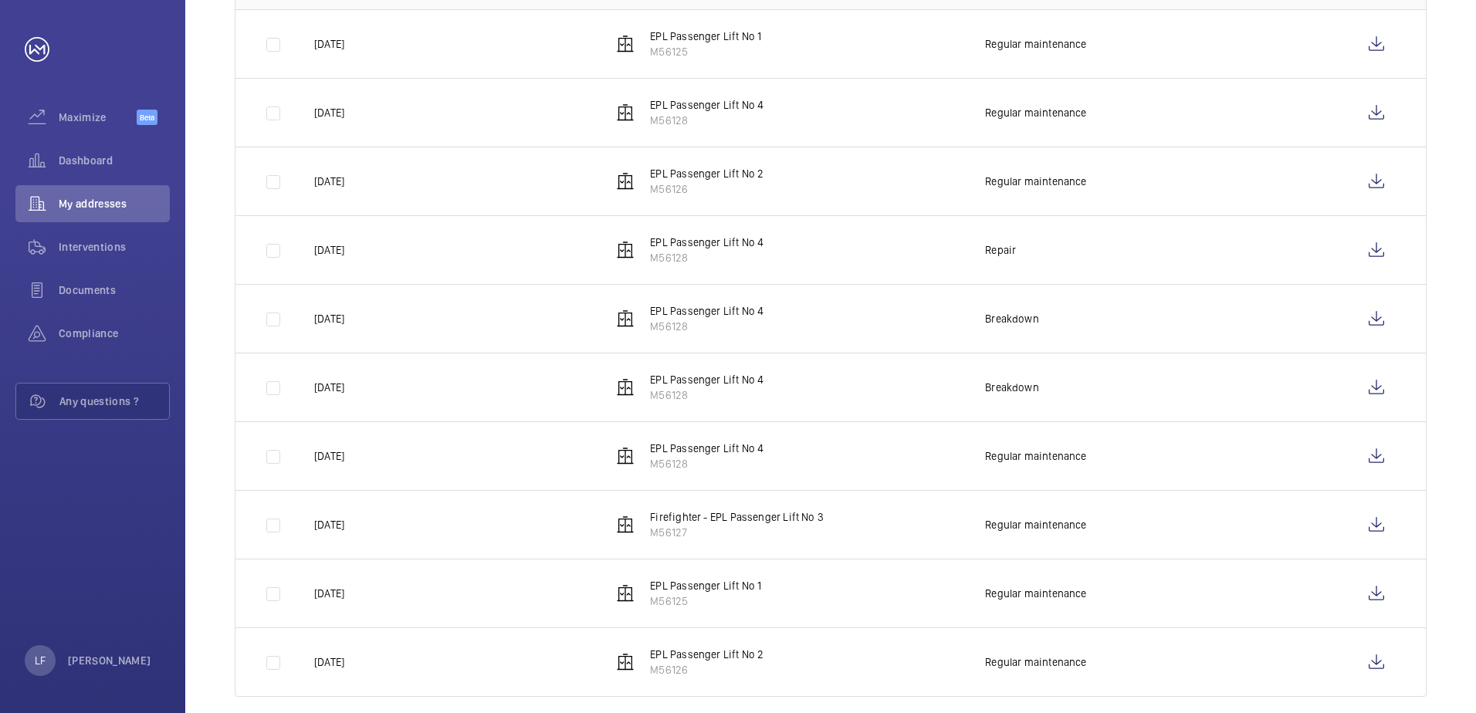
scroll to position [369, 0]
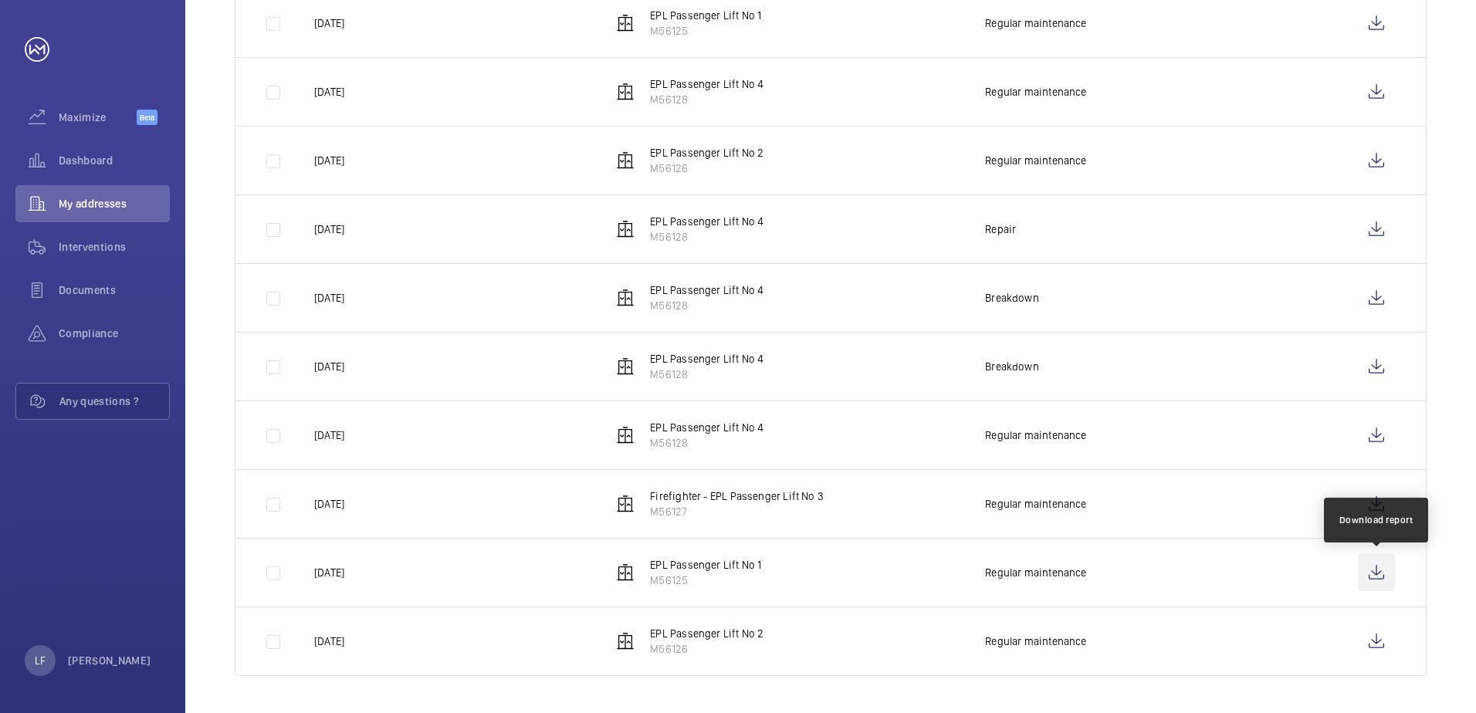
click at [1365, 574] on wm-front-icon-button at bounding box center [1376, 572] width 37 height 37
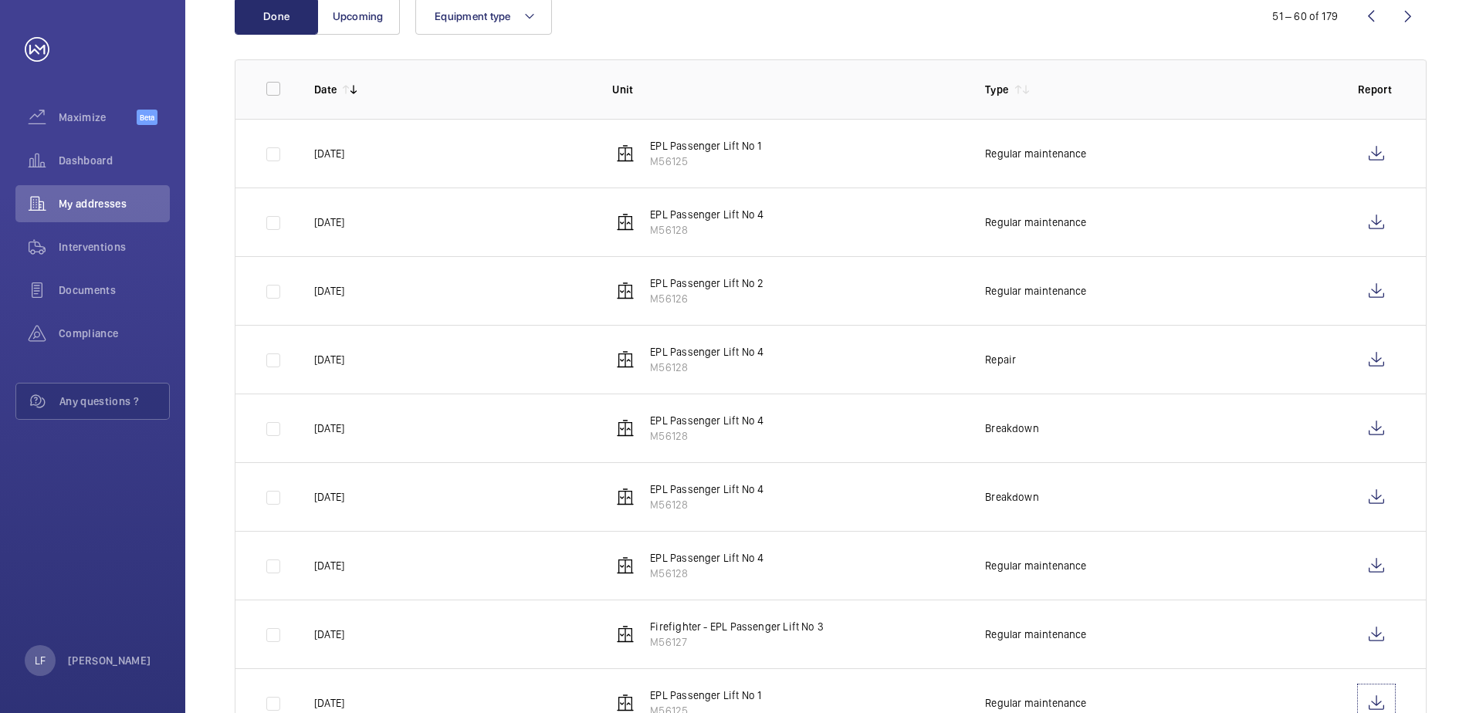
scroll to position [215, 0]
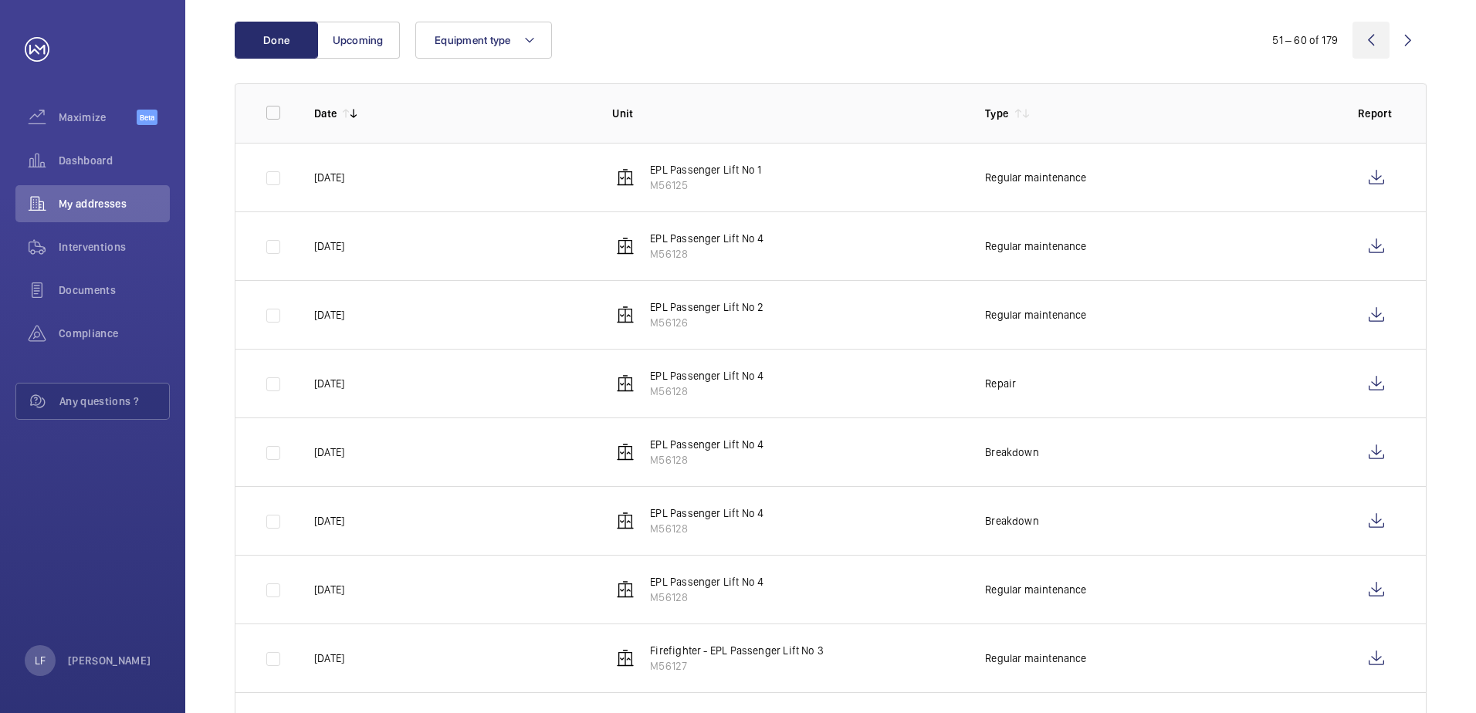
click at [1375, 42] on wm-front-icon-button at bounding box center [1371, 40] width 37 height 37
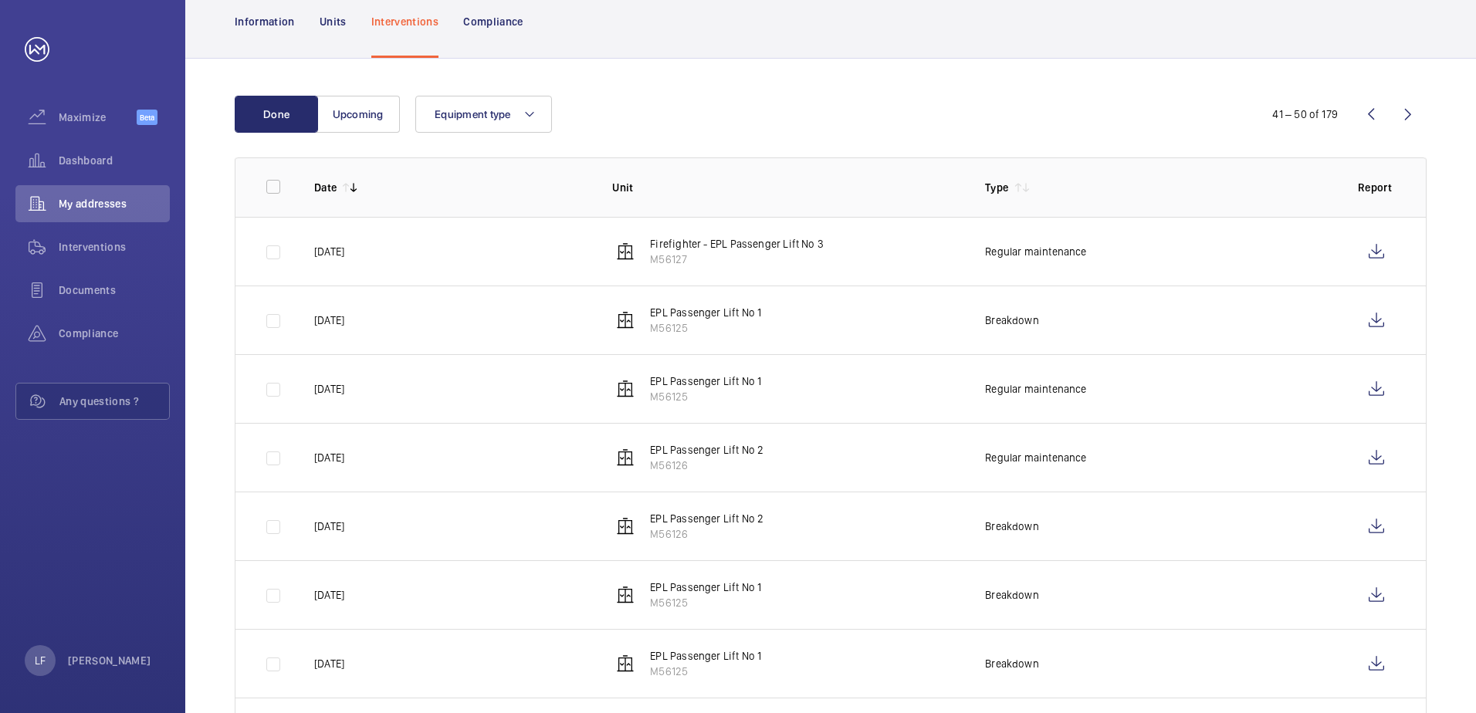
scroll to position [369, 0]
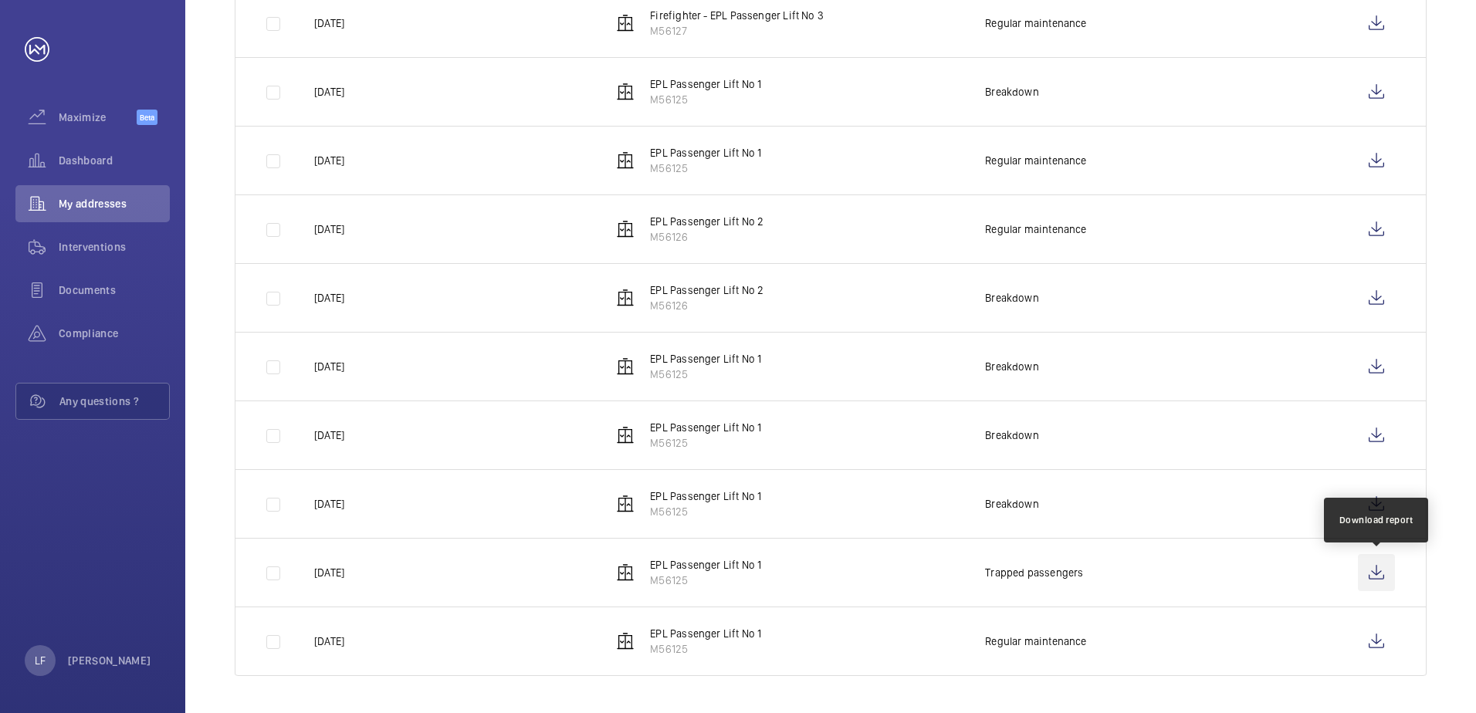
click at [1369, 582] on wm-front-icon-button at bounding box center [1376, 572] width 37 height 37
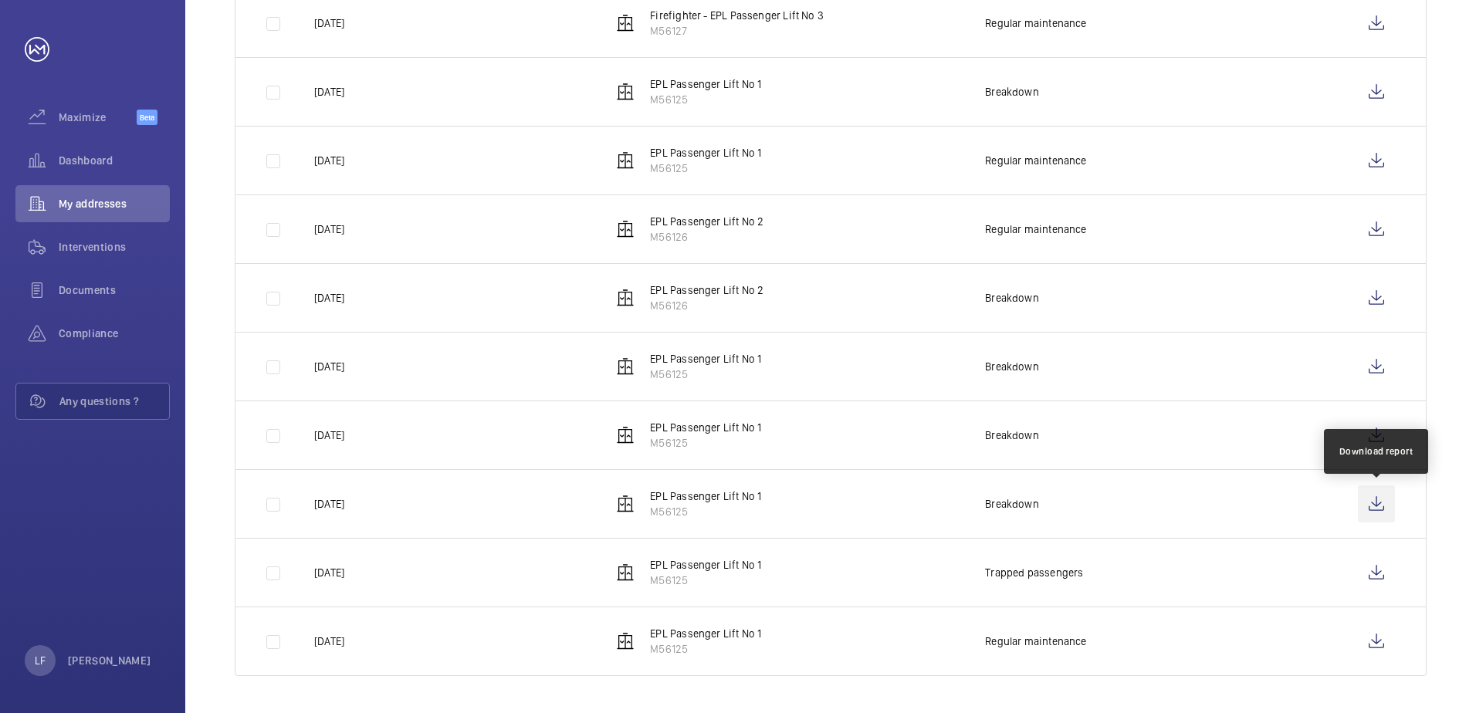
click at [1371, 503] on wm-front-icon-button at bounding box center [1376, 504] width 37 height 37
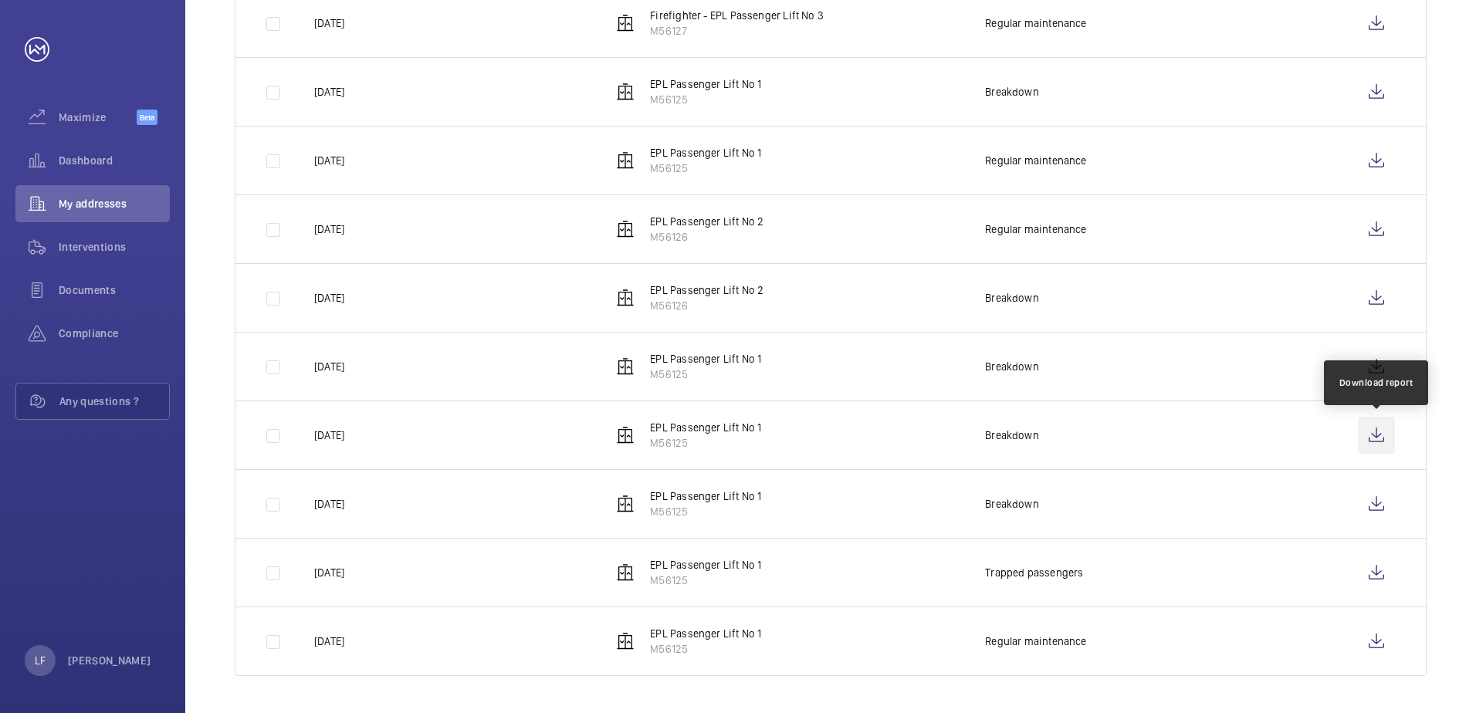
click at [1369, 437] on wm-front-icon-button at bounding box center [1376, 435] width 37 height 37
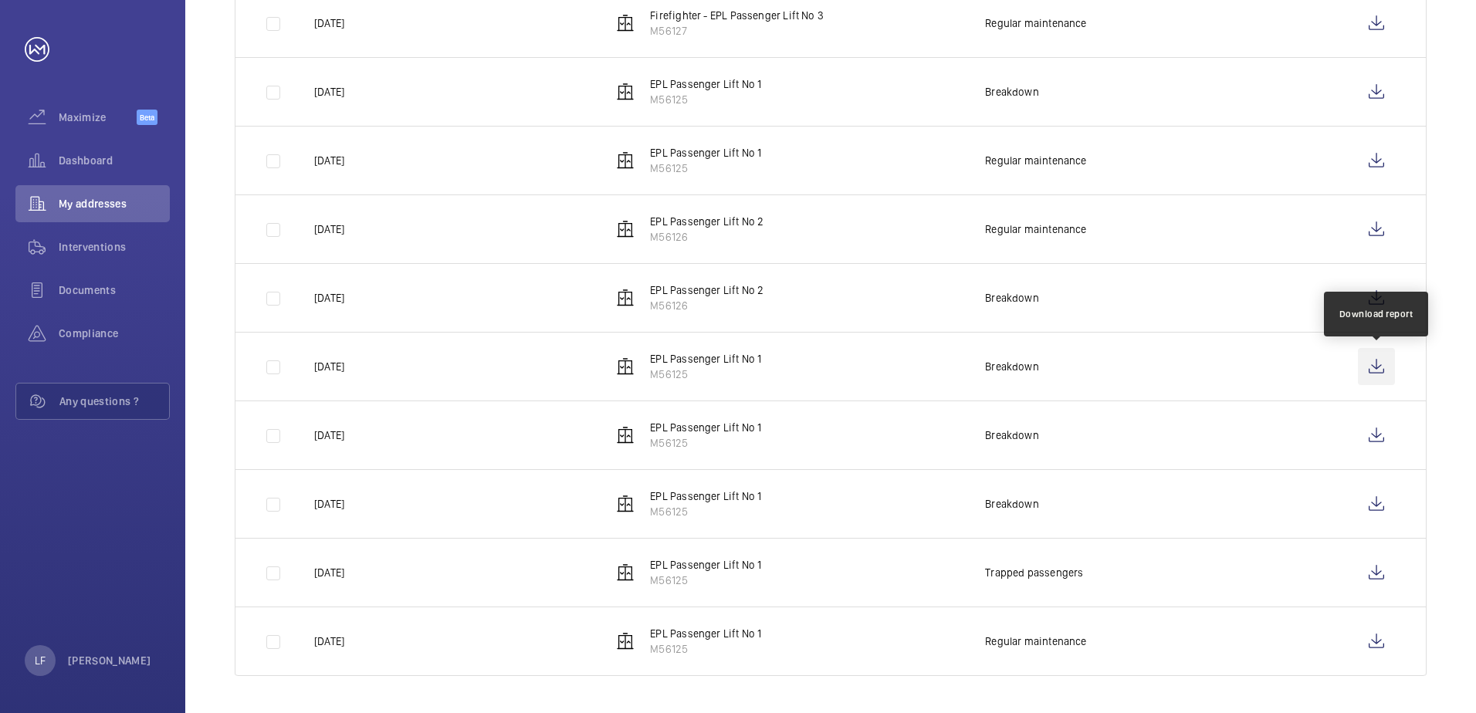
click at [1381, 371] on wm-front-icon-button at bounding box center [1376, 366] width 37 height 37
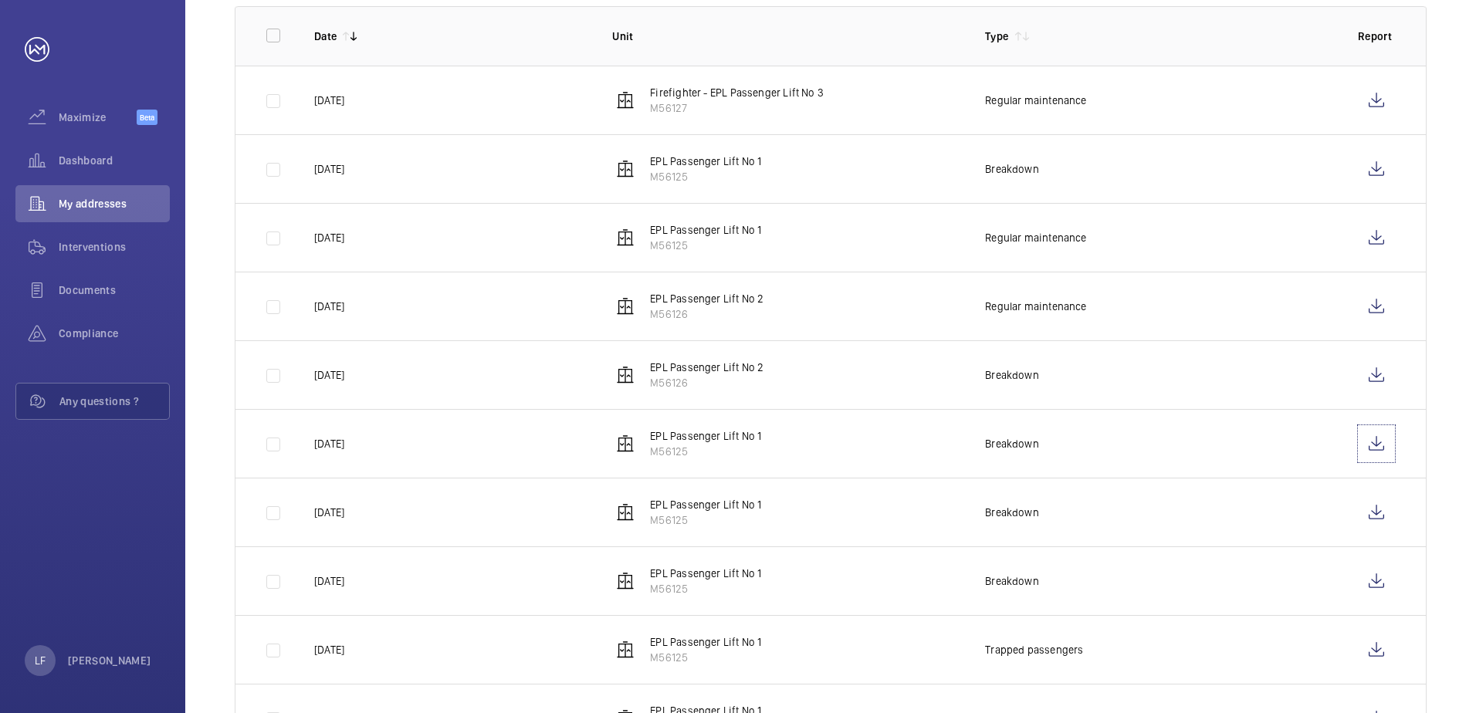
scroll to position [215, 0]
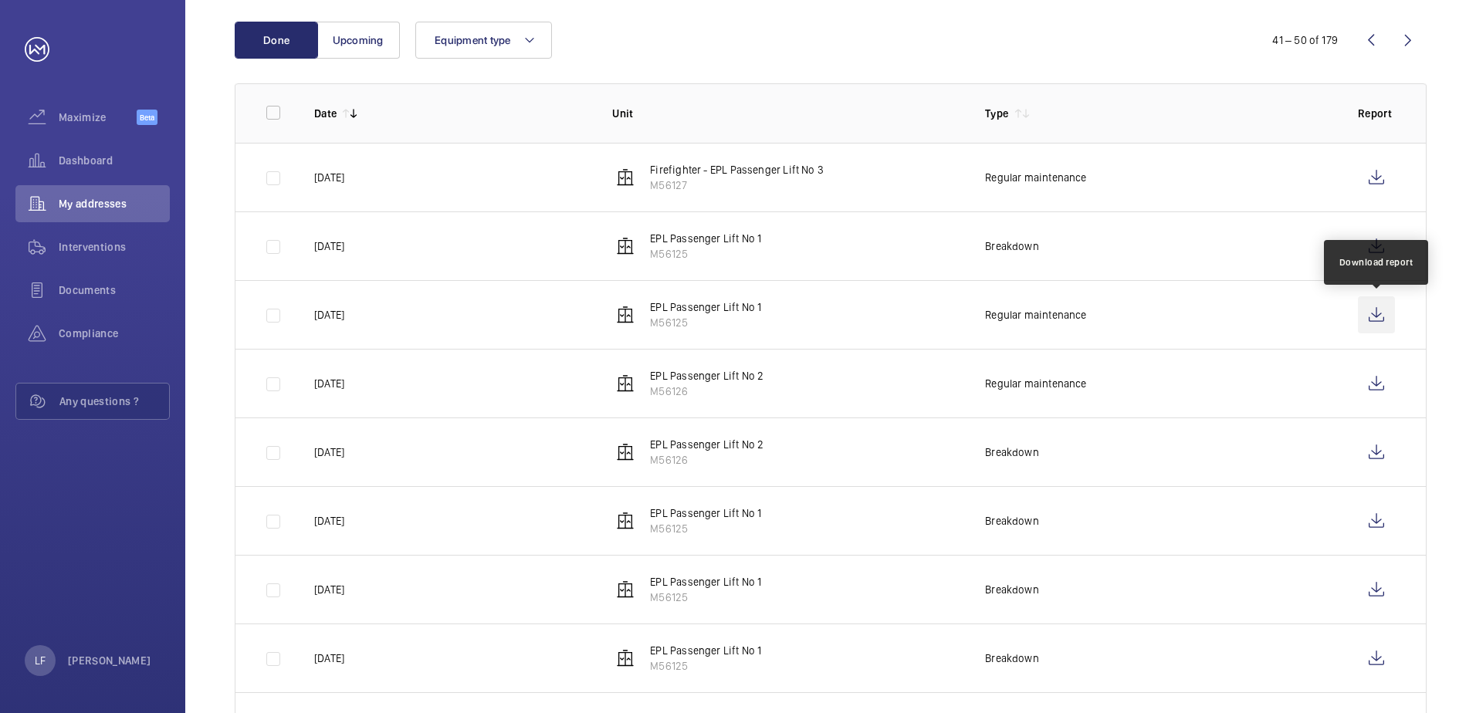
click at [1367, 314] on wm-front-icon-button at bounding box center [1376, 314] width 37 height 37
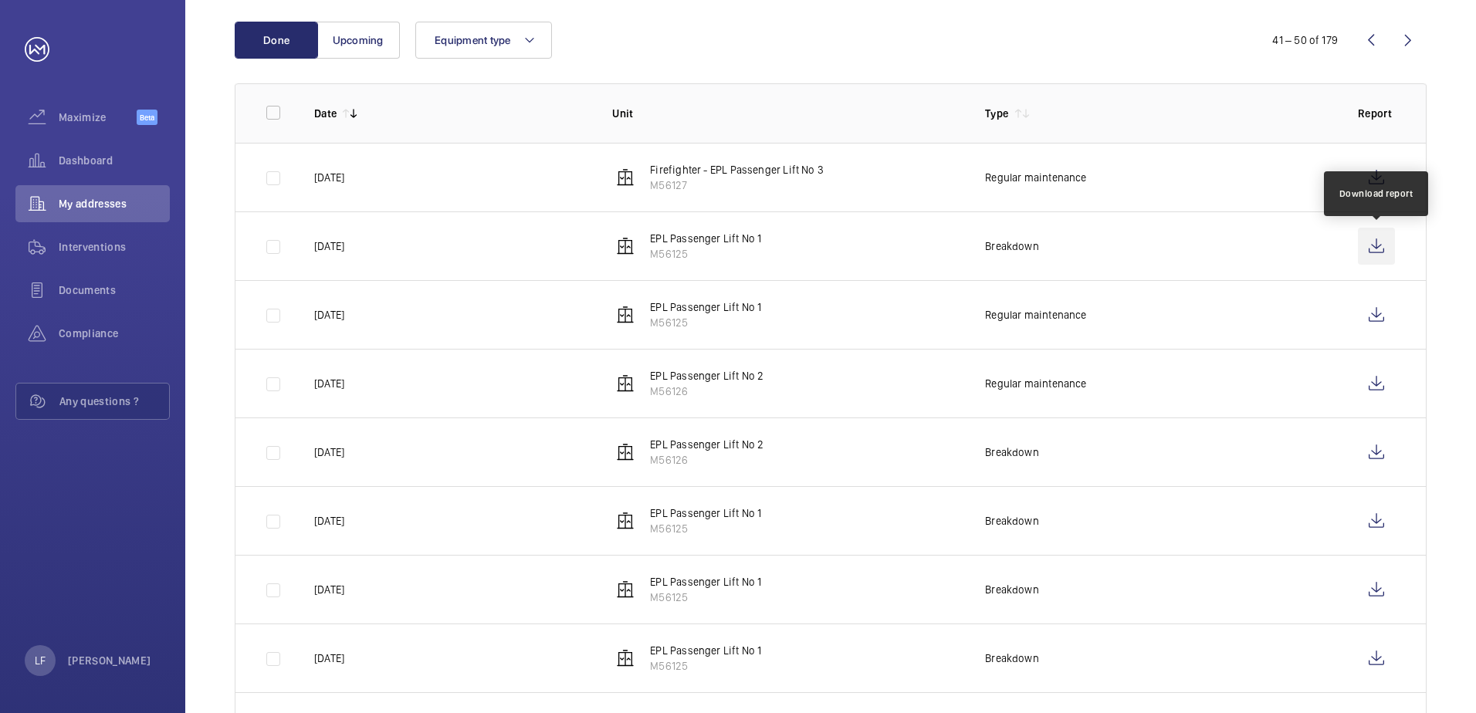
click at [1360, 251] on wm-front-icon-button at bounding box center [1376, 246] width 37 height 37
click at [1374, 53] on wm-front-icon-button at bounding box center [1371, 40] width 37 height 37
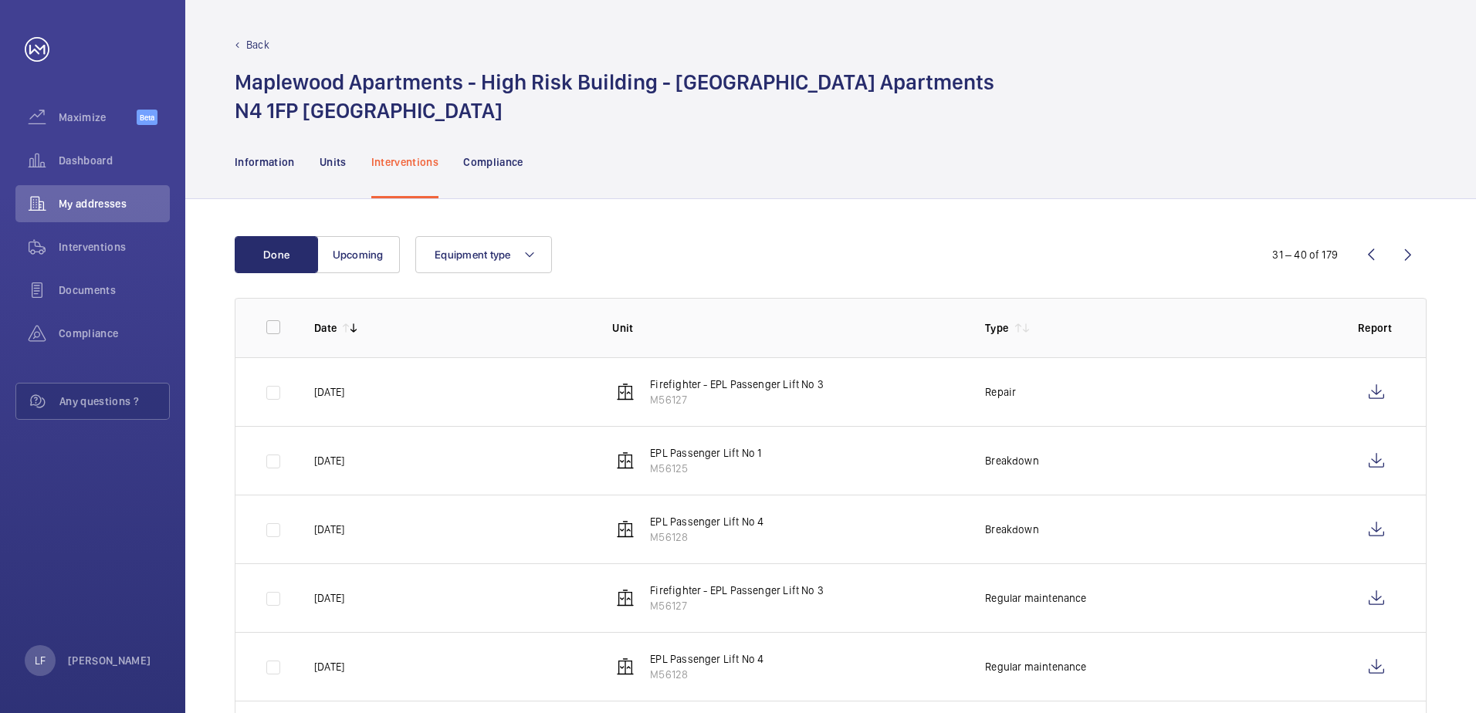
scroll to position [369, 0]
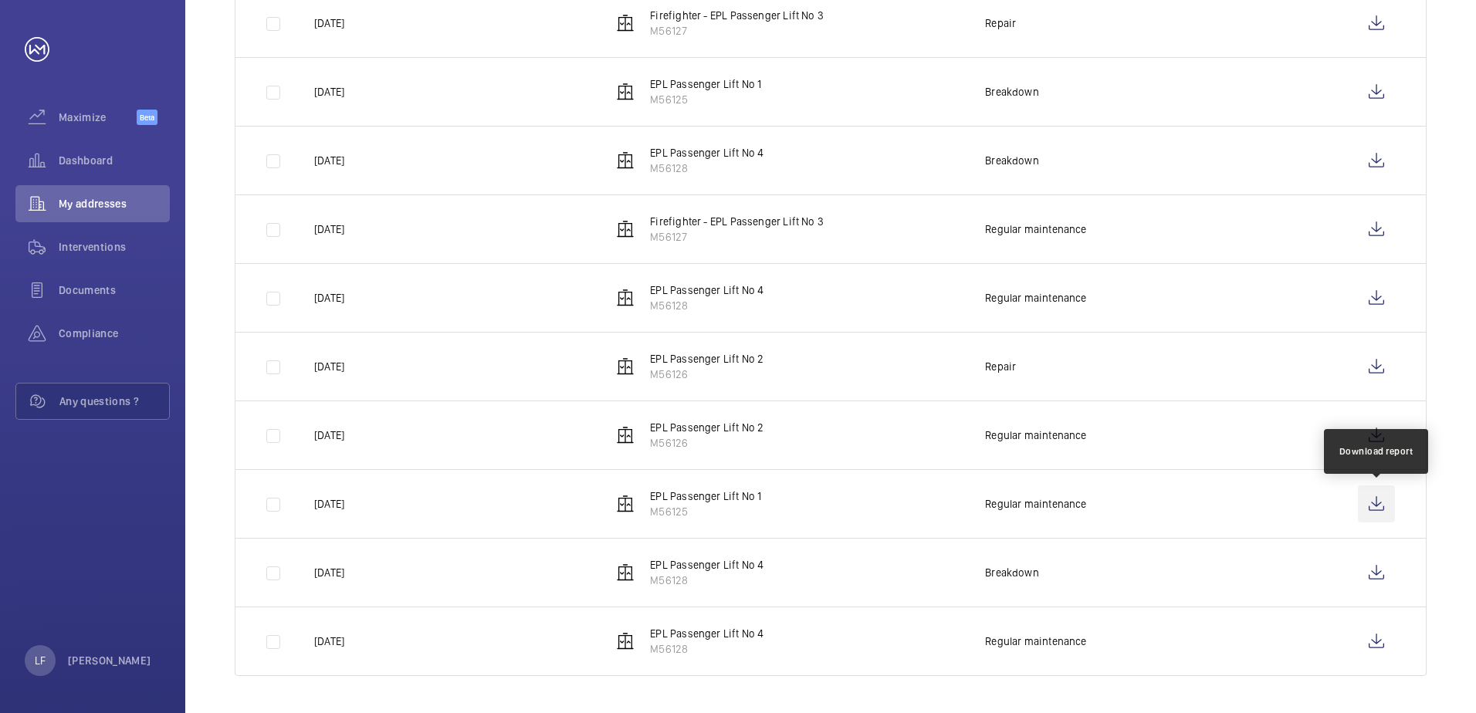
click at [1361, 506] on wm-front-icon-button at bounding box center [1376, 504] width 37 height 37
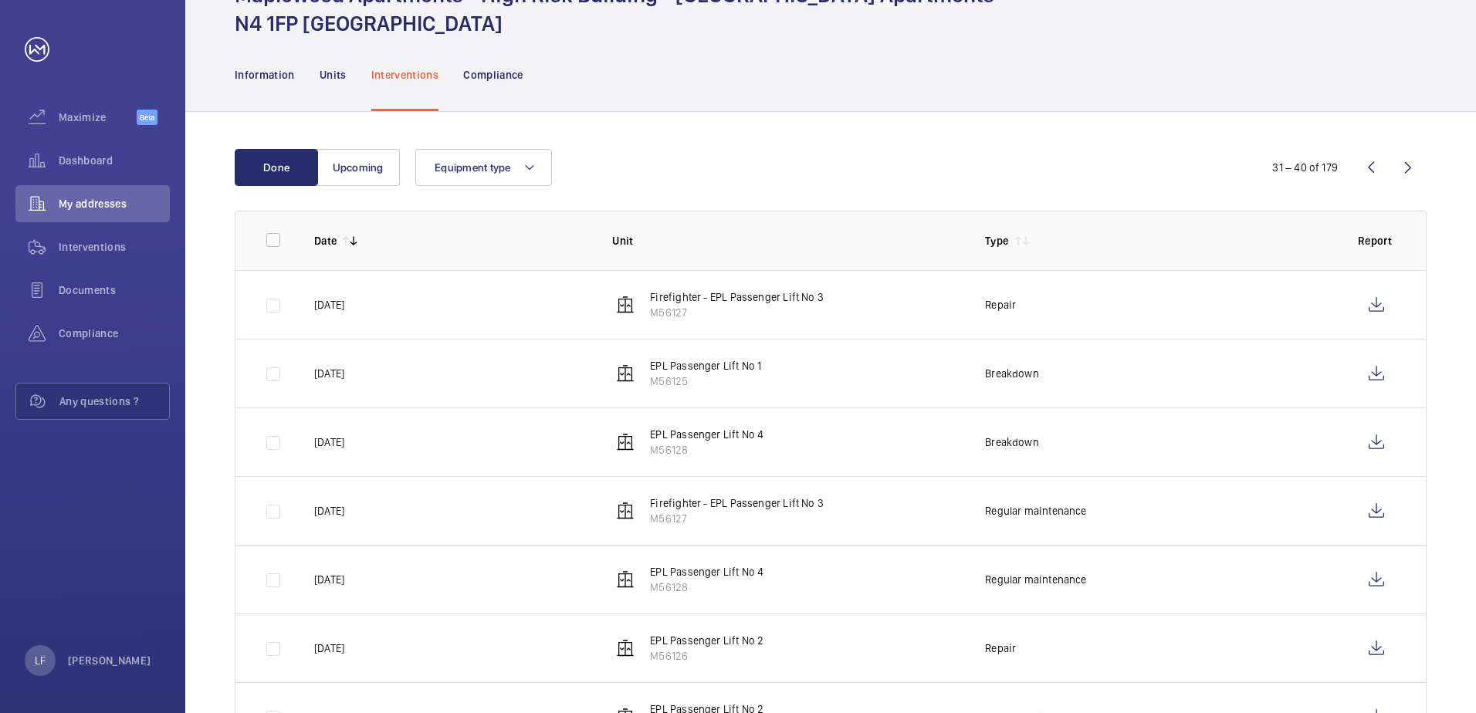
scroll to position [60, 0]
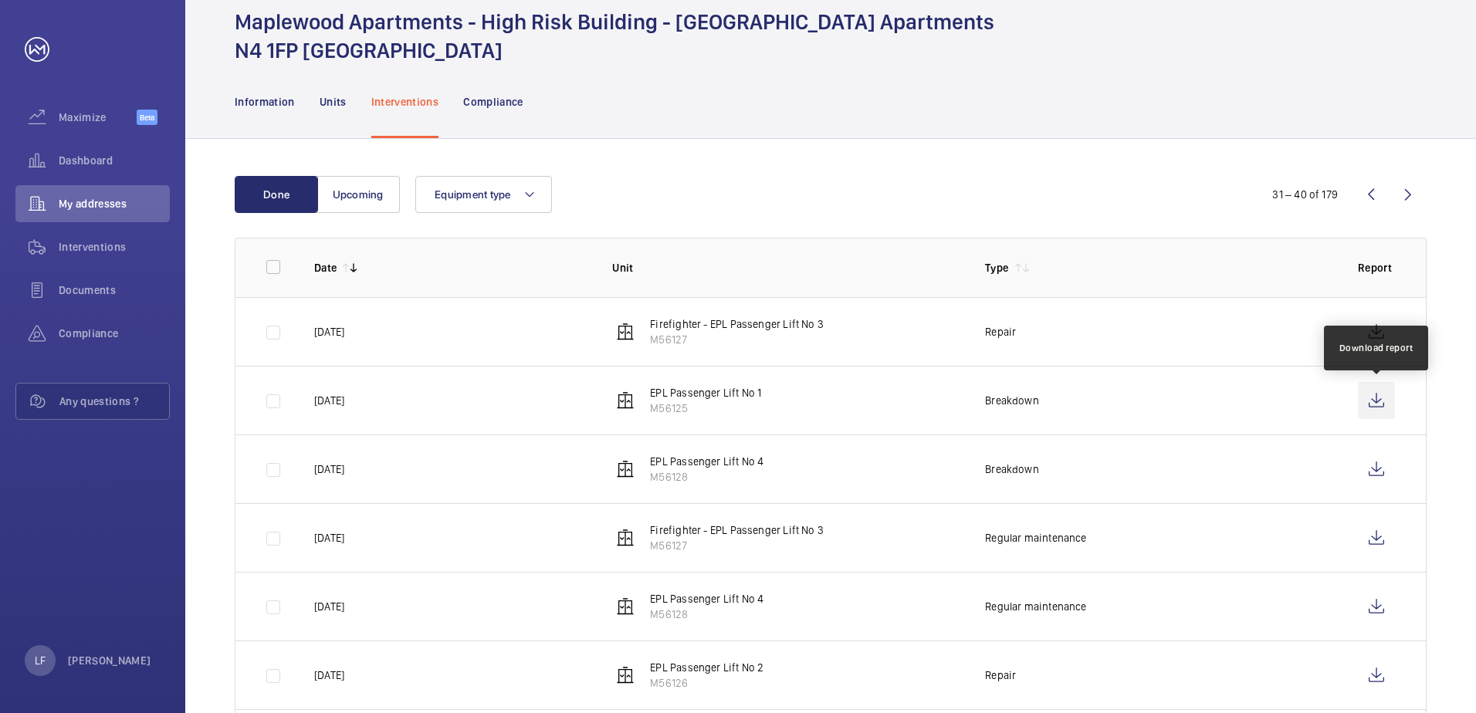
click at [1376, 406] on wm-front-icon-button at bounding box center [1376, 400] width 37 height 37
click at [1374, 203] on wm-front-icon-button at bounding box center [1371, 194] width 37 height 37
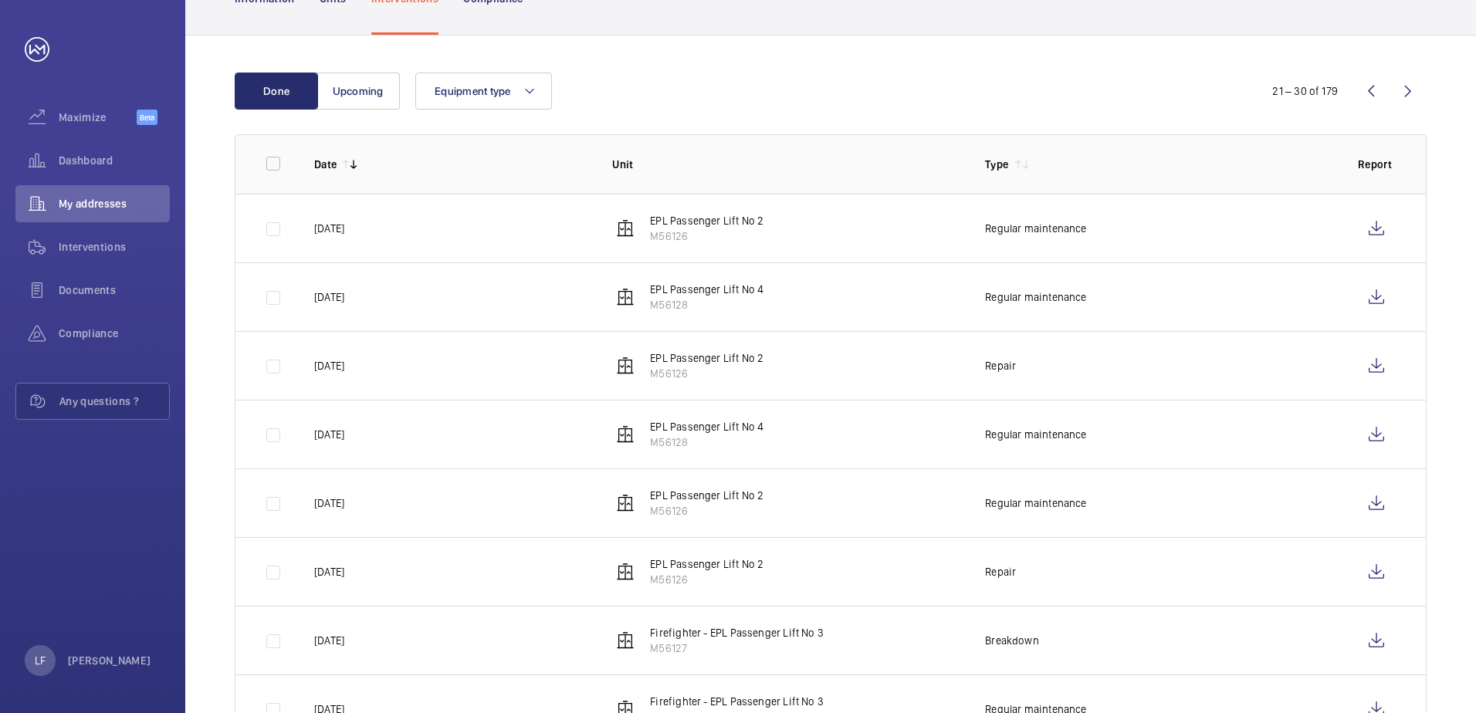
scroll to position [137, 0]
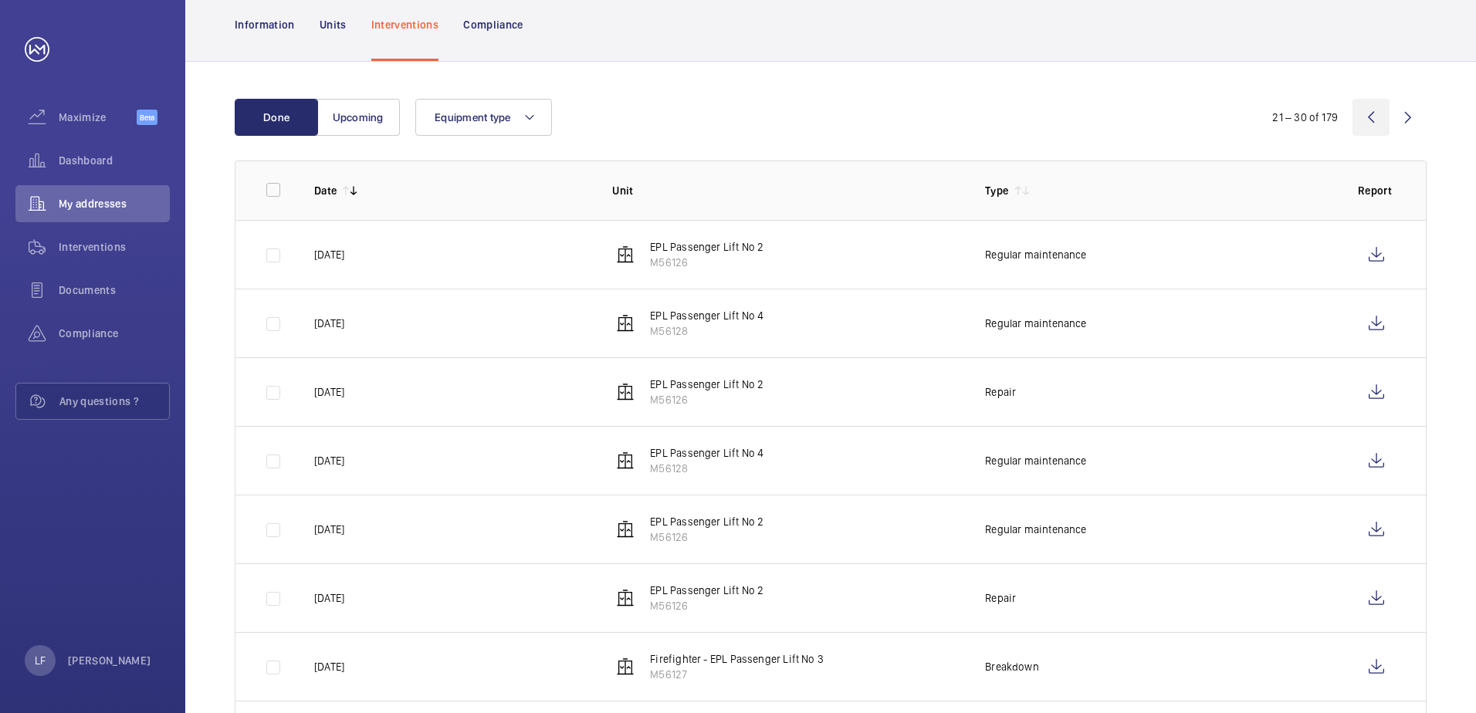
click at [1377, 126] on wm-front-icon-button at bounding box center [1371, 117] width 37 height 37
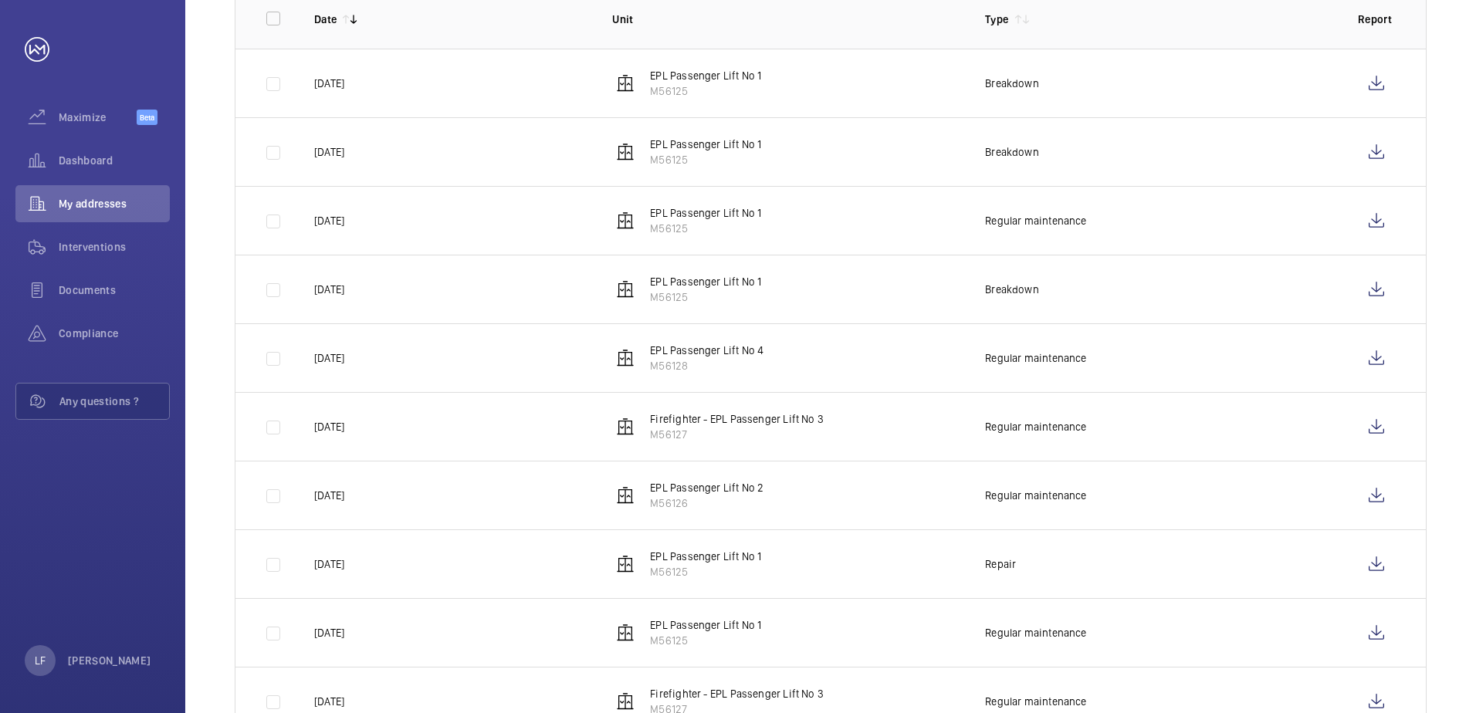
scroll to position [369, 0]
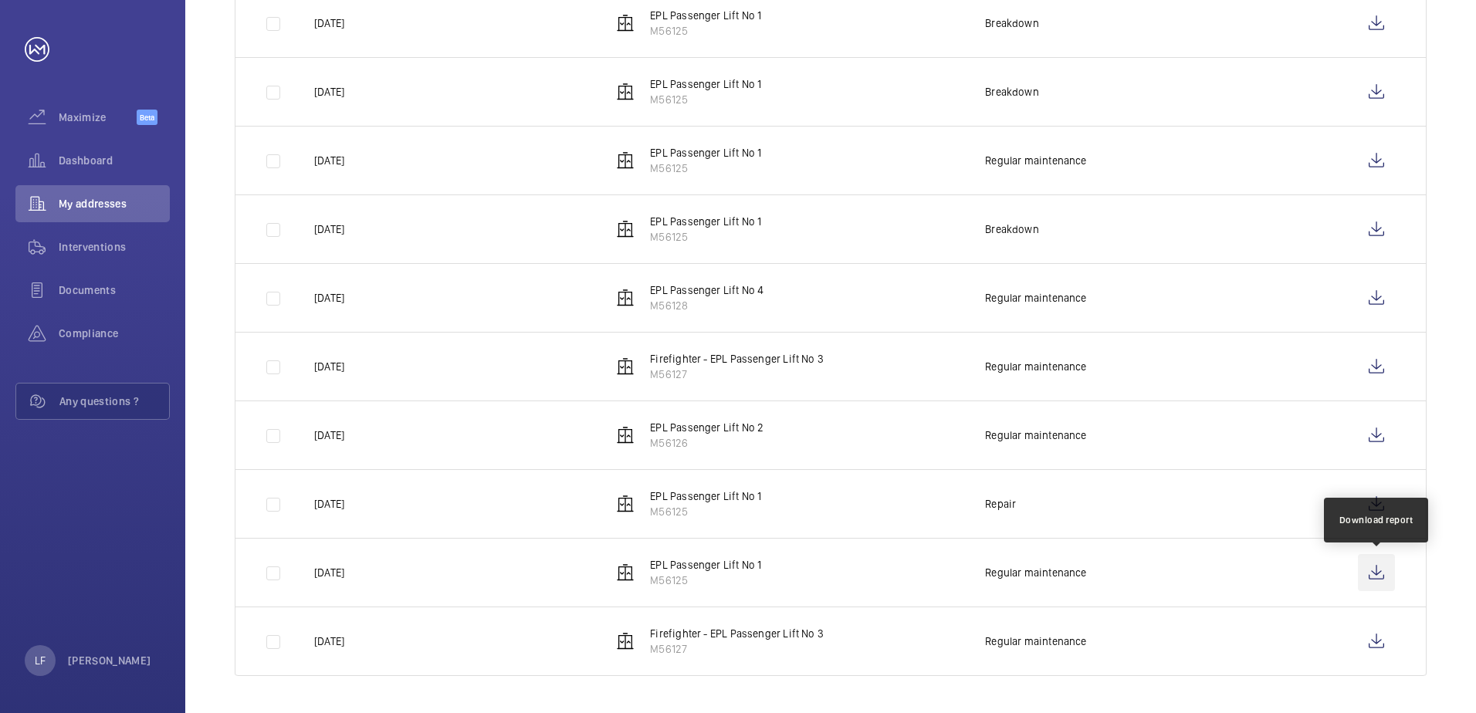
click at [1368, 574] on wm-front-icon-button at bounding box center [1376, 572] width 37 height 37
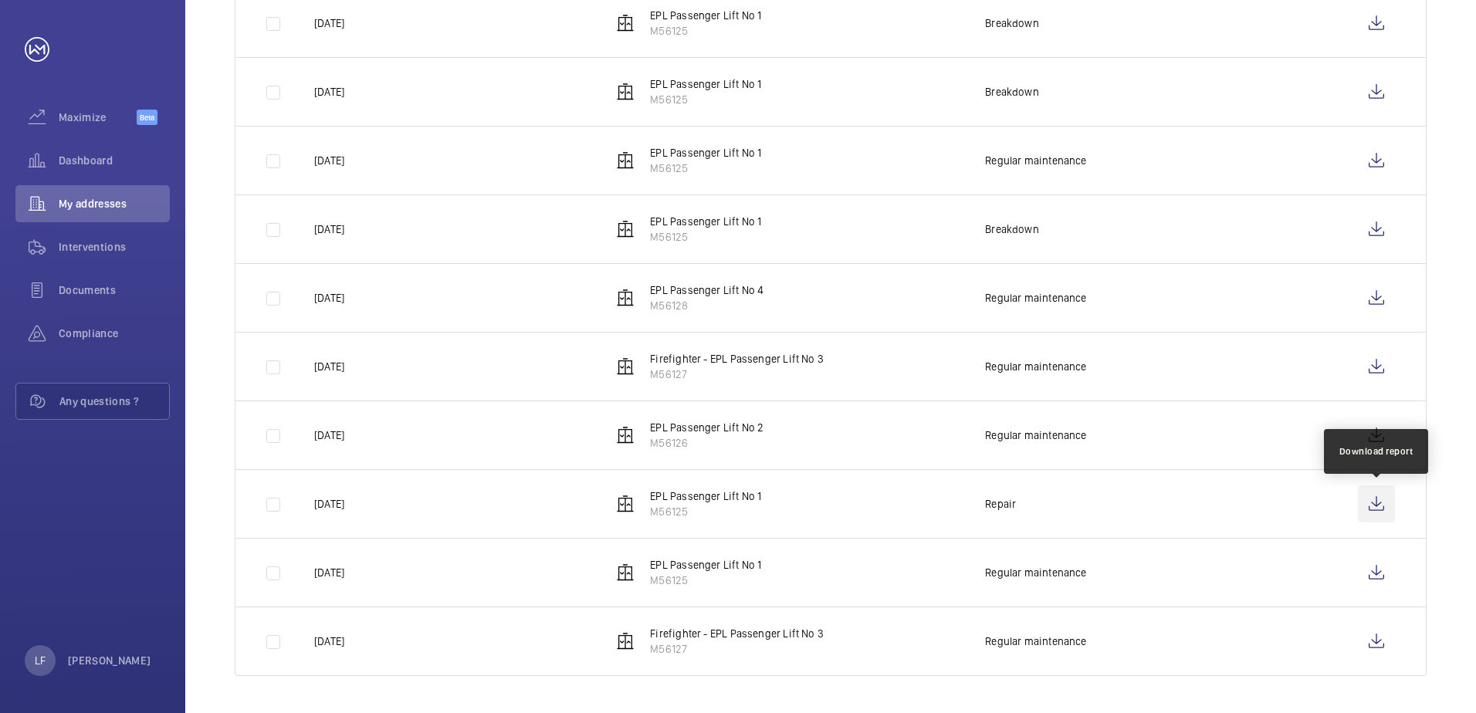
click at [1386, 503] on wm-front-icon-button at bounding box center [1376, 504] width 37 height 37
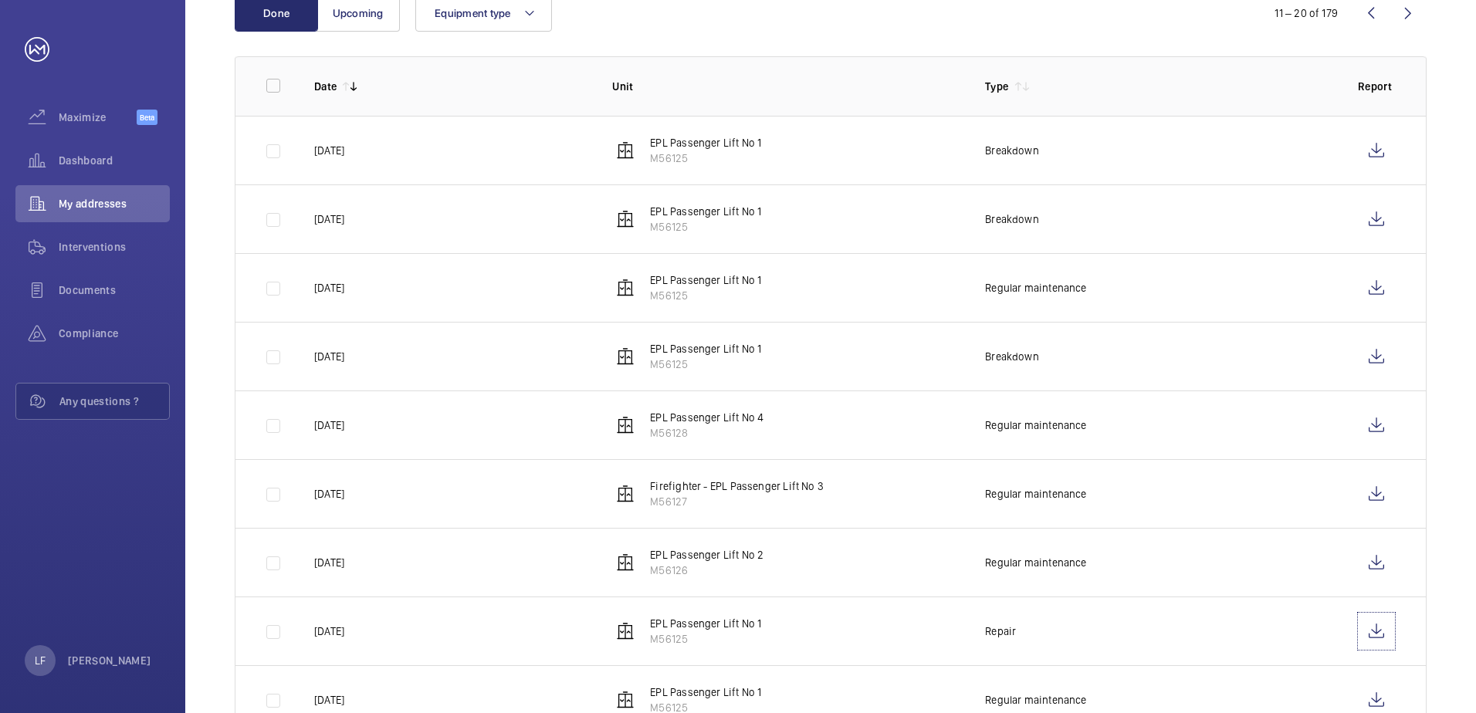
scroll to position [215, 0]
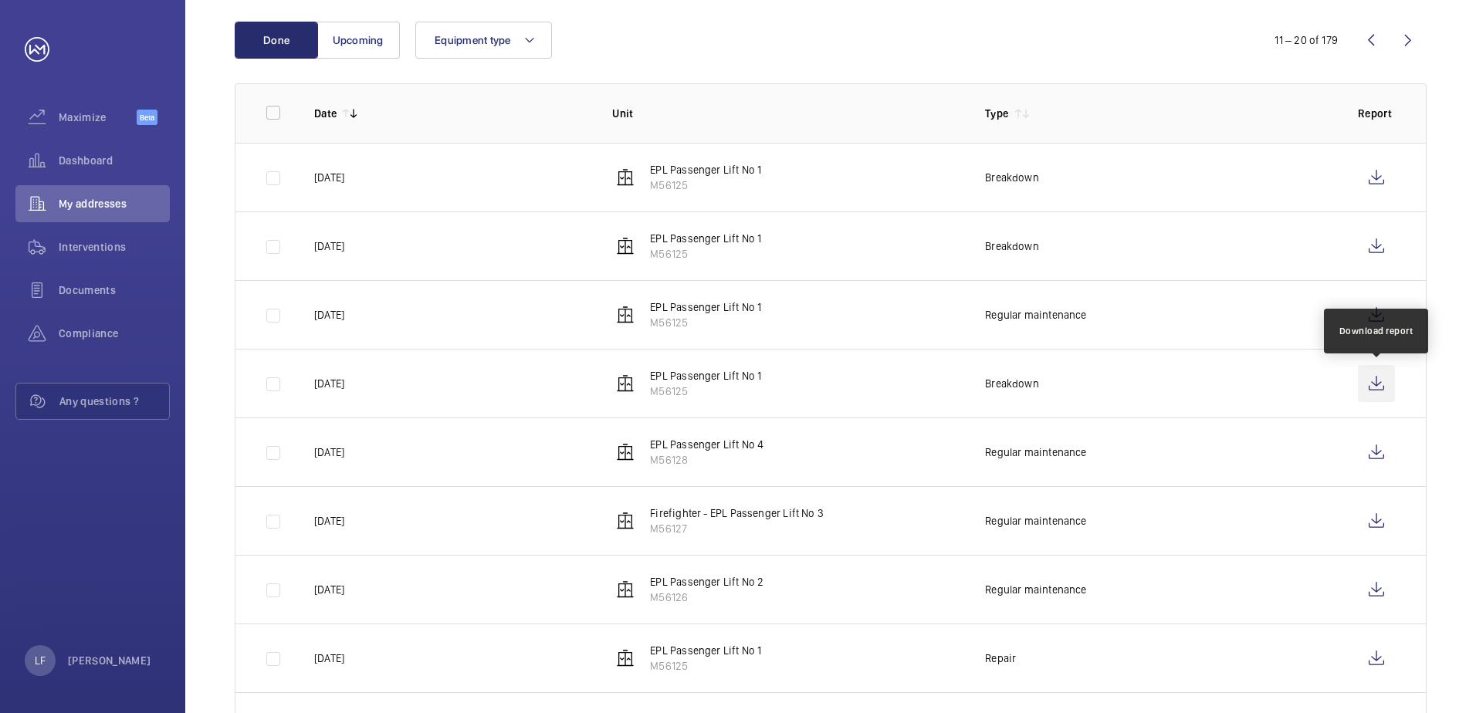
click at [1376, 388] on wm-front-icon-button at bounding box center [1376, 383] width 37 height 37
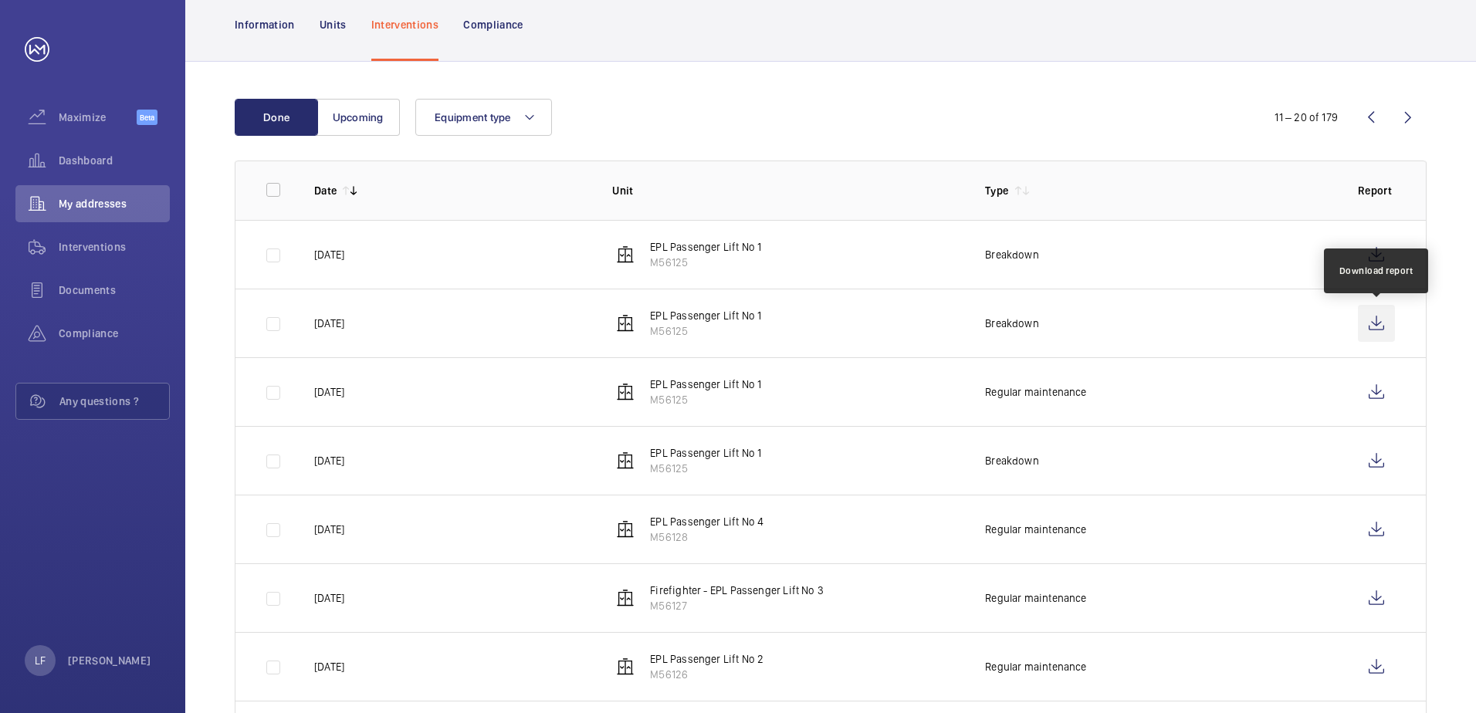
click at [1373, 324] on wm-front-icon-button at bounding box center [1376, 323] width 37 height 37
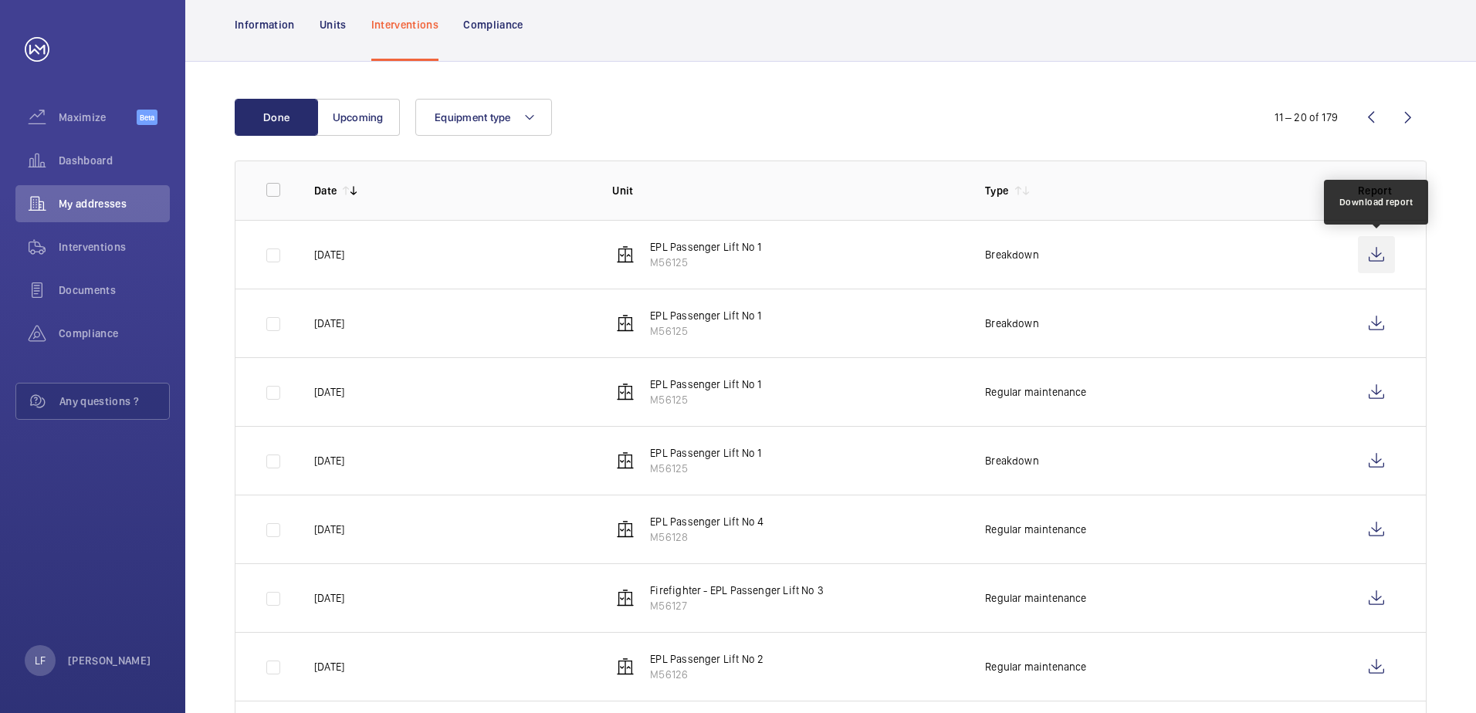
click at [1366, 249] on wm-front-icon-button at bounding box center [1376, 254] width 37 height 37
click at [1371, 127] on wm-front-icon-button at bounding box center [1371, 117] width 37 height 37
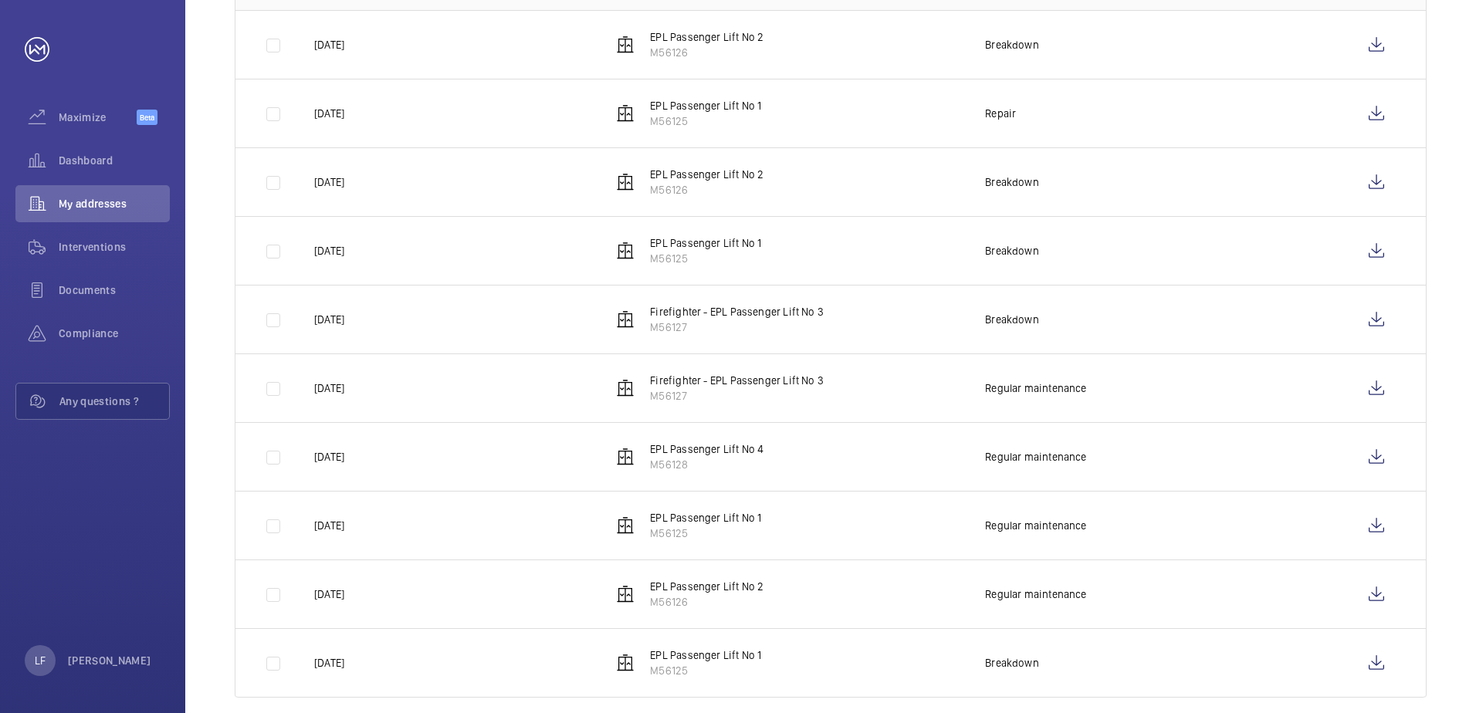
scroll to position [369, 0]
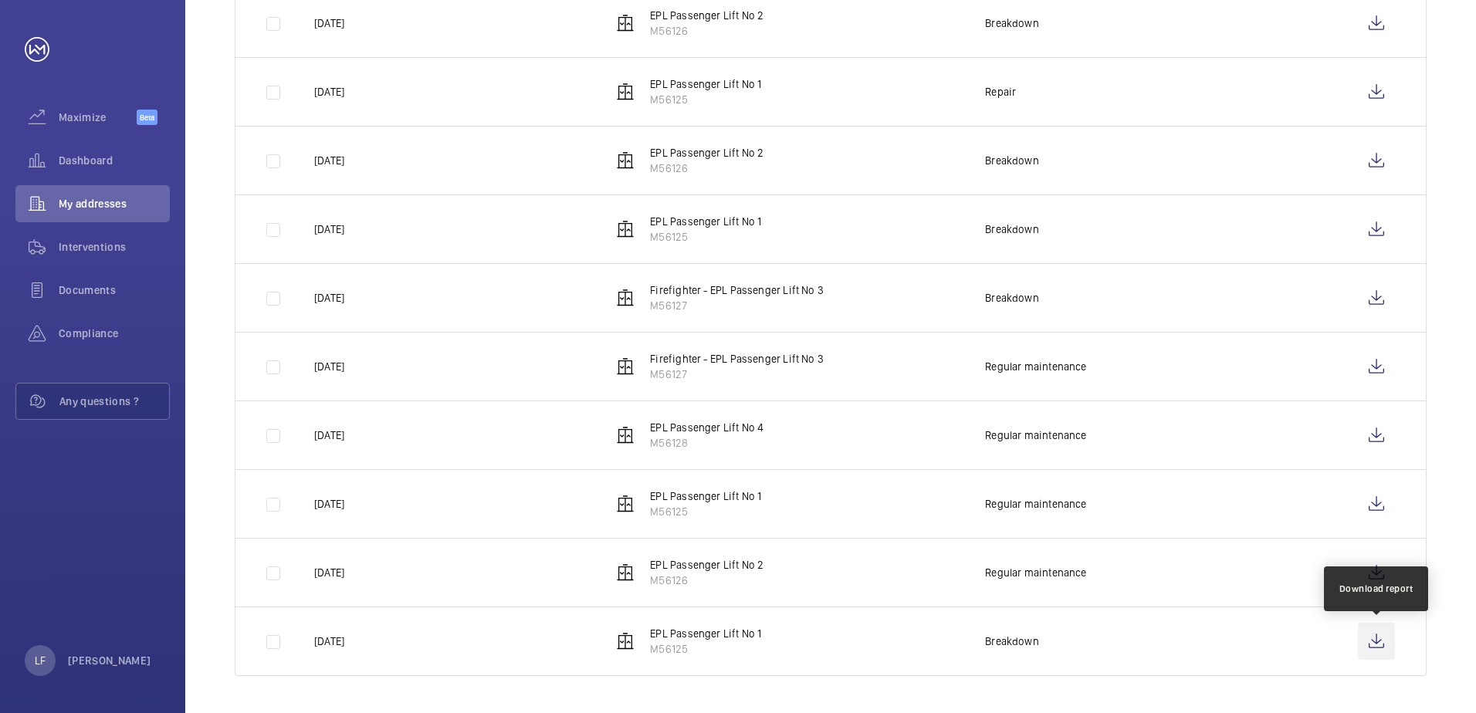
click at [1371, 644] on wm-front-icon-button at bounding box center [1376, 641] width 37 height 37
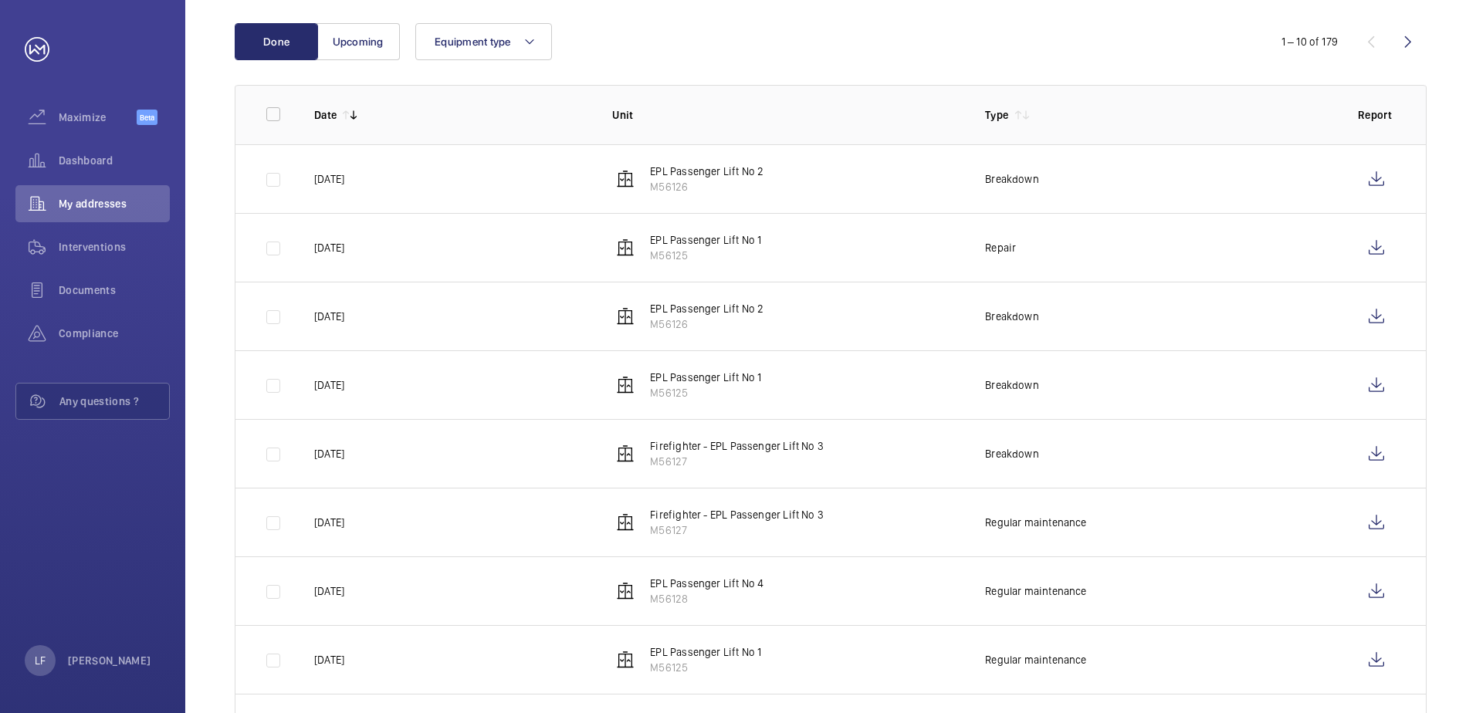
scroll to position [137, 0]
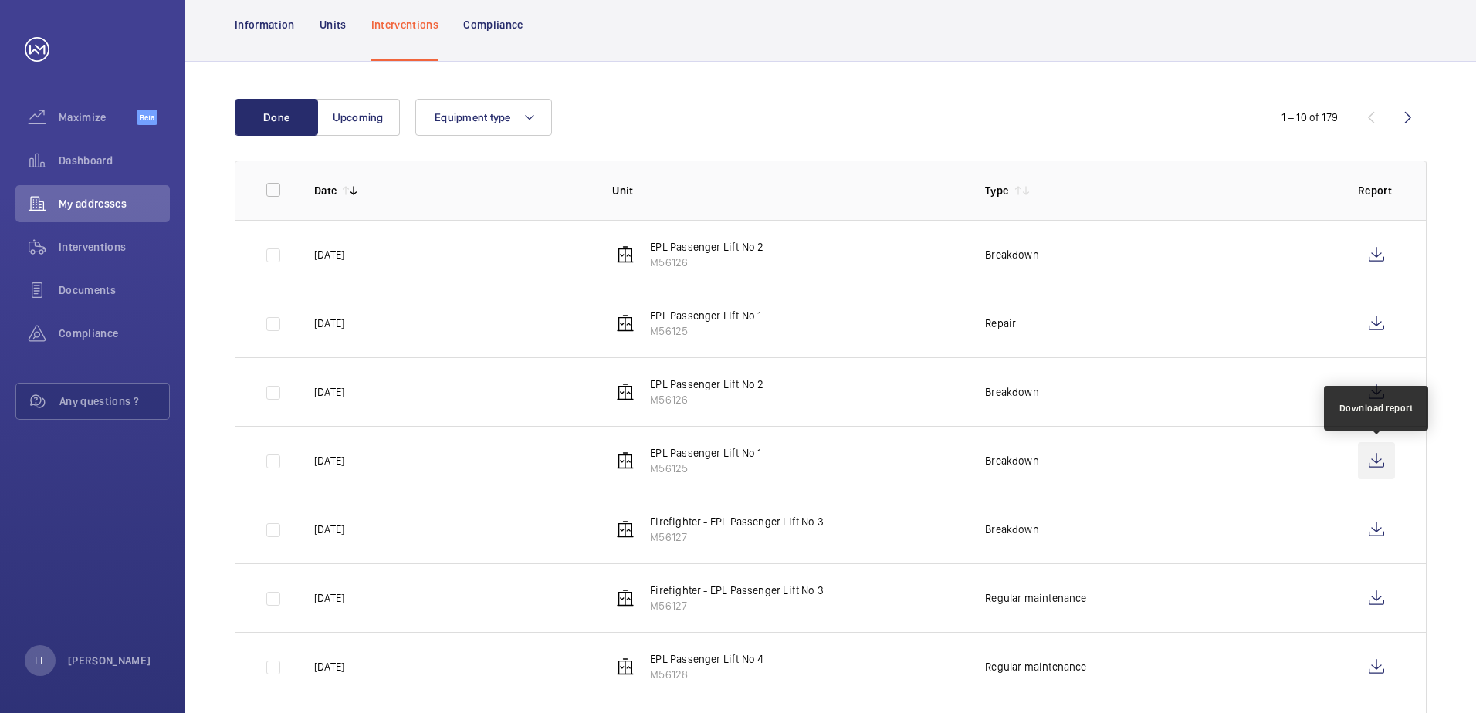
click at [1377, 466] on wm-front-icon-button at bounding box center [1376, 460] width 37 height 37
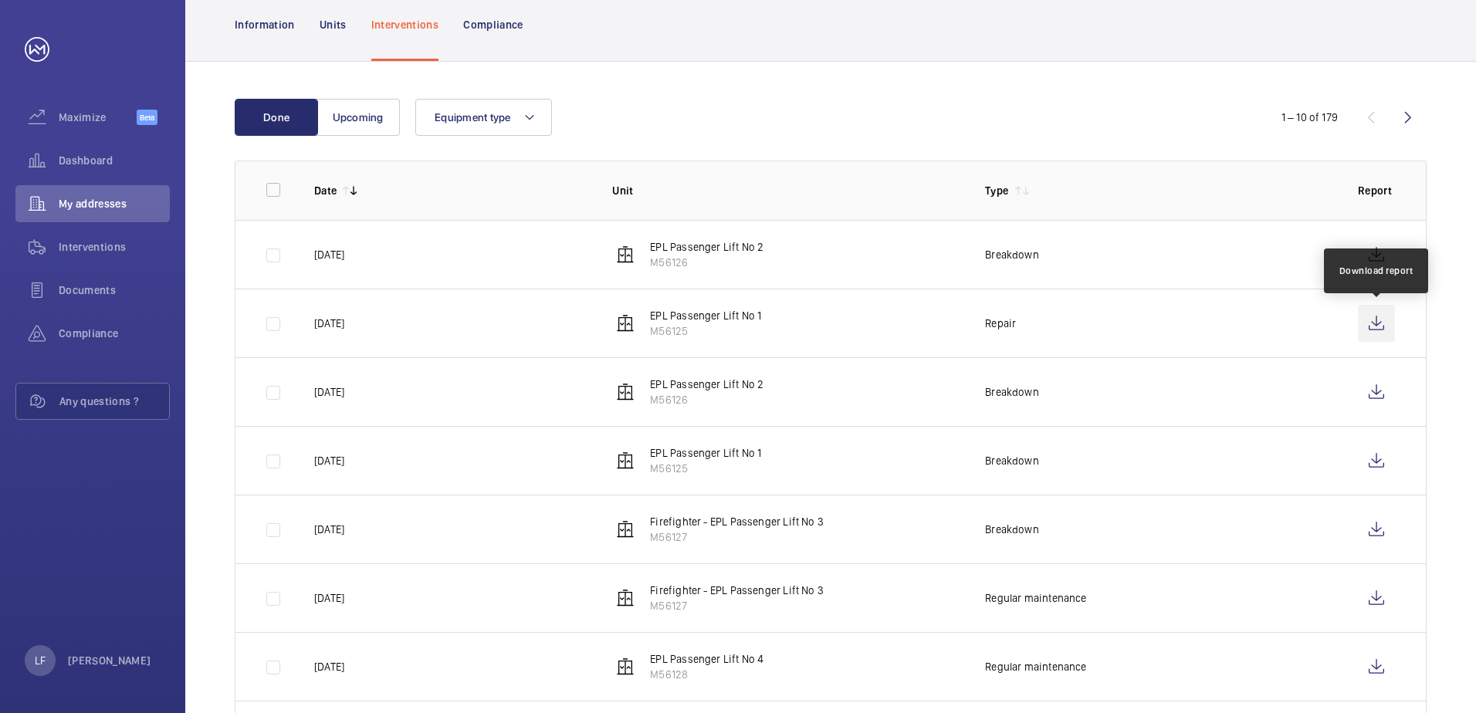
click at [1365, 320] on wm-front-icon-button at bounding box center [1376, 323] width 37 height 37
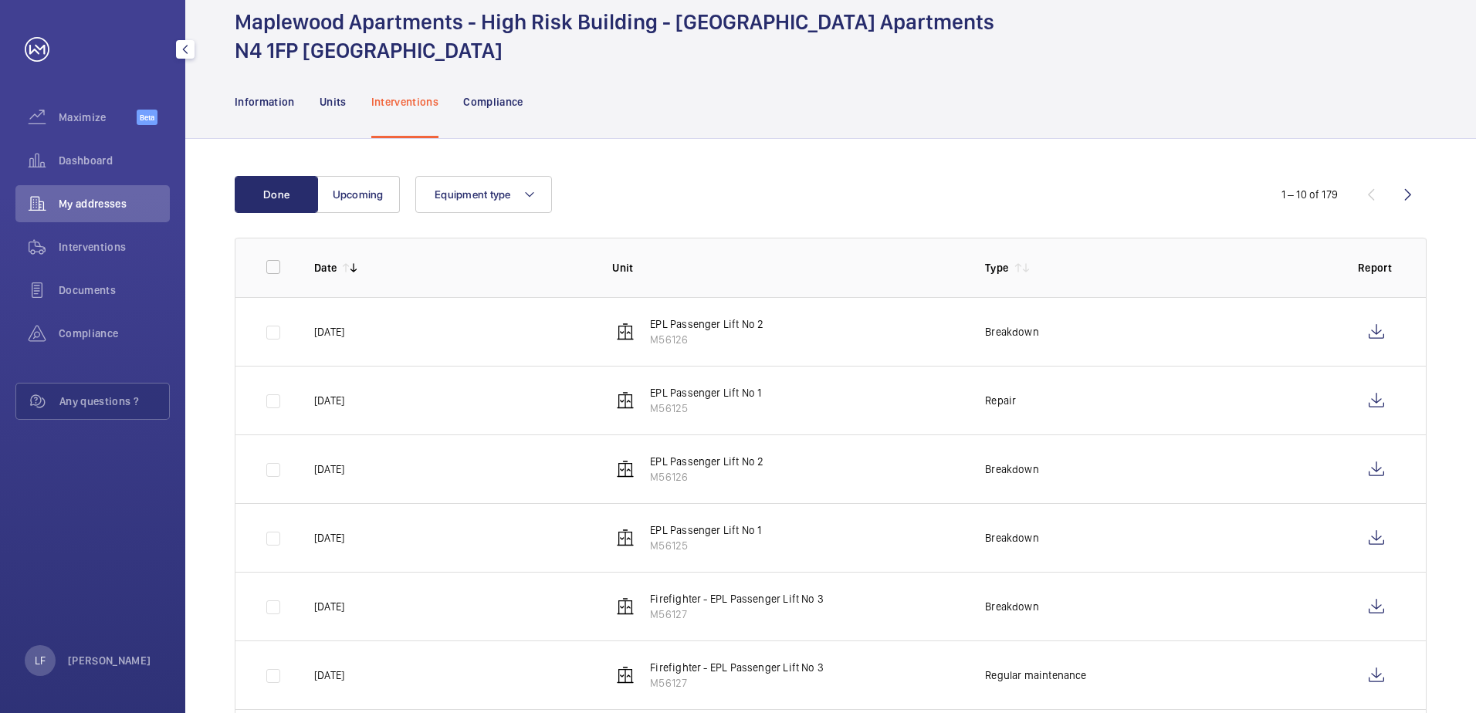
click at [84, 205] on span "My addresses" at bounding box center [114, 203] width 111 height 15
click at [93, 245] on span "Interventions" at bounding box center [114, 246] width 111 height 15
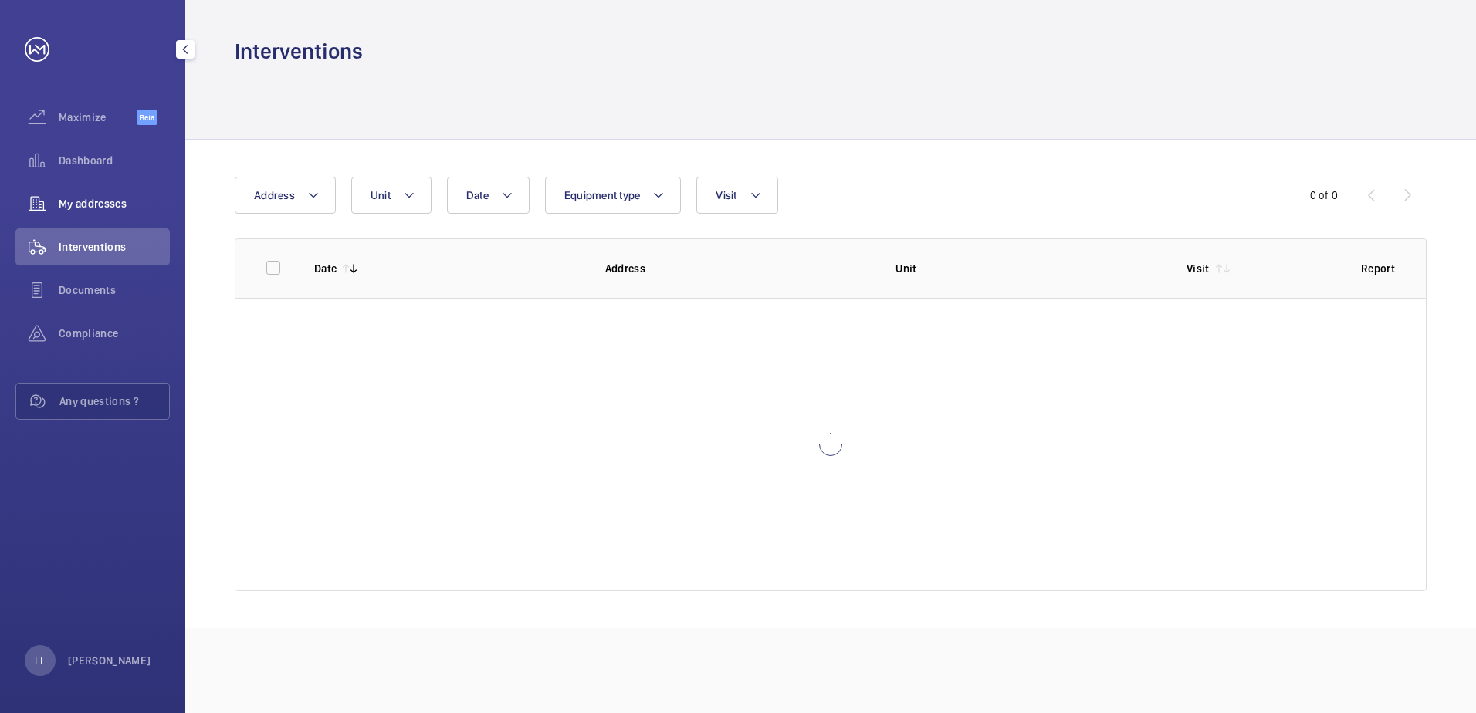
click at [88, 198] on span "My addresses" at bounding box center [114, 203] width 111 height 15
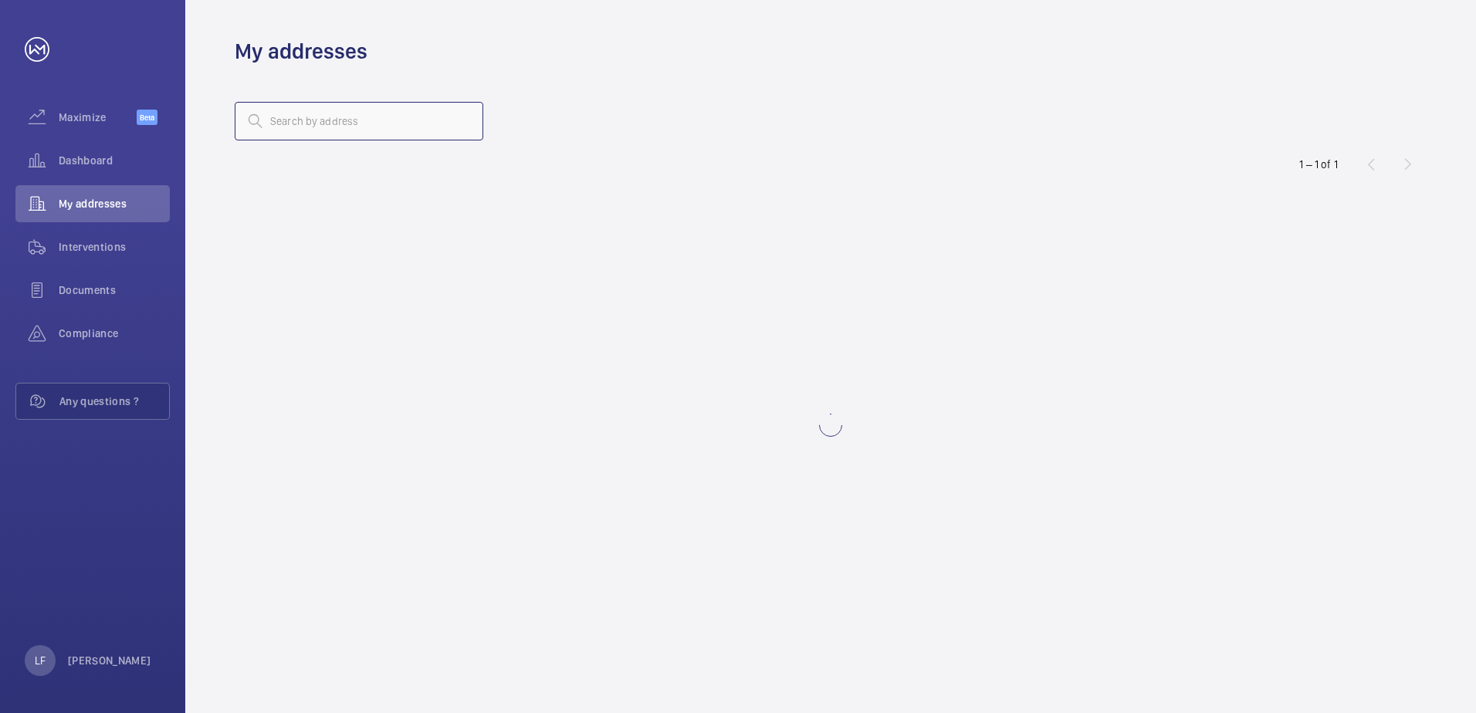
click at [282, 117] on input "text" at bounding box center [359, 121] width 249 height 39
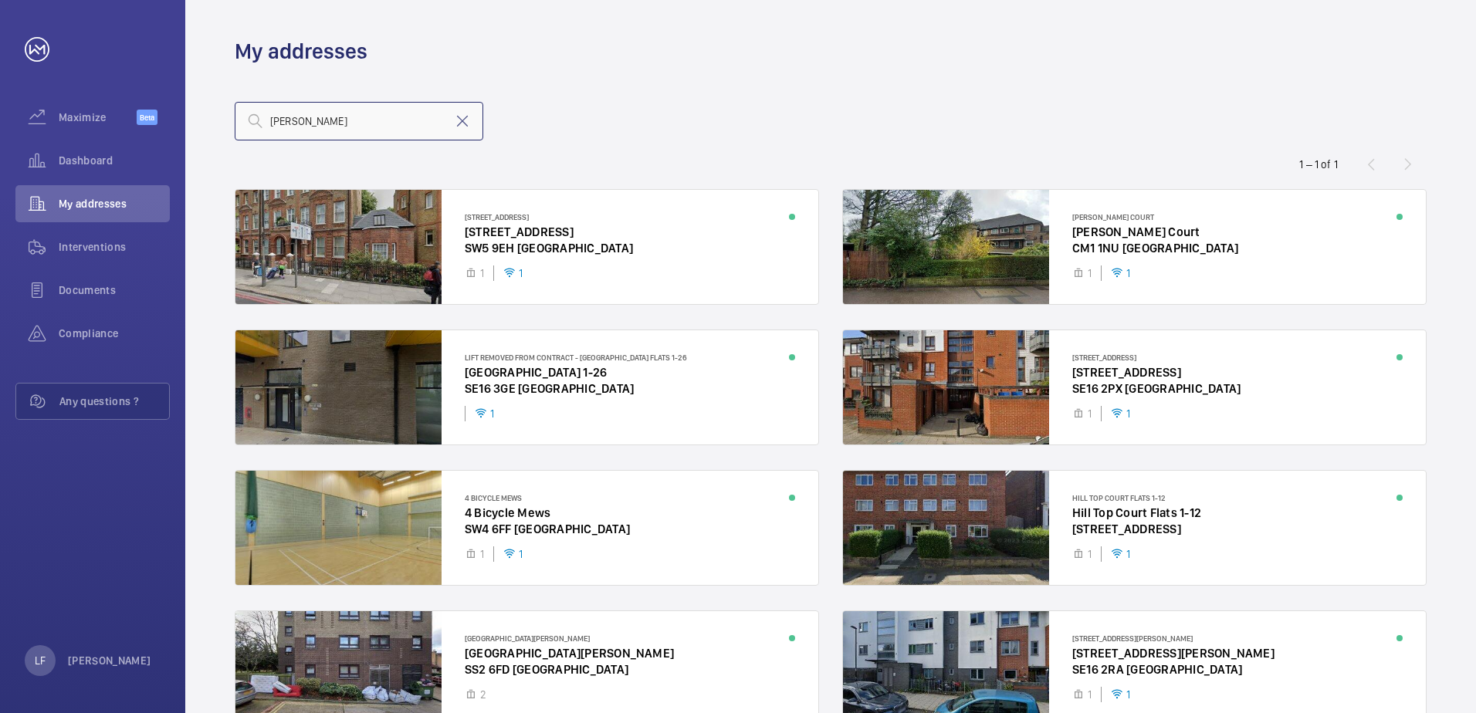
drag, startPoint x: 328, startPoint y: 134, endPoint x: 235, endPoint y: 131, distance: 92.7
click at [235, 131] on input "[PERSON_NAME]" at bounding box center [359, 121] width 249 height 39
type input "64"
click at [127, 188] on div "My addresses" at bounding box center [92, 203] width 154 height 37
click at [107, 170] on div "Dashboard" at bounding box center [92, 160] width 154 height 37
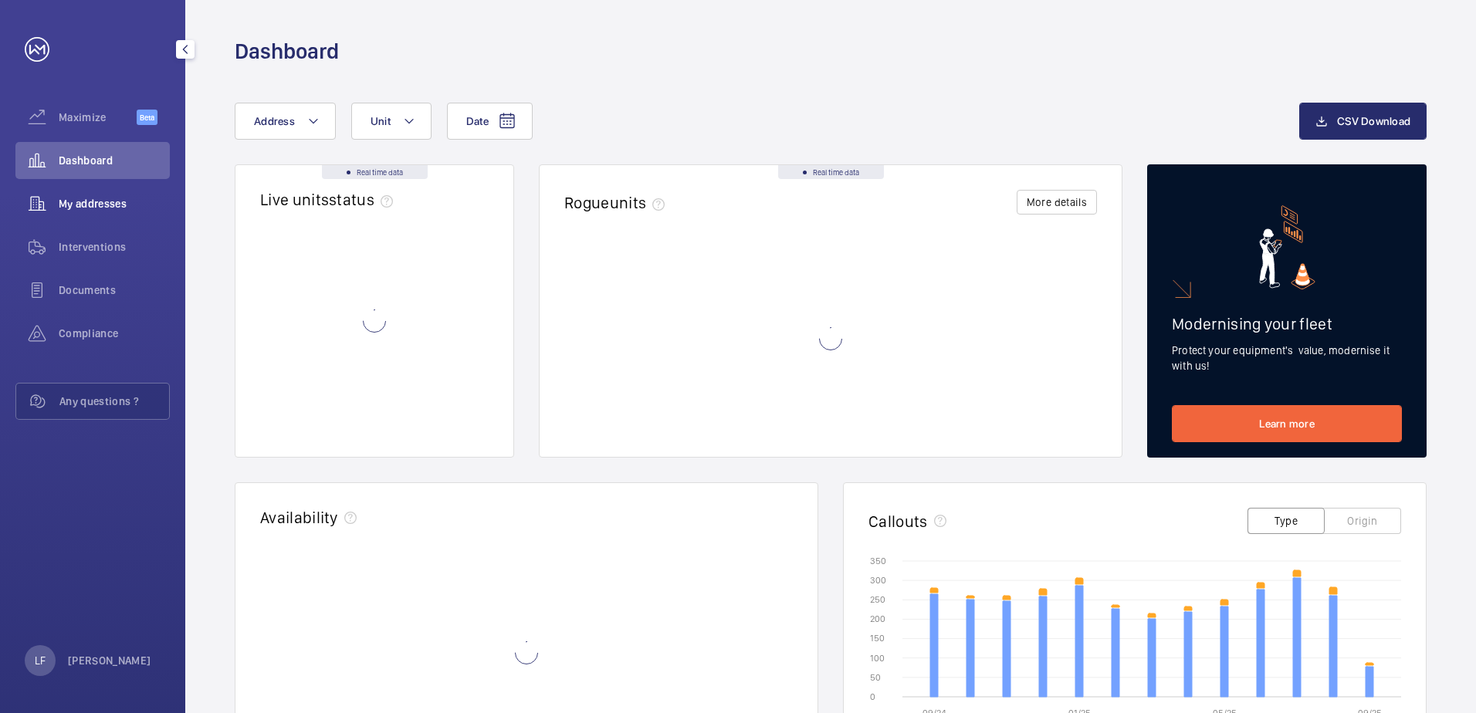
click at [111, 208] on span "My addresses" at bounding box center [114, 203] width 111 height 15
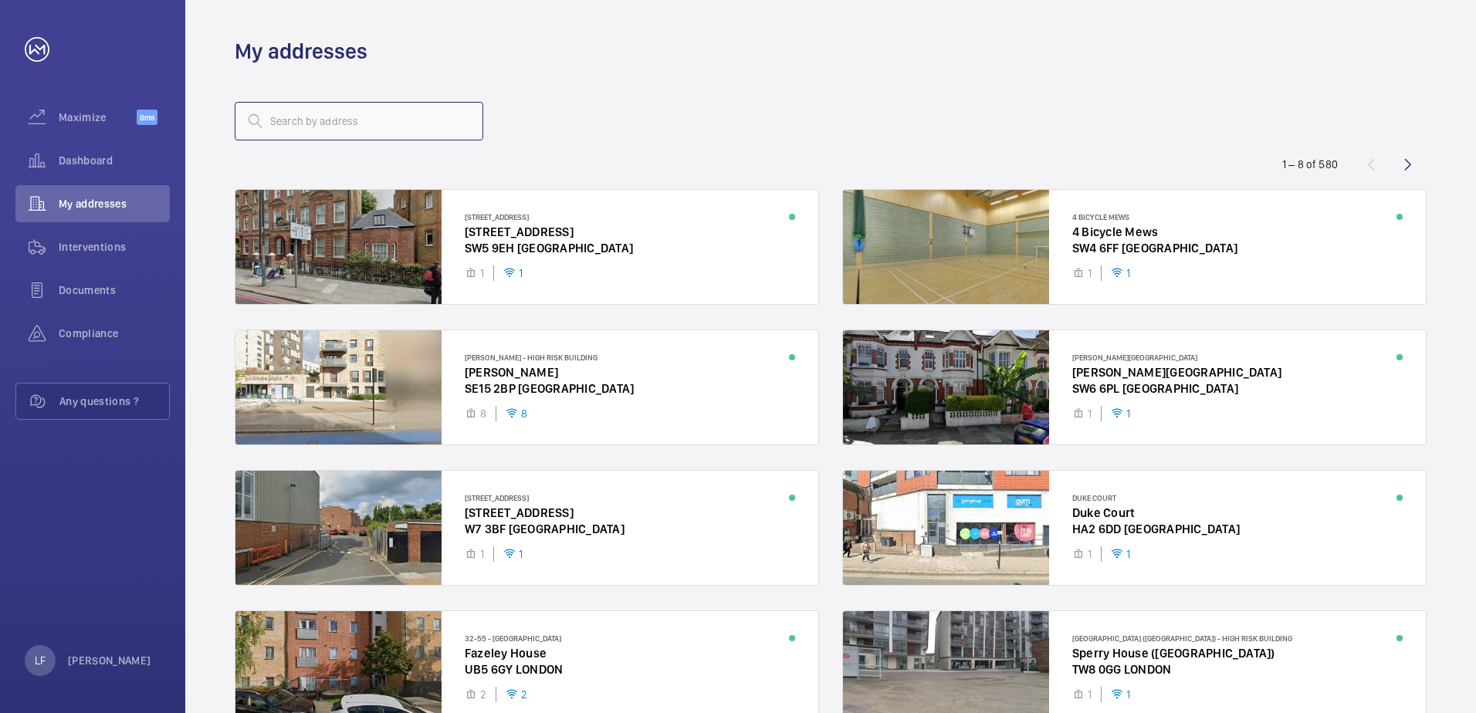
click at [316, 133] on input "text" at bounding box center [359, 121] width 249 height 39
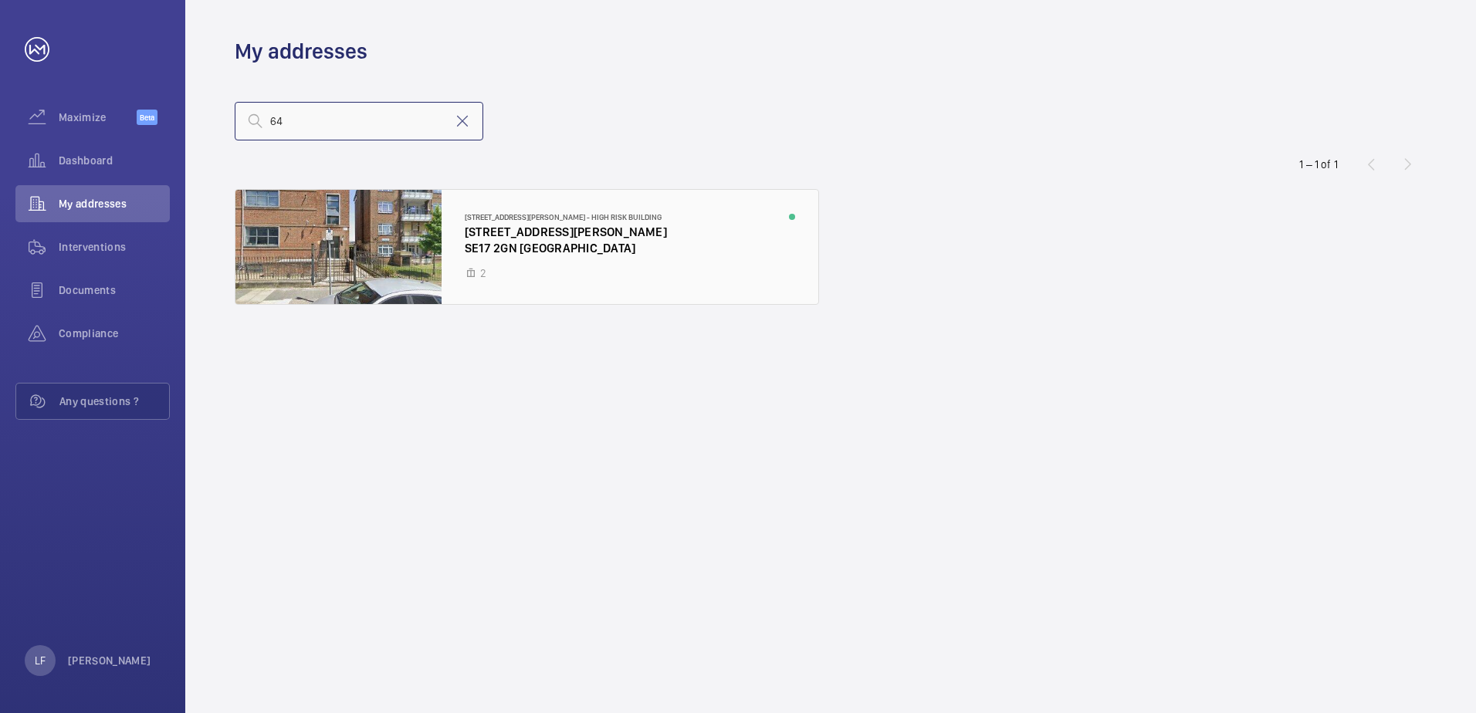
type input "64"
click at [483, 230] on div at bounding box center [526, 247] width 583 height 114
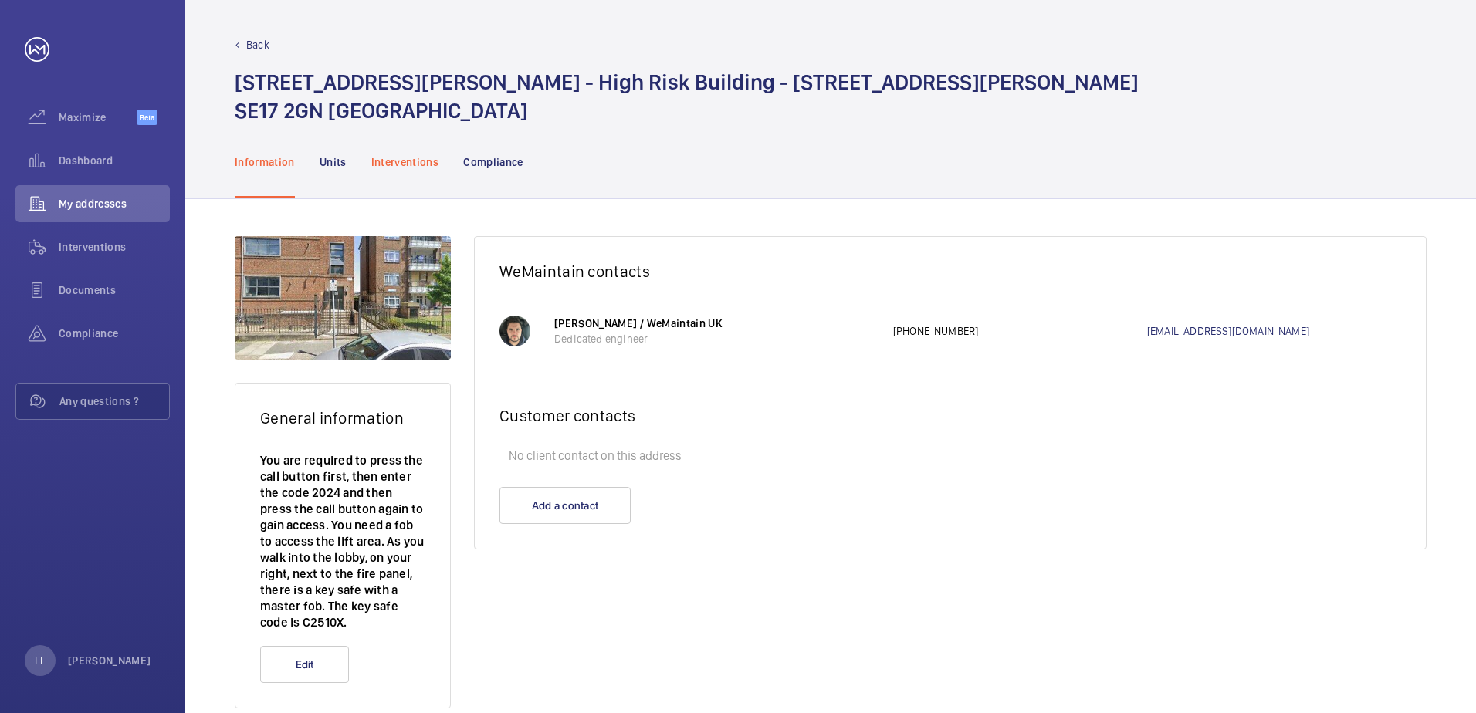
click at [419, 169] on p "Interventions" at bounding box center [405, 161] width 68 height 15
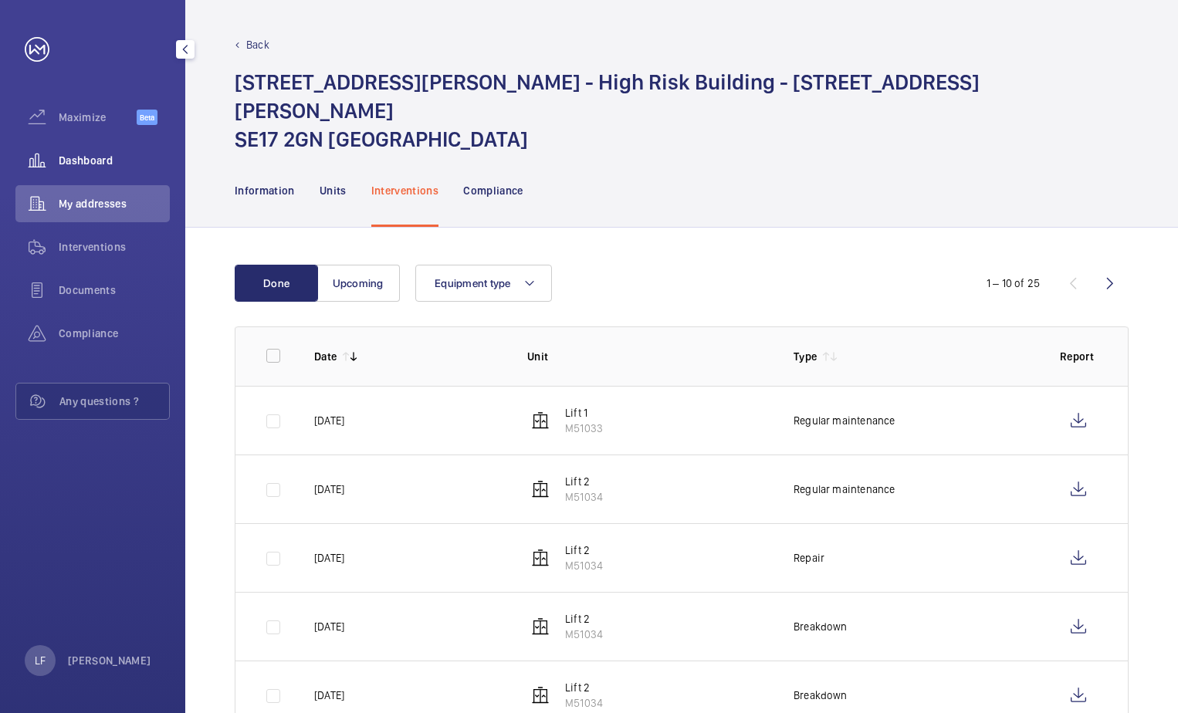
click at [100, 148] on div "Dashboard" at bounding box center [92, 160] width 154 height 37
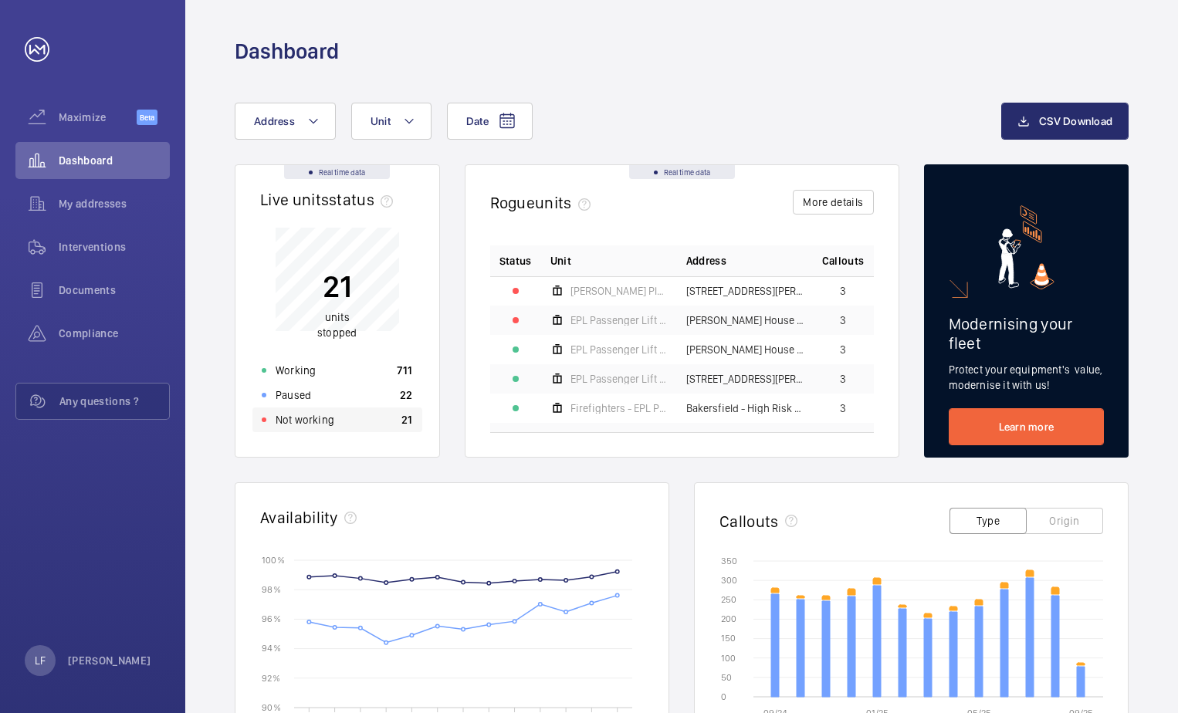
click at [317, 420] on p "Not working" at bounding box center [305, 419] width 59 height 15
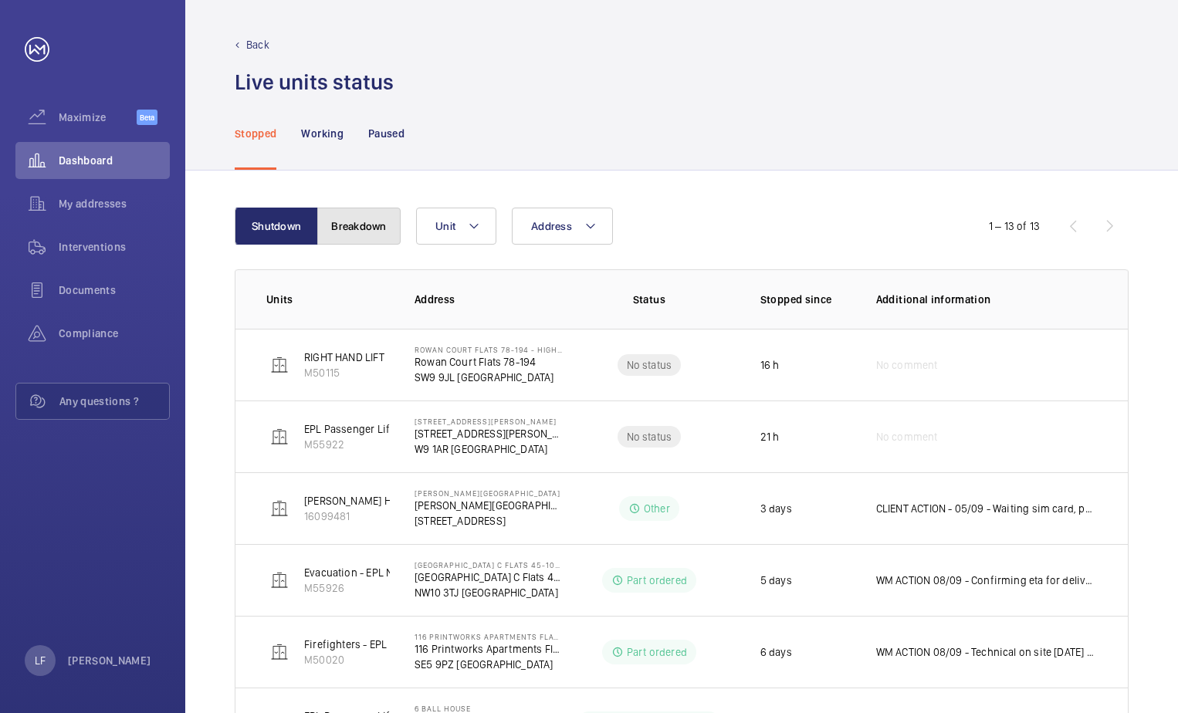
click at [356, 220] on button "Breakdown" at bounding box center [358, 226] width 83 height 37
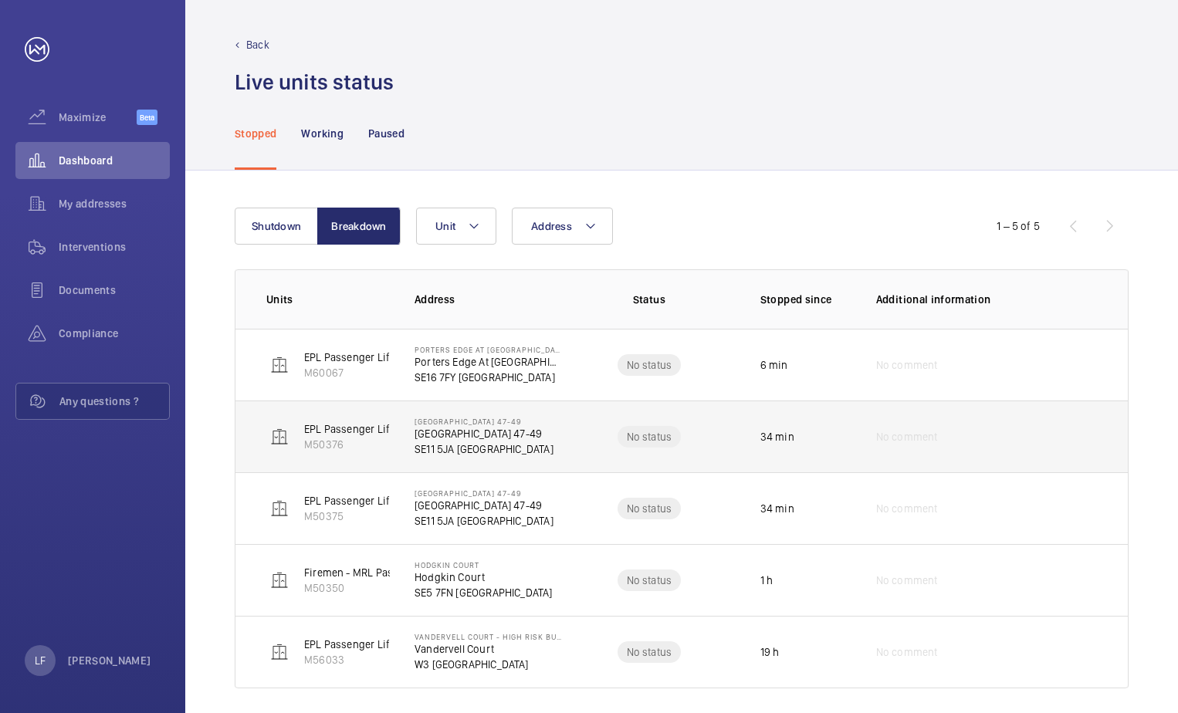
scroll to position [12, 0]
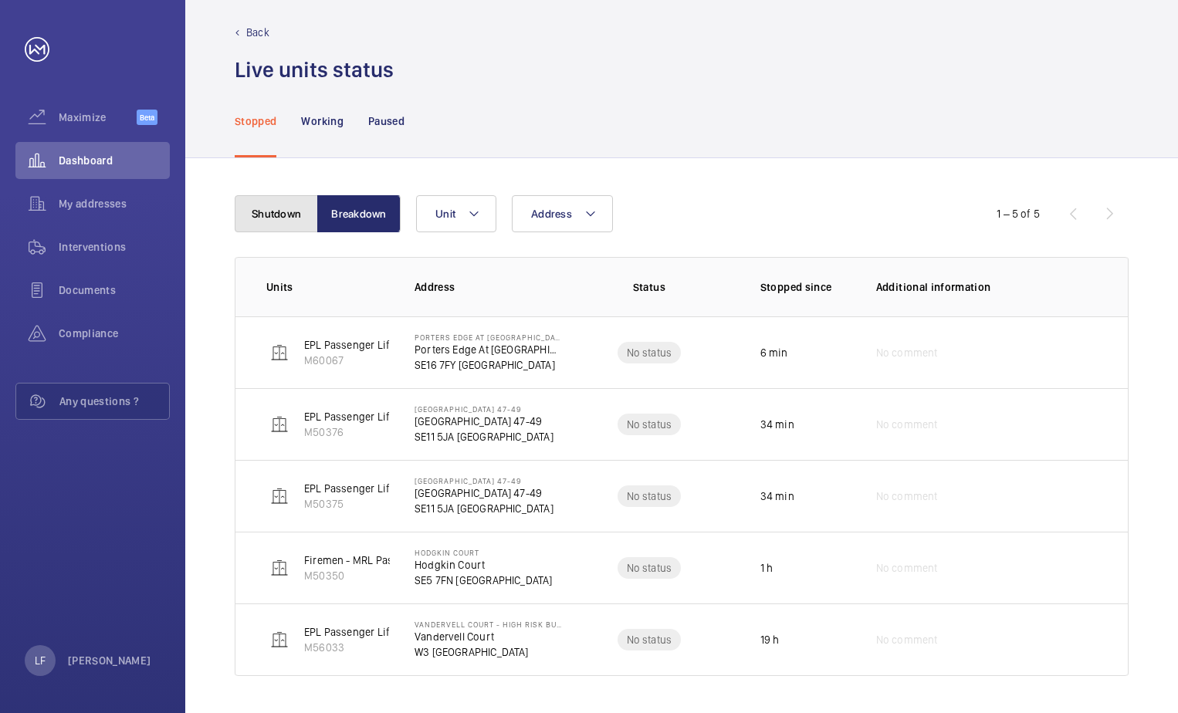
click at [286, 213] on button "Shutdown" at bounding box center [276, 213] width 83 height 37
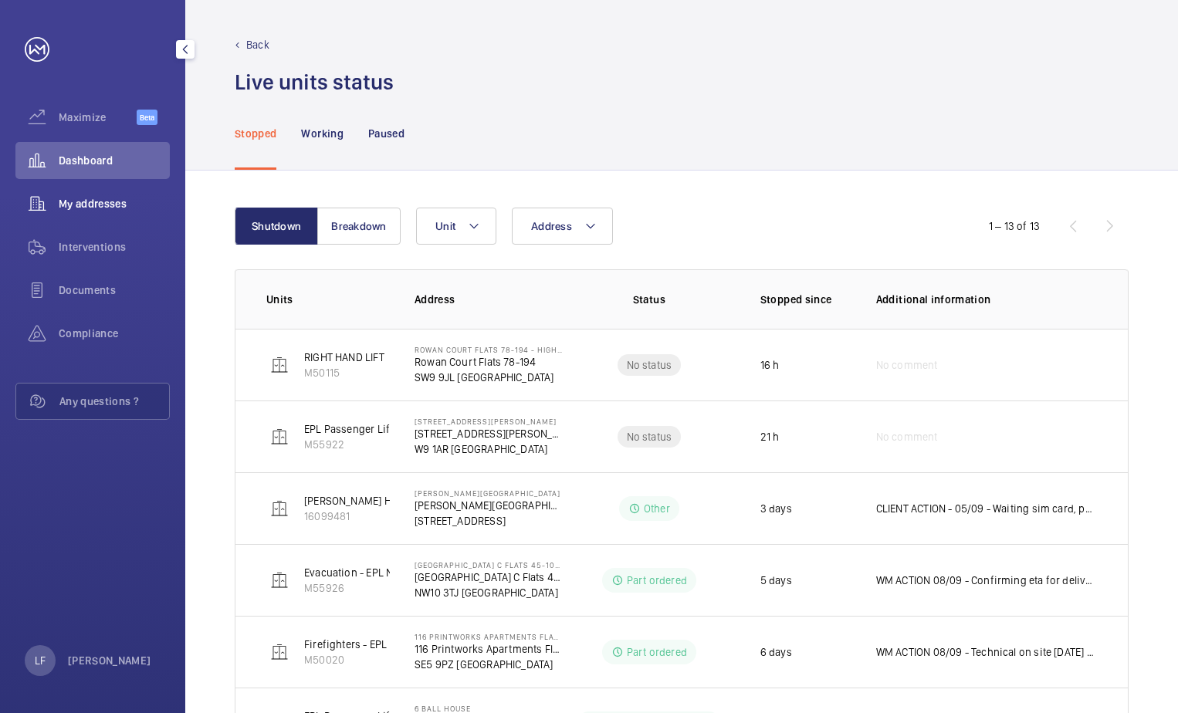
click at [83, 209] on span "My addresses" at bounding box center [114, 203] width 111 height 15
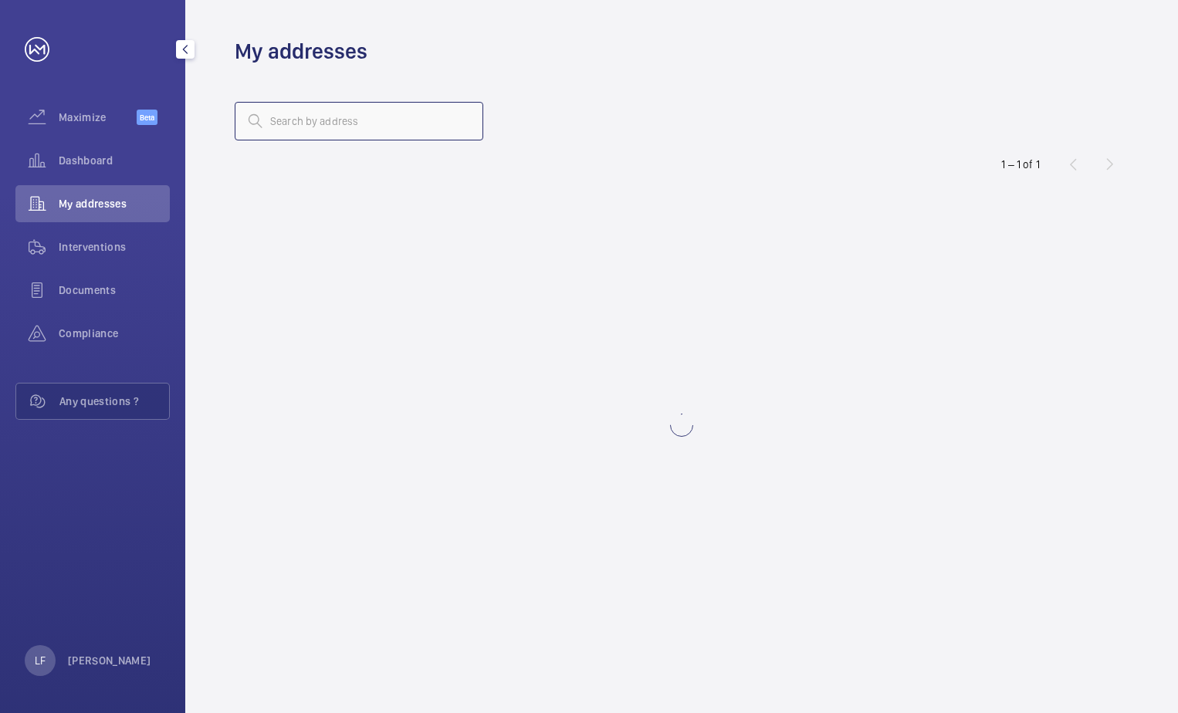
click at [344, 116] on input "text" at bounding box center [359, 121] width 249 height 39
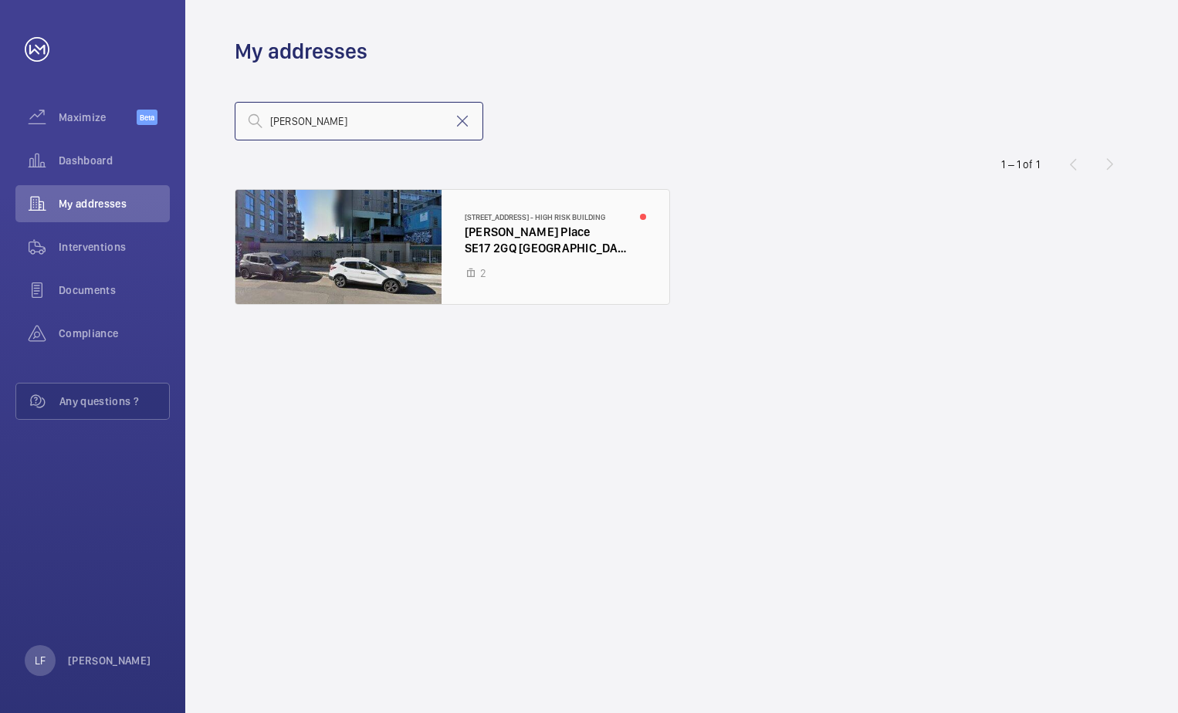
type input "[PERSON_NAME]"
click at [492, 251] on div at bounding box center [452, 247] width 434 height 114
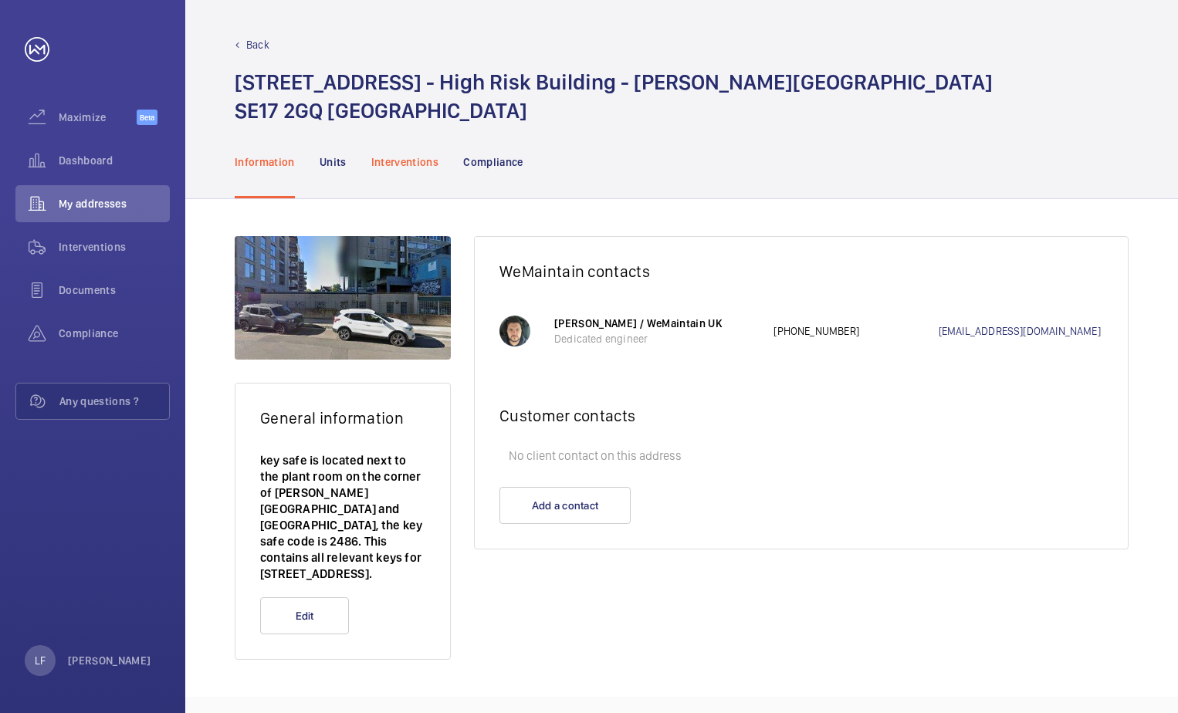
click at [398, 166] on p "Interventions" at bounding box center [405, 161] width 68 height 15
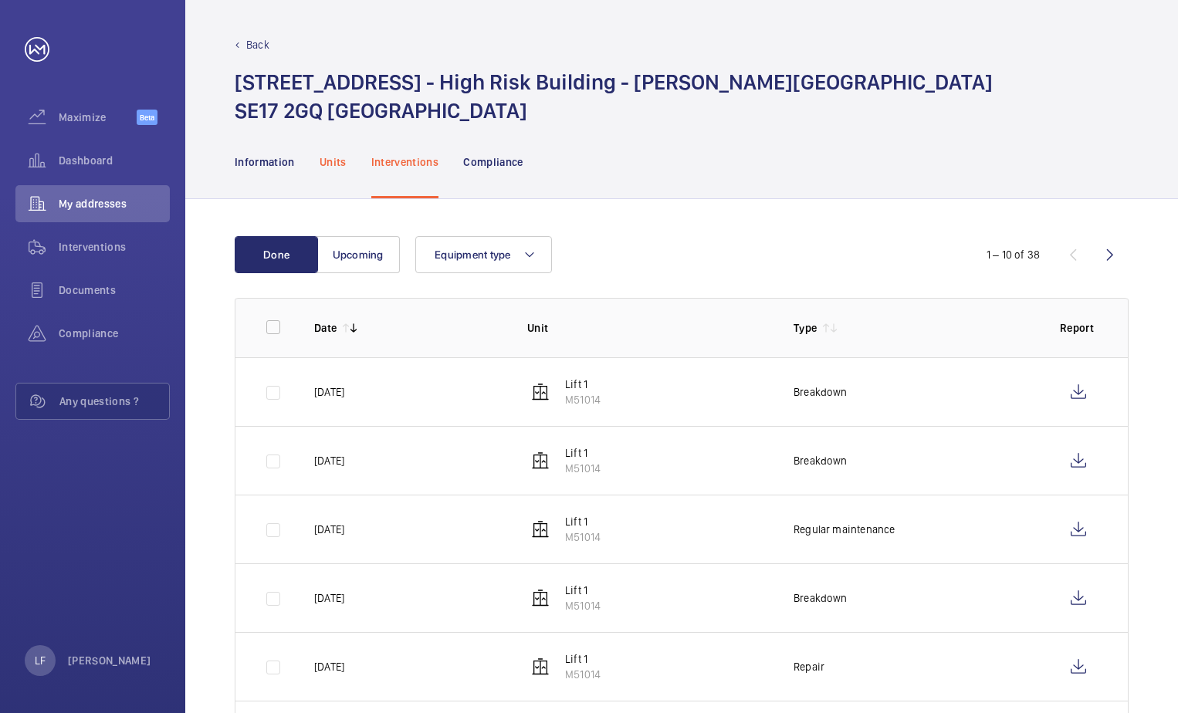
click at [337, 171] on div "Units" at bounding box center [333, 161] width 27 height 73
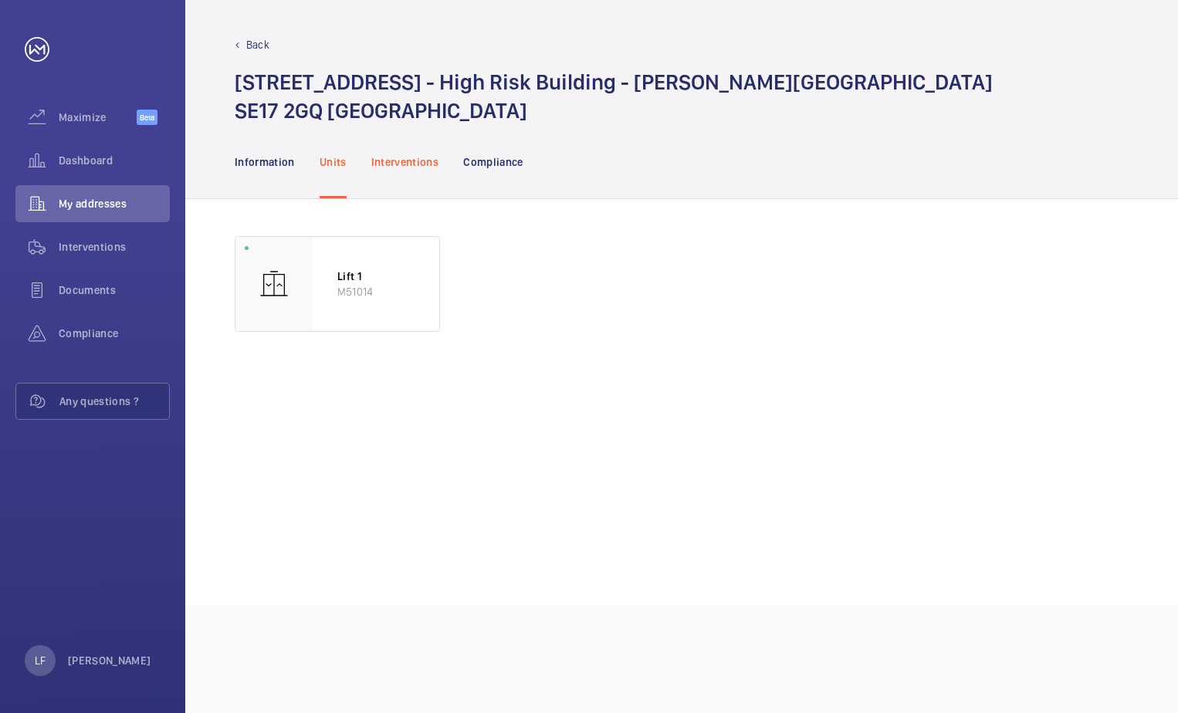
click at [393, 169] on p "Interventions" at bounding box center [405, 161] width 68 height 15
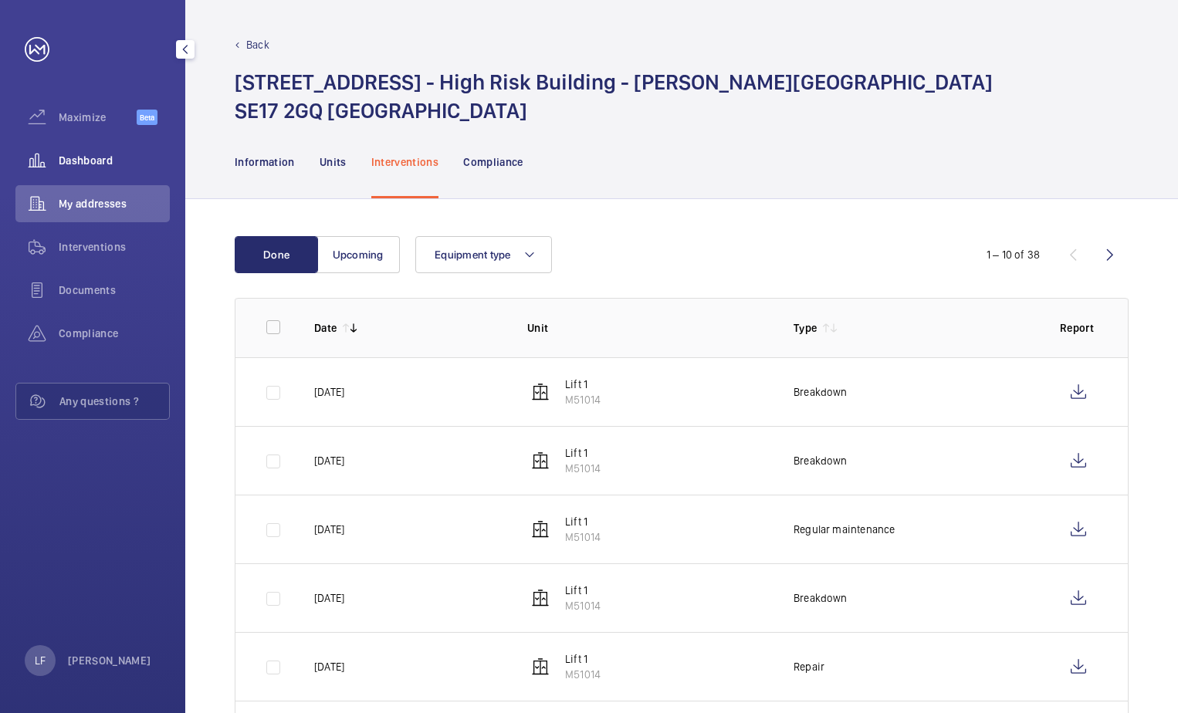
click at [93, 163] on span "Dashboard" at bounding box center [114, 160] width 111 height 15
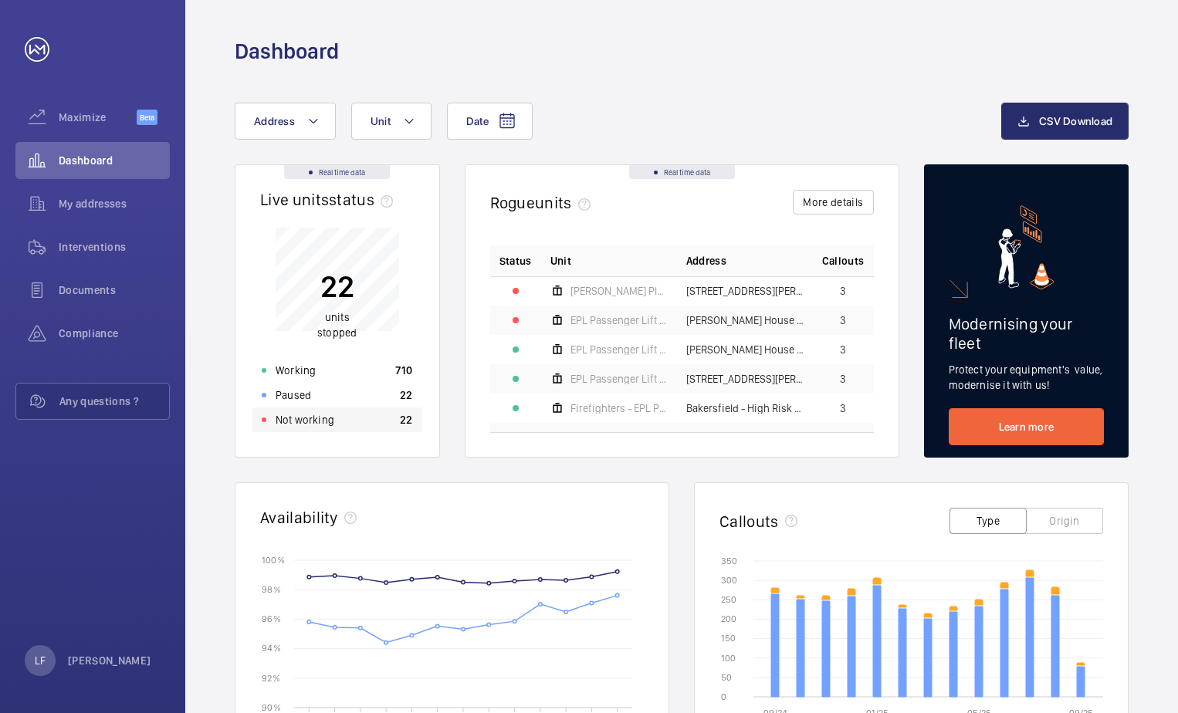
click at [286, 428] on div "Not working 22" at bounding box center [337, 420] width 170 height 25
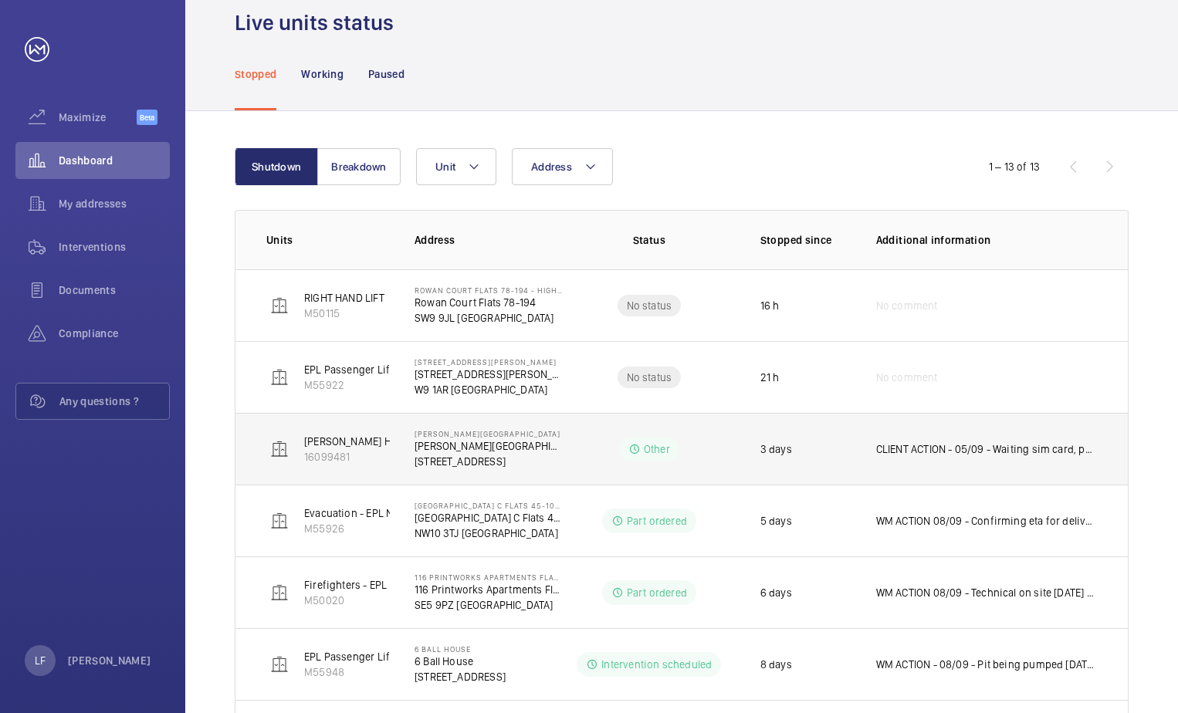
scroll to position [77, 0]
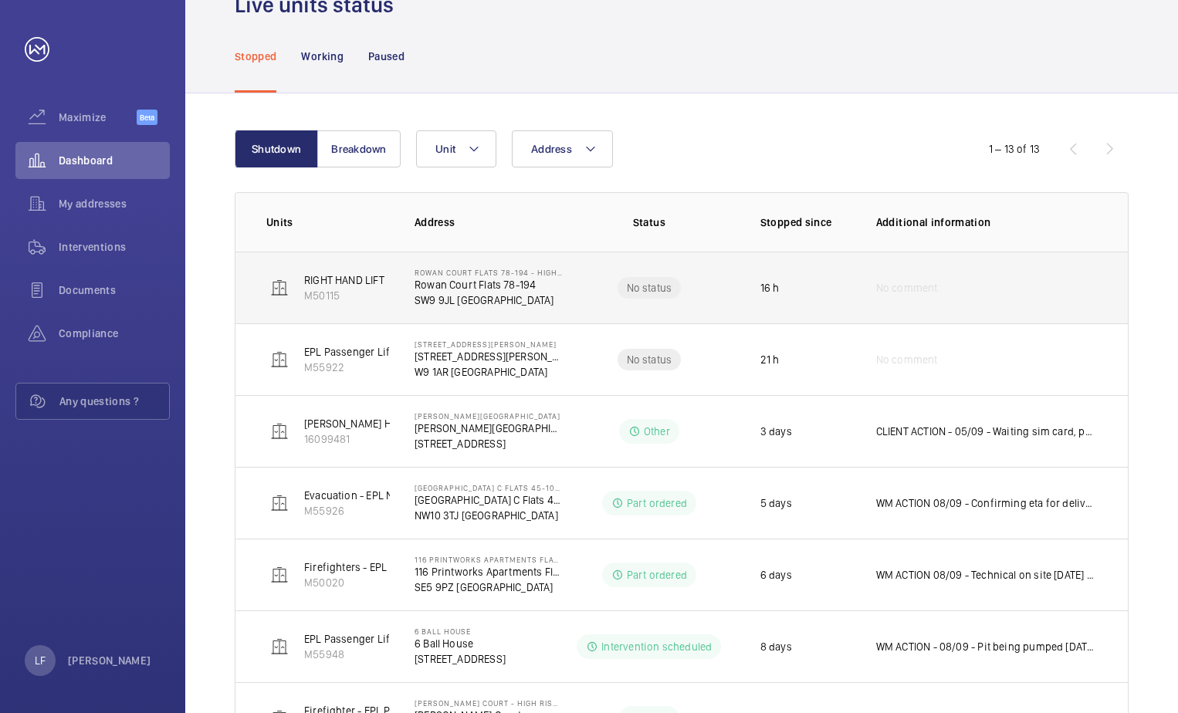
click at [460, 289] on p "Rowan Court Flats 78-194" at bounding box center [489, 284] width 148 height 15
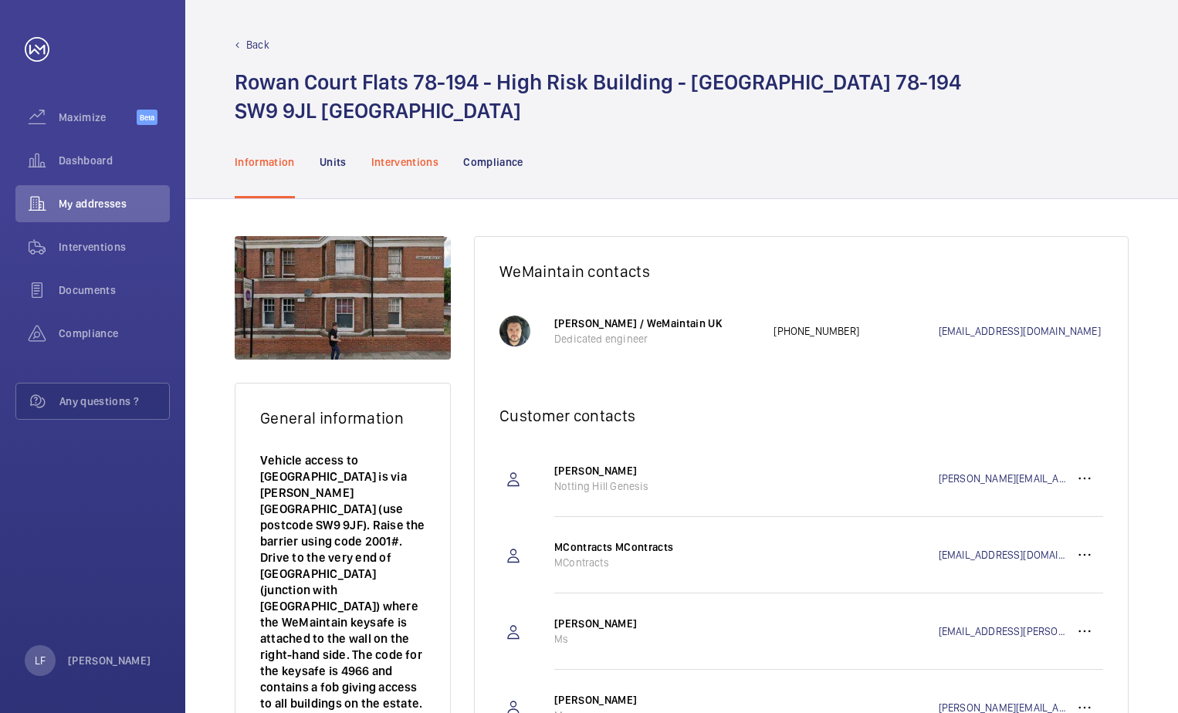
click at [408, 174] on div "Interventions" at bounding box center [405, 161] width 68 height 73
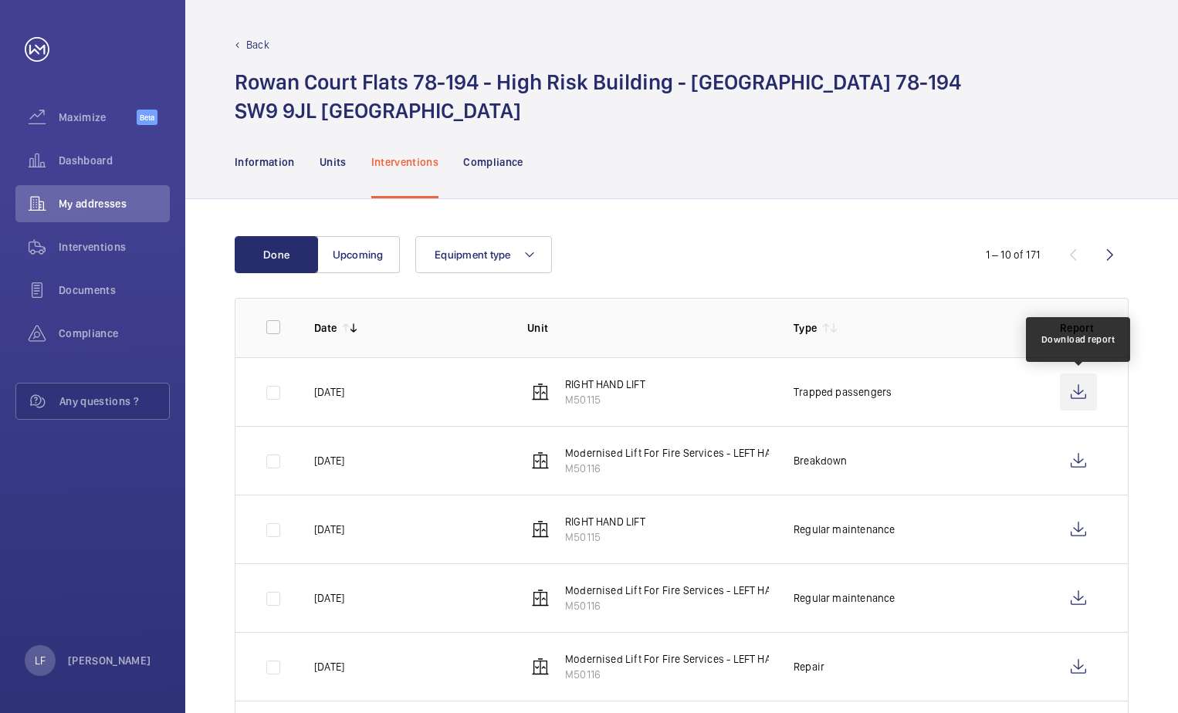
click at [1079, 392] on wm-front-icon-button at bounding box center [1078, 392] width 37 height 37
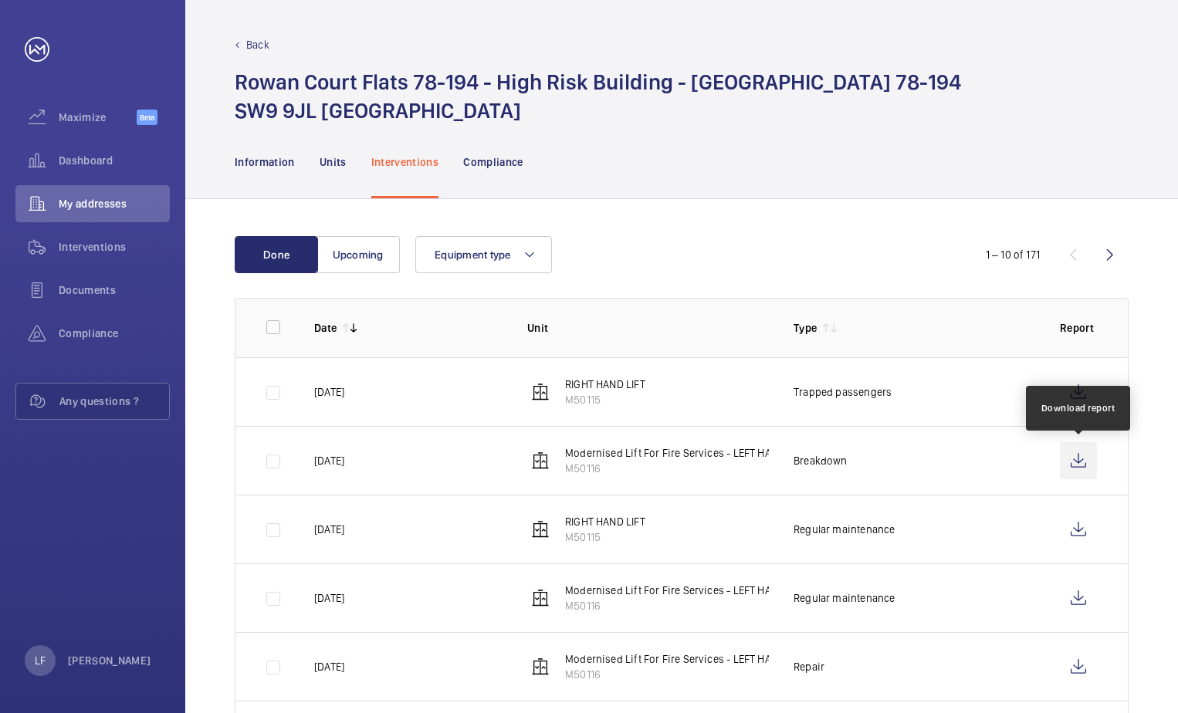
click at [1078, 458] on wm-front-icon-button at bounding box center [1078, 460] width 37 height 37
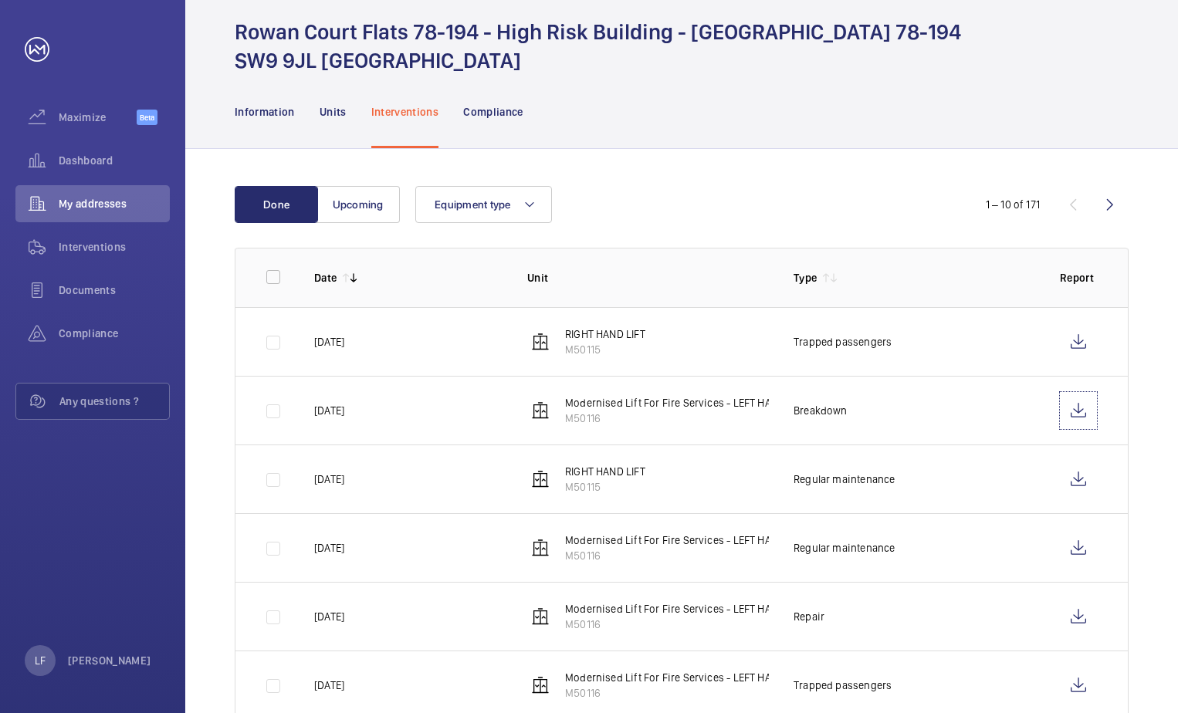
scroll to position [77, 0]
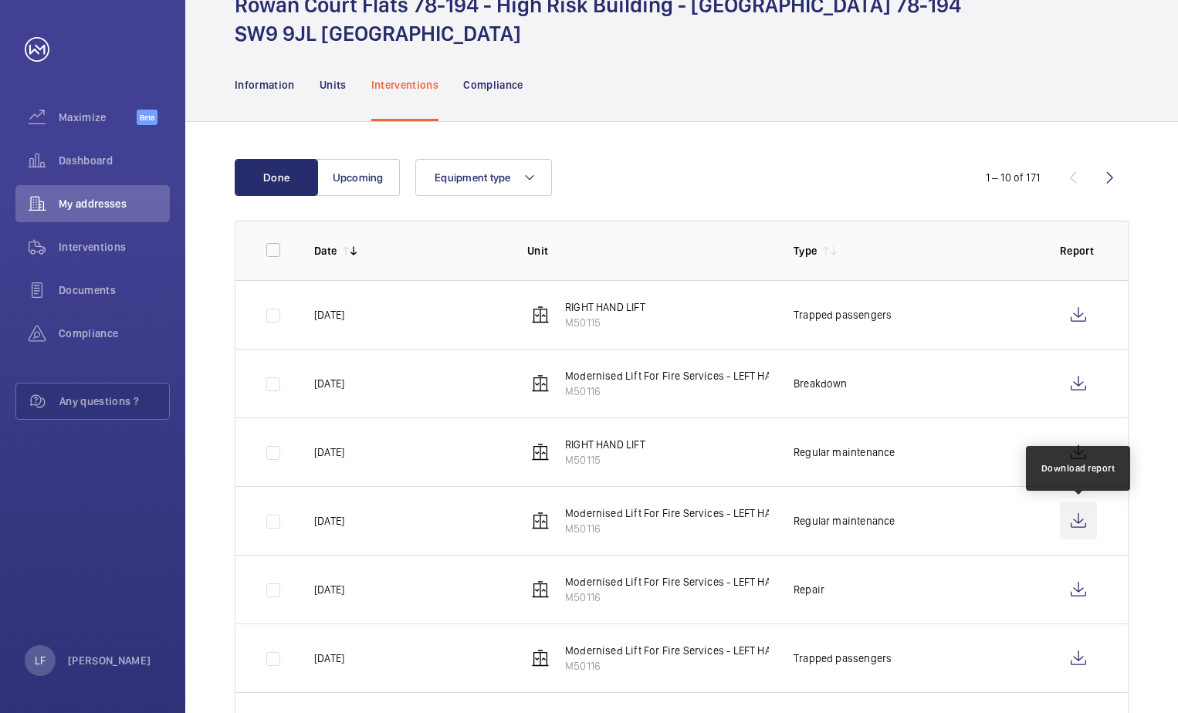
click at [1065, 528] on wm-front-icon-button at bounding box center [1078, 521] width 37 height 37
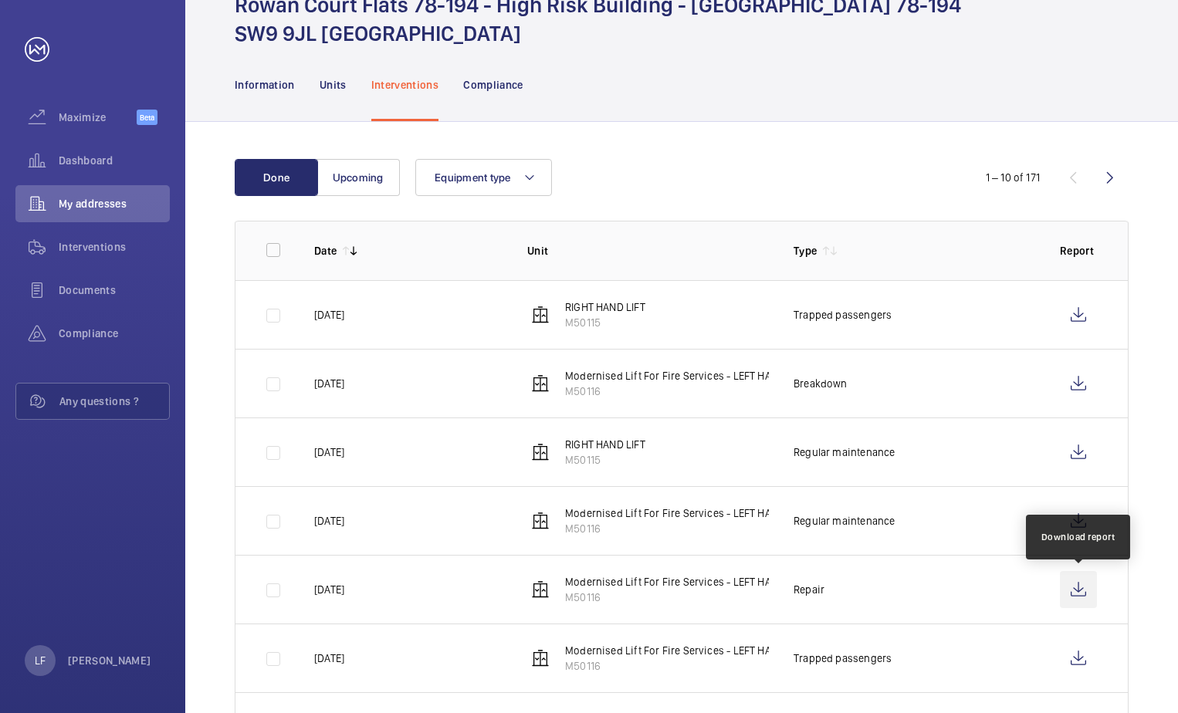
click at [1083, 598] on wm-front-icon-button at bounding box center [1078, 589] width 37 height 37
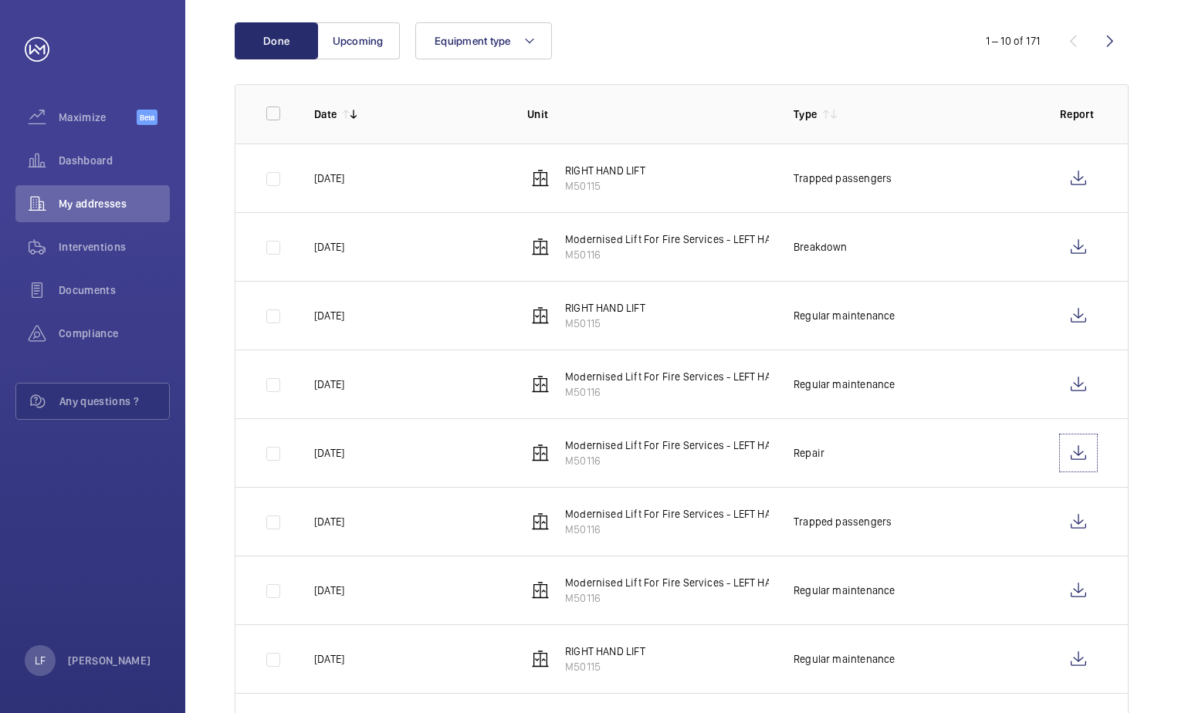
scroll to position [232, 0]
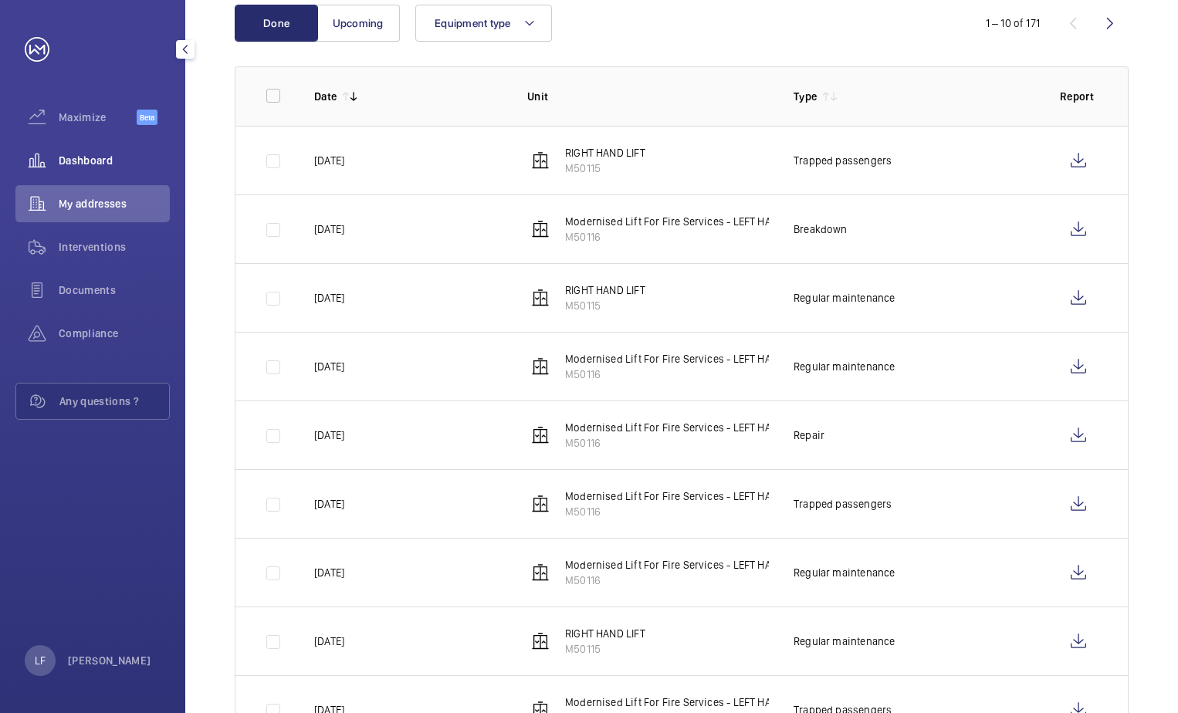
click at [107, 162] on span "Dashboard" at bounding box center [114, 160] width 111 height 15
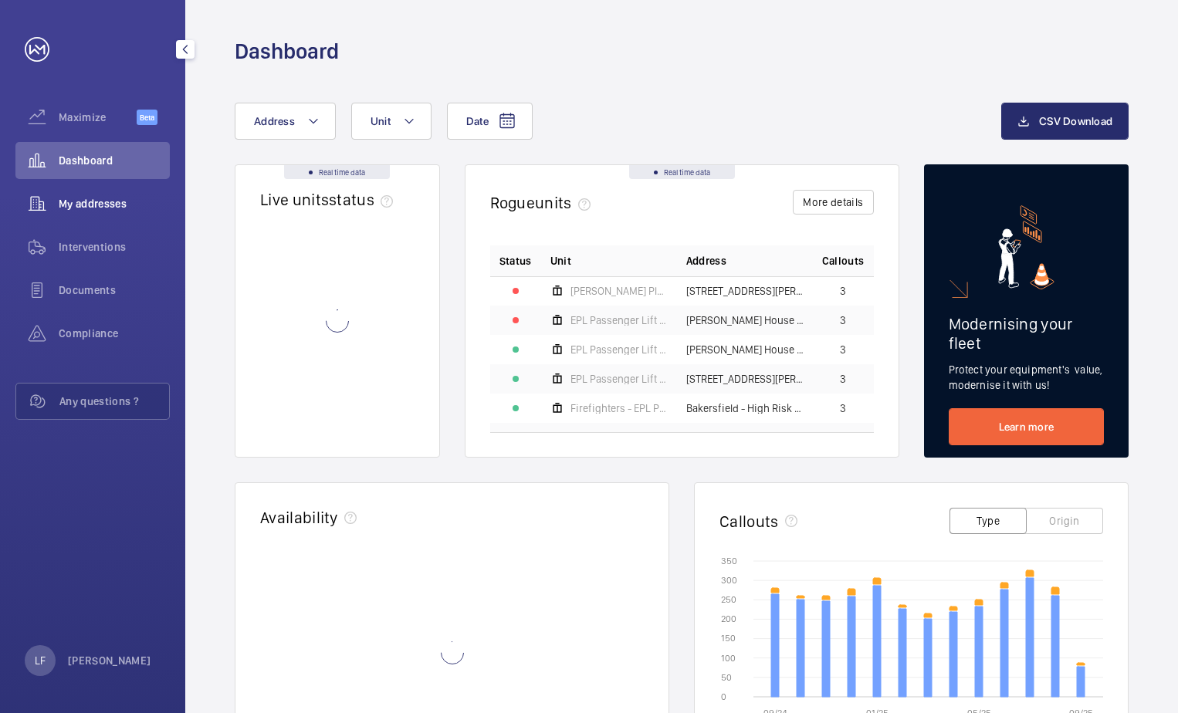
click at [90, 213] on div "My addresses" at bounding box center [92, 203] width 154 height 37
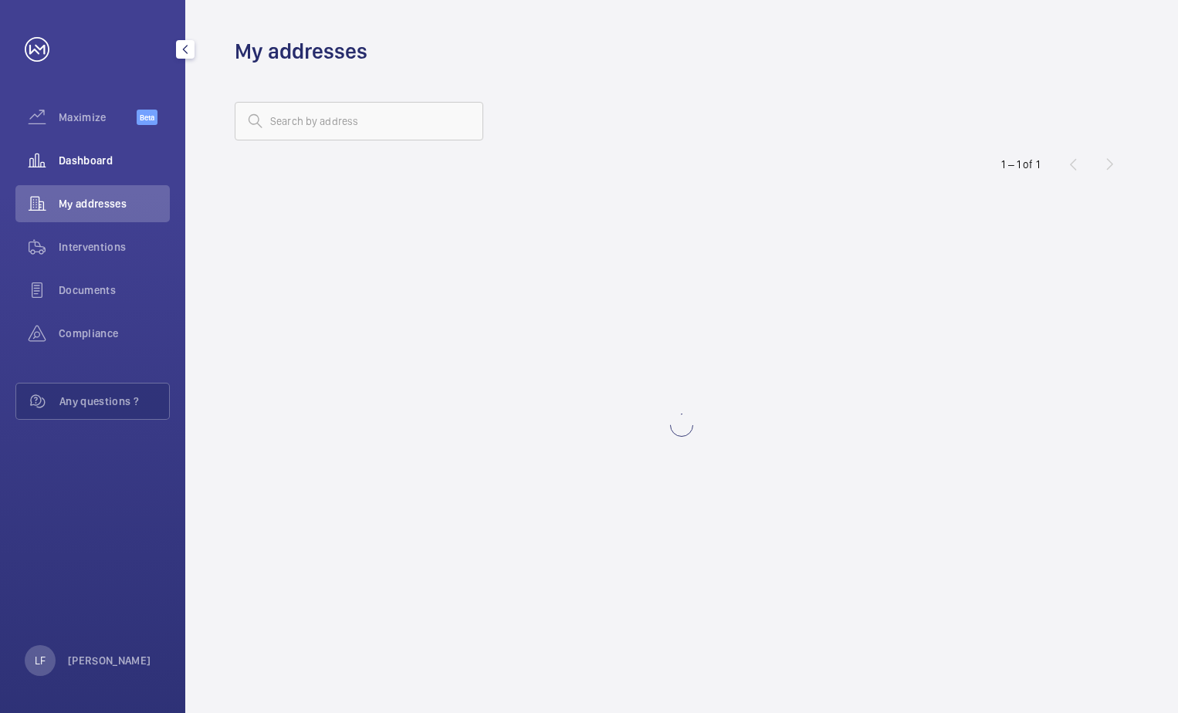
click at [112, 174] on div "Dashboard" at bounding box center [92, 160] width 154 height 37
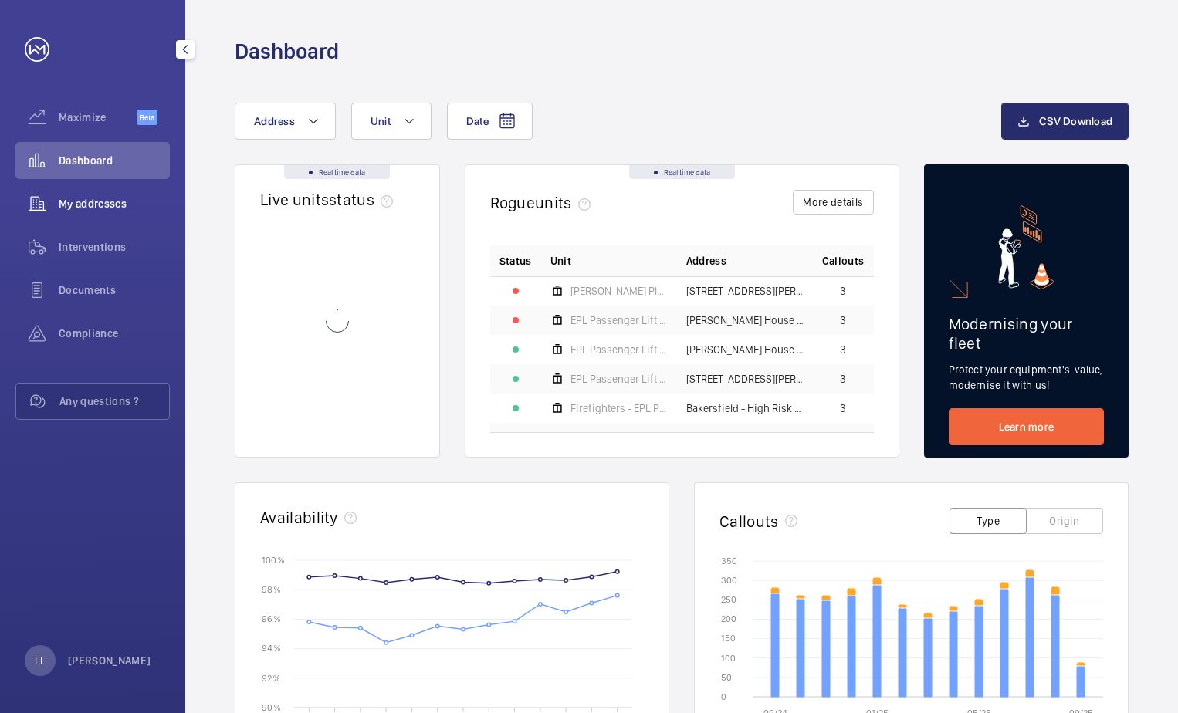
click at [124, 195] on div "My addresses" at bounding box center [92, 203] width 154 height 37
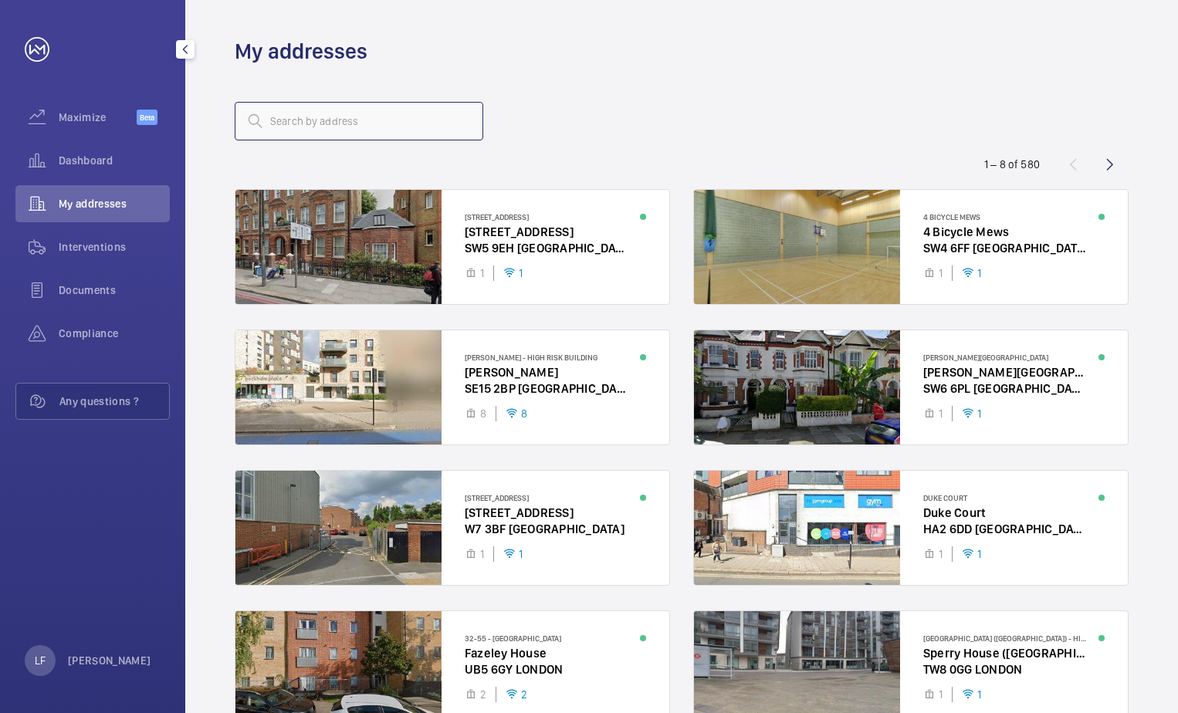
click at [281, 120] on input "text" at bounding box center [359, 121] width 249 height 39
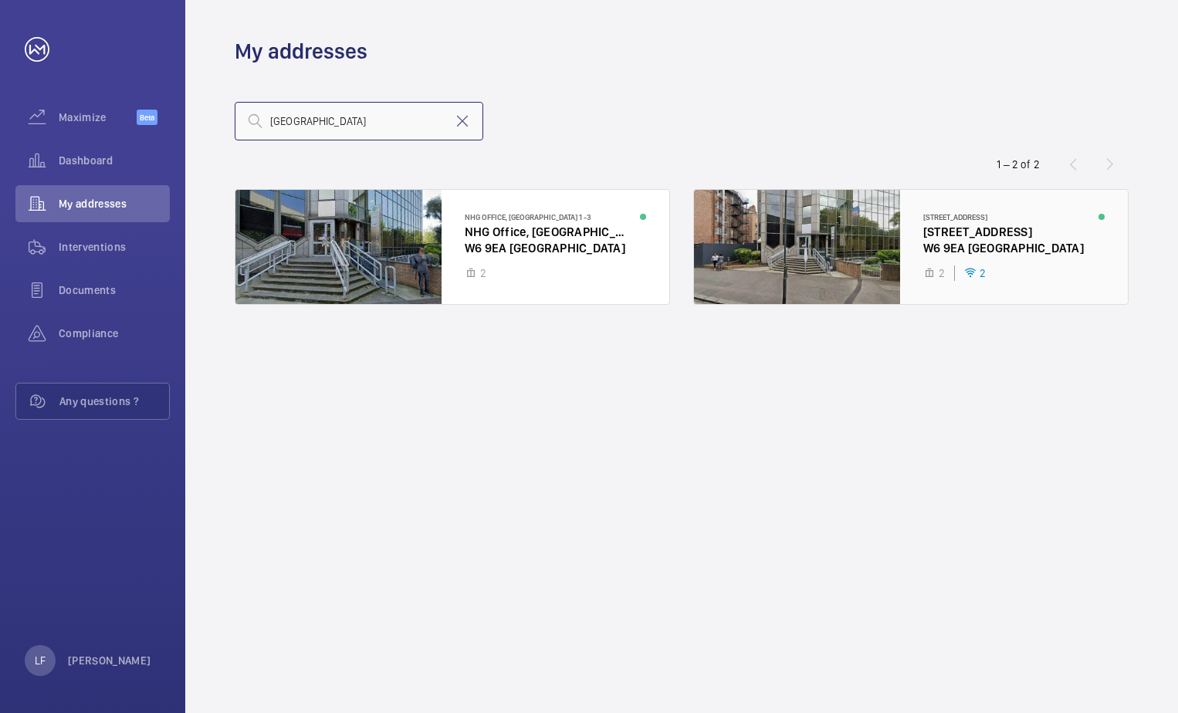
type input "[GEOGRAPHIC_DATA]"
click at [960, 248] on div at bounding box center [911, 247] width 434 height 114
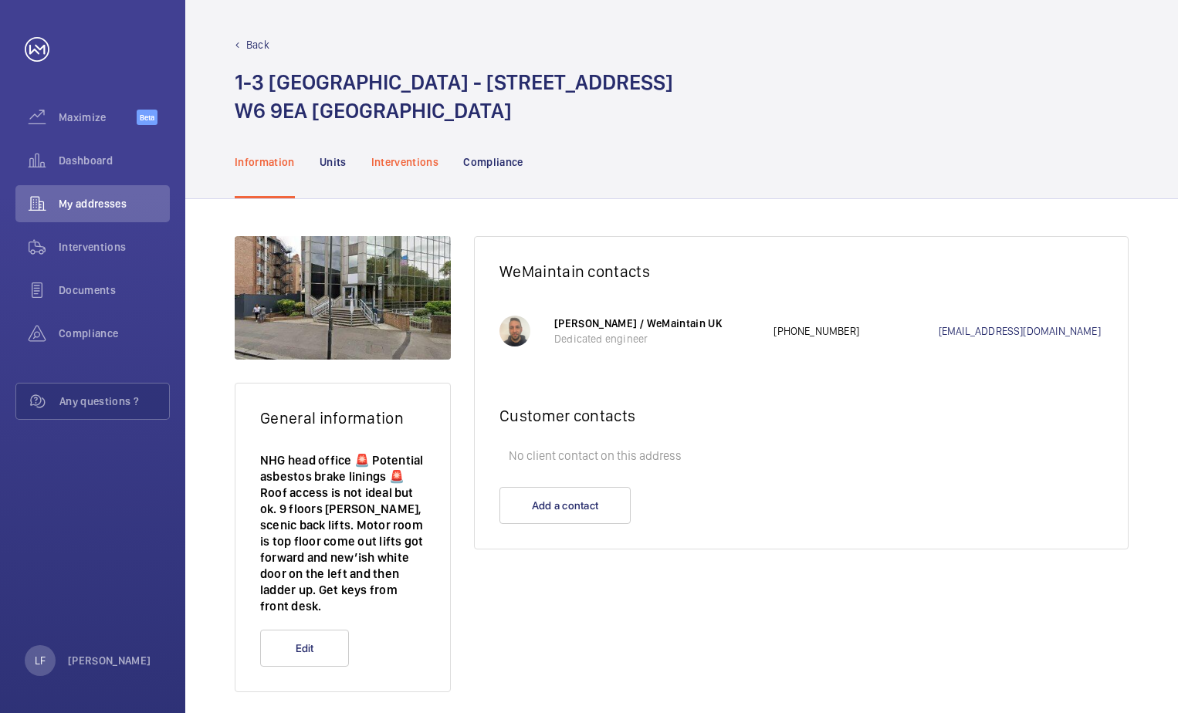
click at [418, 160] on p "Interventions" at bounding box center [405, 161] width 68 height 15
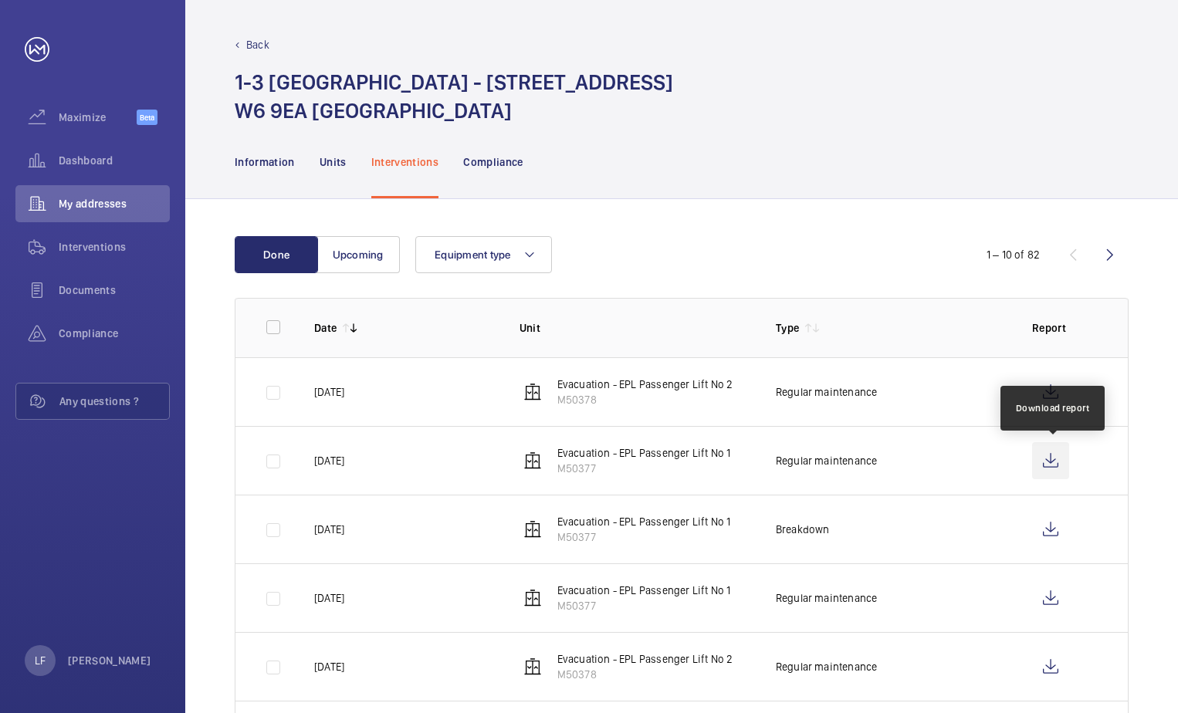
click at [1057, 464] on wm-front-icon-button at bounding box center [1050, 460] width 37 height 37
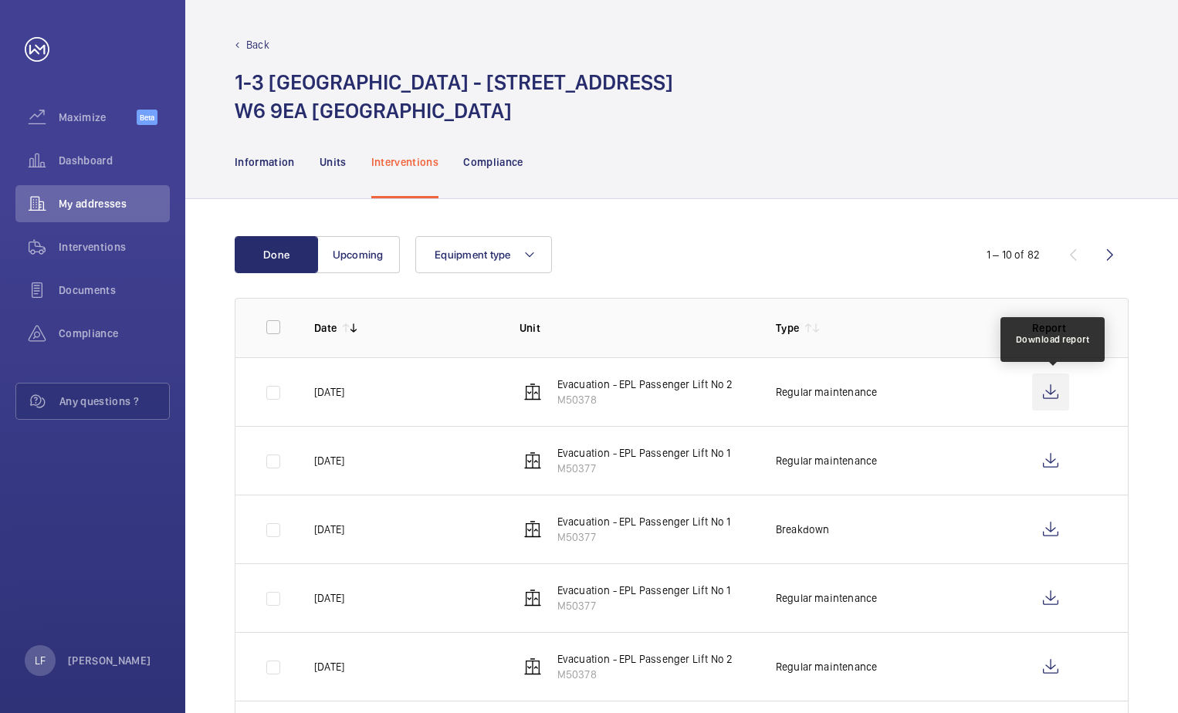
click at [1036, 404] on wm-front-icon-button at bounding box center [1050, 392] width 37 height 37
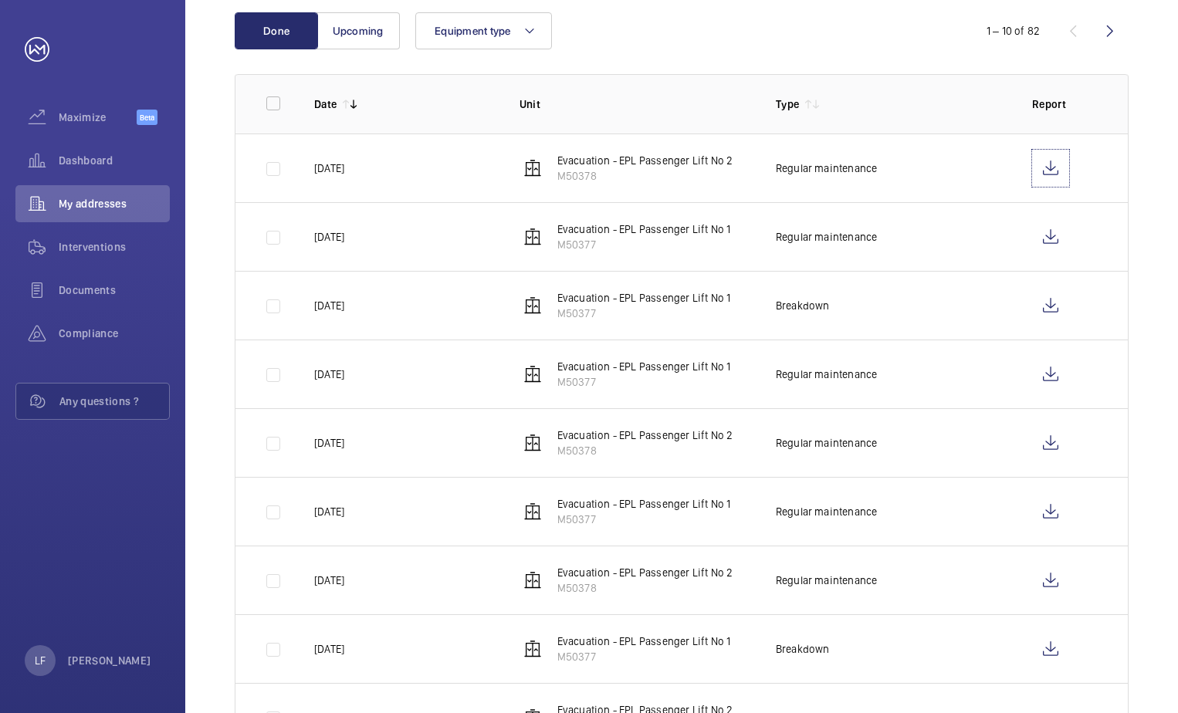
scroll to position [232, 0]
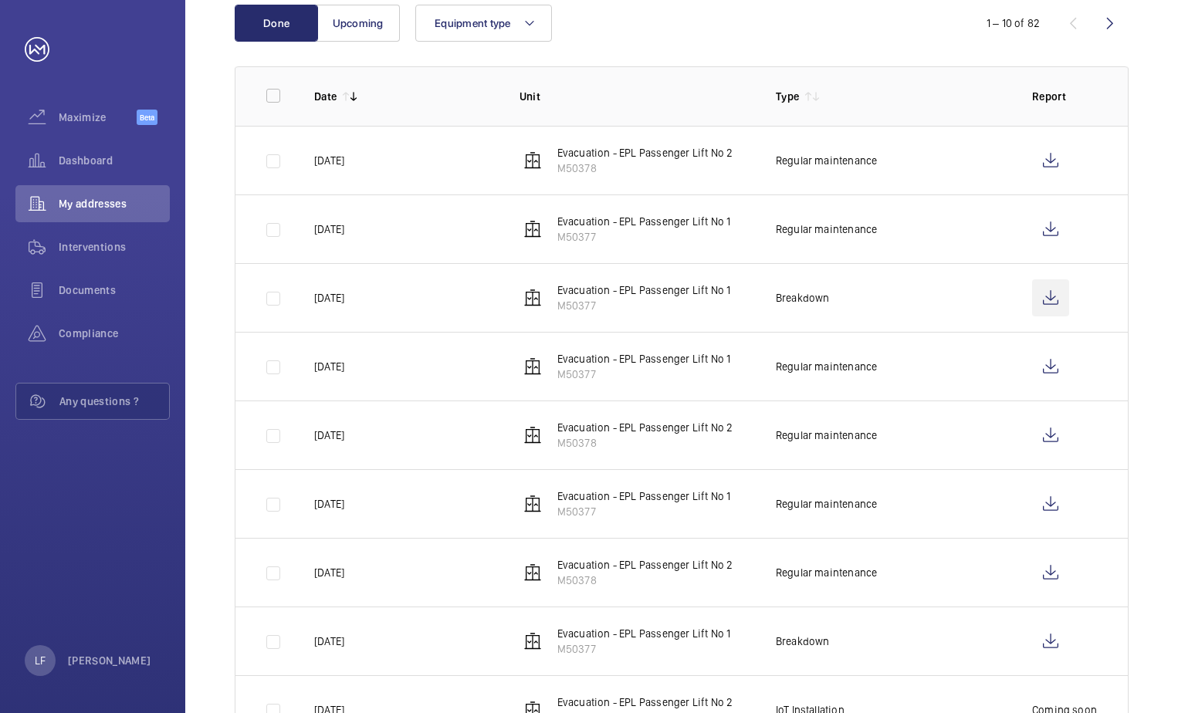
click at [1055, 301] on wm-front-icon-button at bounding box center [1050, 298] width 37 height 37
click at [1043, 364] on wm-front-icon-button at bounding box center [1050, 366] width 37 height 37
click at [1050, 429] on wm-front-icon-button at bounding box center [1050, 435] width 37 height 37
click at [1046, 506] on wm-front-icon-button at bounding box center [1050, 504] width 37 height 37
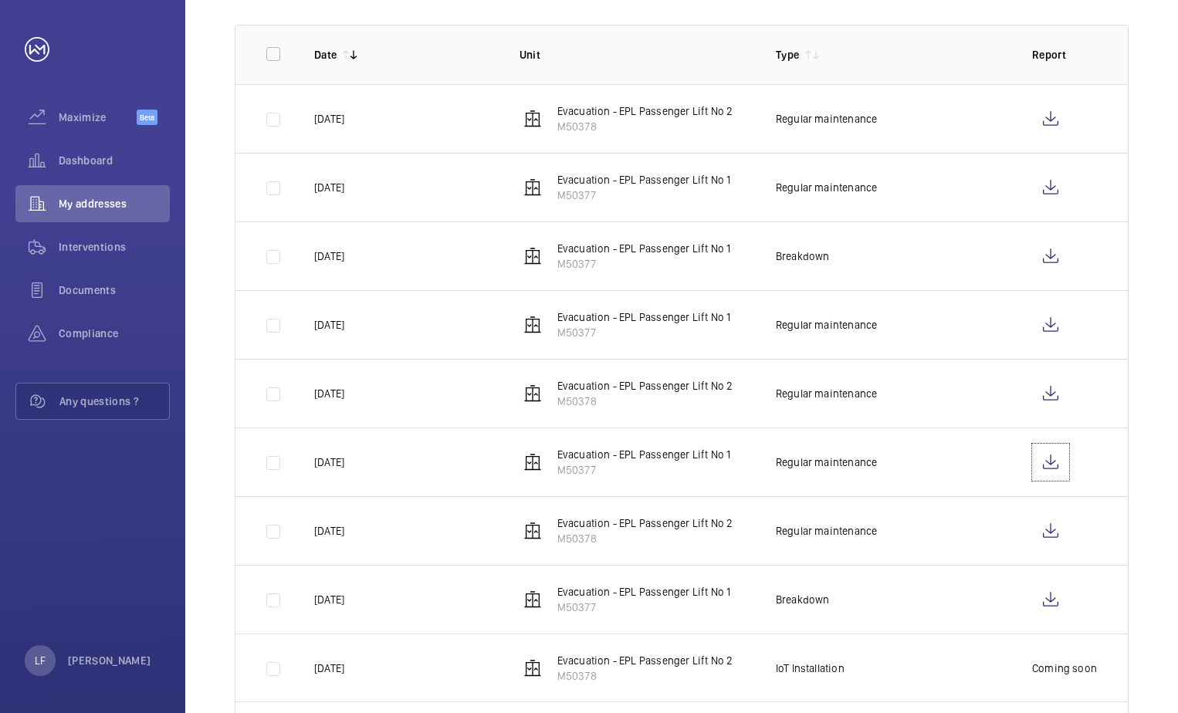
scroll to position [309, 0]
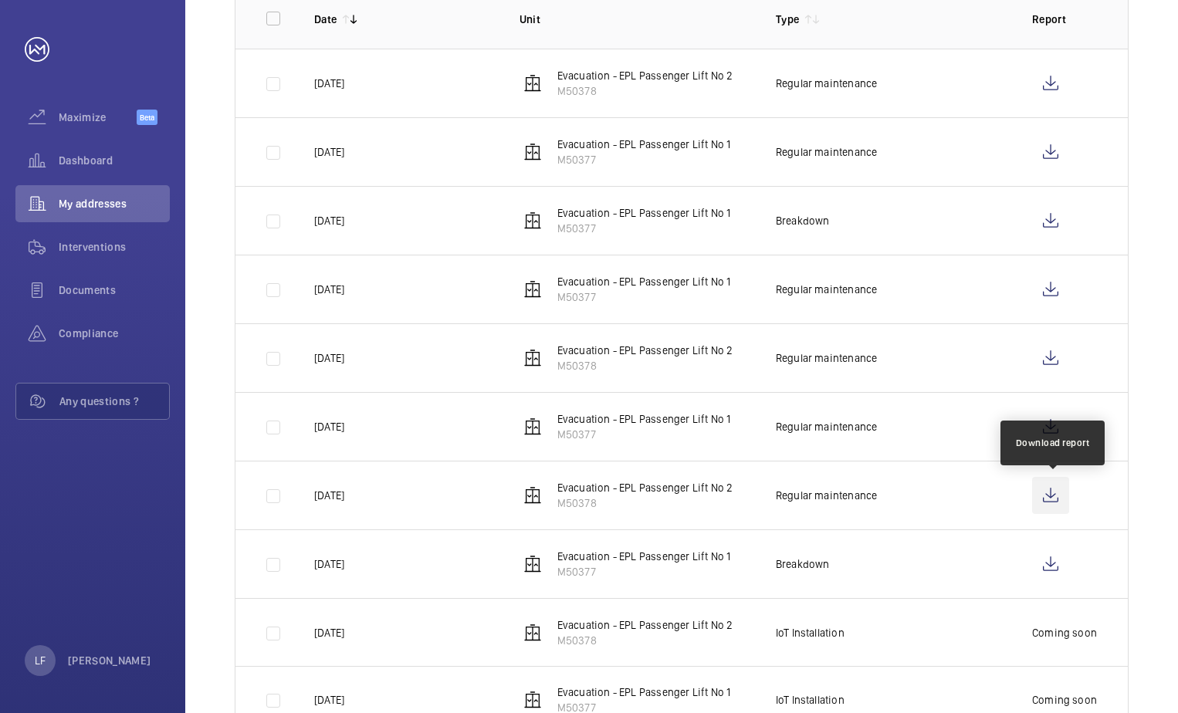
click at [1047, 502] on wm-front-icon-button at bounding box center [1050, 495] width 37 height 37
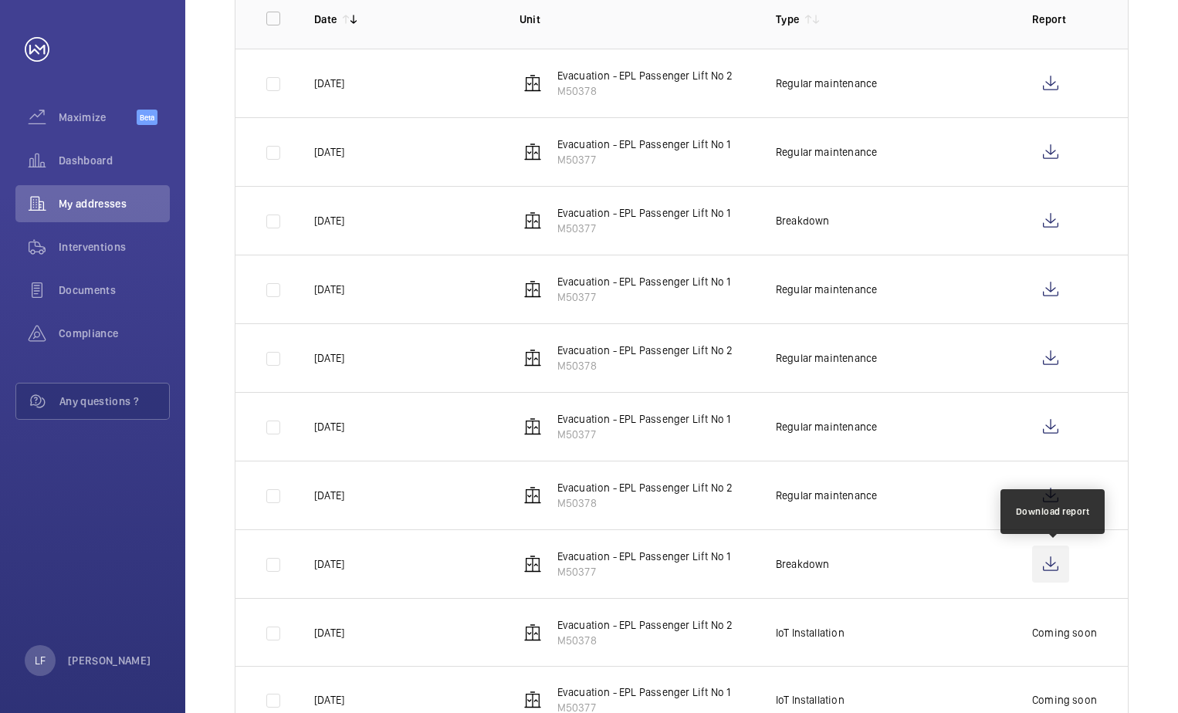
click at [1047, 558] on wm-front-icon-button at bounding box center [1050, 564] width 37 height 37
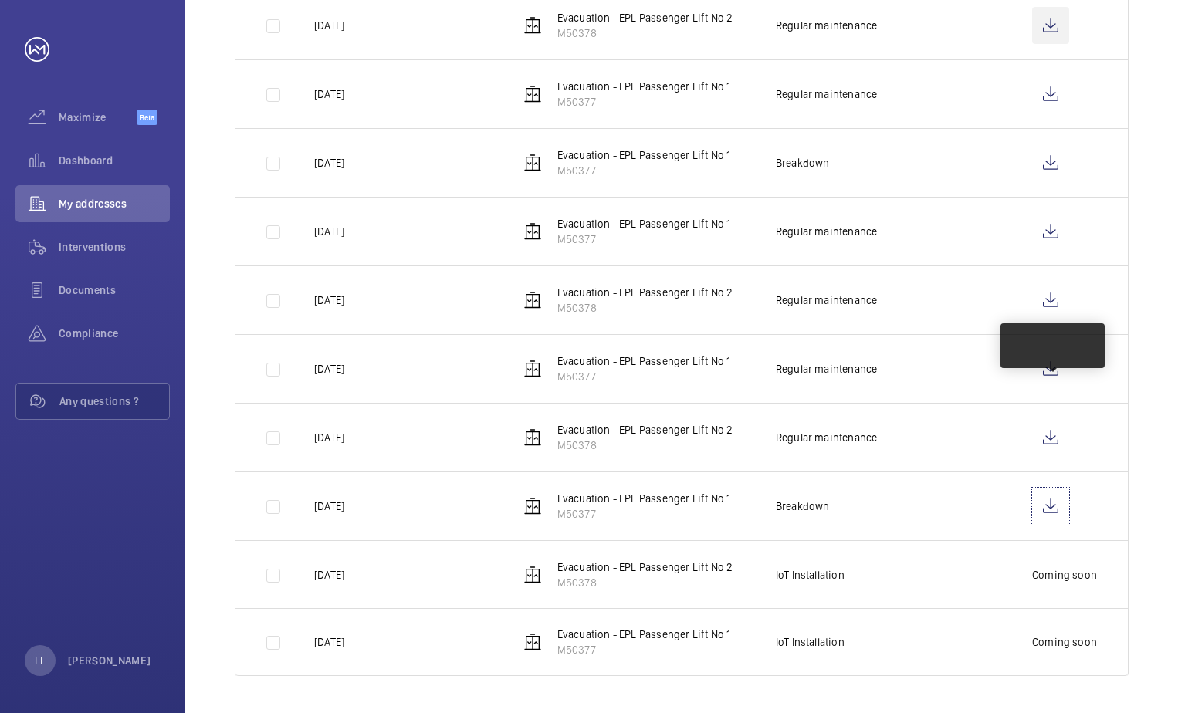
scroll to position [58, 0]
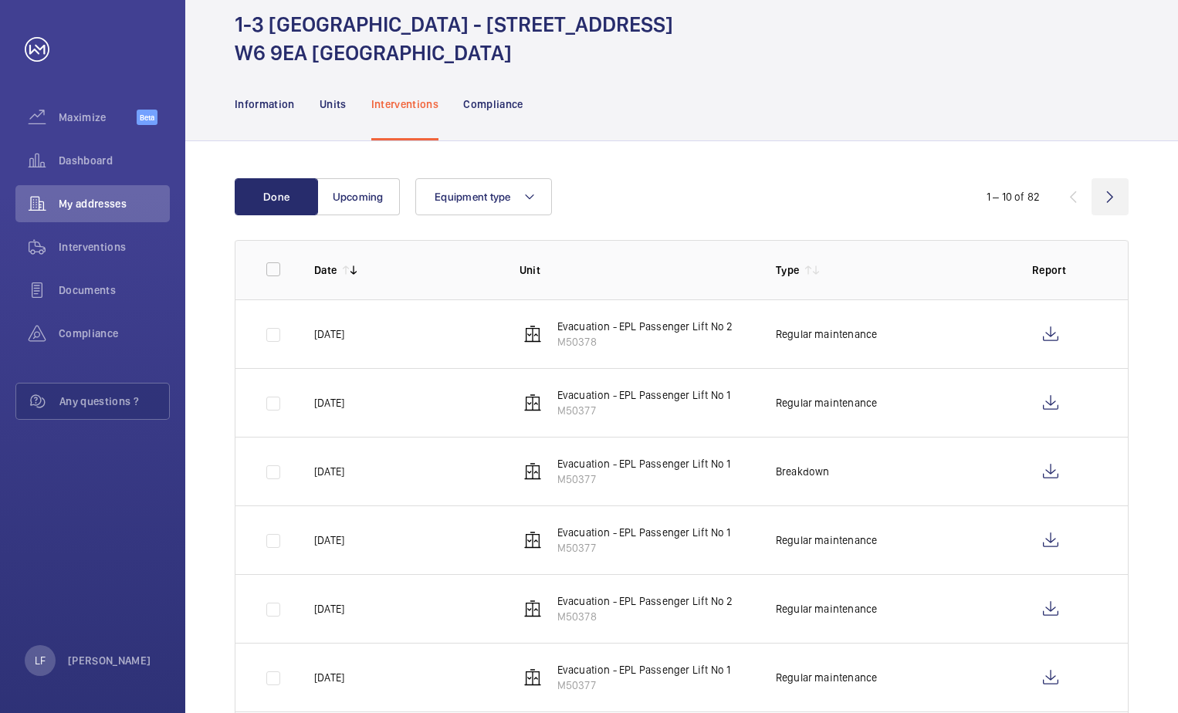
click at [1106, 206] on wm-front-icon-button at bounding box center [1110, 196] width 37 height 37
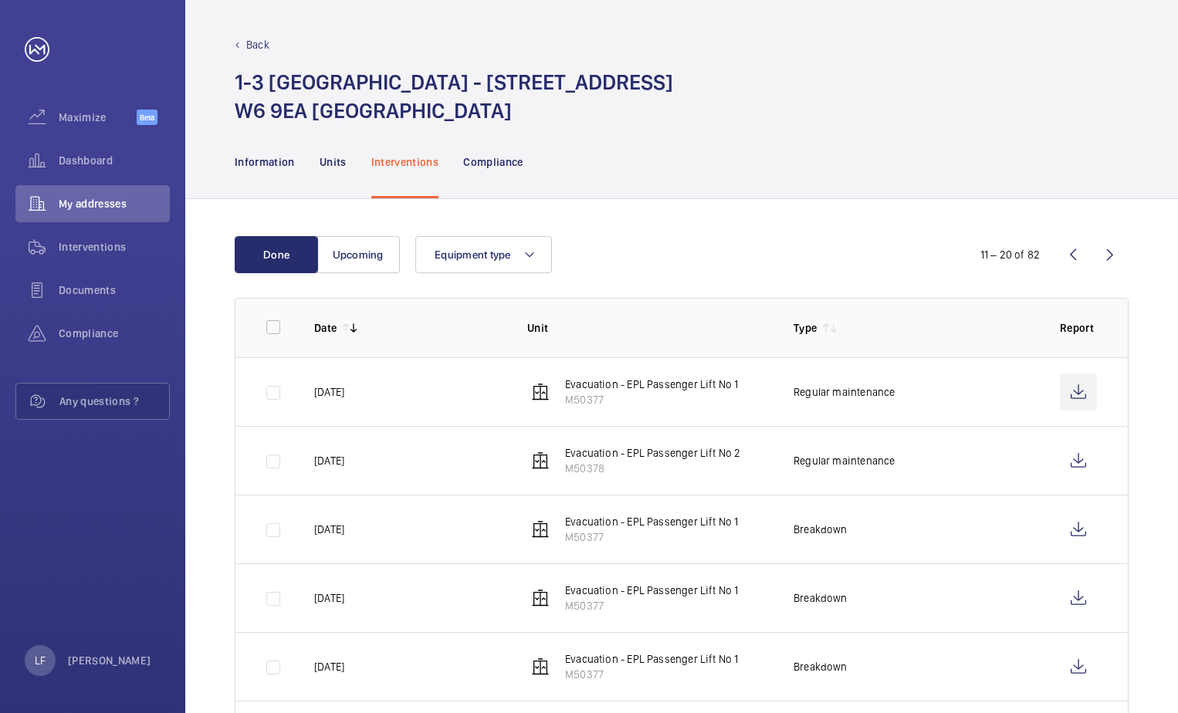
click at [1062, 398] on wm-front-icon-button at bounding box center [1078, 392] width 37 height 37
click at [1086, 463] on wm-front-icon-button at bounding box center [1078, 460] width 37 height 37
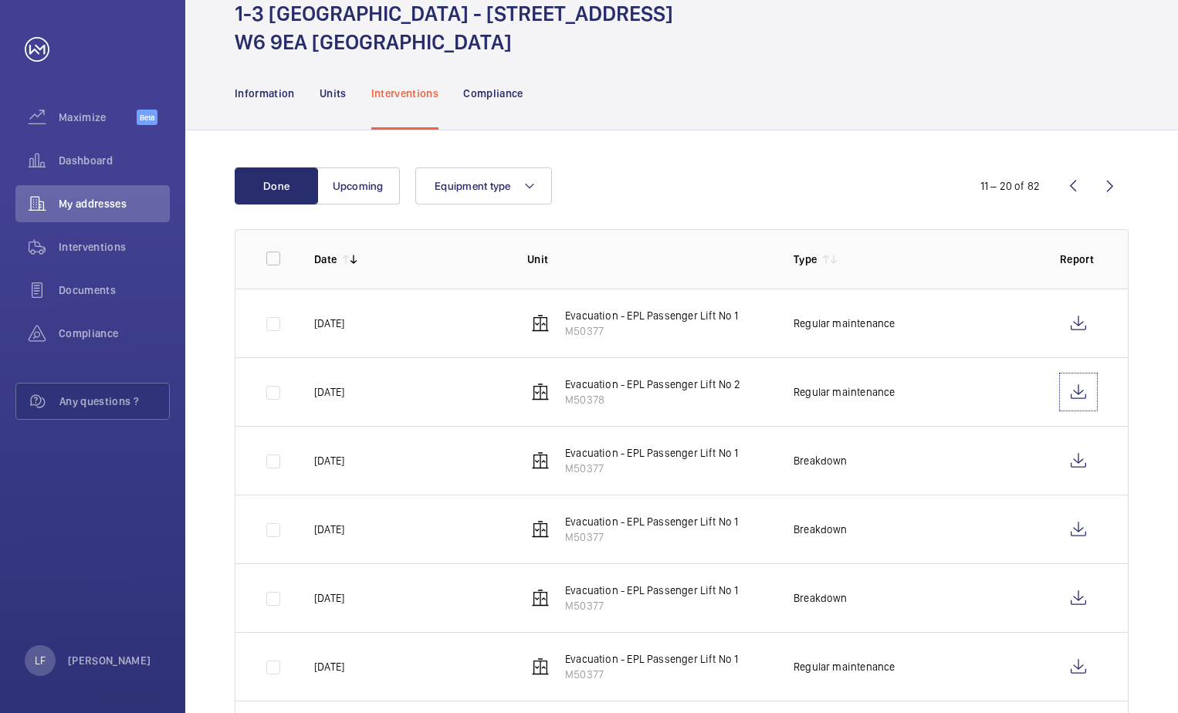
scroll to position [154, 0]
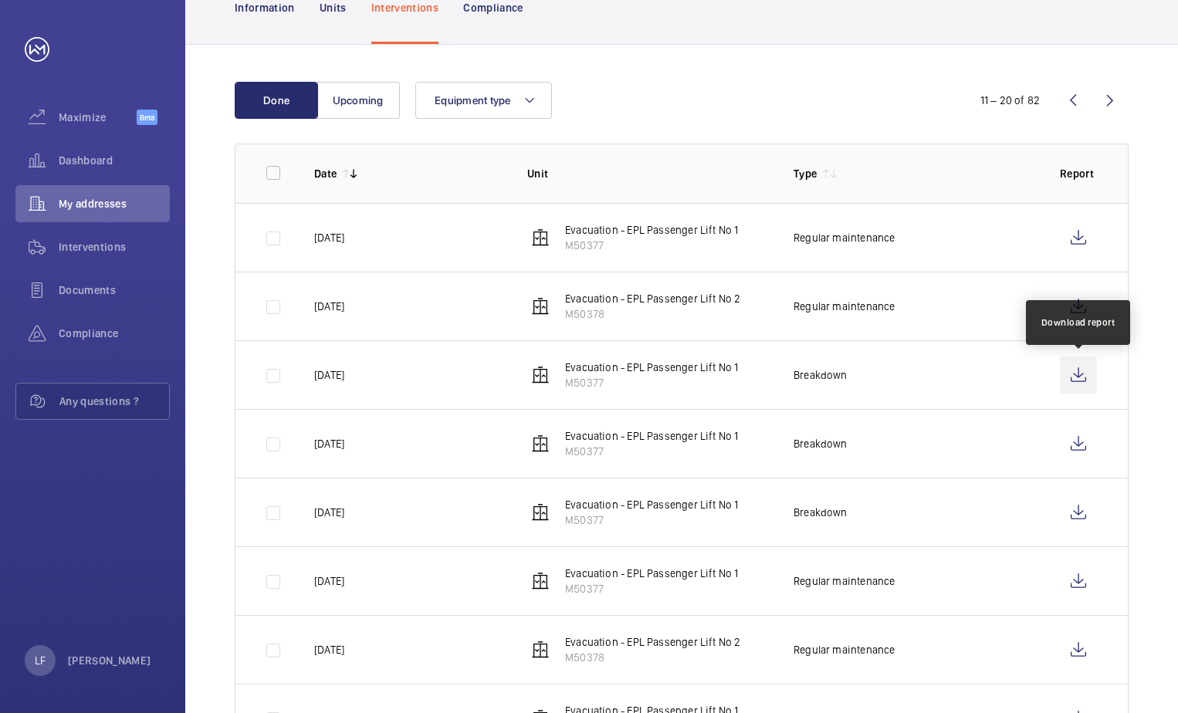
click at [1075, 380] on wm-front-icon-button at bounding box center [1078, 375] width 37 height 37
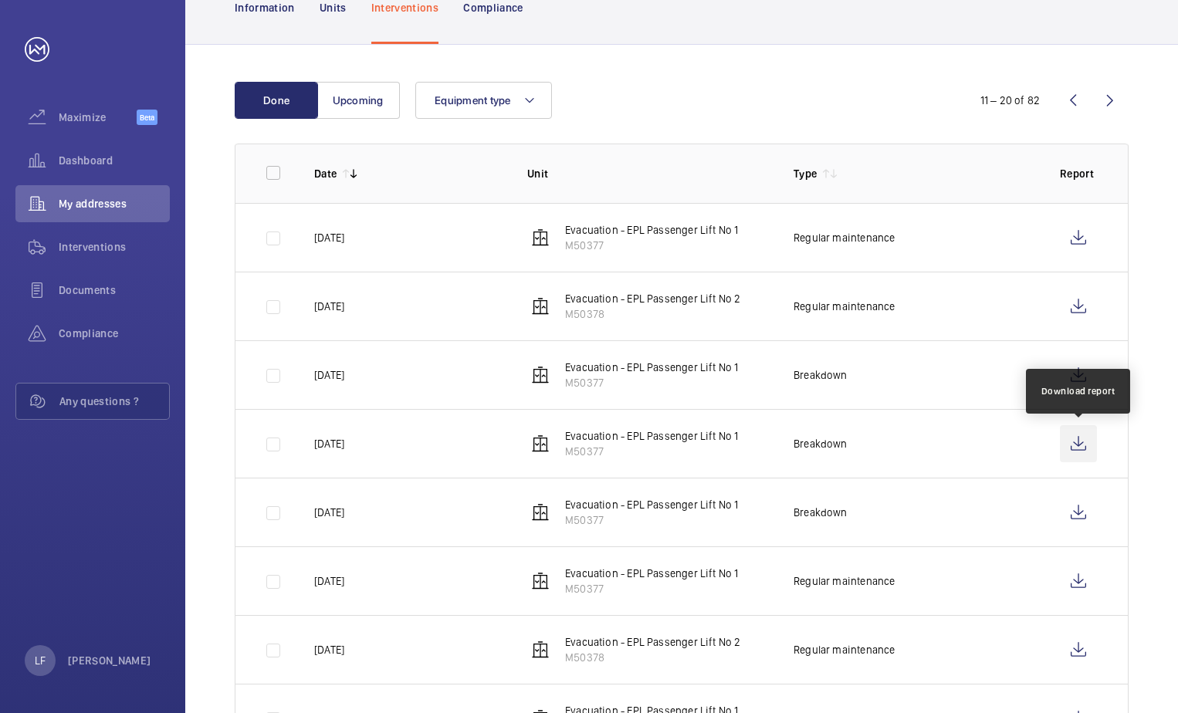
click at [1075, 447] on wm-front-icon-button at bounding box center [1078, 443] width 37 height 37
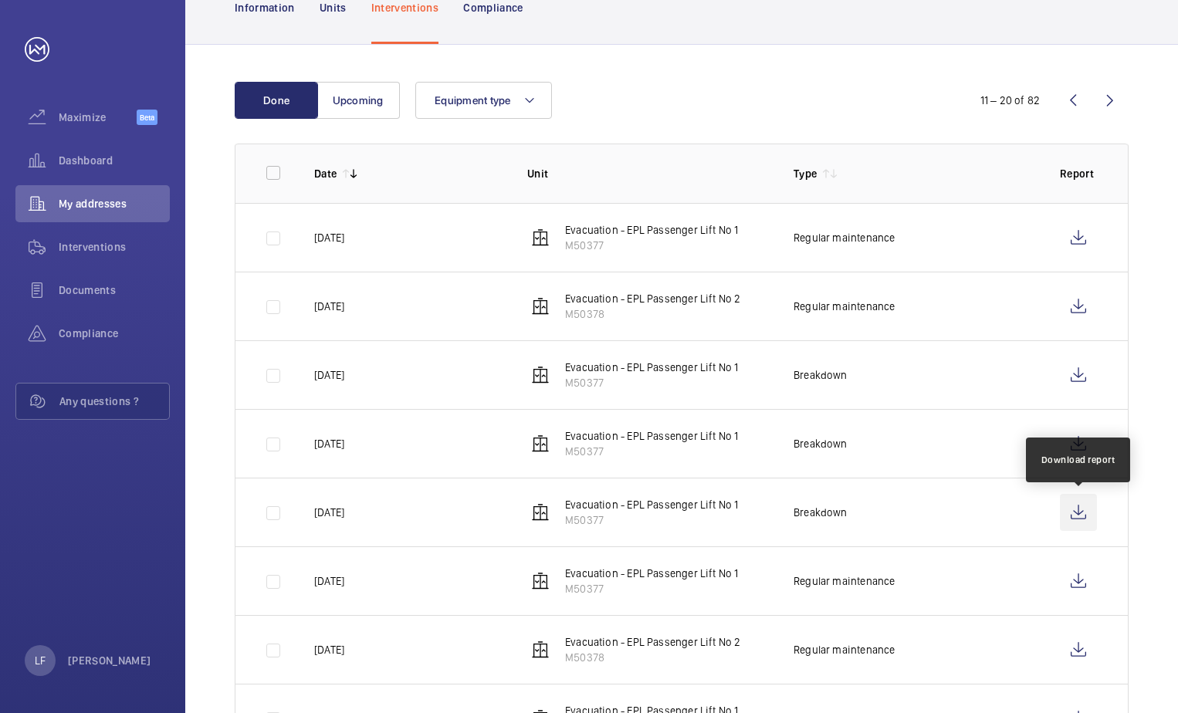
click at [1072, 519] on wm-front-icon-button at bounding box center [1078, 512] width 37 height 37
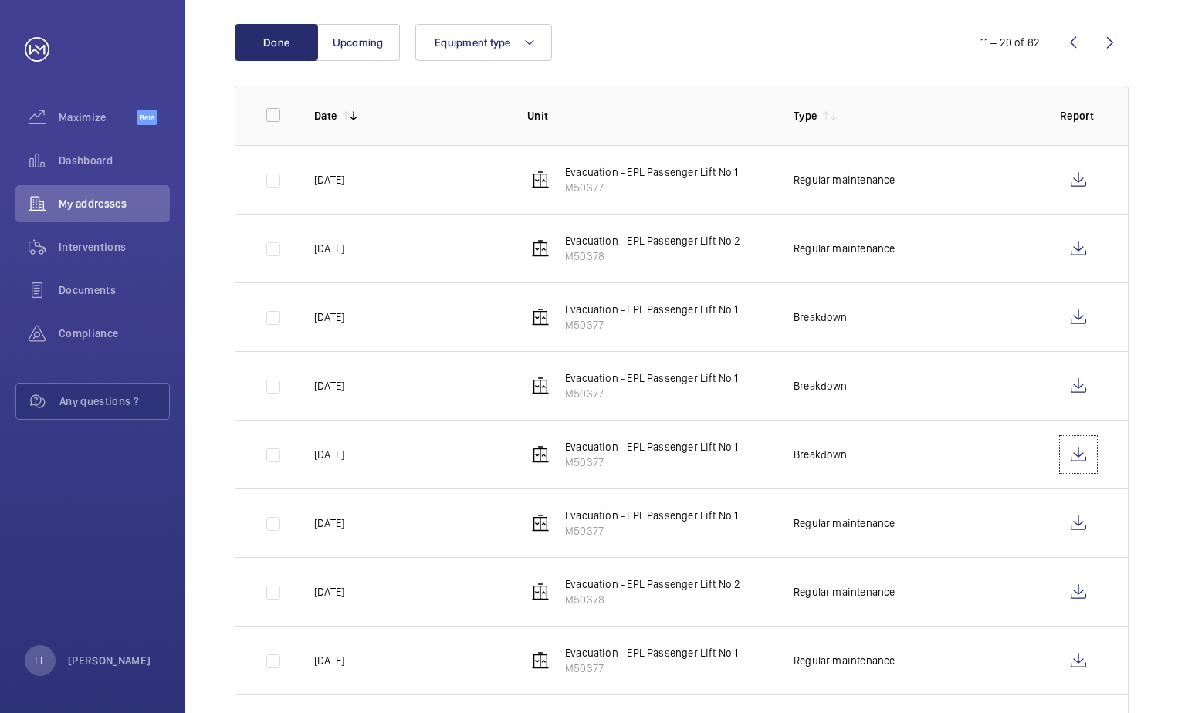
scroll to position [309, 0]
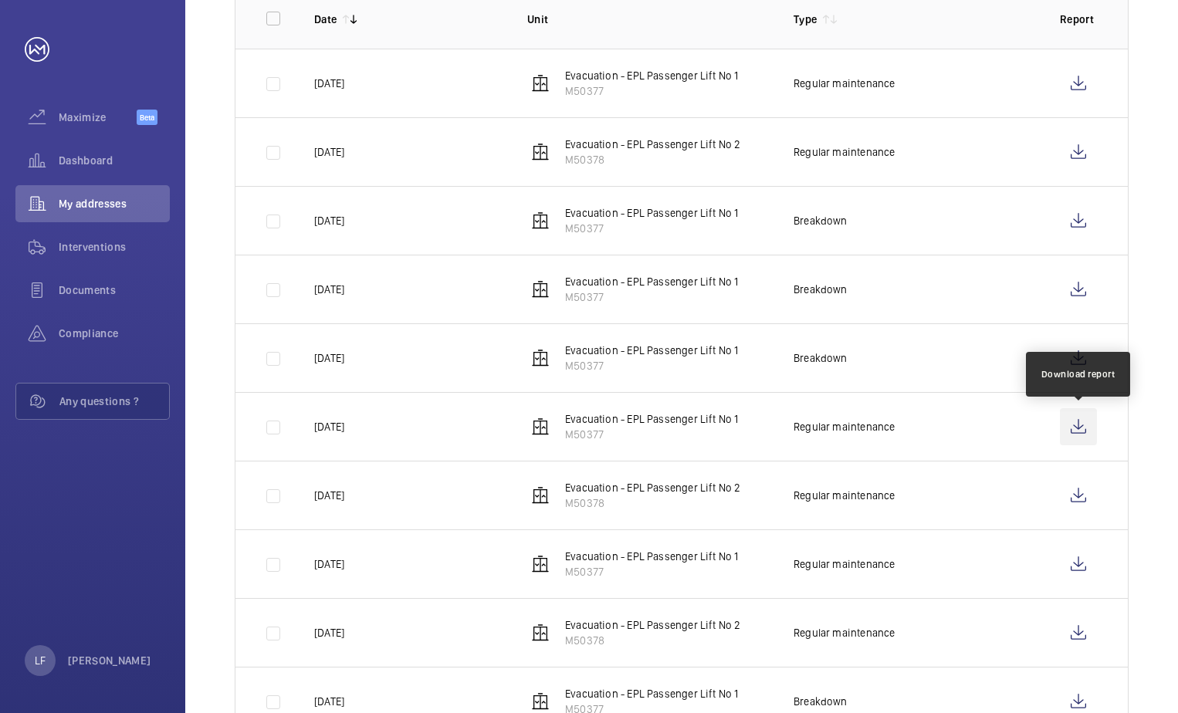
click at [1069, 437] on wm-front-icon-button at bounding box center [1078, 426] width 37 height 37
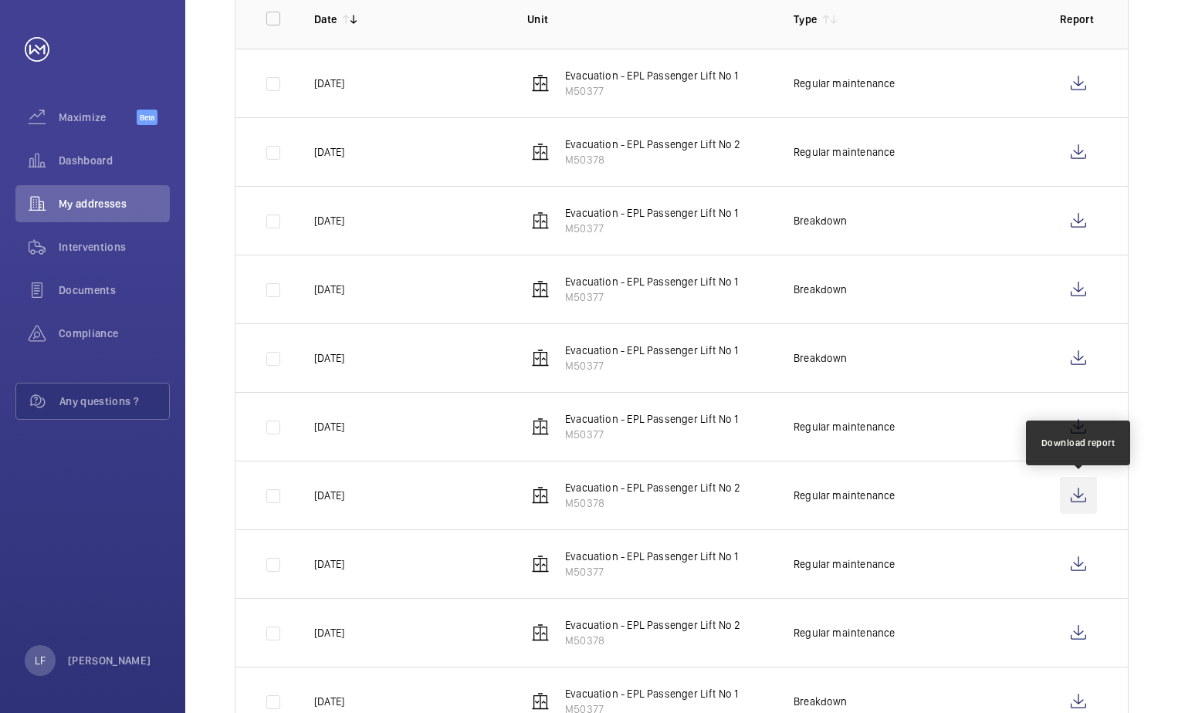
click at [1072, 507] on wm-front-icon-button at bounding box center [1078, 495] width 37 height 37
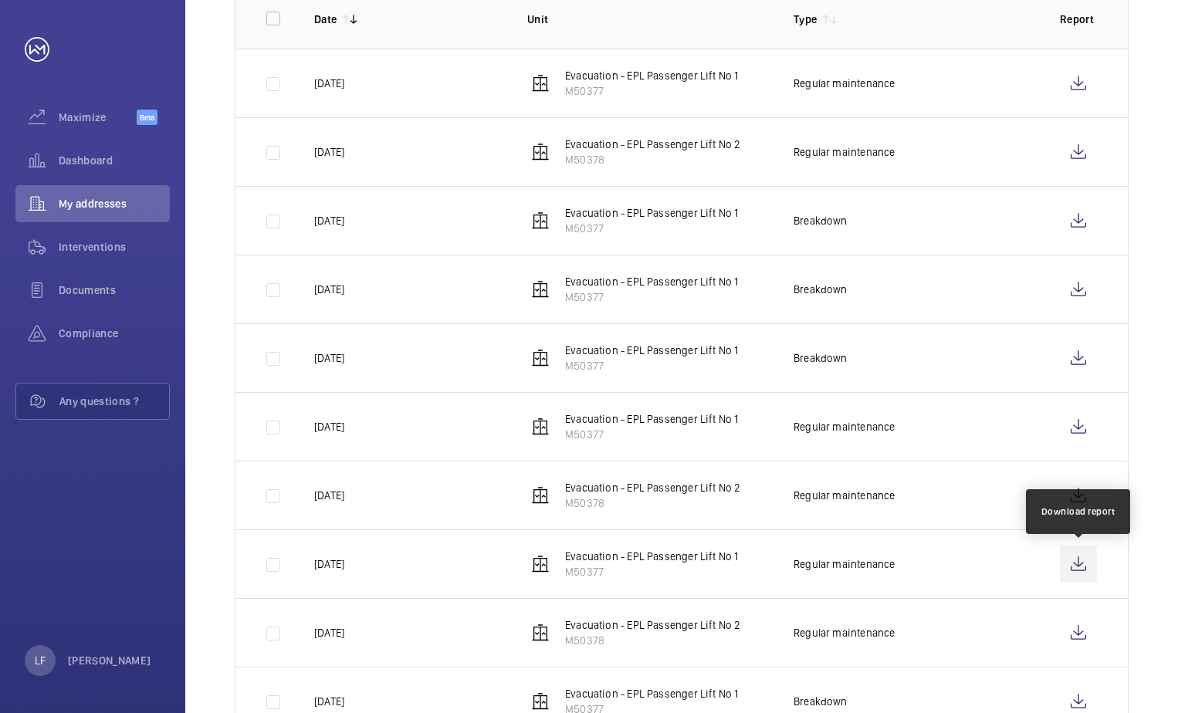
click at [1087, 555] on wm-front-icon-button at bounding box center [1078, 564] width 37 height 37
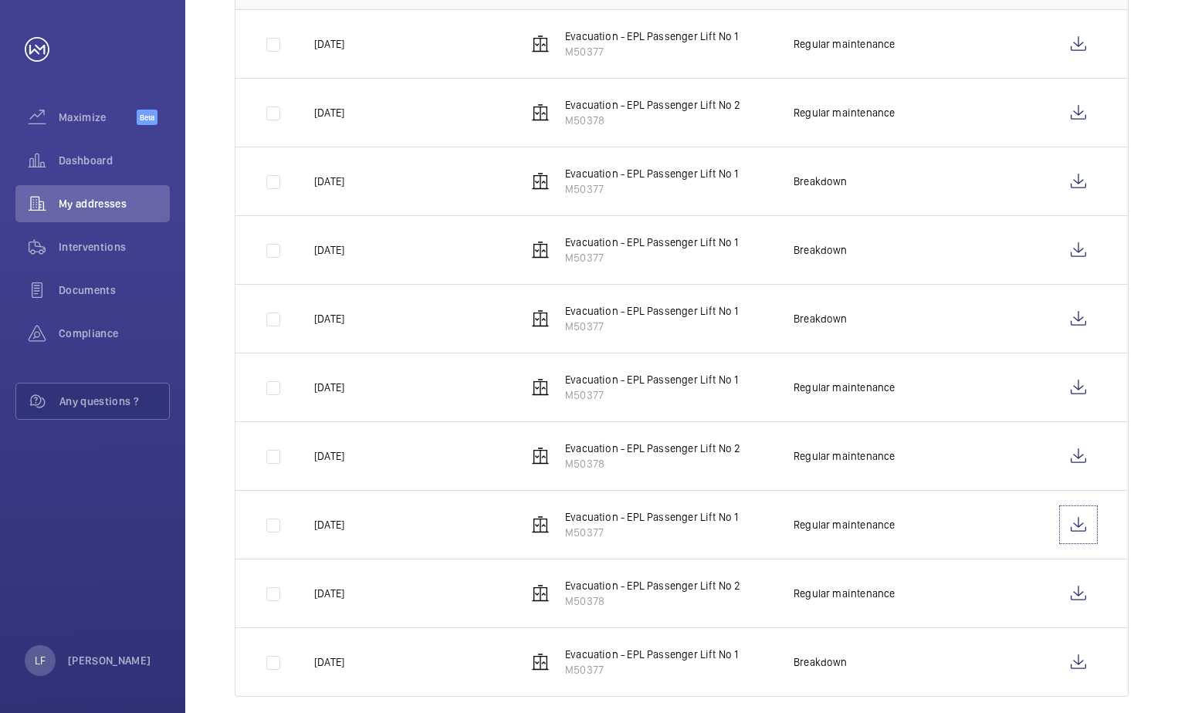
scroll to position [369, 0]
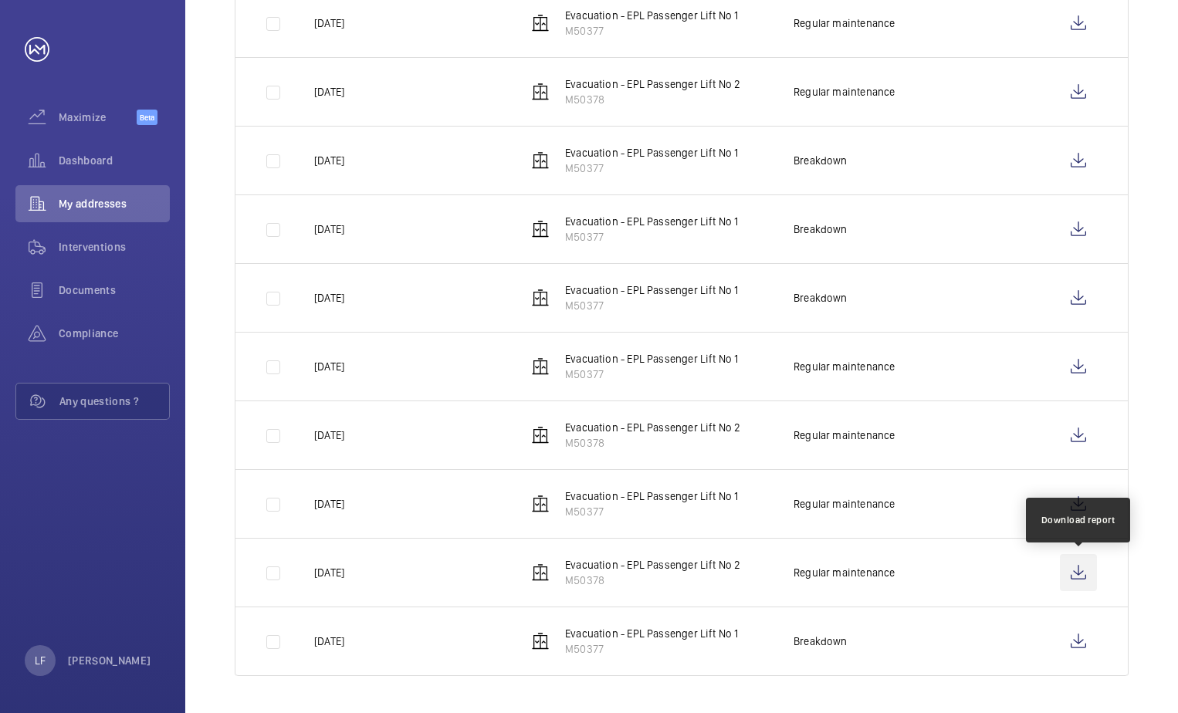
click at [1067, 577] on wm-front-icon-button at bounding box center [1078, 572] width 37 height 37
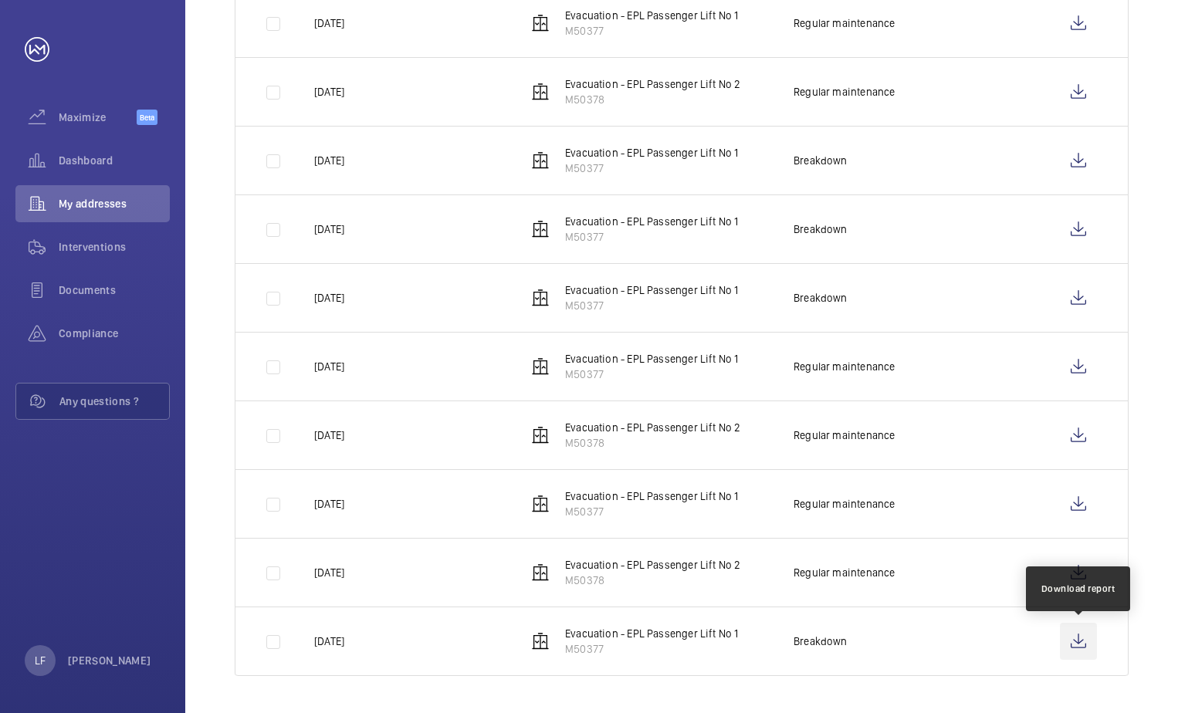
click at [1086, 639] on wm-front-icon-button at bounding box center [1078, 641] width 37 height 37
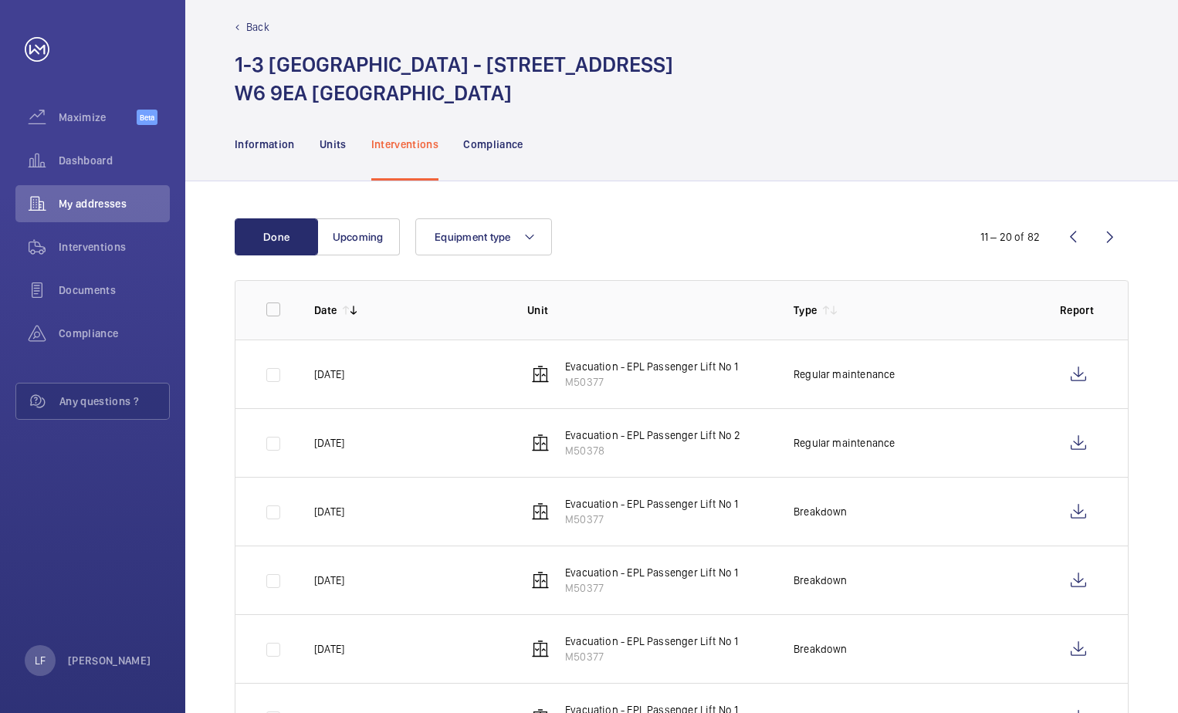
scroll to position [0, 0]
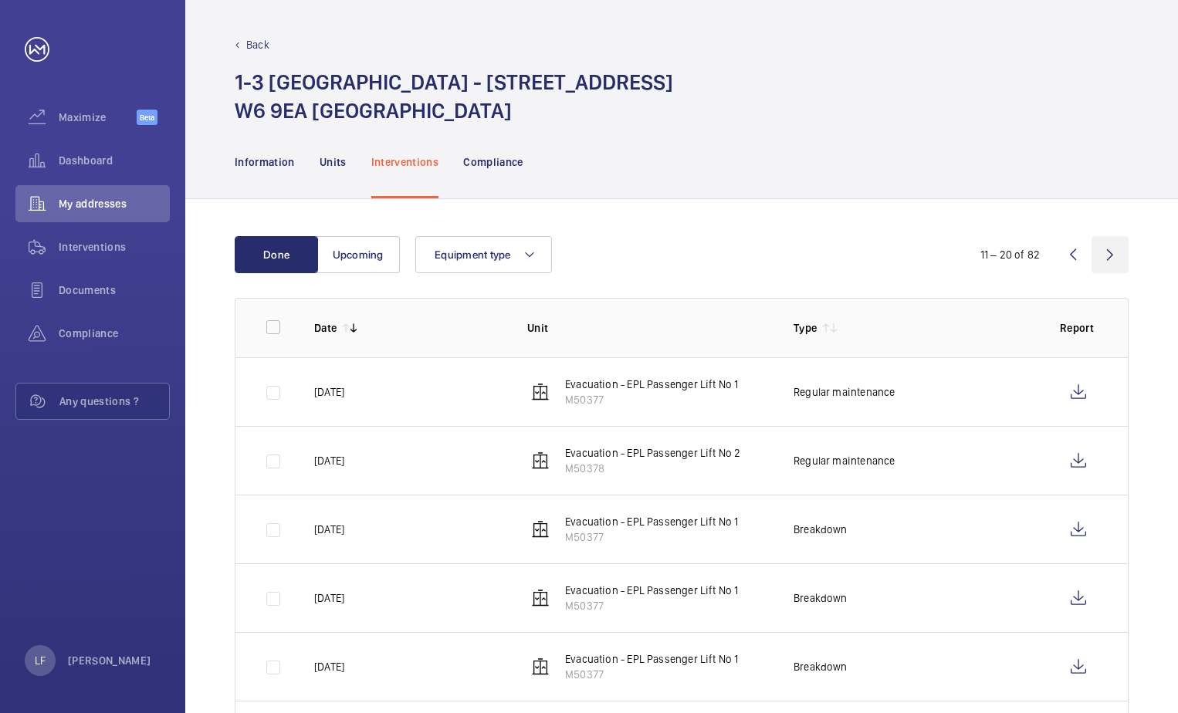
click at [1099, 256] on wm-front-icon-button at bounding box center [1110, 254] width 37 height 37
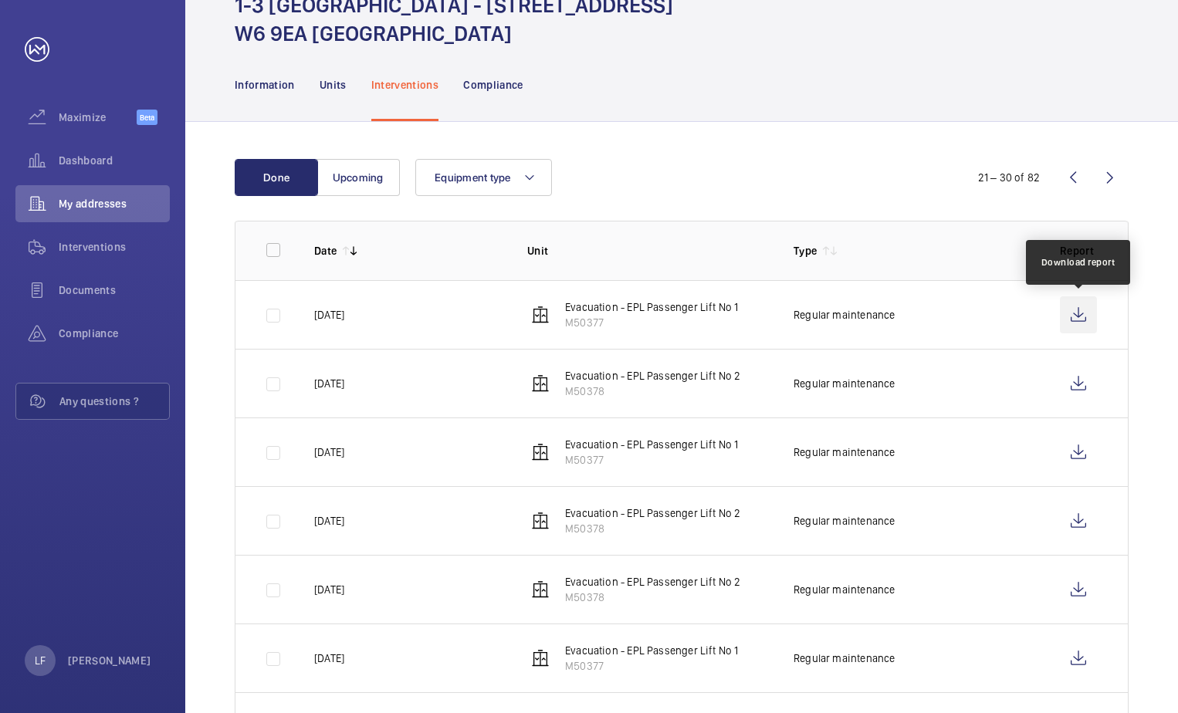
click at [1078, 329] on wm-front-icon-button at bounding box center [1078, 314] width 37 height 37
